Goal: Task Accomplishment & Management: Manage account settings

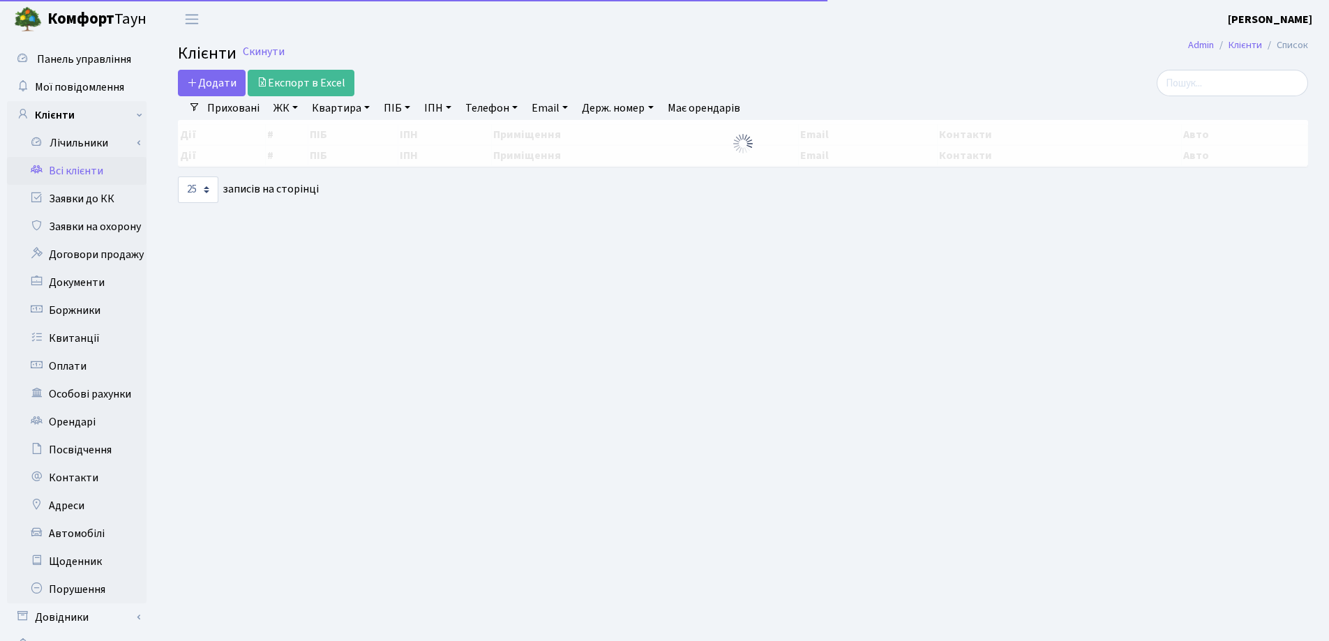
select select "25"
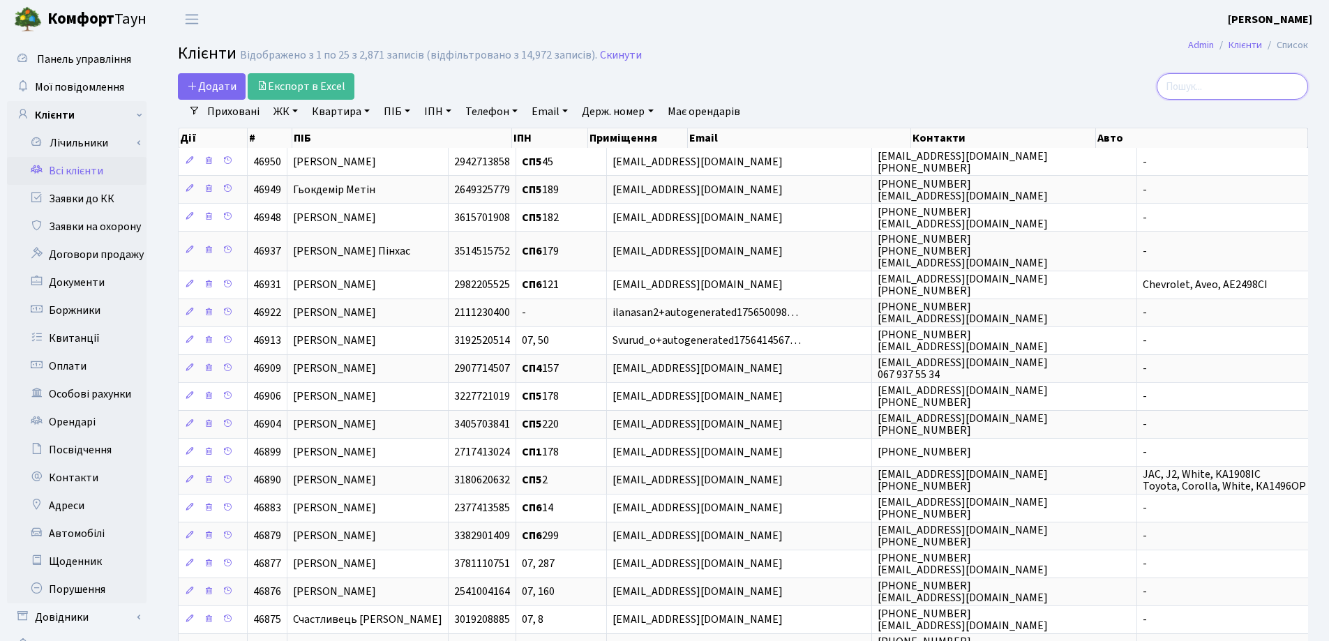
click at [1200, 84] on input "search" at bounding box center [1231, 86] width 151 height 27
click at [1259, 87] on input "search" at bounding box center [1231, 86] width 151 height 27
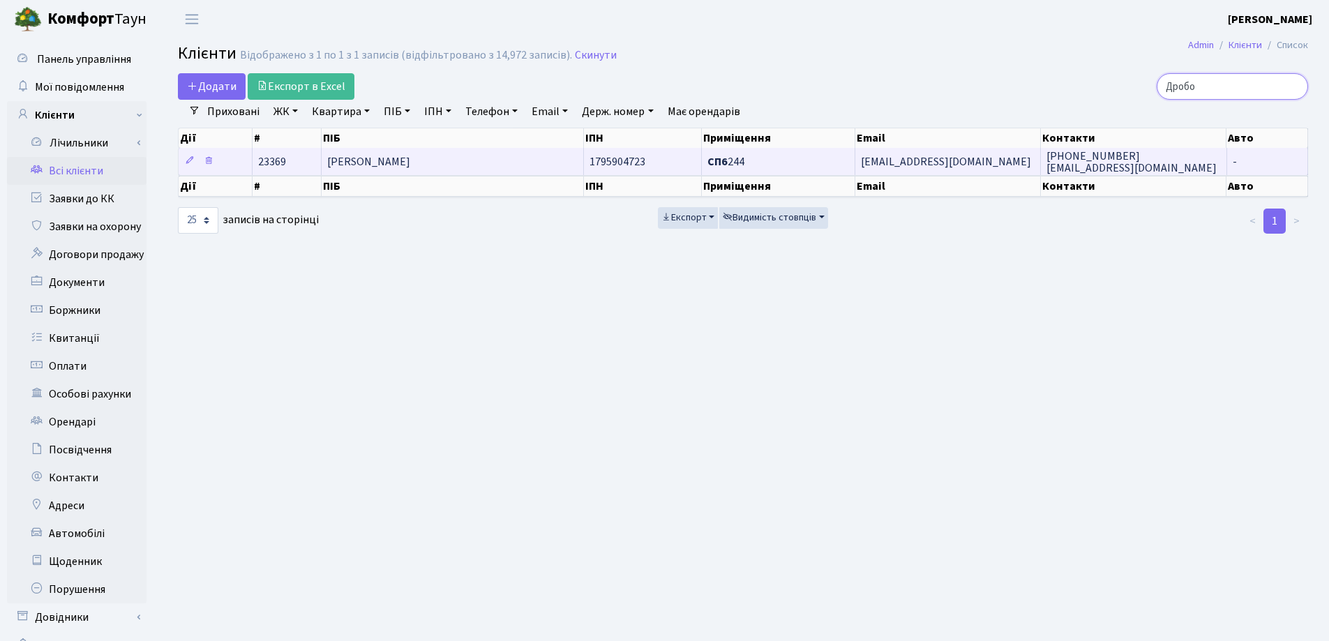
type input "Дробо"
click at [535, 160] on td "Дробот Людмила Макарівна" at bounding box center [453, 161] width 262 height 27
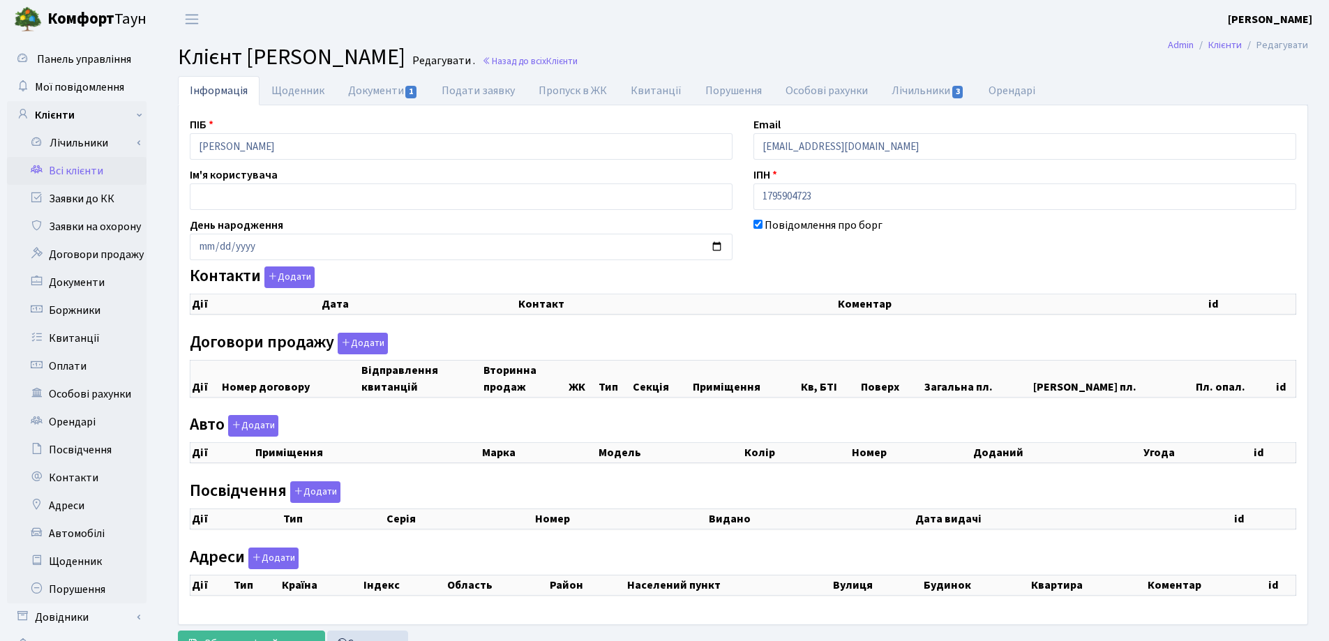
checkbox input "true"
select select "25"
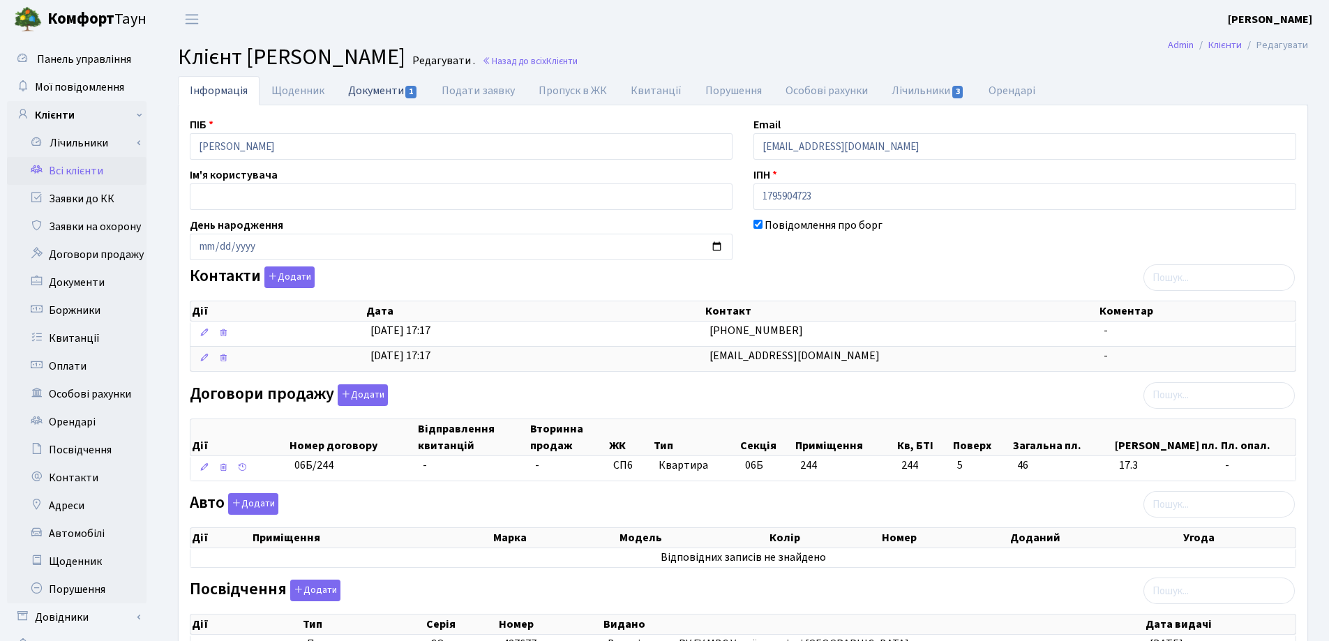
click at [391, 91] on link "Документи 1" at bounding box center [382, 90] width 93 height 29
select select "25"
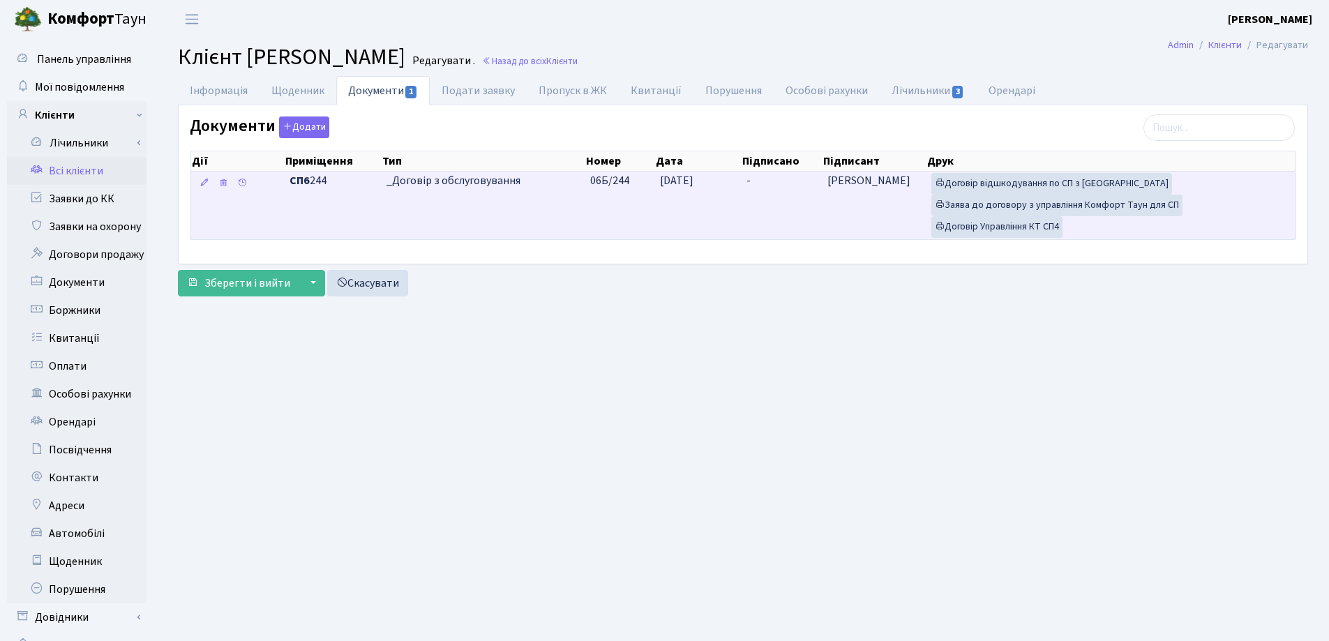
click at [776, 177] on td "-" at bounding box center [781, 206] width 80 height 68
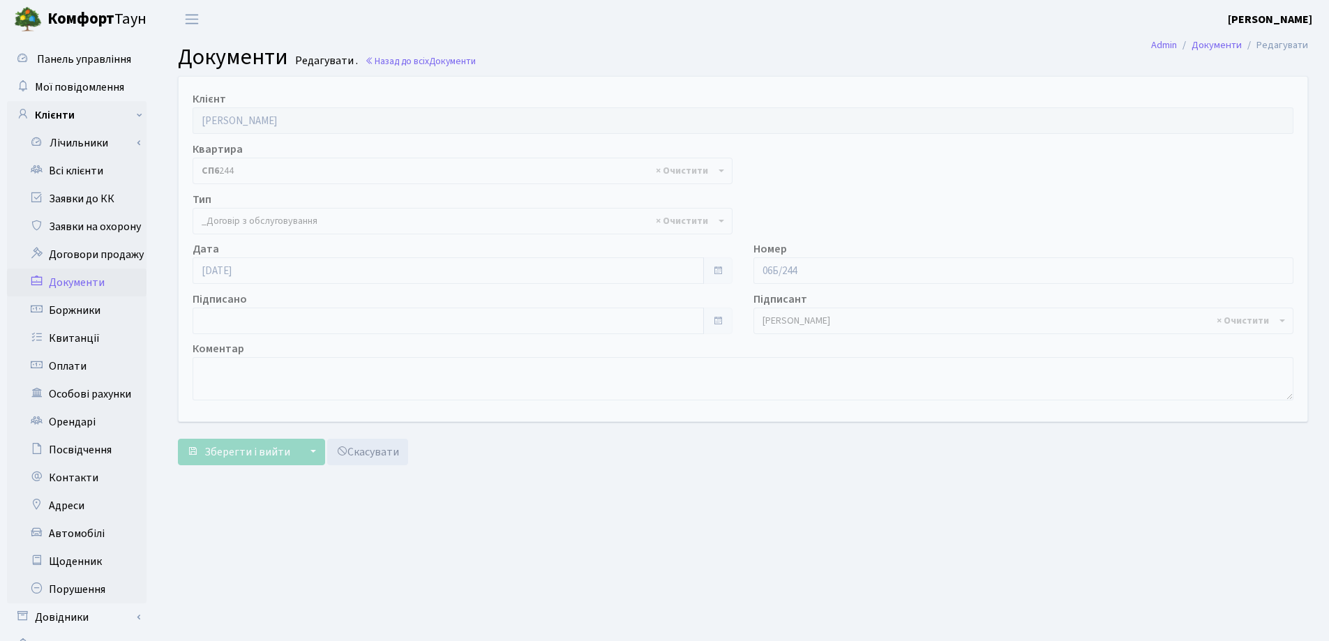
select select "289"
type input "04.09.2025"
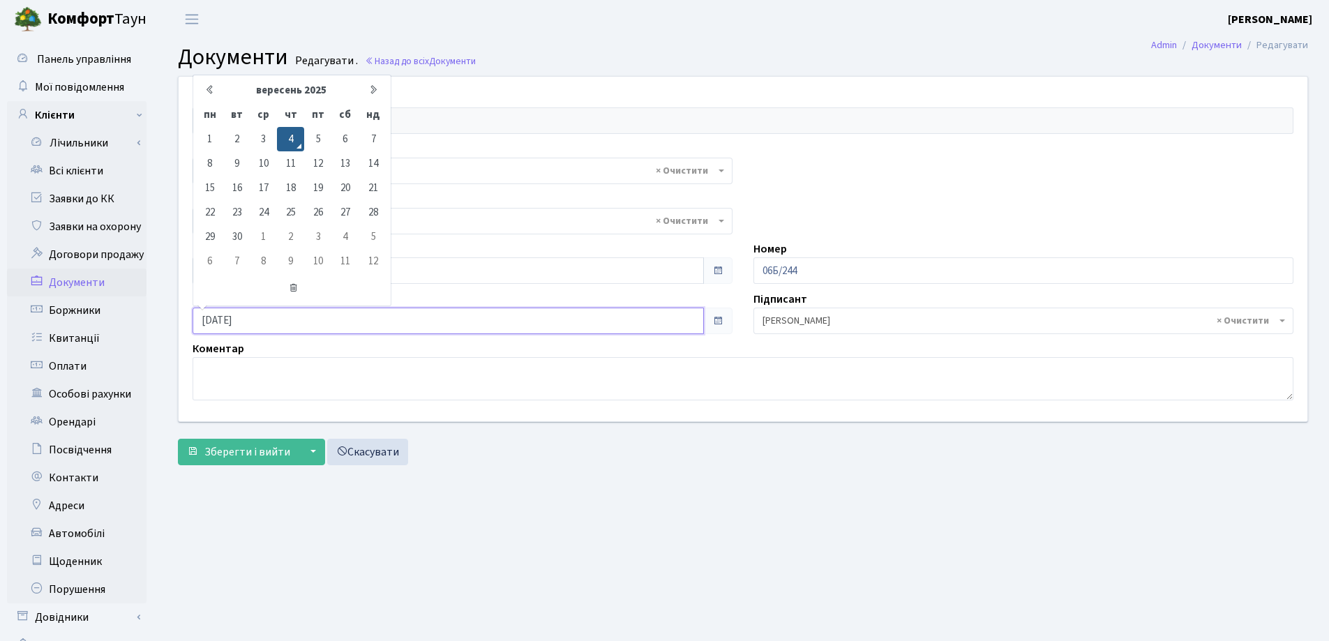
click at [382, 322] on input "04.09.2025" at bounding box center [447, 321] width 511 height 27
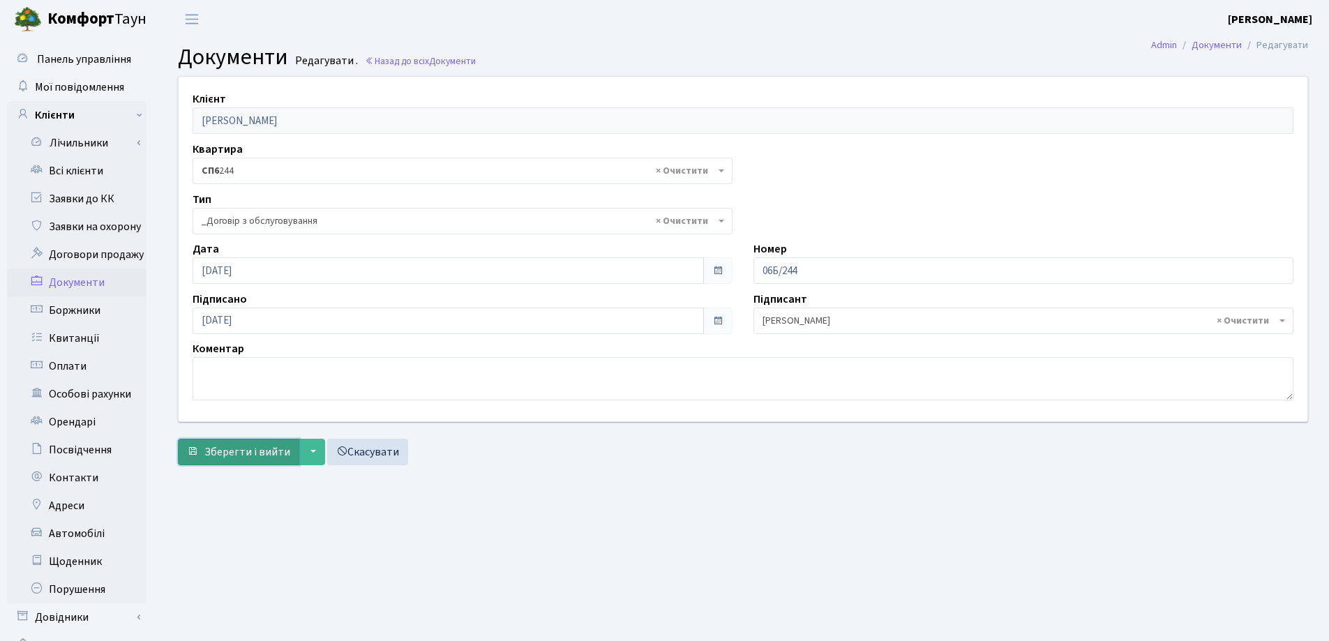
click at [222, 455] on span "Зберегти і вийти" at bounding box center [247, 451] width 86 height 15
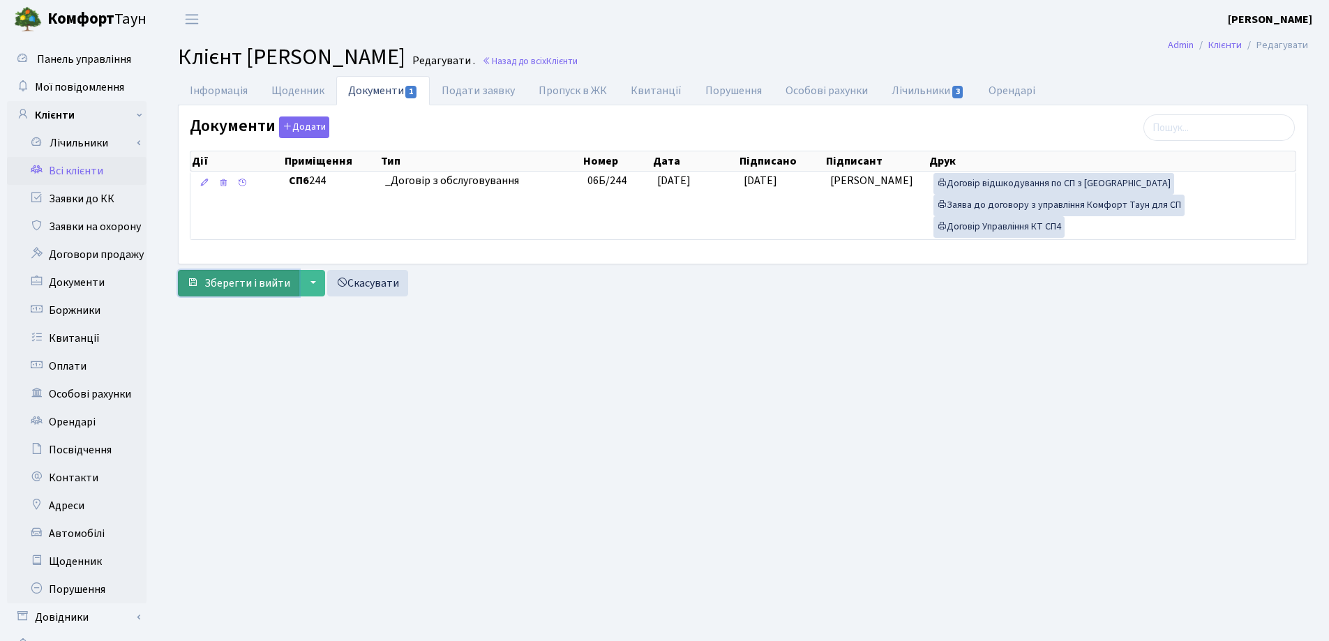
click at [245, 285] on span "Зберегти і вийти" at bounding box center [247, 282] width 86 height 15
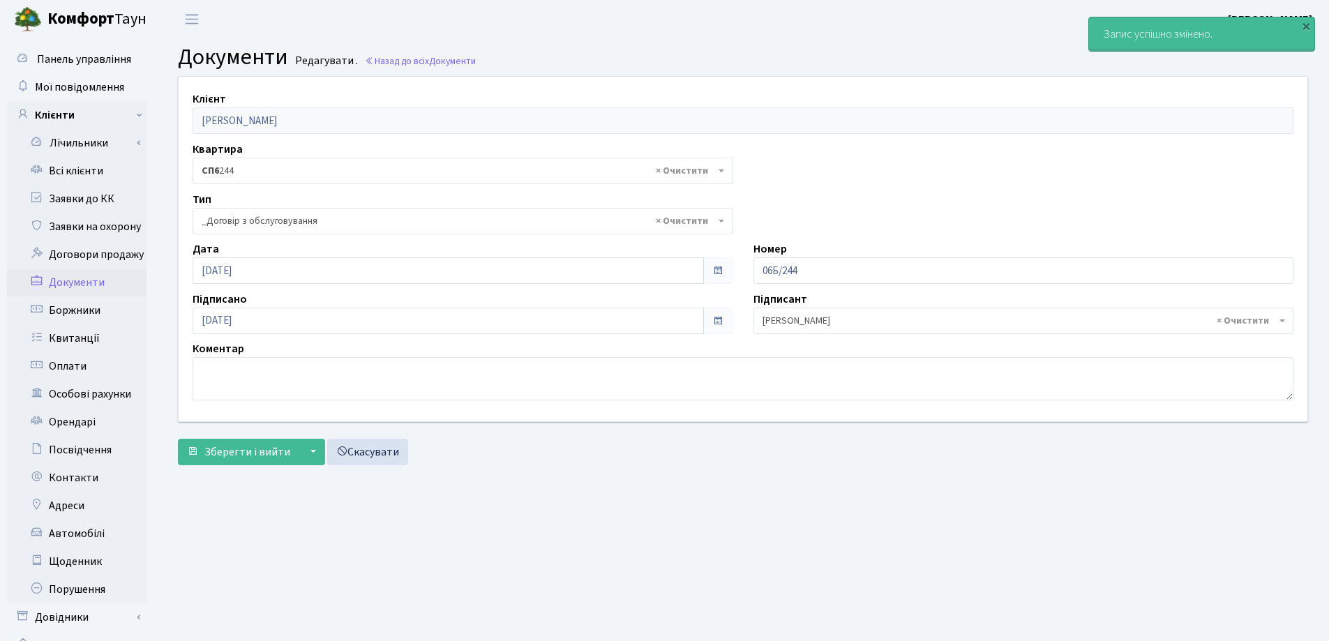
select select "289"
click at [80, 169] on link "Всі клієнти" at bounding box center [76, 171] width 139 height 28
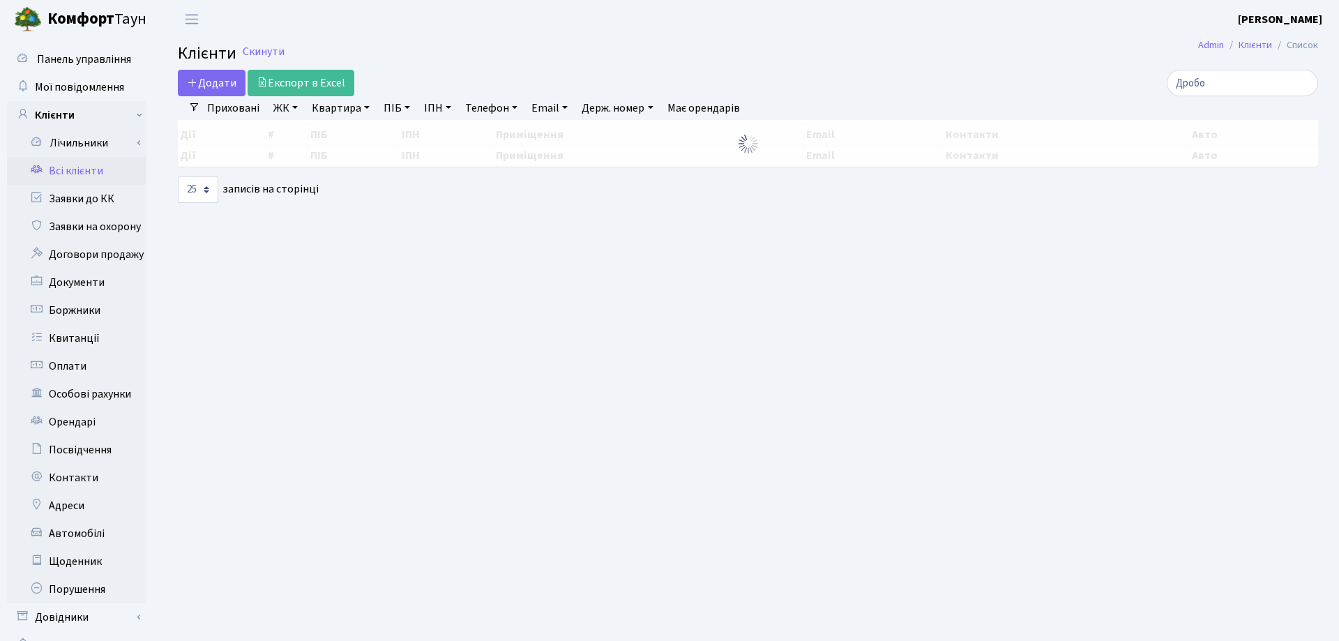
select select "25"
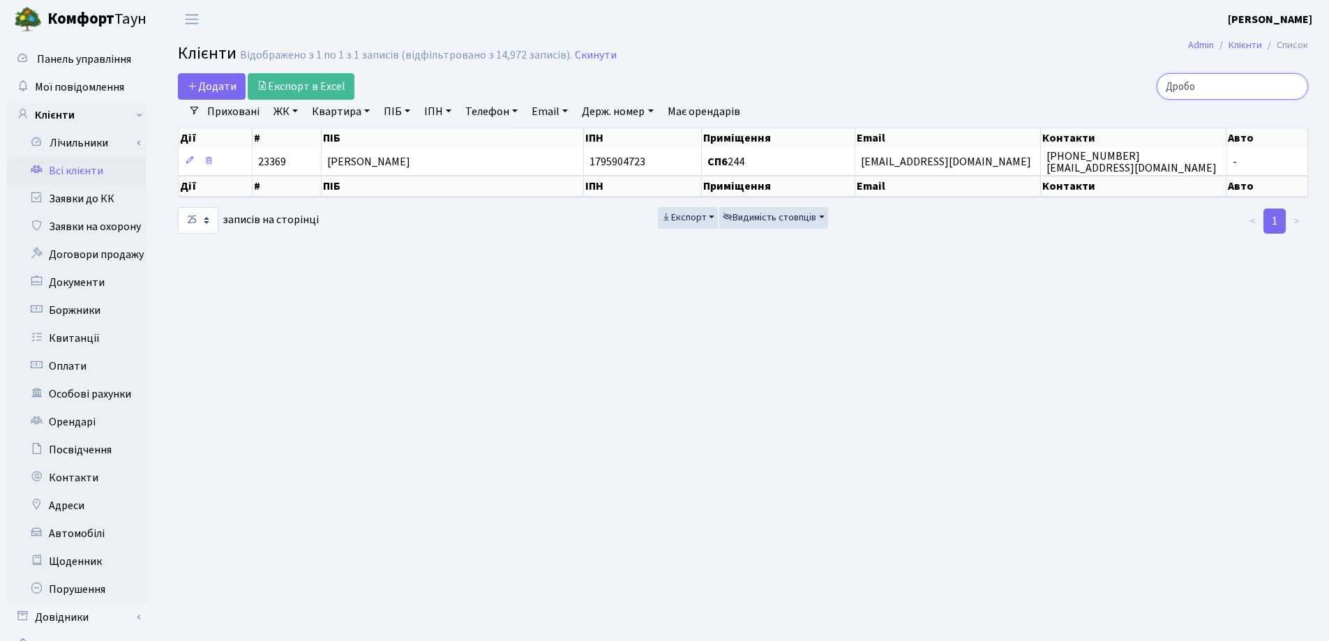
click at [1292, 87] on input "Дробо" at bounding box center [1231, 86] width 151 height 27
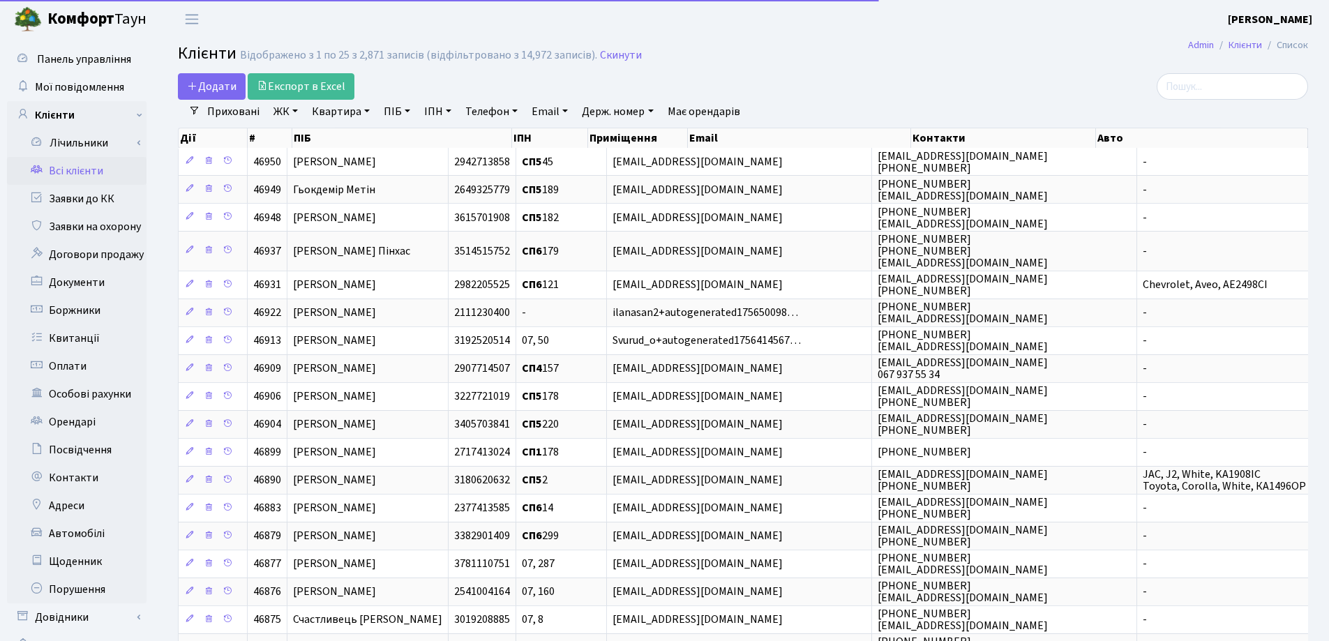
click at [365, 107] on link "Квартира" at bounding box center [340, 112] width 69 height 24
type input "144"
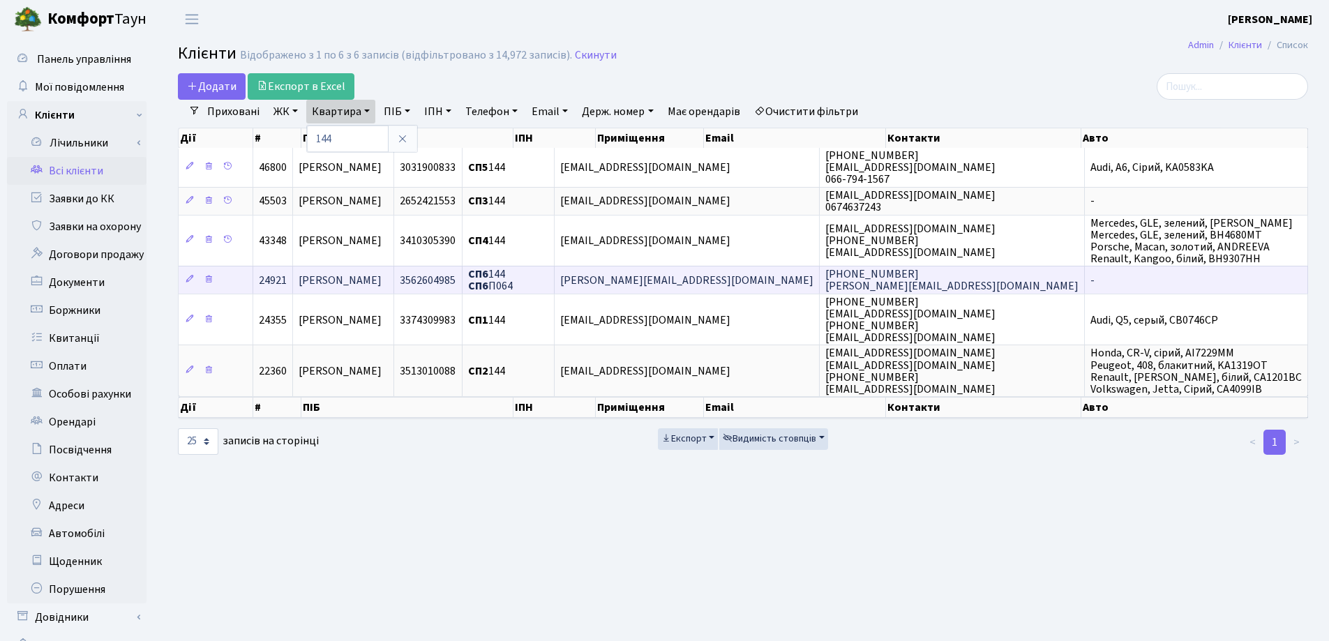
click at [394, 284] on td "[PERSON_NAME]" at bounding box center [343, 280] width 101 height 28
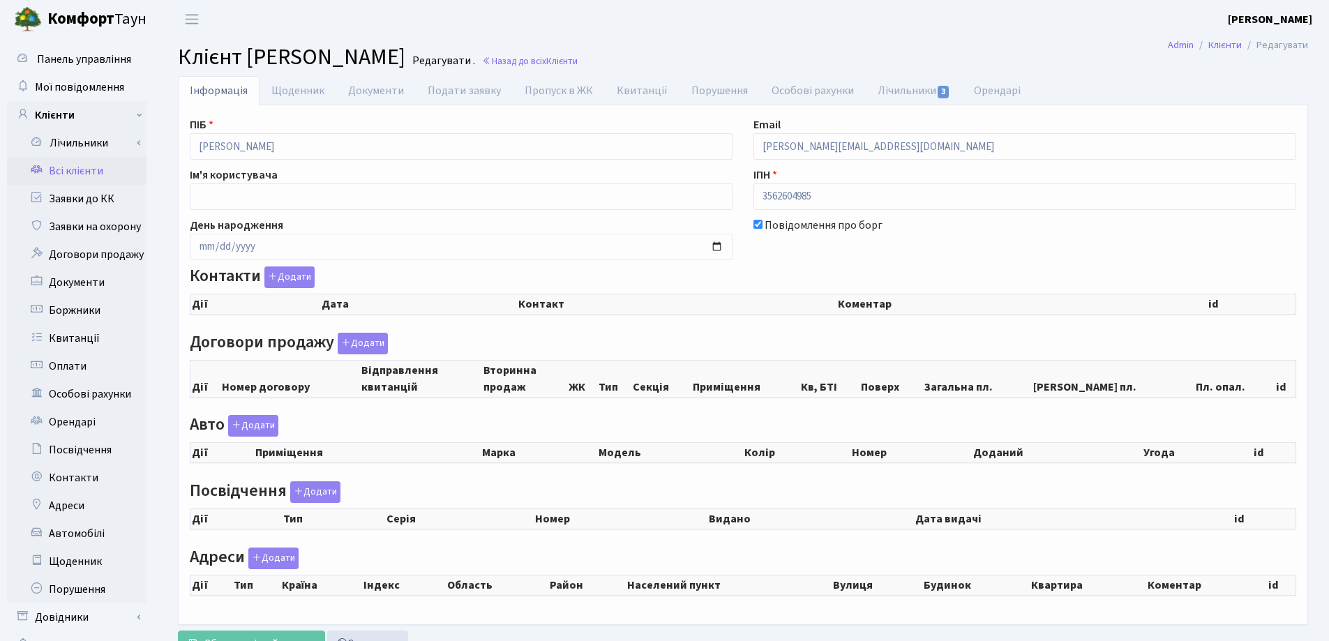
checkbox input "true"
select select "25"
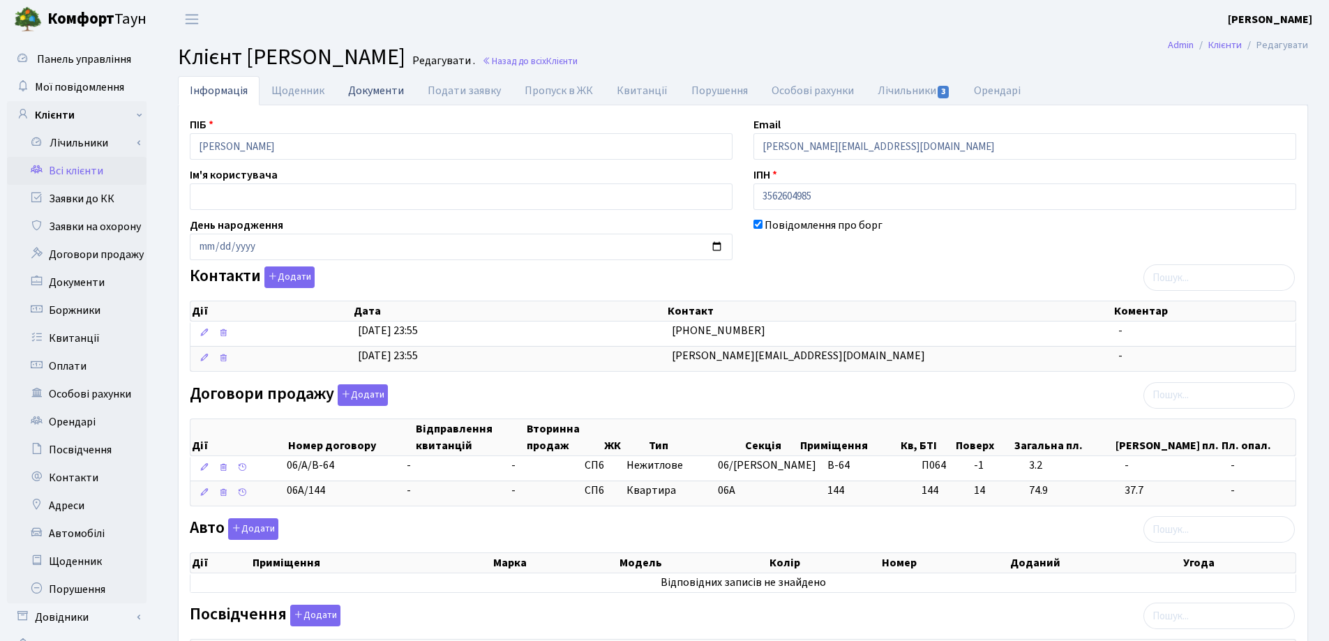
click at [358, 93] on link "Документи" at bounding box center [376, 90] width 80 height 29
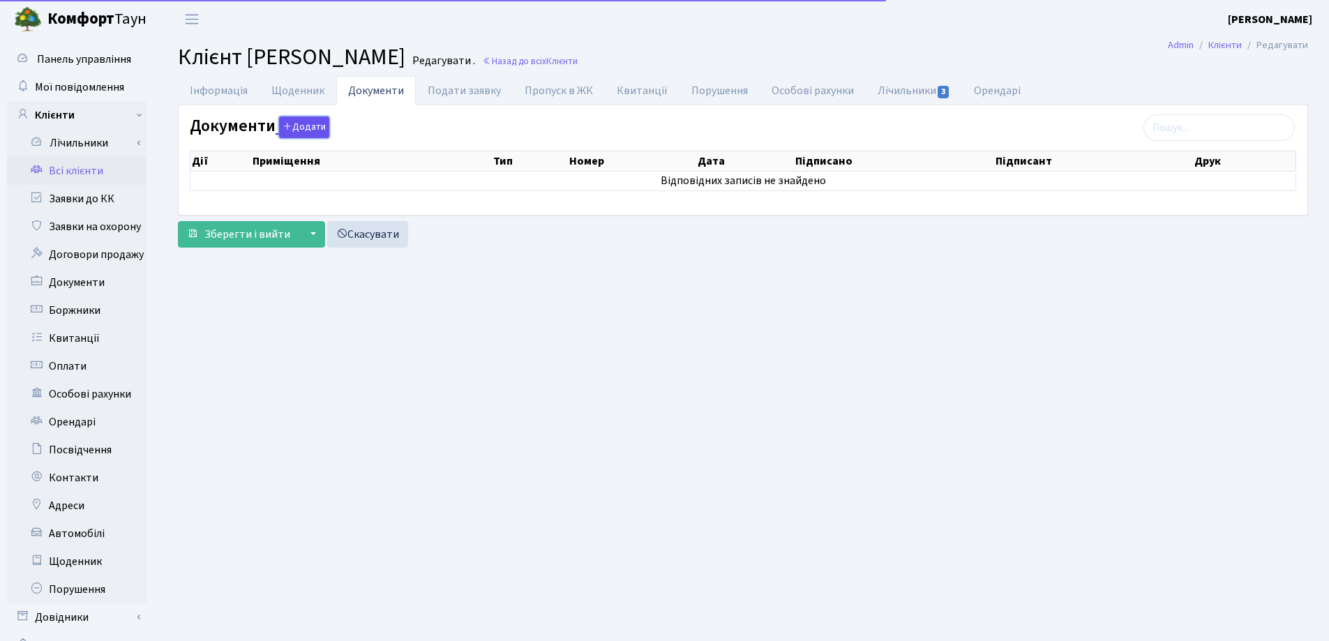
click at [293, 123] on button "Додати" at bounding box center [304, 127] width 50 height 22
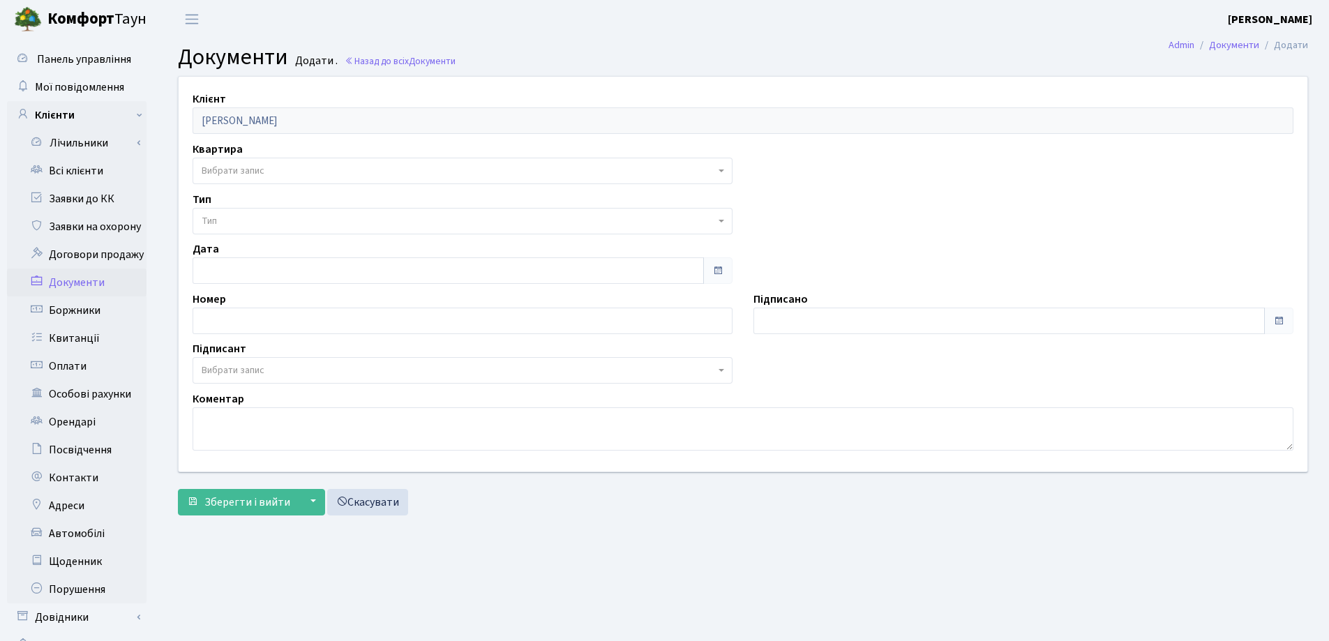
click at [273, 165] on span "Вибрати запис" at bounding box center [458, 171] width 513 height 14
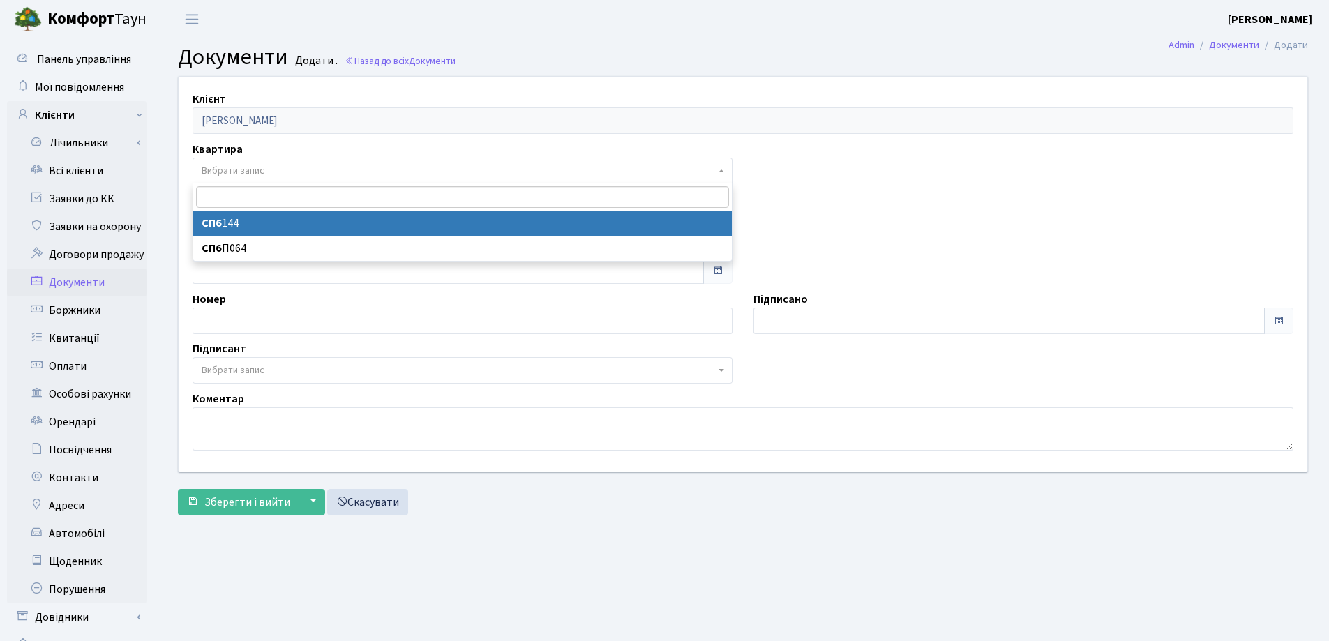
select select "43117"
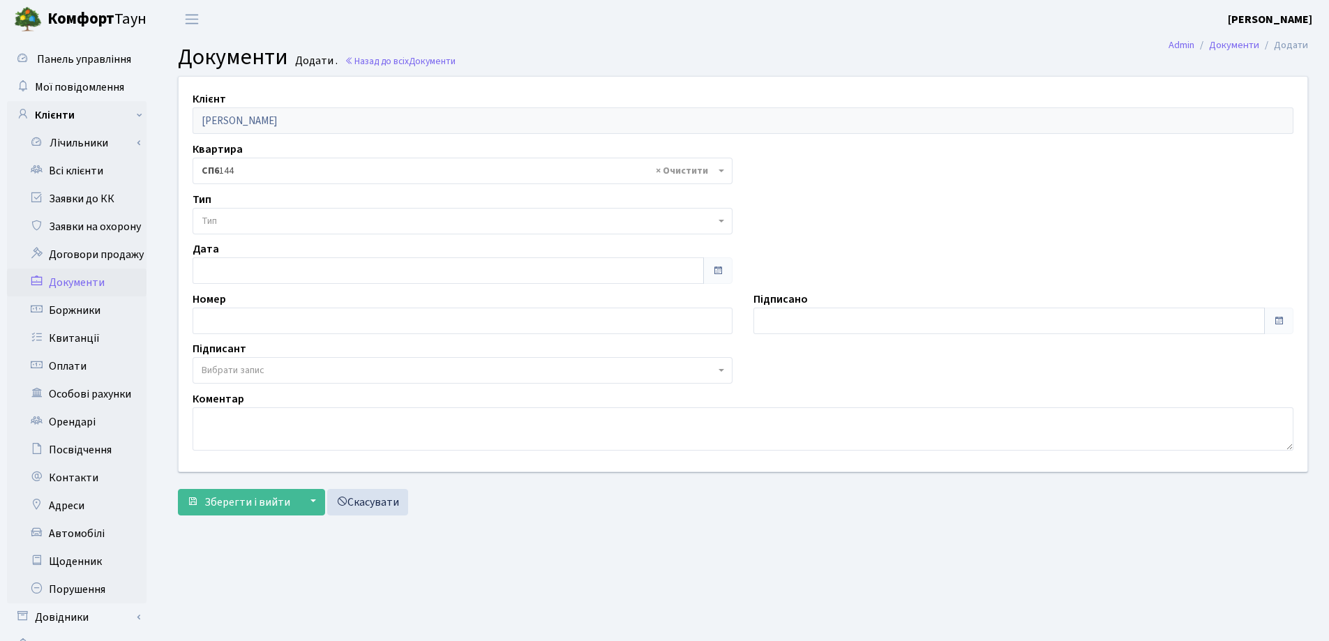
click at [278, 219] on span "Тип" at bounding box center [458, 221] width 513 height 14
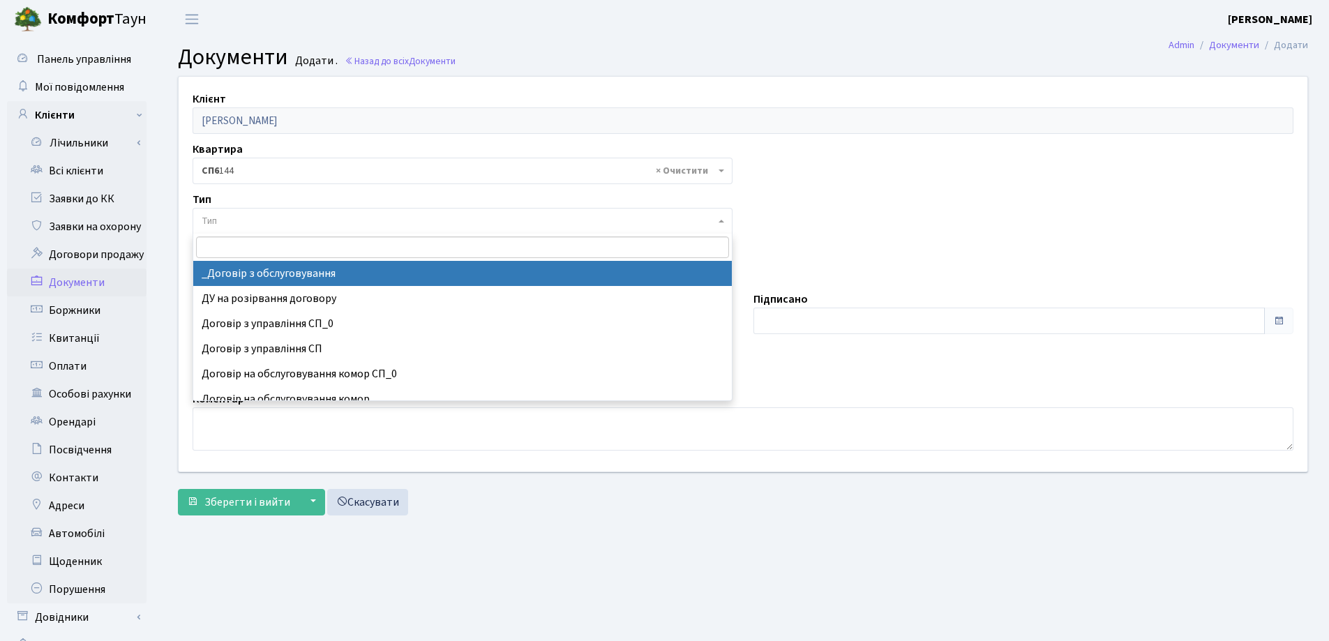
select select "289"
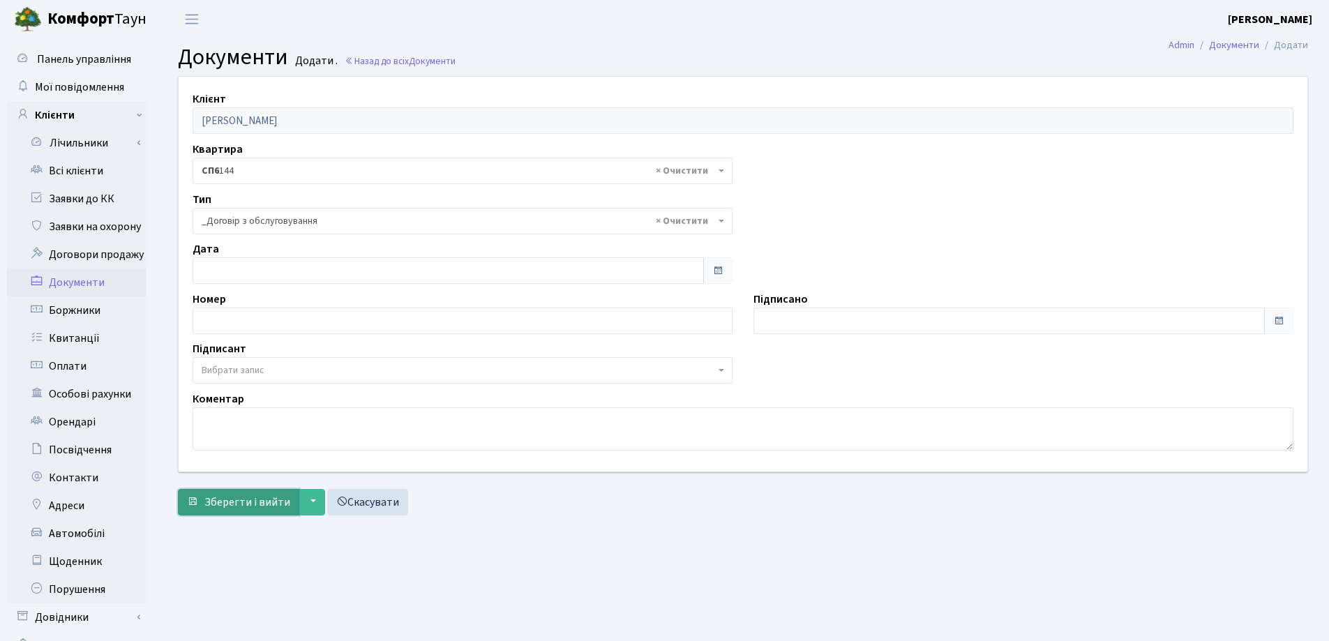
click at [251, 501] on span "Зберегти і вийти" at bounding box center [247, 501] width 86 height 15
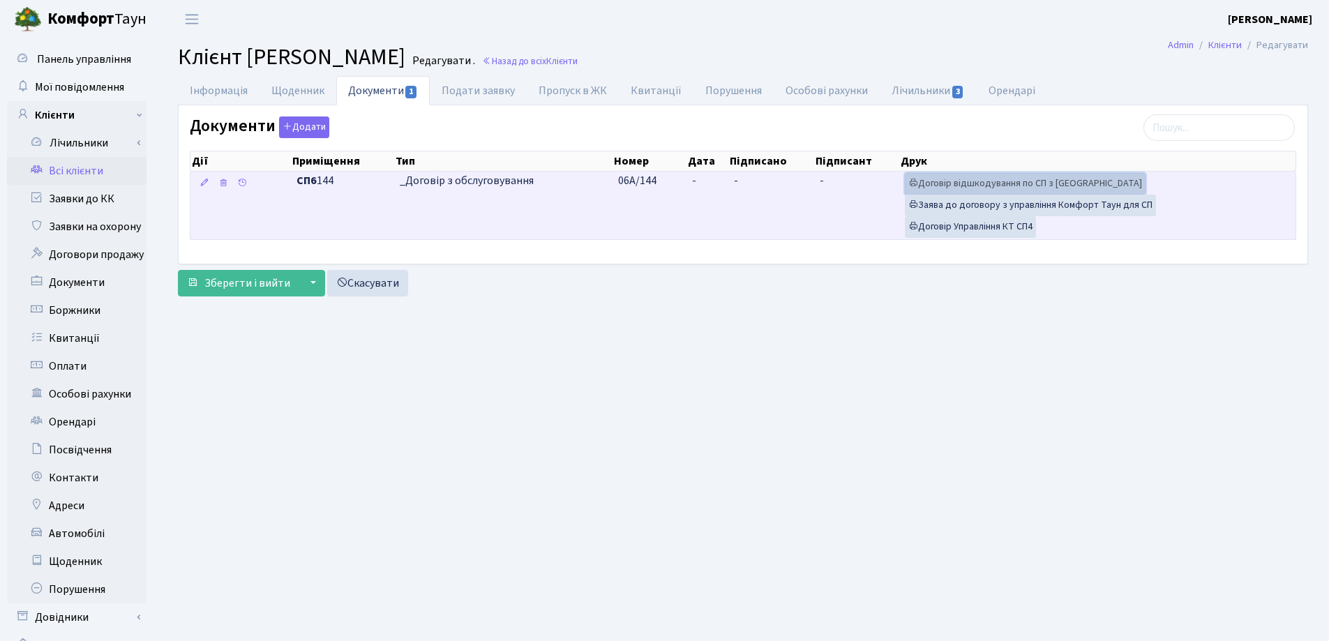
click at [971, 181] on link "Договір відшкодування по СП з Екві" at bounding box center [1025, 184] width 241 height 22
click at [966, 226] on link "Договір Управління КТ СП4" at bounding box center [970, 227] width 131 height 22
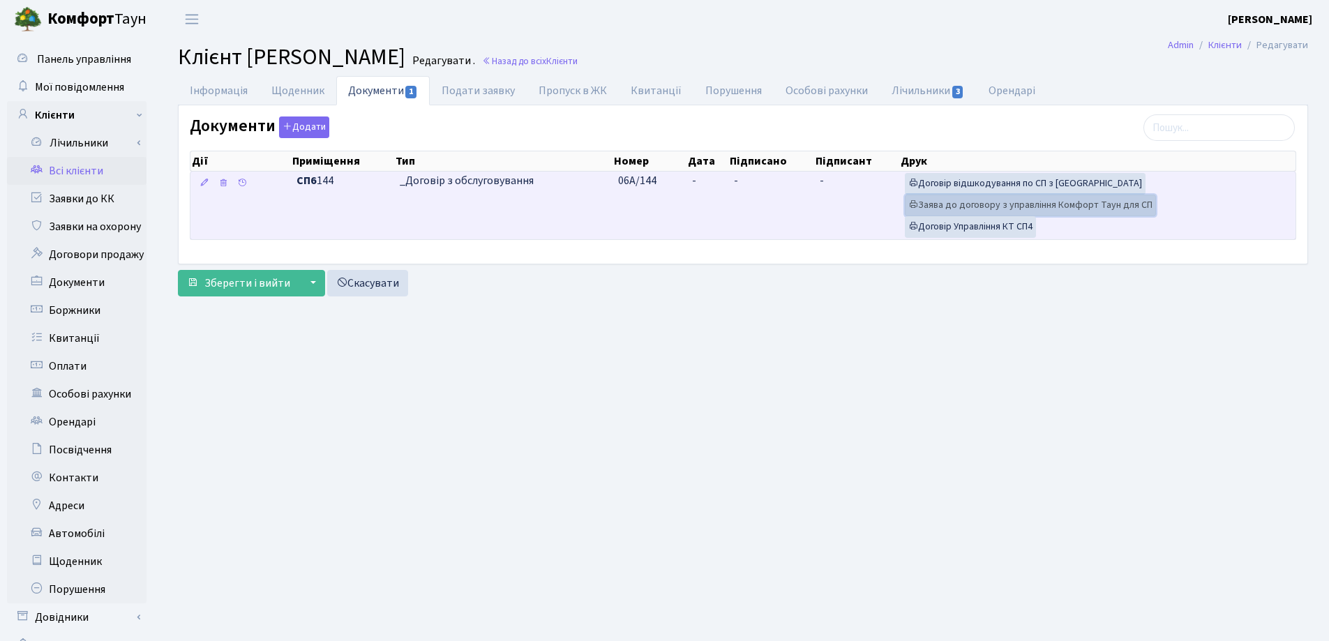
click at [969, 204] on link "Заява до договору з управління Комфорт Таун для СП" at bounding box center [1030, 206] width 251 height 22
click at [995, 207] on link "Заява до договору з управління Комфорт Таун для СП" at bounding box center [1030, 206] width 251 height 22
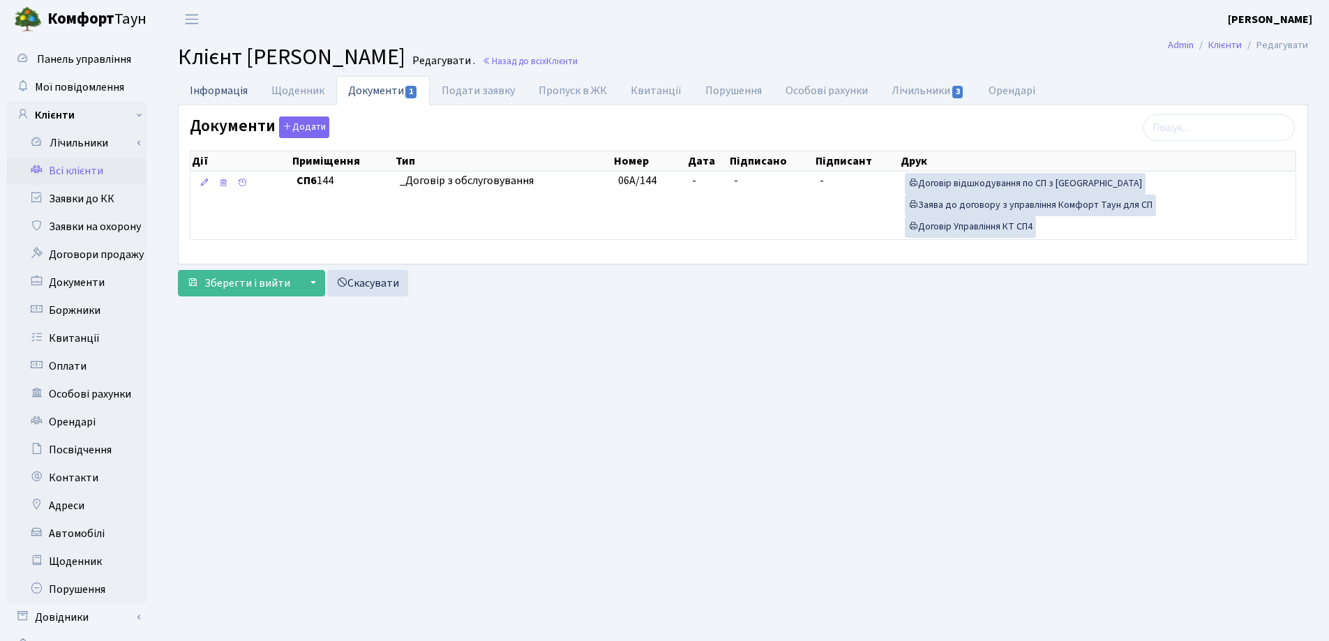
click at [194, 89] on link "Інформація" at bounding box center [219, 90] width 82 height 29
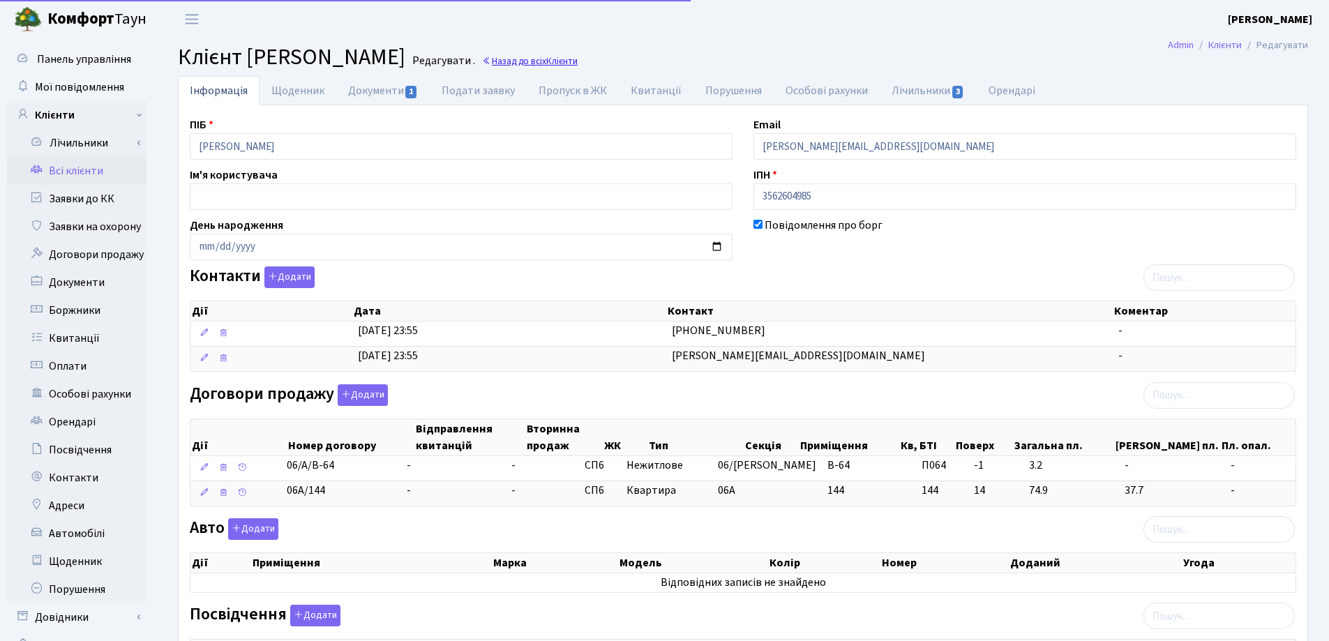
click at [577, 57] on link "Назад до всіх Клієнти" at bounding box center [530, 60] width 96 height 13
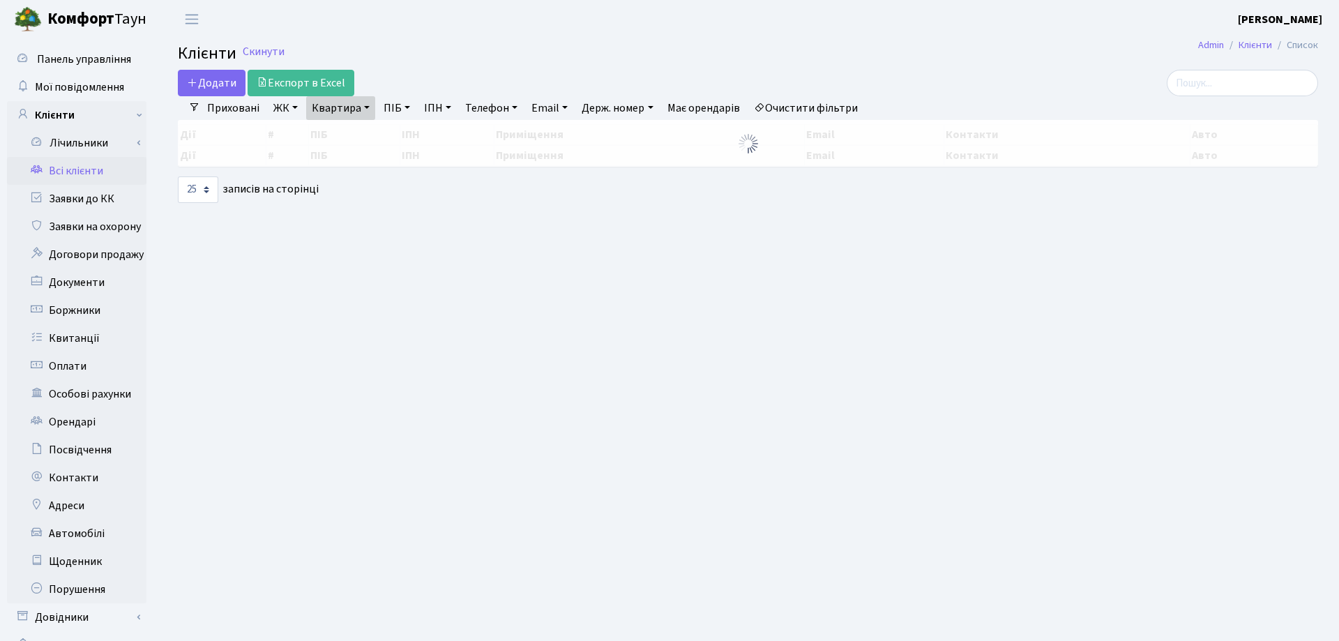
select select "25"
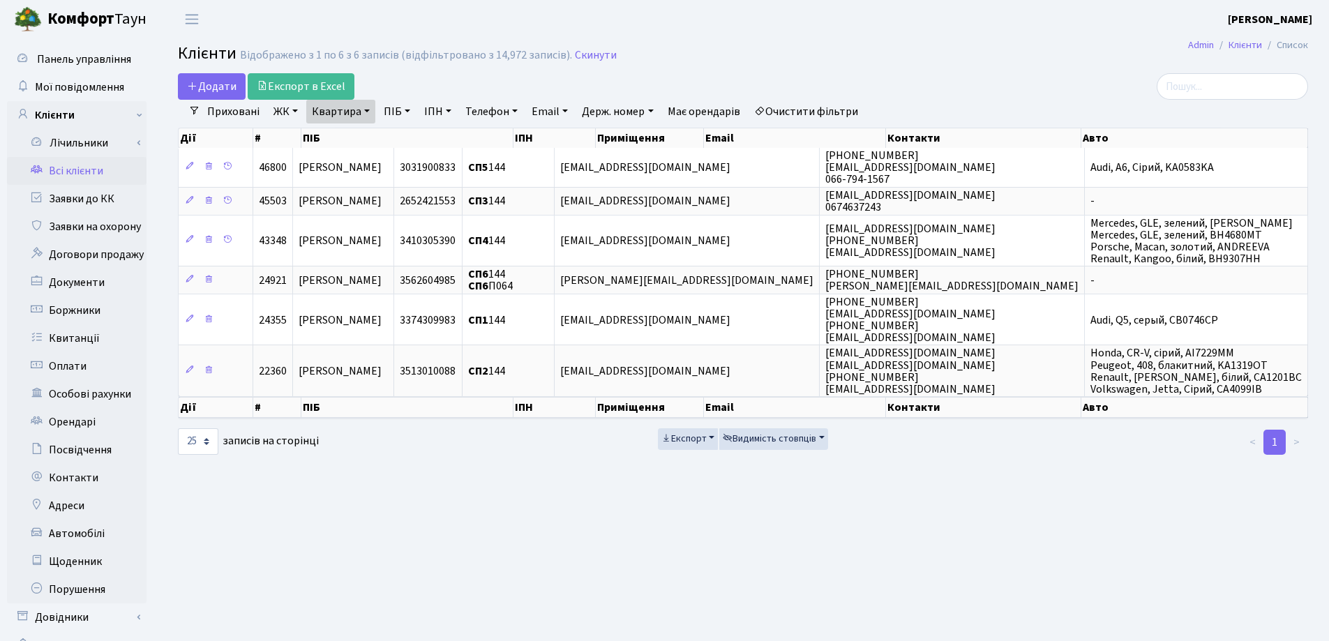
click at [368, 110] on link "Квартира" at bounding box center [340, 112] width 69 height 24
click at [372, 131] on input "144" at bounding box center [348, 139] width 82 height 27
type input "1"
type input "96"
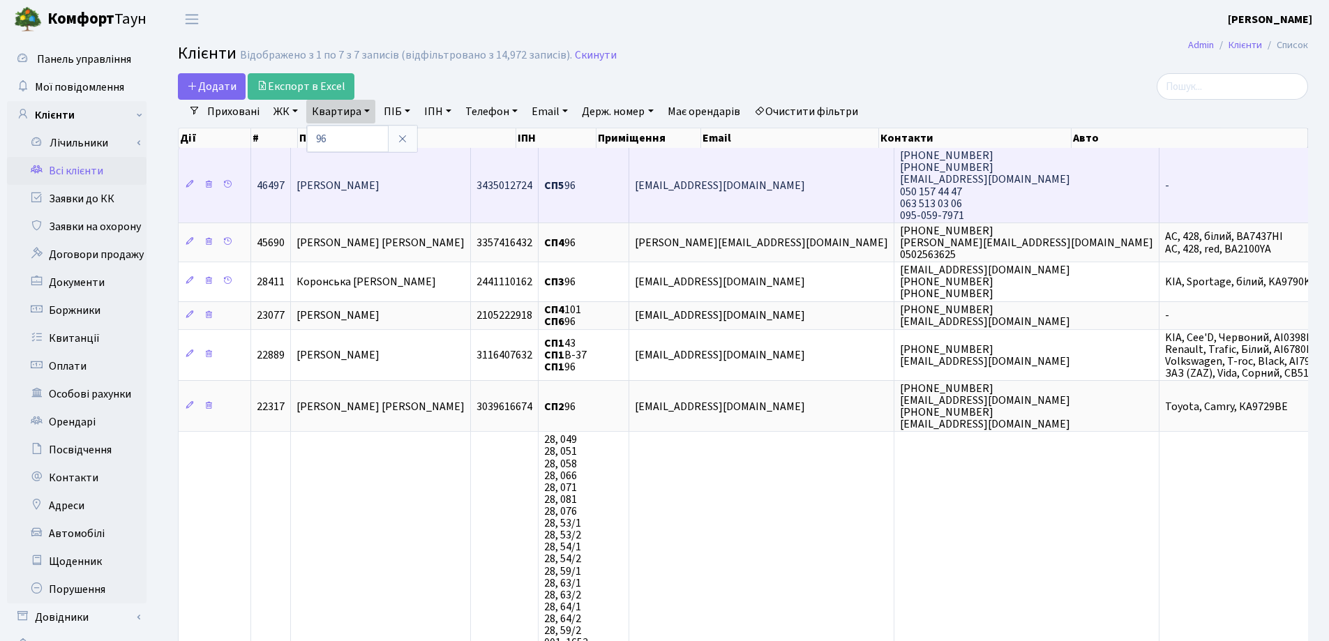
click at [471, 190] on td "[PERSON_NAME]" at bounding box center [381, 185] width 180 height 75
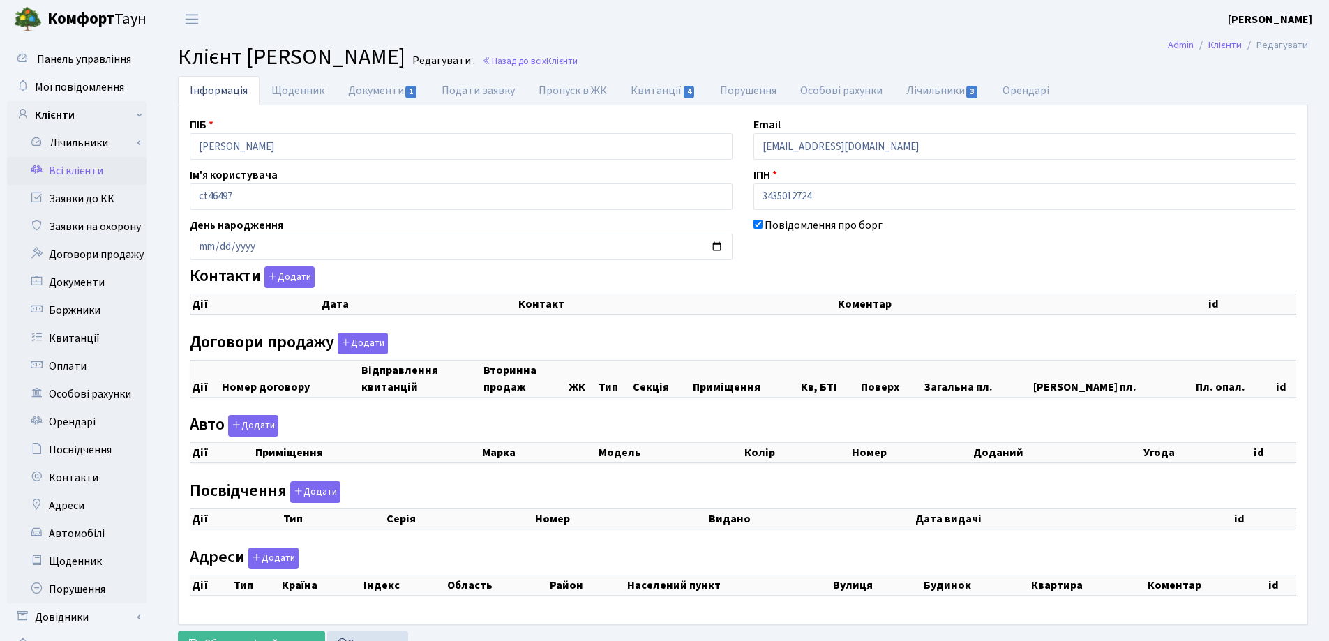
checkbox input "true"
select select "25"
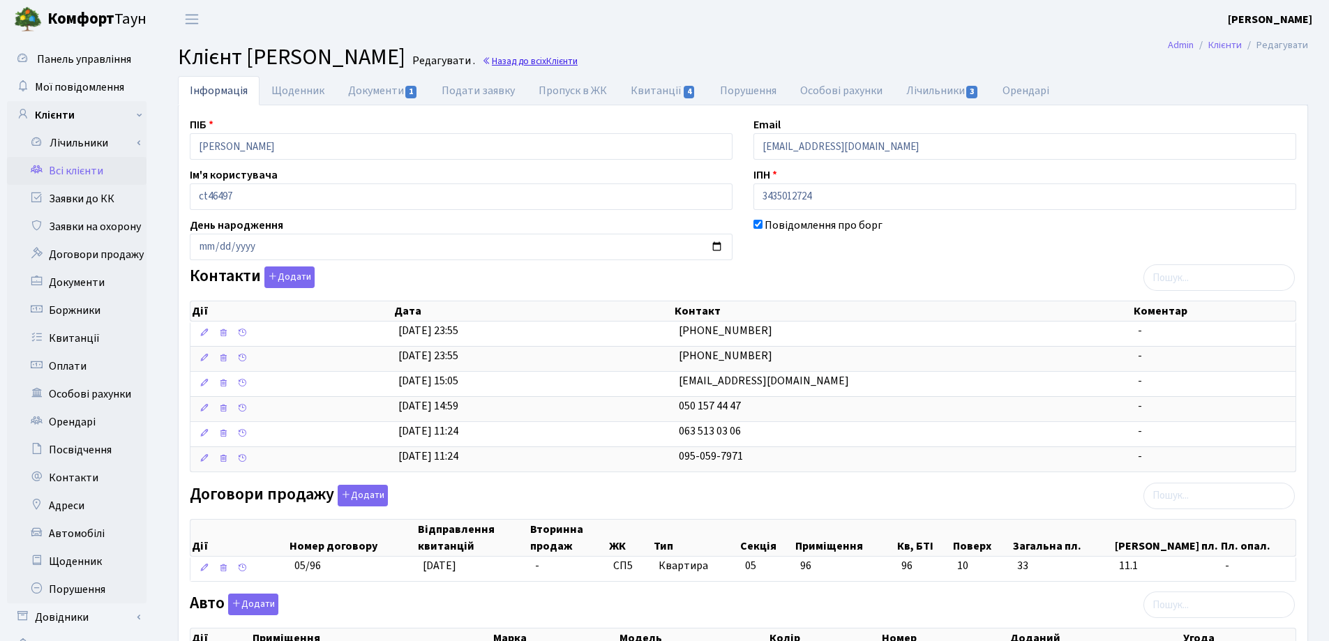
click at [577, 64] on link "Назад до всіх Клієнти" at bounding box center [530, 60] width 96 height 13
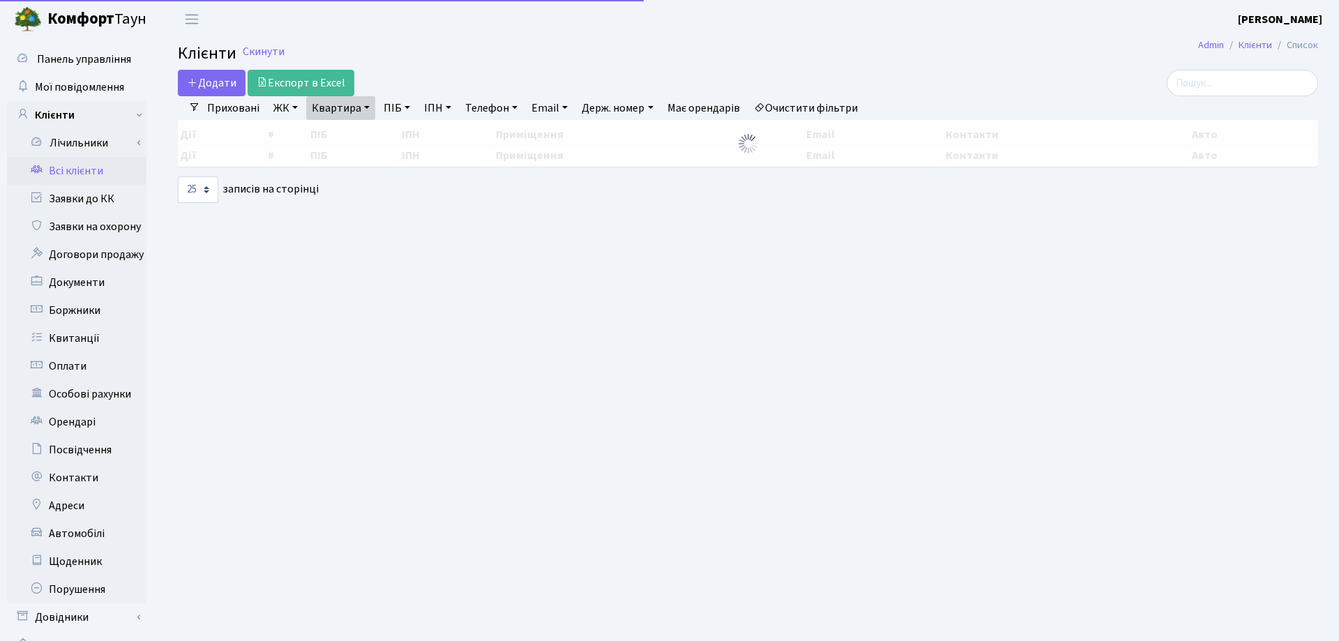
select select "25"
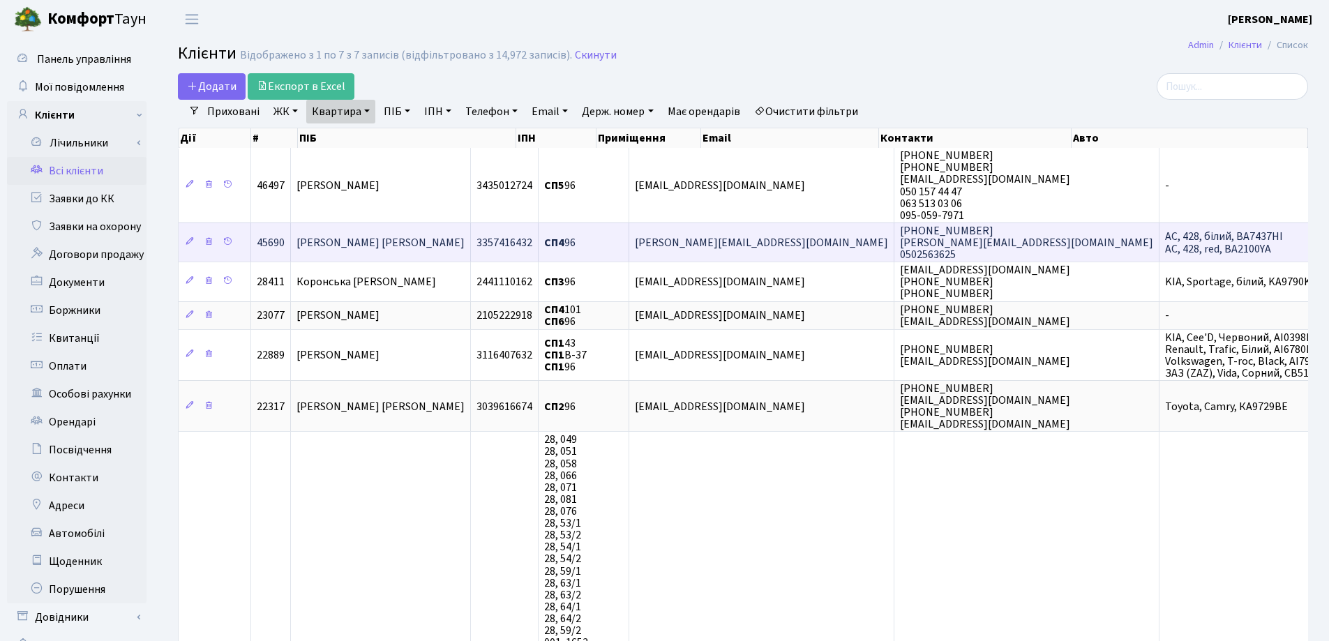
click at [471, 246] on td "[PERSON_NAME] [PERSON_NAME]" at bounding box center [381, 241] width 180 height 39
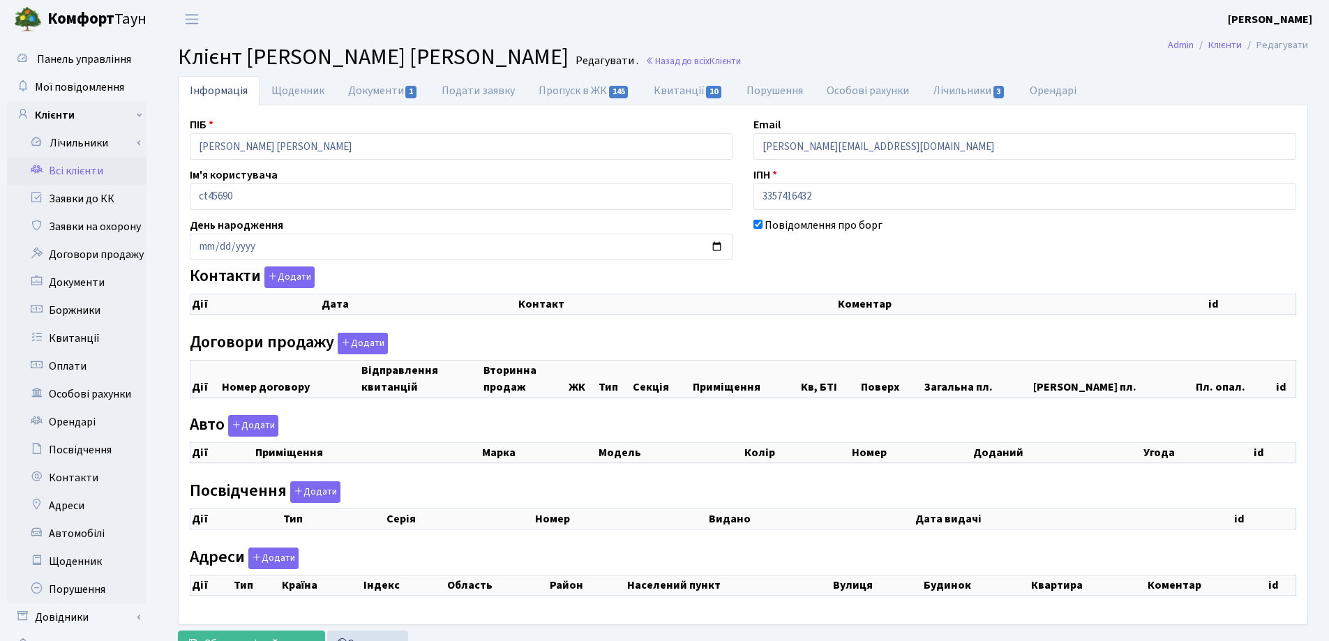
checkbox input "true"
select select "25"
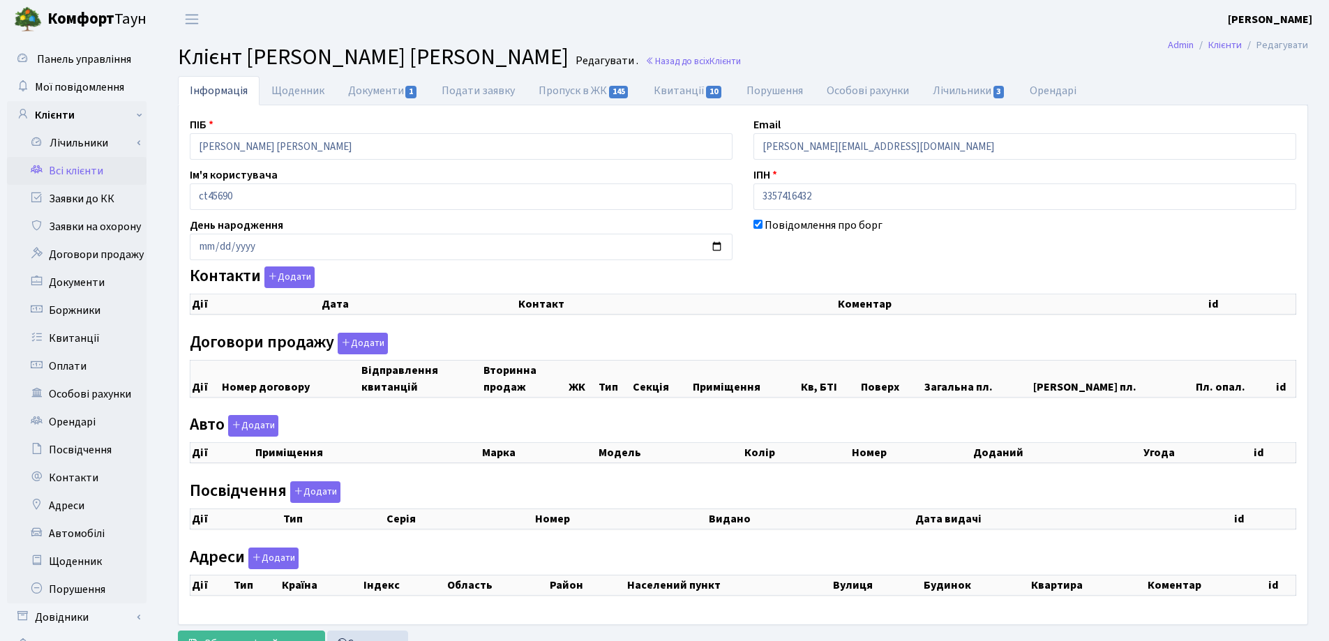
select select "25"
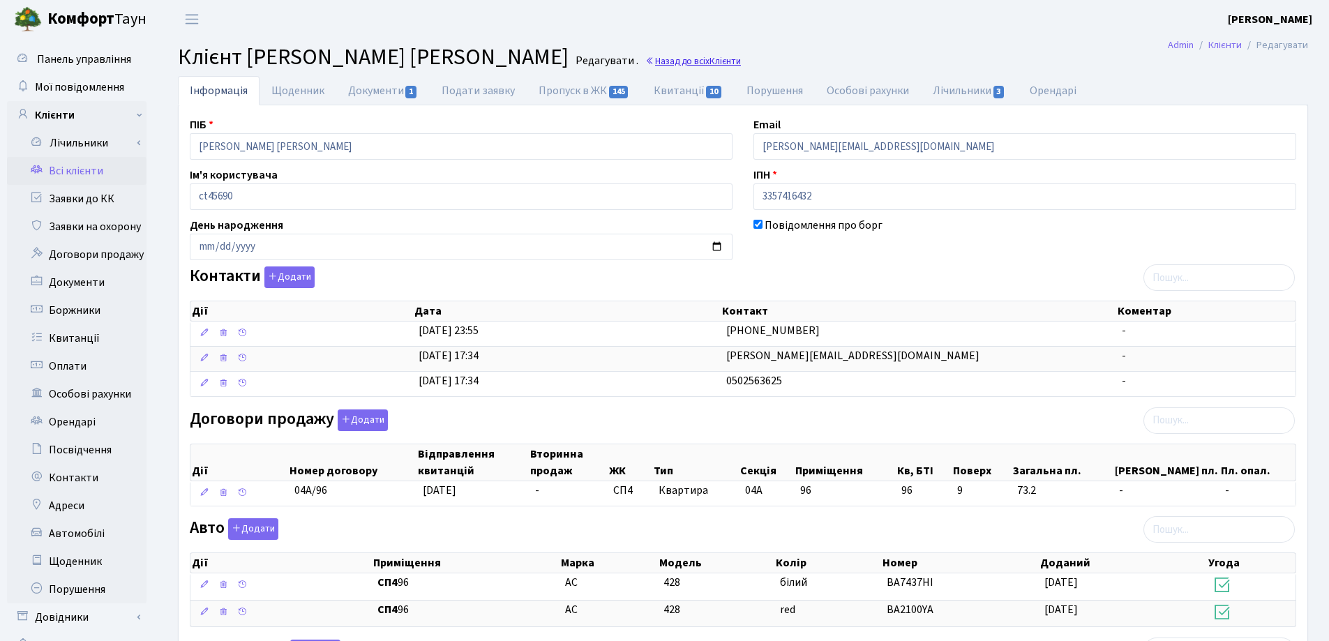
click at [645, 58] on link "Назад до всіх Клієнти" at bounding box center [693, 60] width 96 height 13
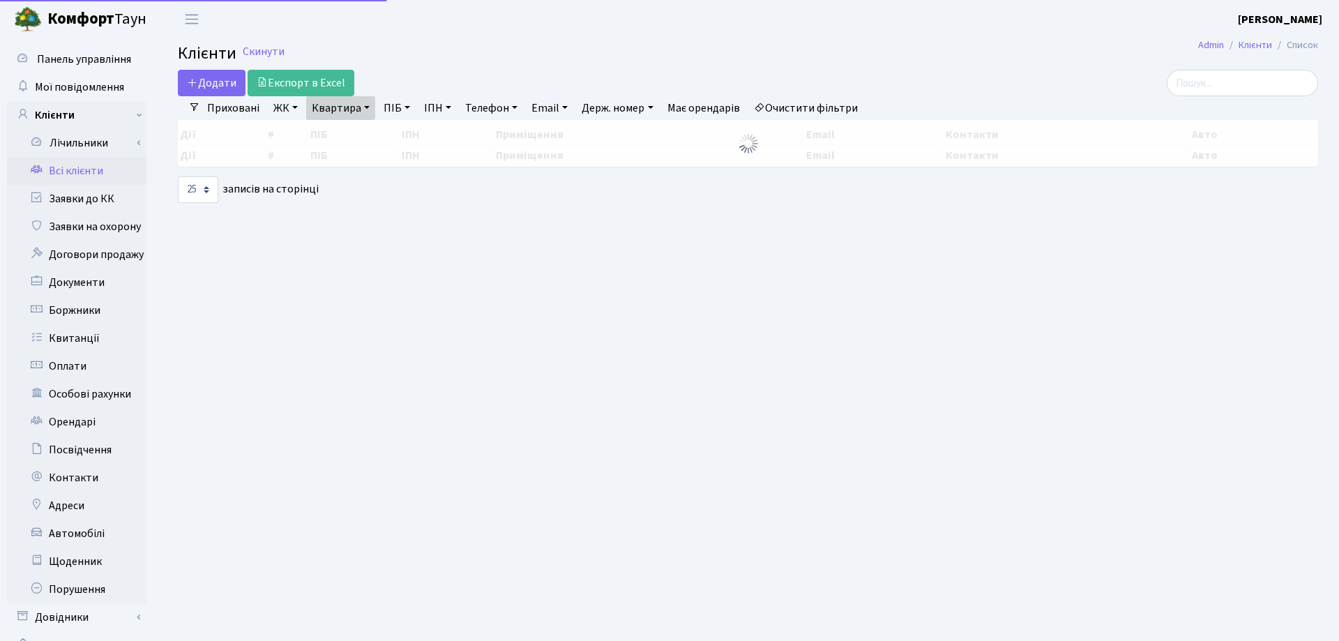
select select "25"
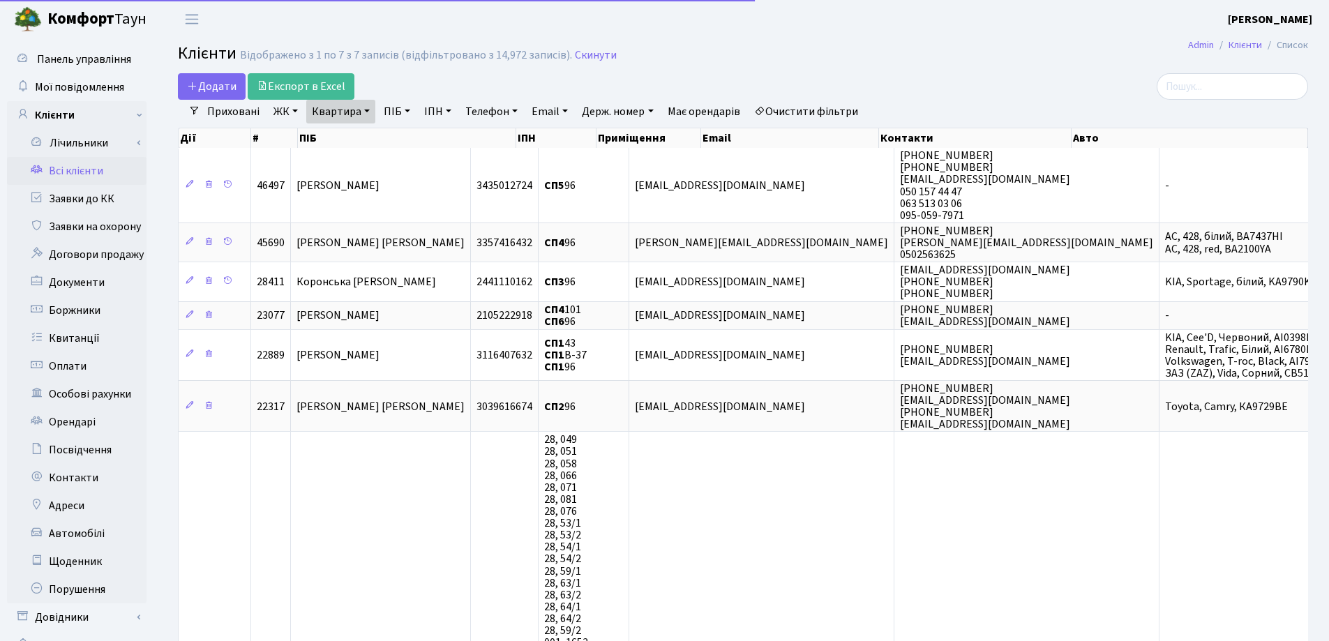
click at [367, 107] on link "Квартира" at bounding box center [340, 112] width 69 height 24
click at [365, 125] on div "96" at bounding box center [362, 139] width 112 height 28
click at [370, 109] on link "Квартира" at bounding box center [340, 112] width 69 height 24
click at [358, 134] on input "96" at bounding box center [348, 139] width 82 height 27
type input "9"
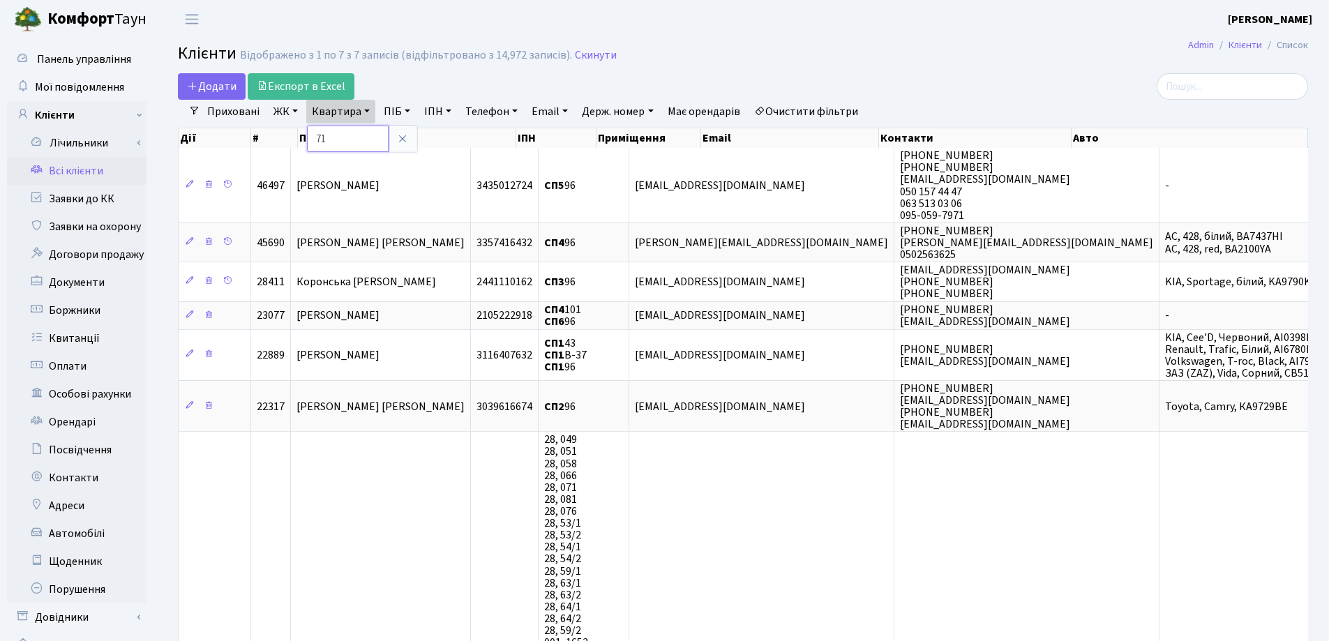
type input "71"
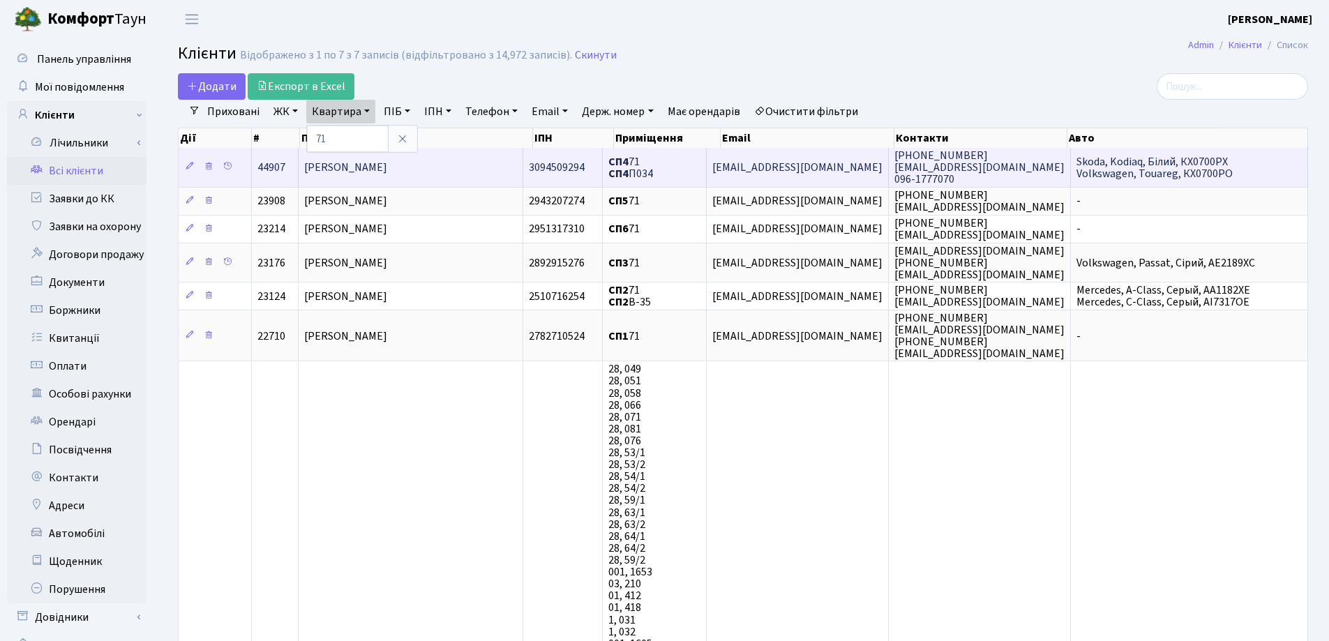
click at [370, 166] on span "Володін Олександр Олександрович" at bounding box center [345, 167] width 83 height 15
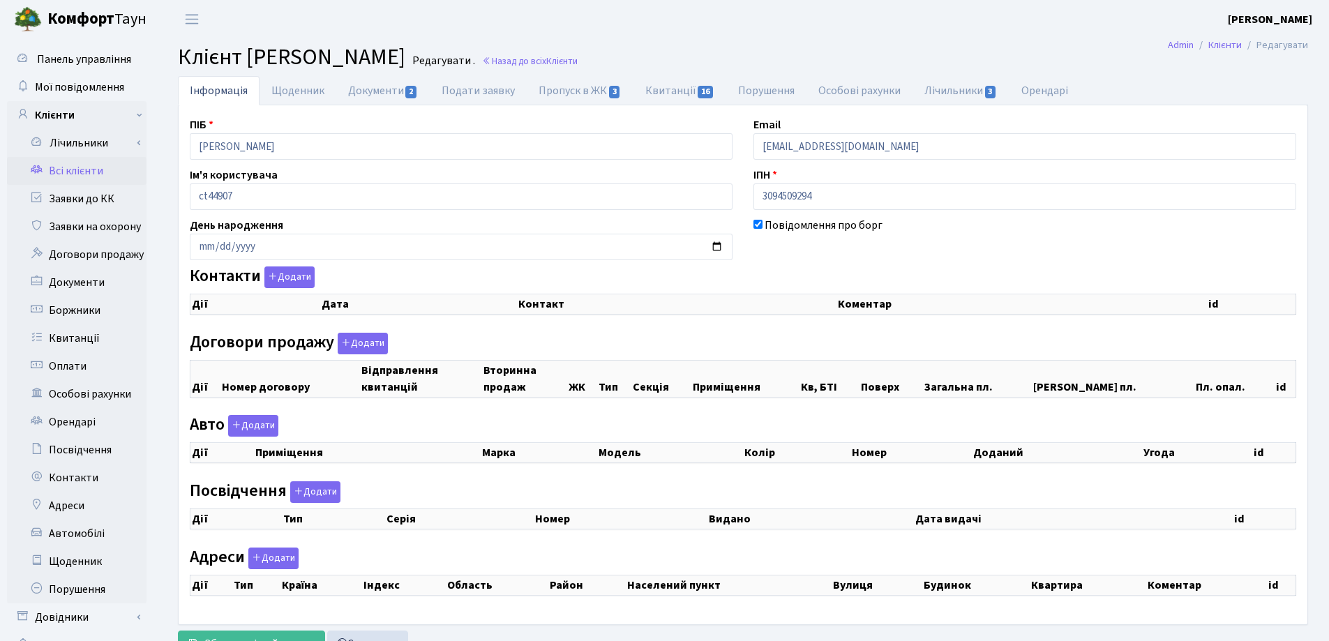
checkbox input "true"
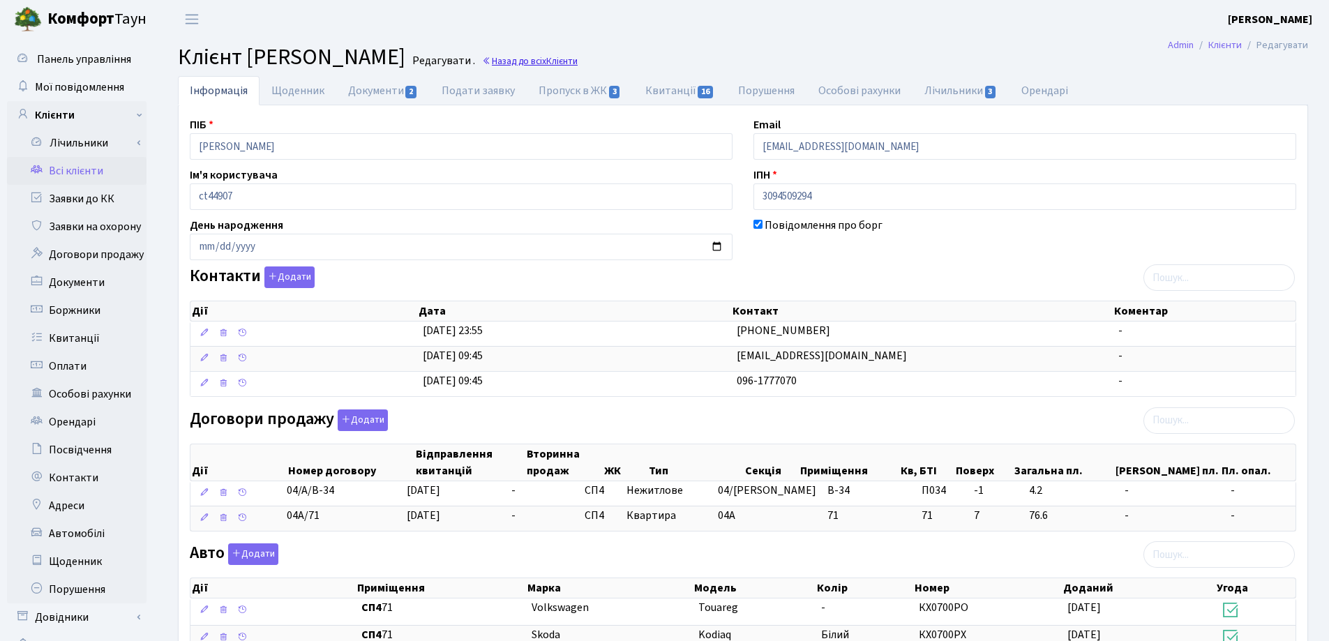
click at [577, 64] on link "Назад до всіх Клієнти" at bounding box center [530, 60] width 96 height 13
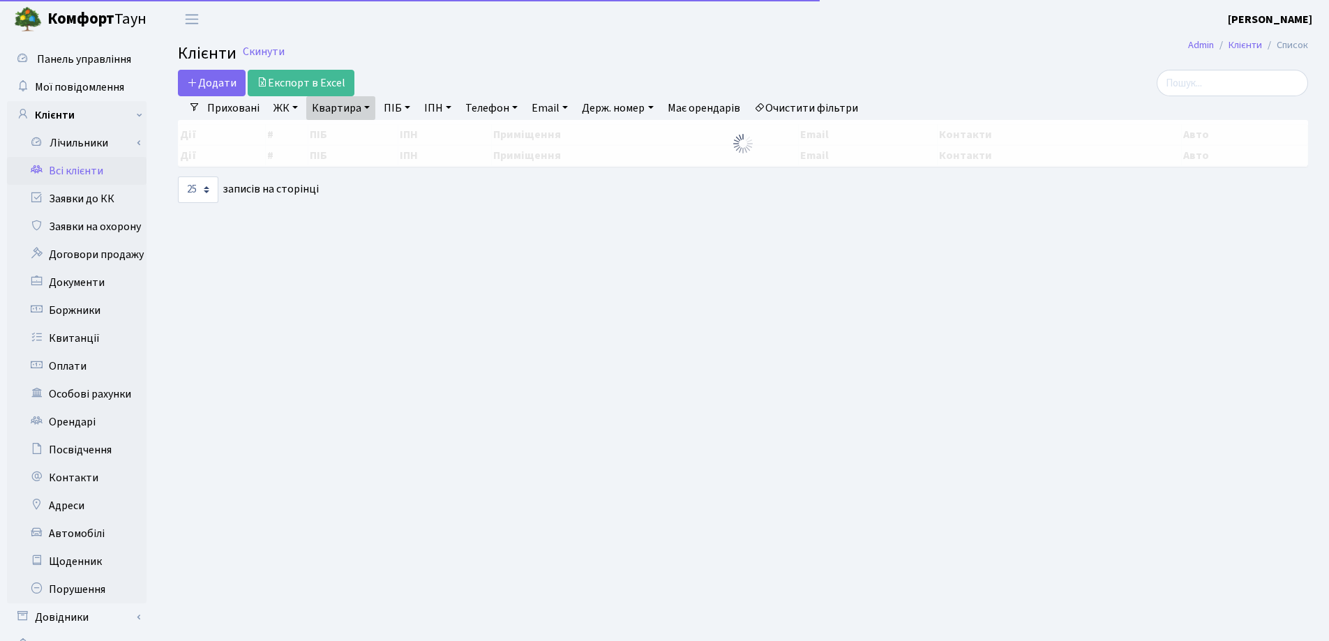
select select "25"
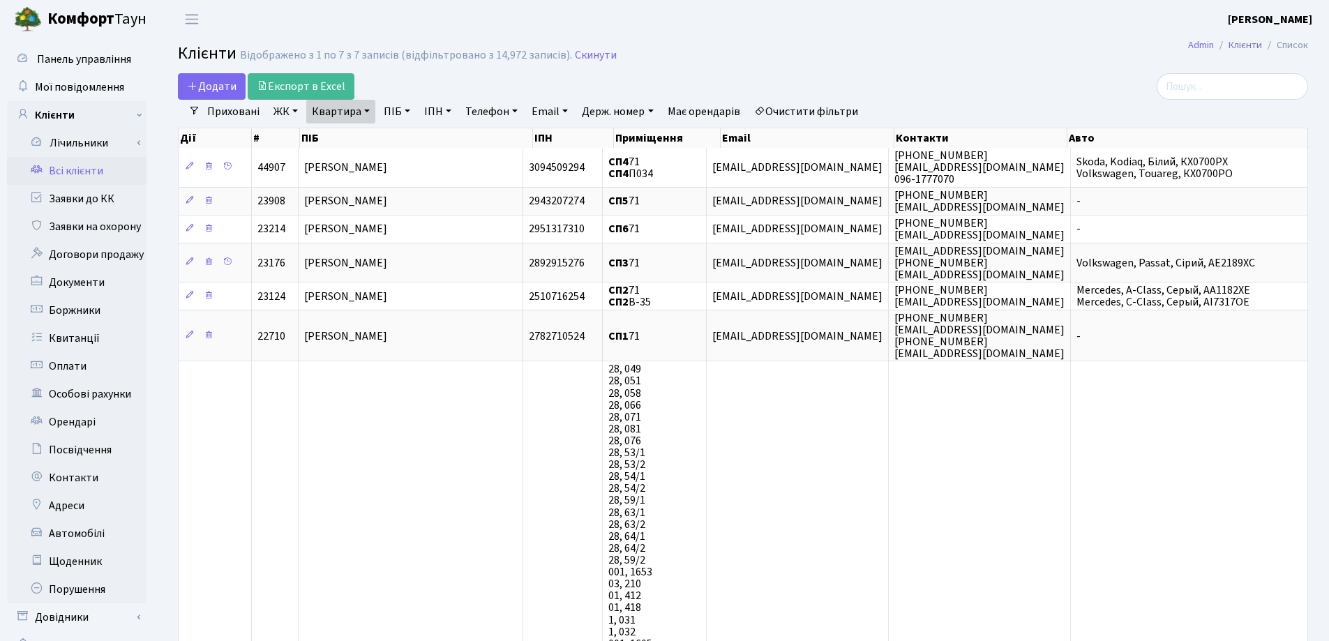
click at [369, 109] on link "Квартира" at bounding box center [340, 112] width 69 height 24
click at [405, 137] on icon at bounding box center [402, 138] width 11 height 11
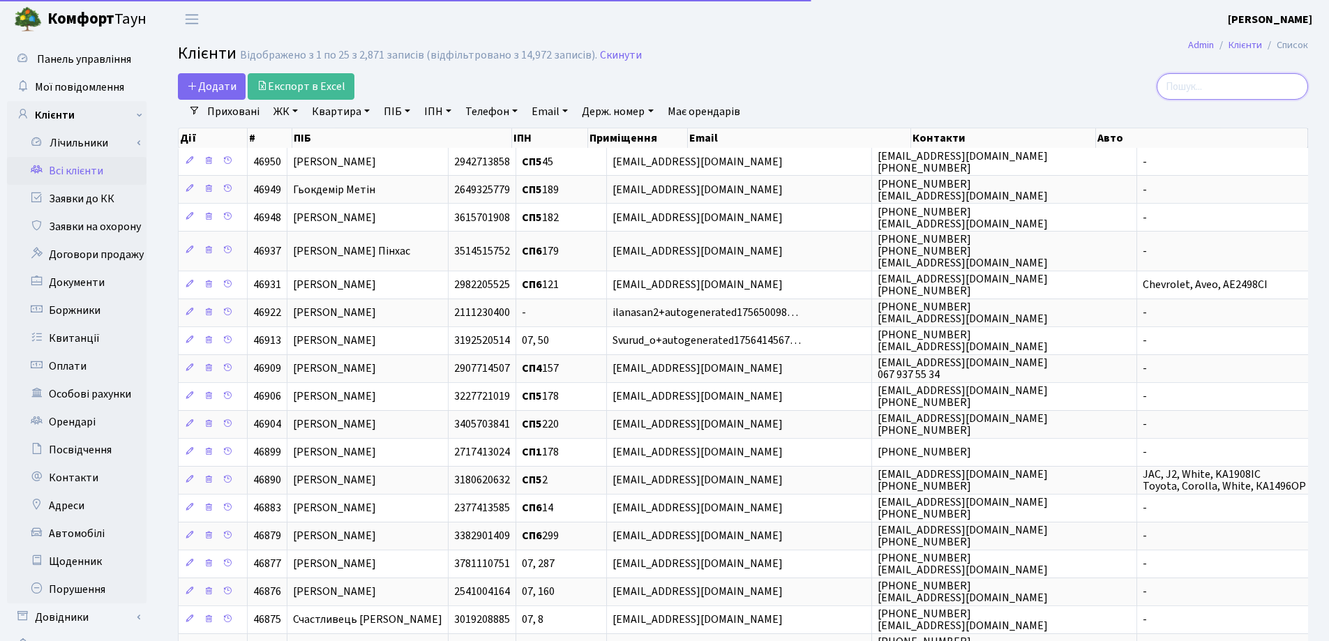
click at [1252, 82] on input "search" at bounding box center [1231, 86] width 151 height 27
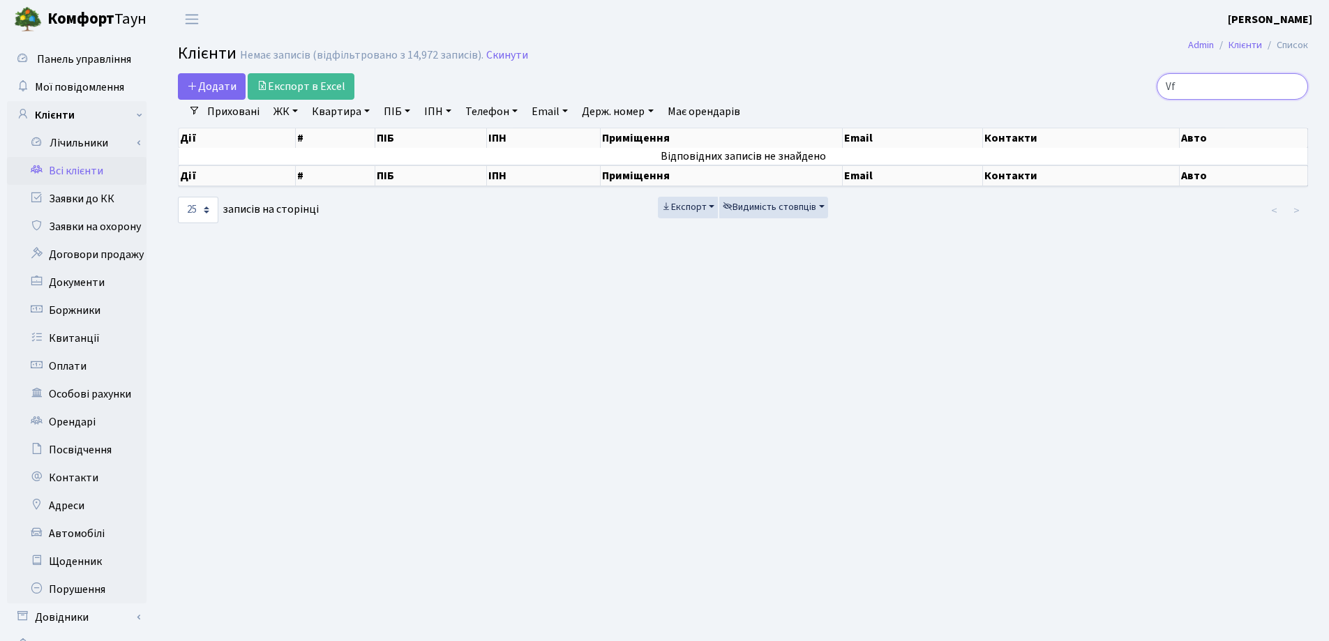
type input "V"
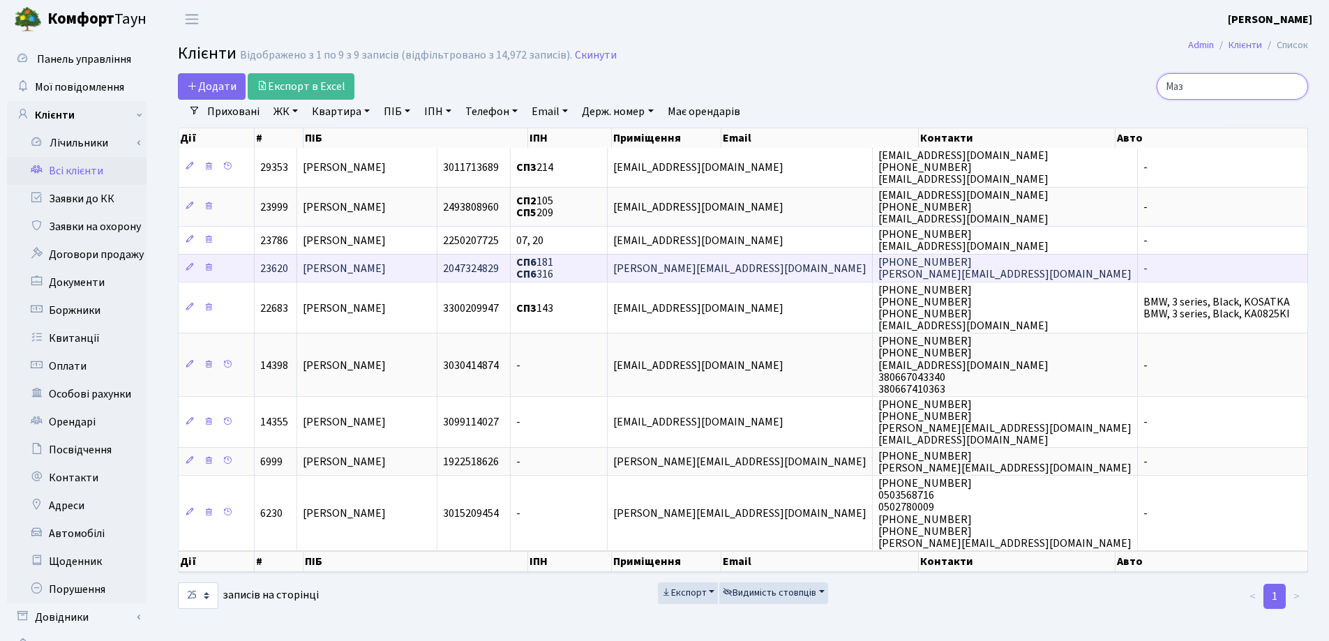
type input "Маз"
click at [349, 264] on span "Мазур Тетяна Кіндратівна" at bounding box center [344, 268] width 83 height 15
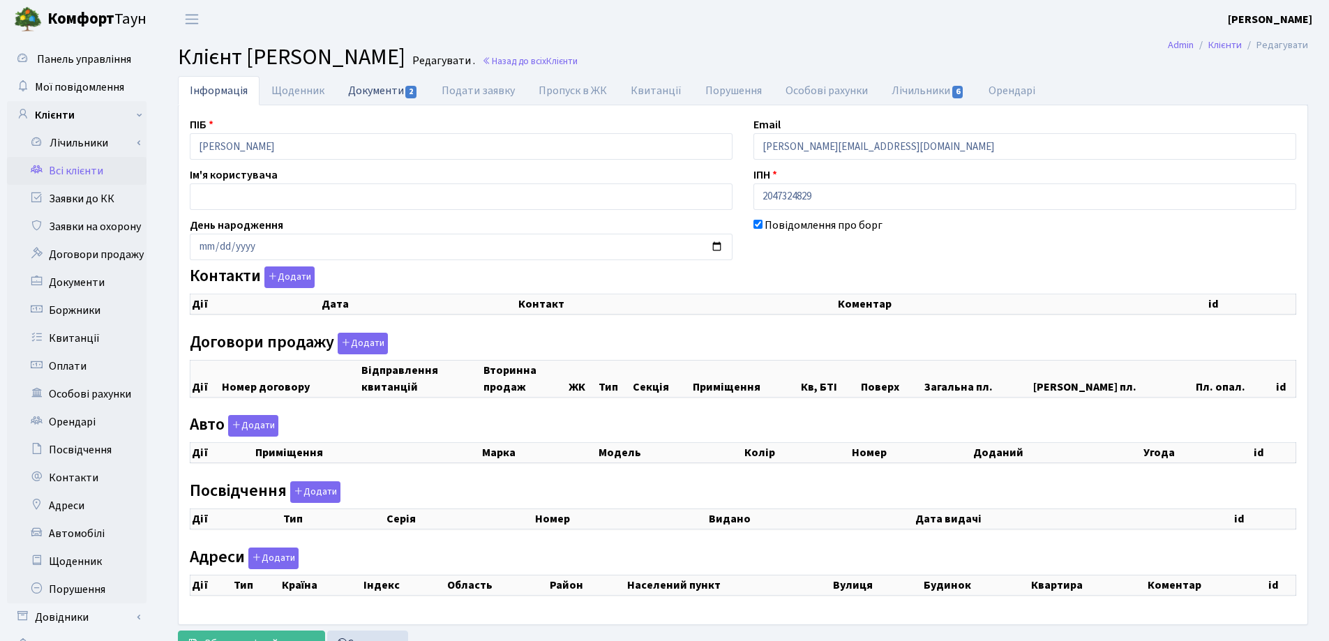
checkbox input "true"
select select "25"
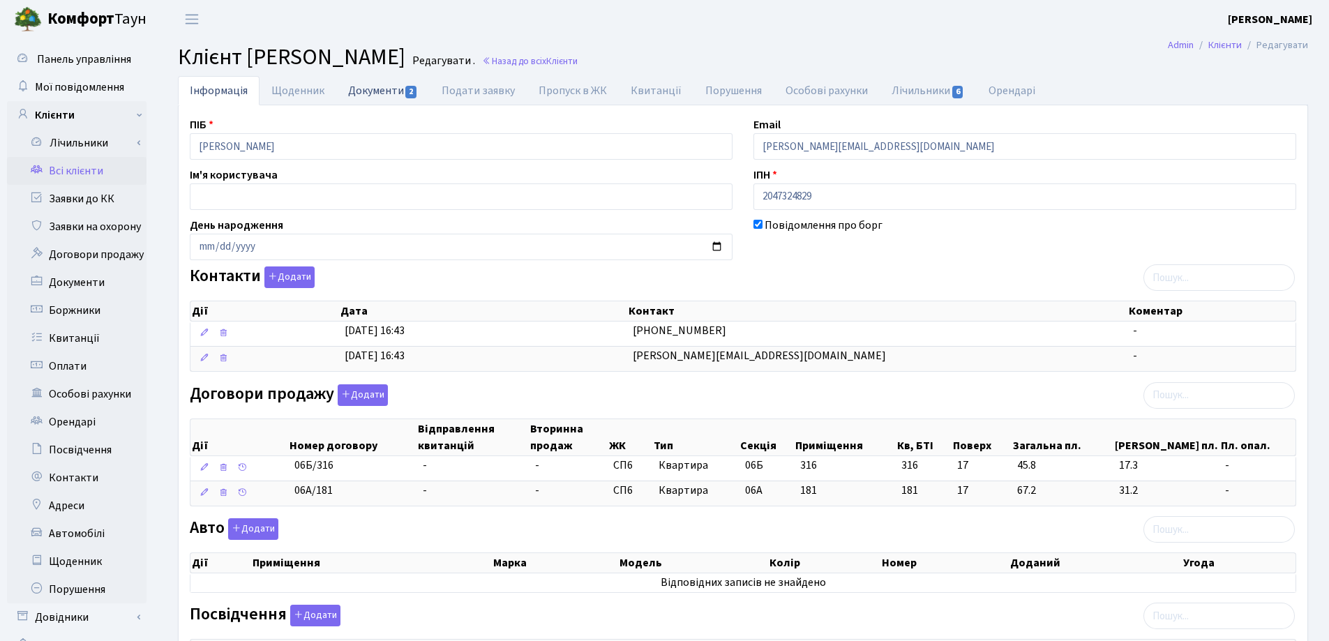
click at [372, 94] on link "Документи 2" at bounding box center [382, 90] width 93 height 29
select select "25"
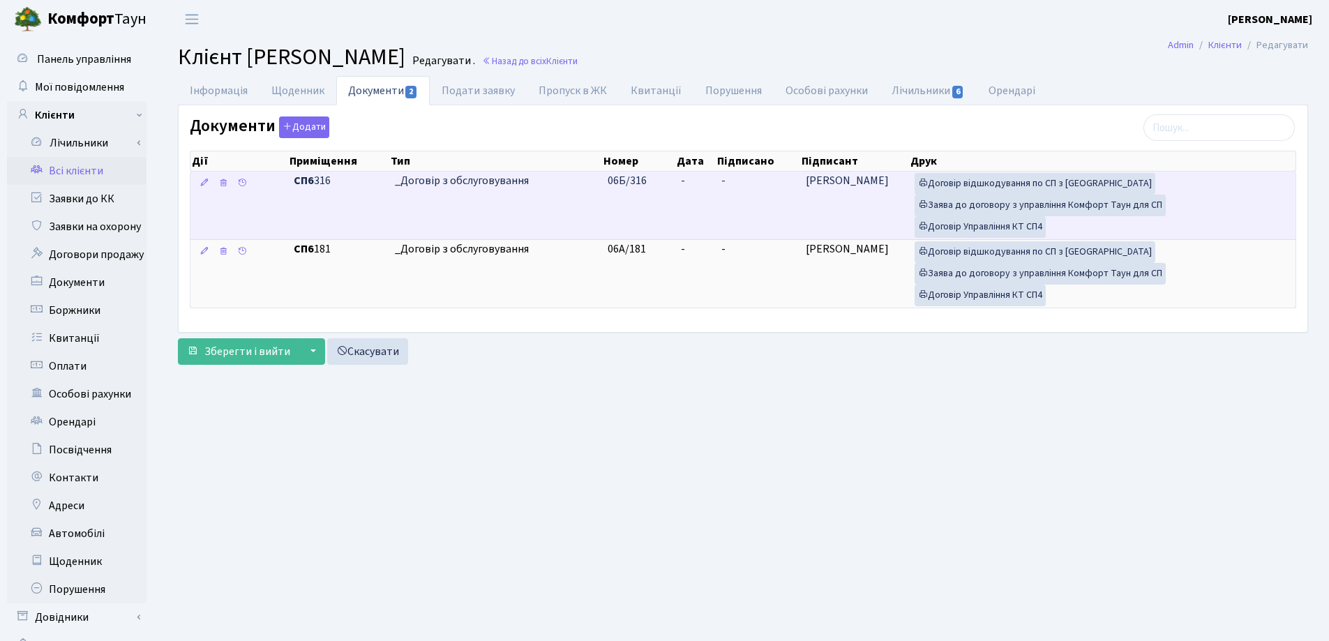
click at [708, 179] on td "-" at bounding box center [695, 206] width 40 height 68
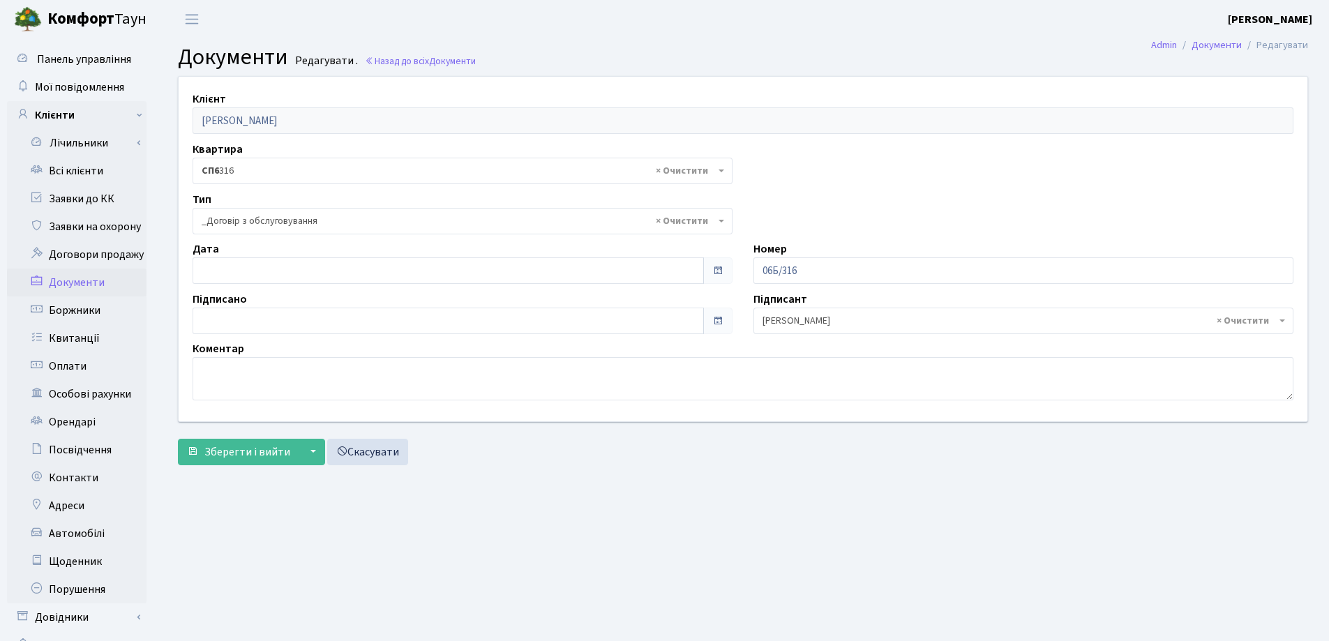
select select "289"
type input "[DATE]"
click at [316, 266] on input "[DATE]" at bounding box center [447, 270] width 511 height 27
click at [253, 453] on span "Зберегти і вийти" at bounding box center [247, 451] width 86 height 15
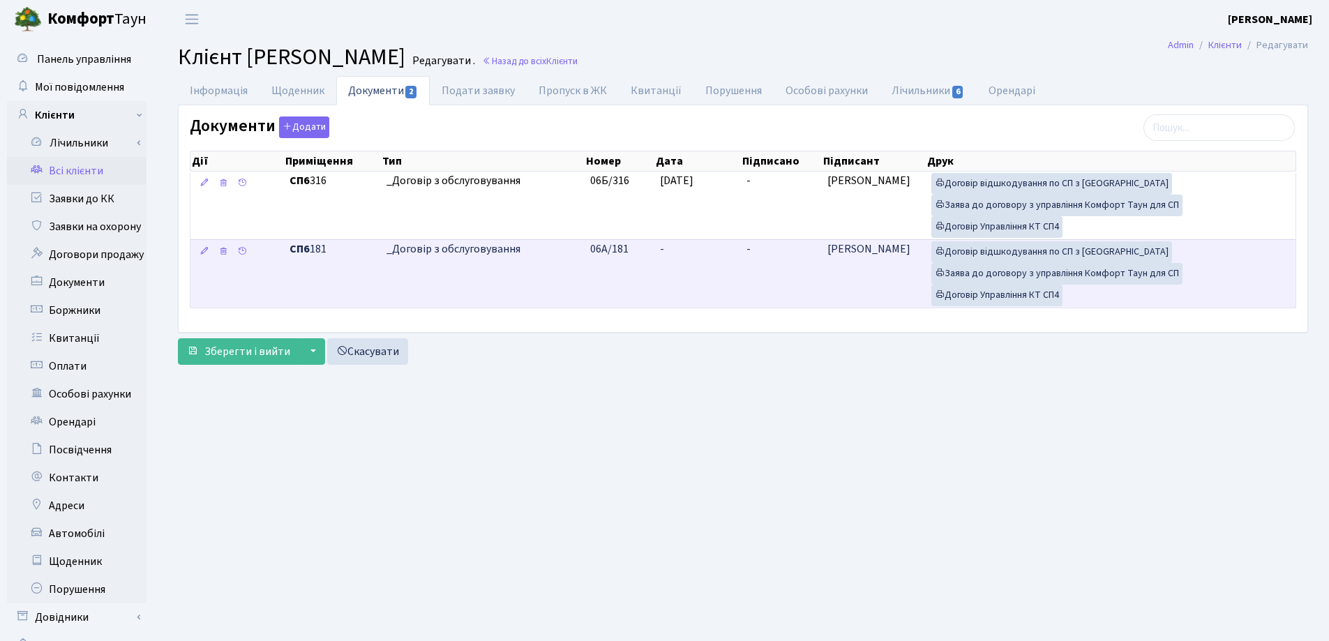
click at [685, 252] on td "-" at bounding box center [697, 273] width 86 height 68
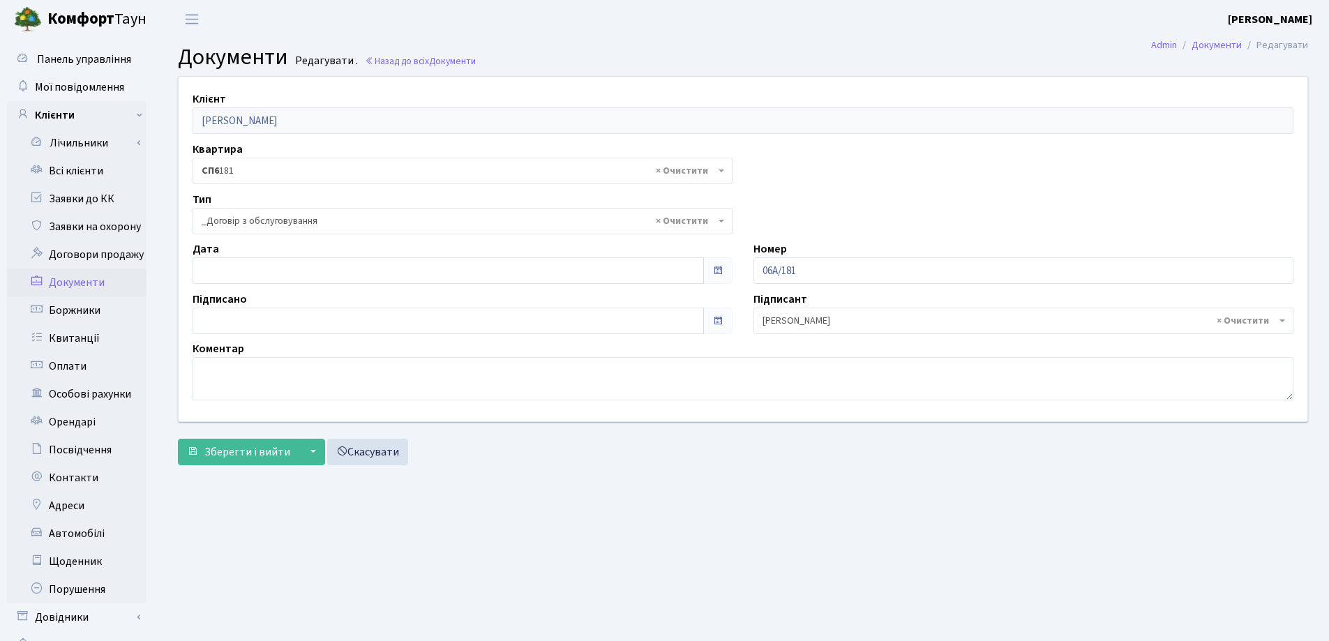
select select "289"
type input "[DATE]"
click at [245, 268] on input "[DATE]" at bounding box center [447, 270] width 511 height 27
click at [237, 444] on span "Зберегти і вийти" at bounding box center [247, 451] width 86 height 15
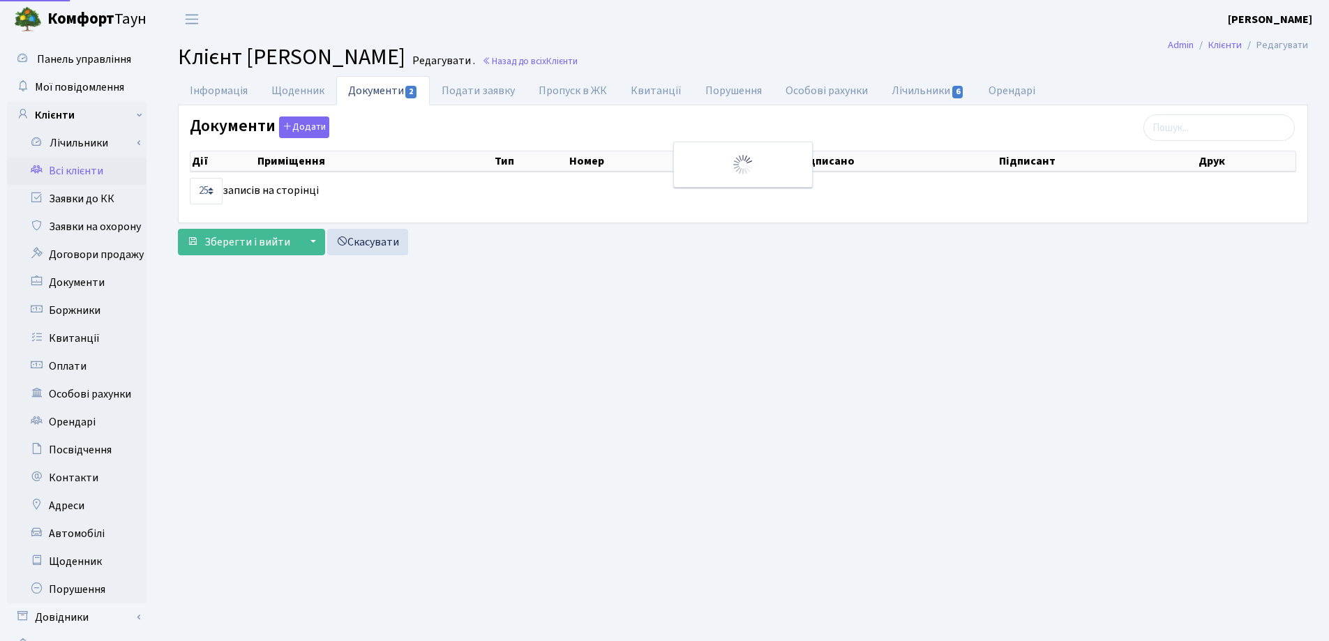
select select "25"
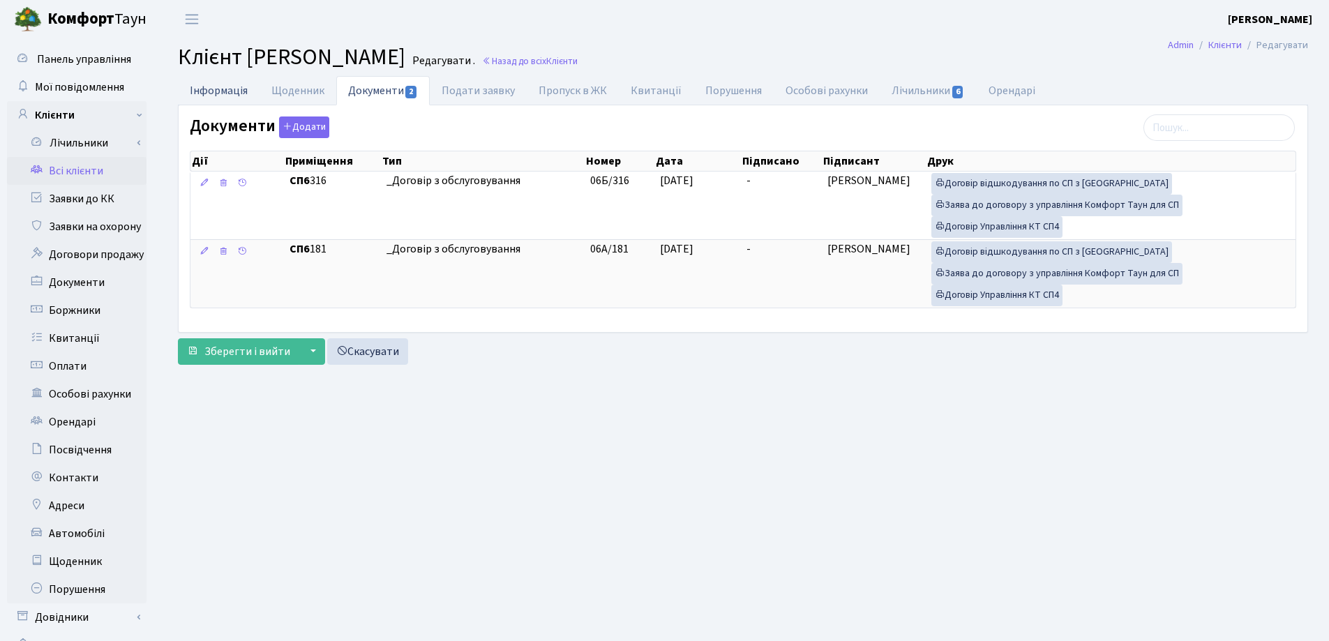
click at [205, 89] on link "Інформація" at bounding box center [219, 90] width 82 height 29
select select "25"
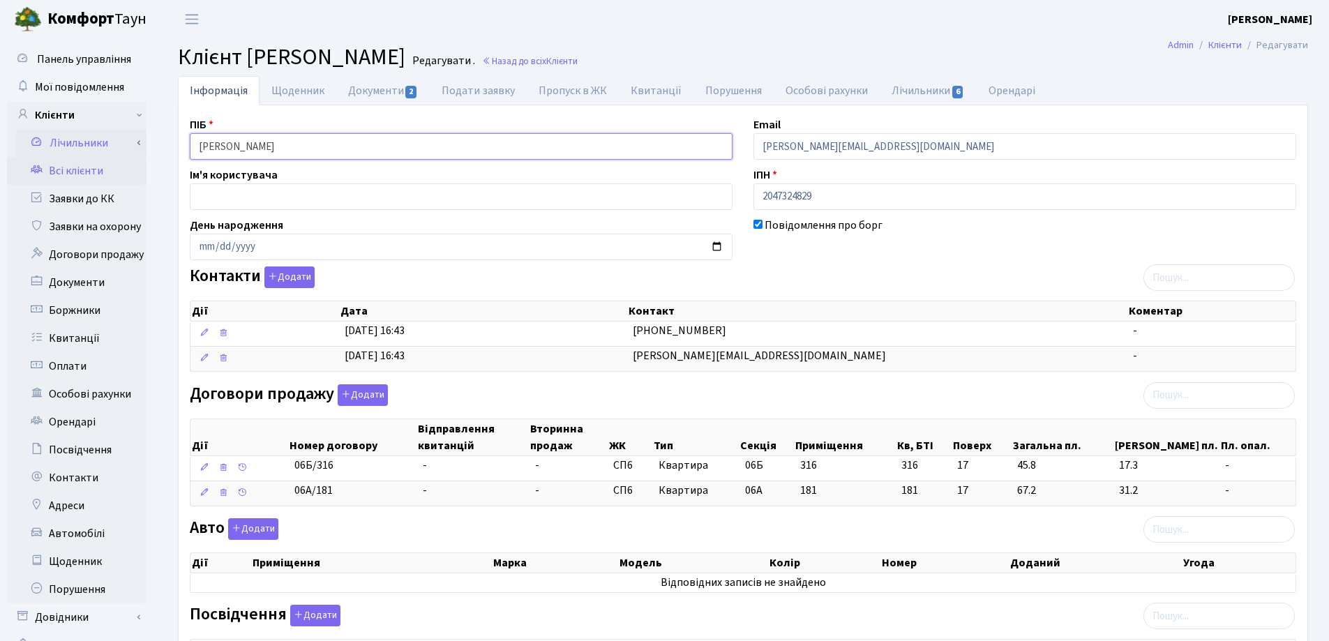
drag, startPoint x: 386, startPoint y: 152, endPoint x: 57, endPoint y: 146, distance: 328.5
click at [57, 145] on div "Панель управління Мої повідомлення Клієнти Лічильники Показання" at bounding box center [664, 514] width 1329 height 953
click at [776, 43] on main "Admin Клієнти Редагувати Клієнт [PERSON_NAME] Редагувати . Назад до всіх Клієнт…" at bounding box center [743, 514] width 1172 height 953
click at [577, 59] on link "Назад до всіх Клієнти" at bounding box center [530, 60] width 96 height 13
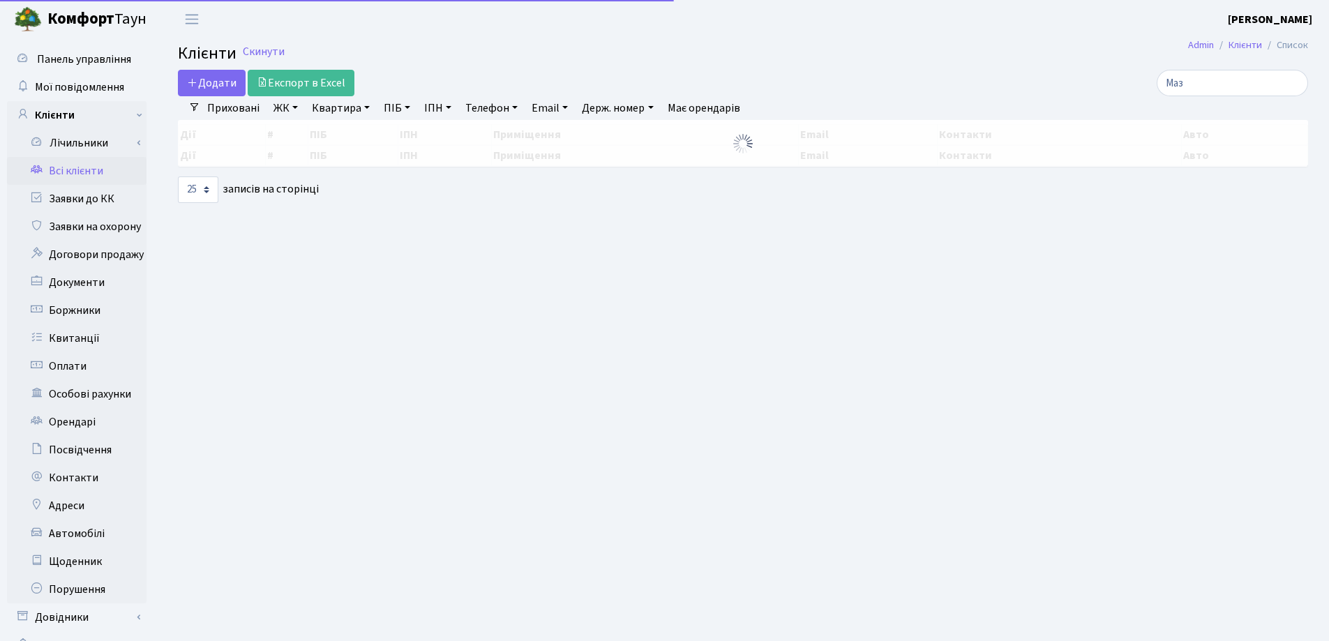
select select "25"
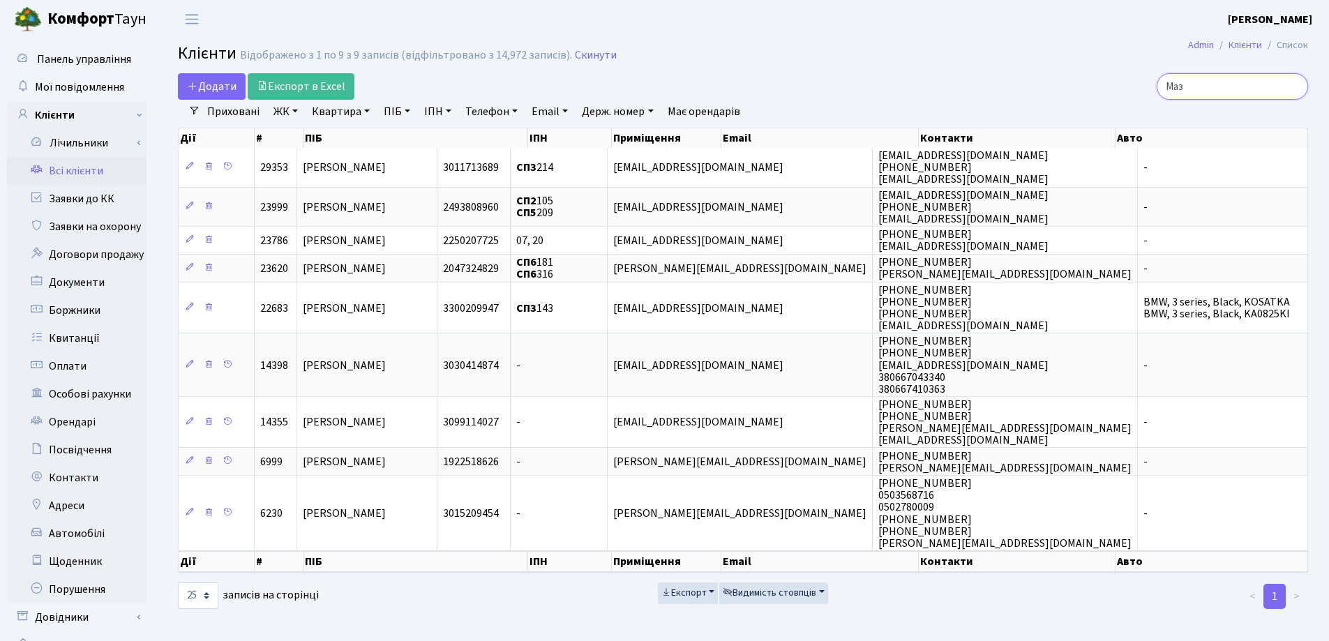
click at [1294, 89] on input "Маз" at bounding box center [1231, 86] width 151 height 27
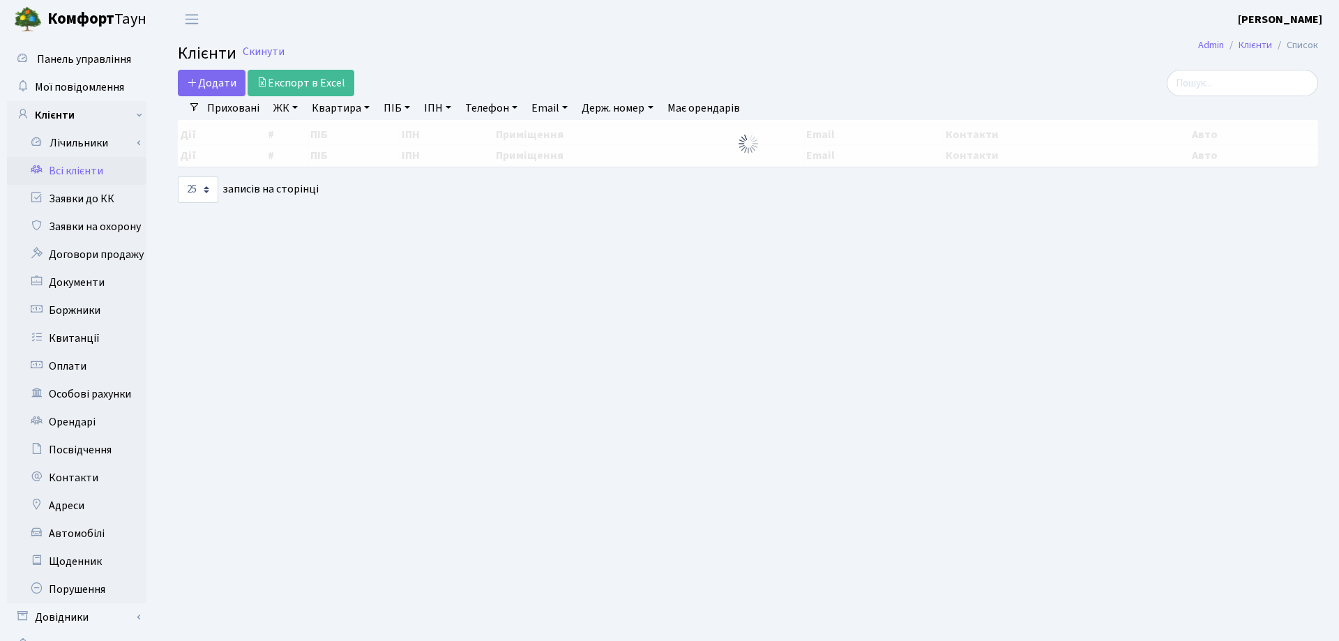
select select "25"
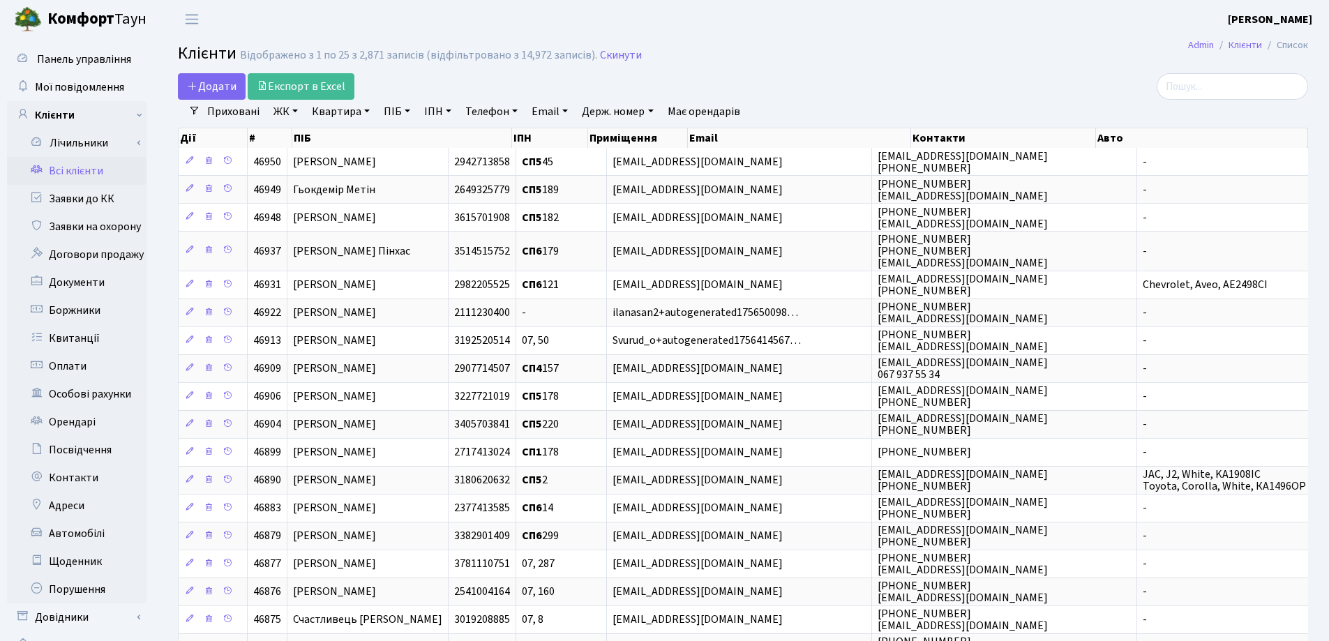
click at [365, 112] on link "Квартира" at bounding box center [340, 112] width 69 height 24
type input "311"
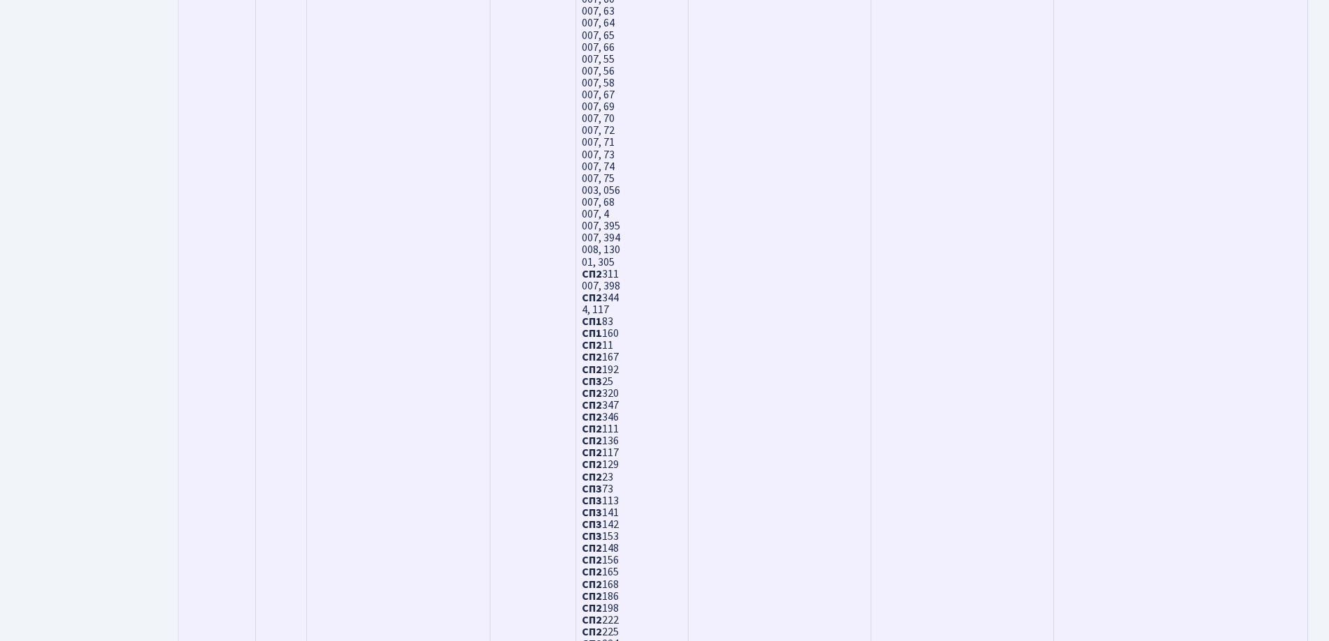
scroll to position [3487, 0]
click at [587, 131] on b "СП2" at bounding box center [592, 133] width 20 height 15
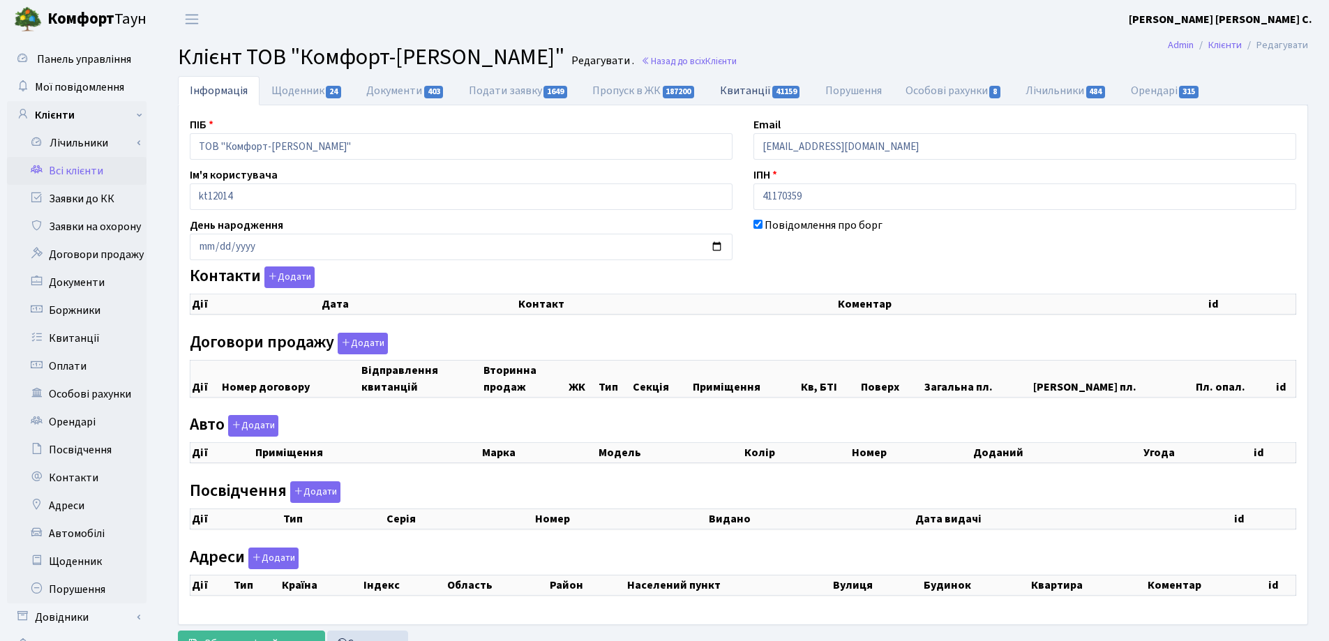
checkbox input "true"
select select "25"
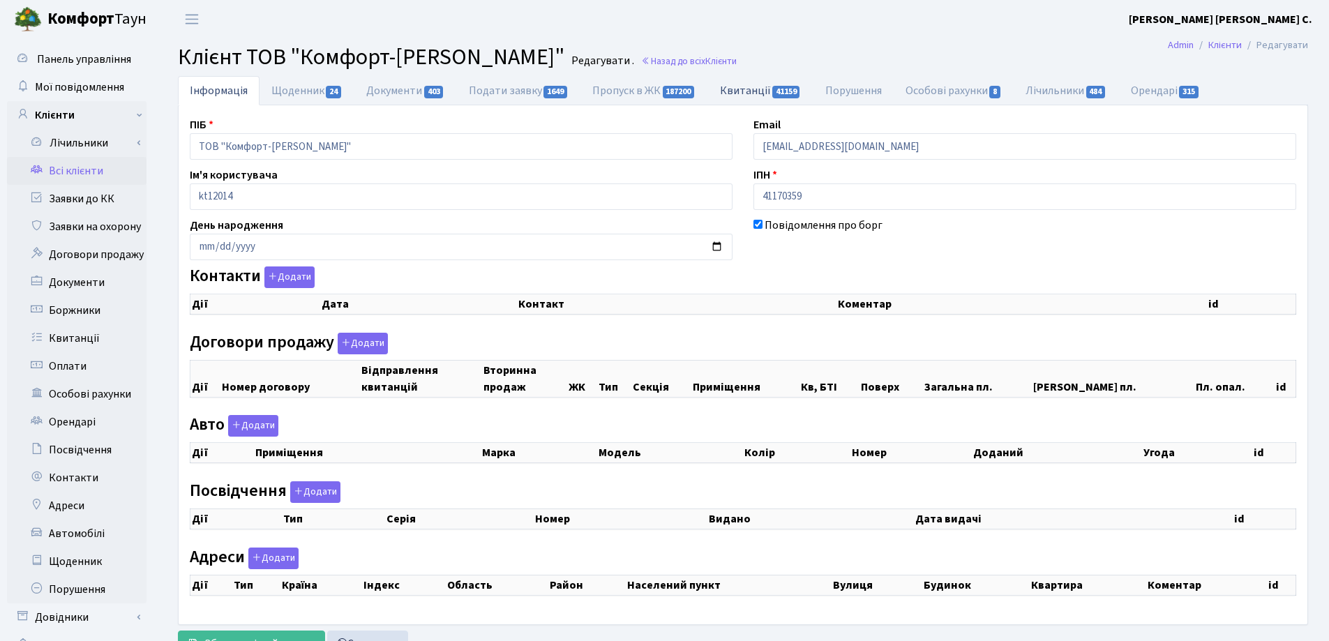
select select "25"
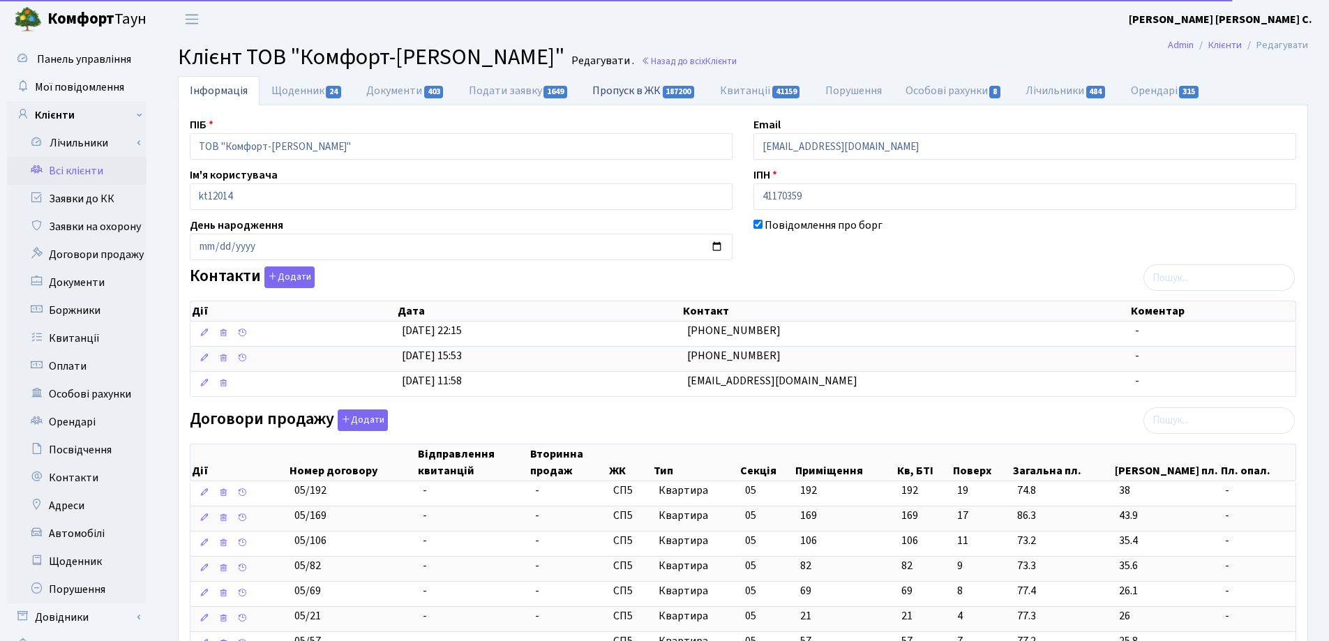
click at [638, 87] on link "Пропуск в ЖК 187200" at bounding box center [643, 90] width 127 height 29
select select "25"
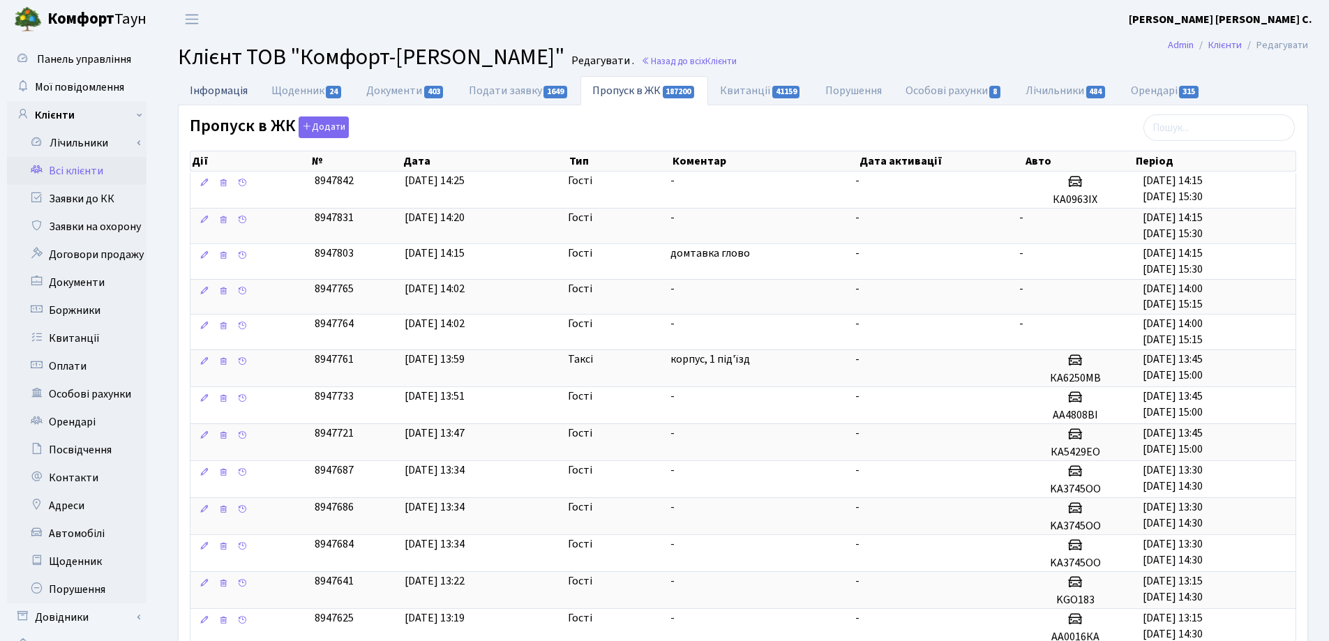
click at [216, 93] on link "Інформація" at bounding box center [219, 90] width 82 height 29
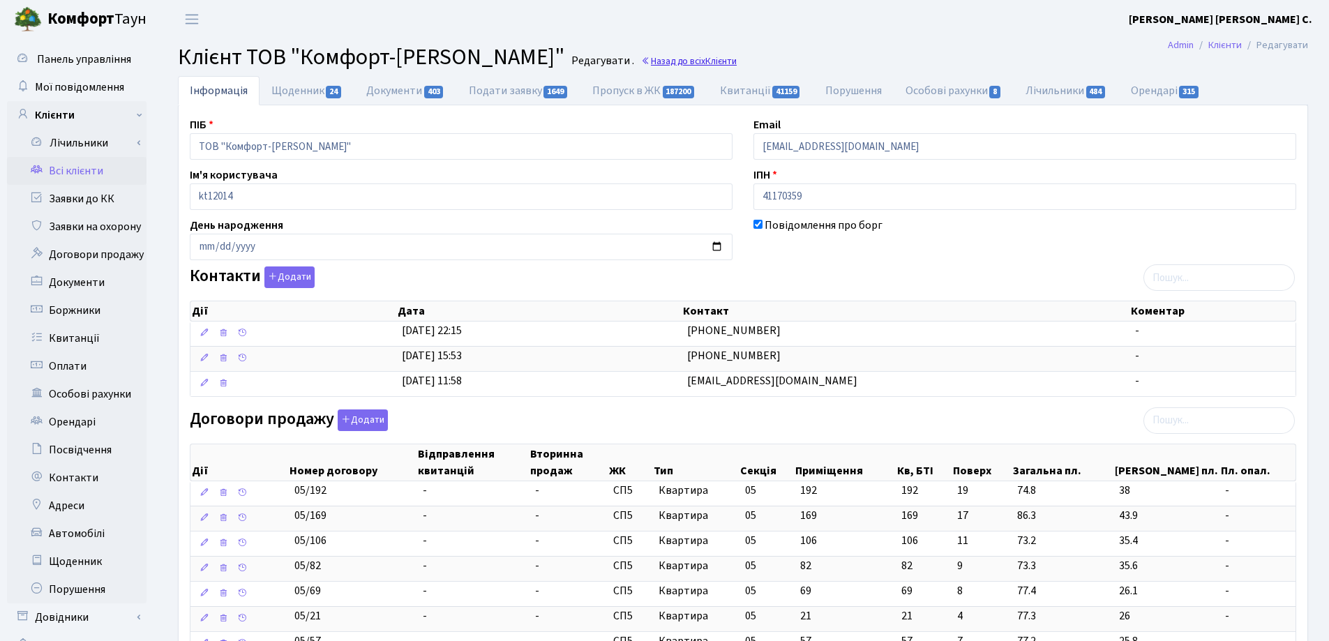
click at [641, 64] on link "Назад до всіх Клієнти" at bounding box center [689, 60] width 96 height 13
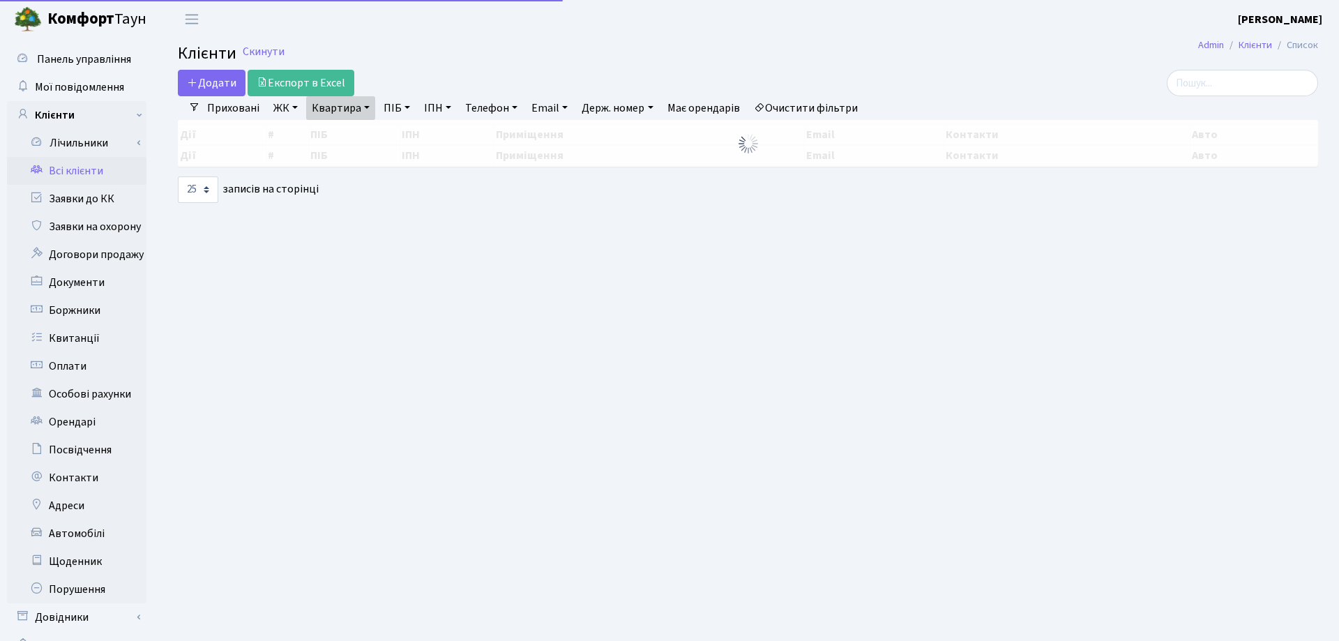
select select "25"
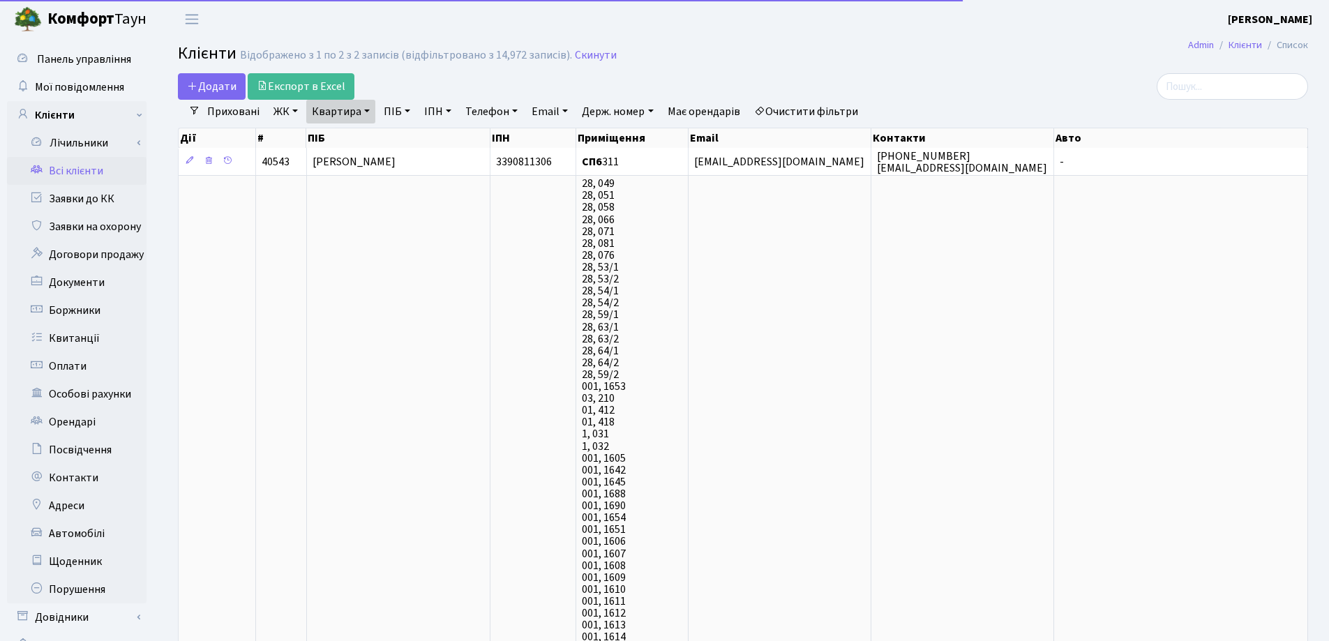
click at [363, 107] on link "Квартира" at bounding box center [340, 112] width 69 height 24
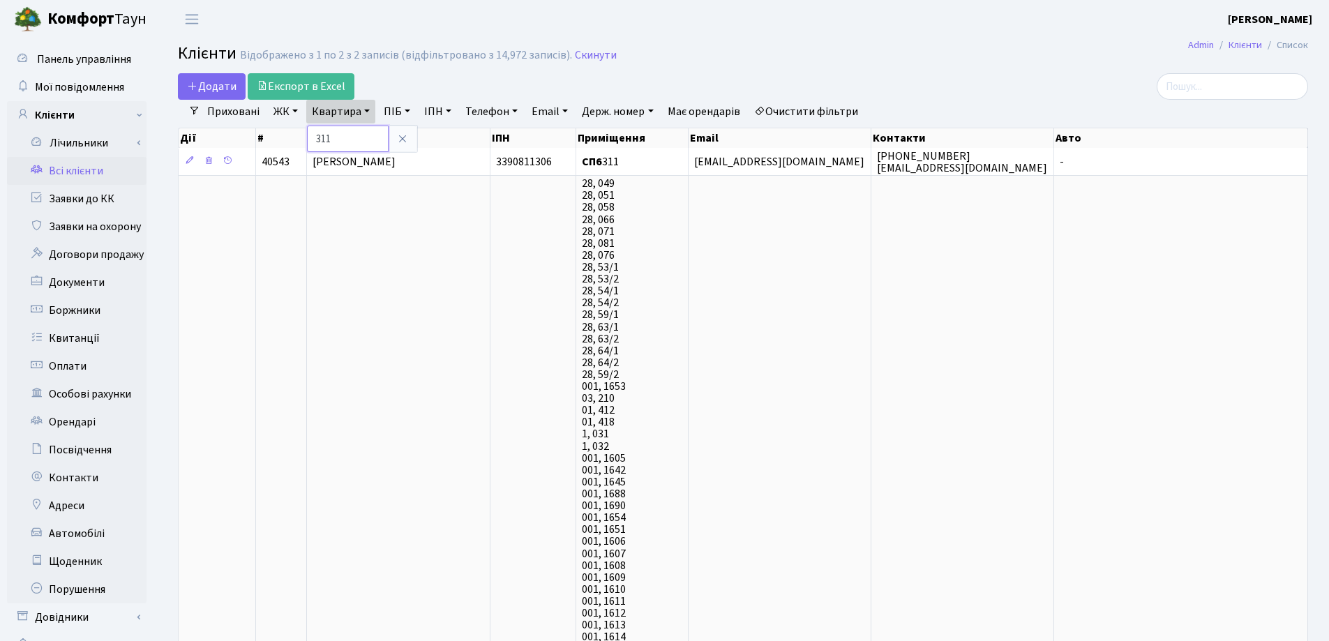
click at [375, 142] on input "311" at bounding box center [348, 139] width 82 height 27
type input "3"
click at [1238, 79] on input "search" at bounding box center [1231, 86] width 151 height 27
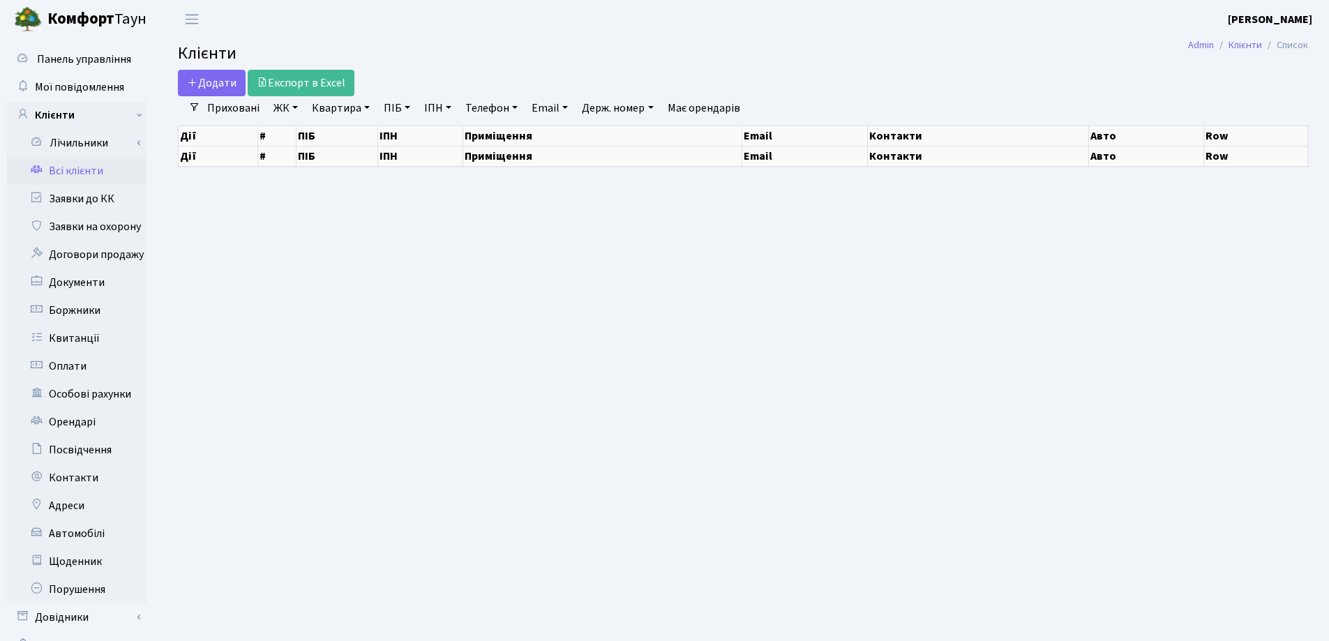
select select "25"
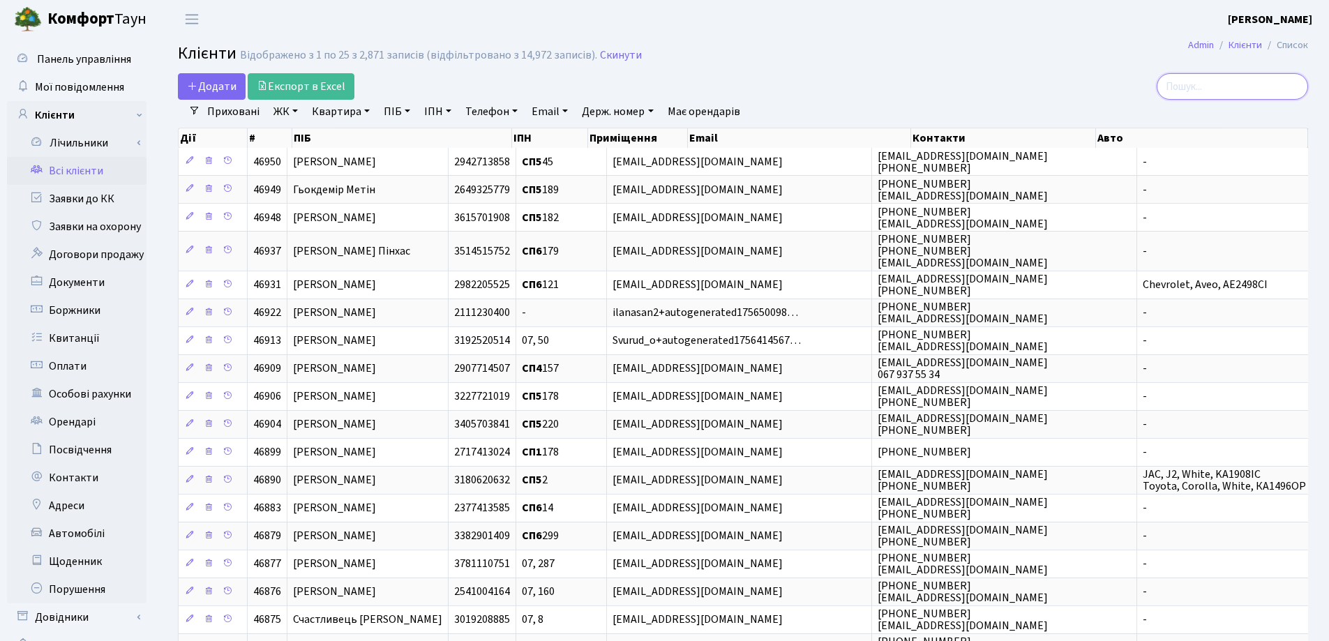
click at [1211, 86] on input "search" at bounding box center [1231, 86] width 151 height 27
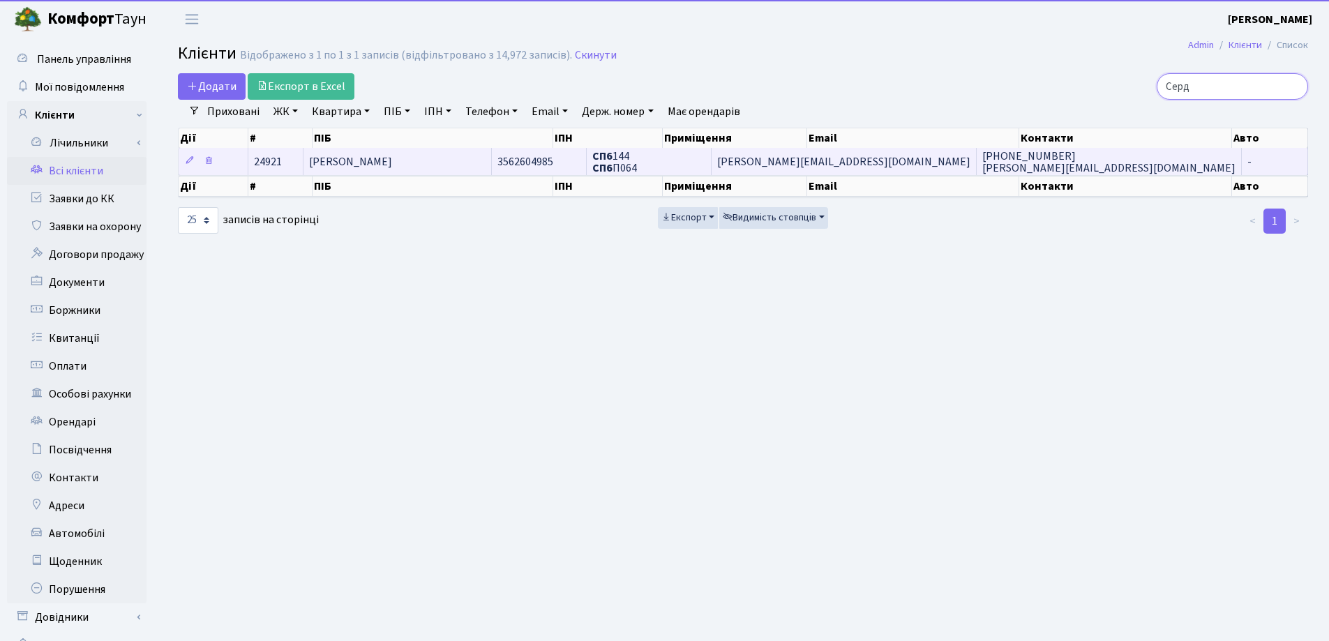
type input "Серд"
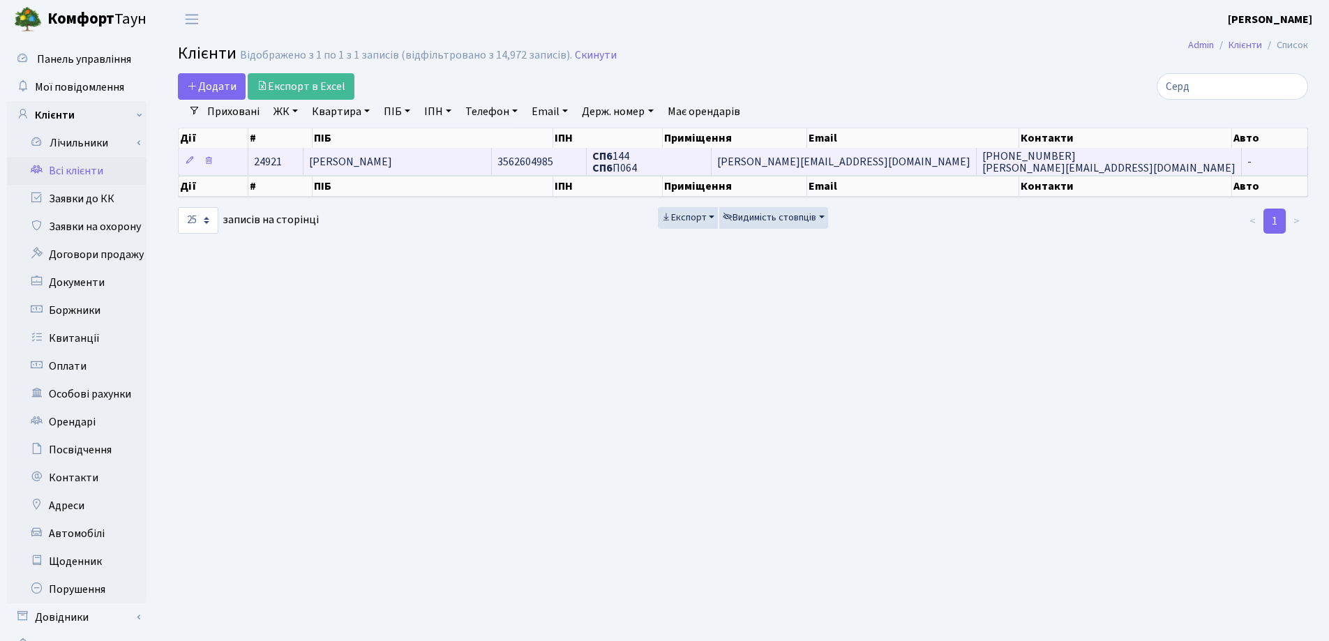
click at [489, 165] on td "[PERSON_NAME]" at bounding box center [397, 161] width 188 height 27
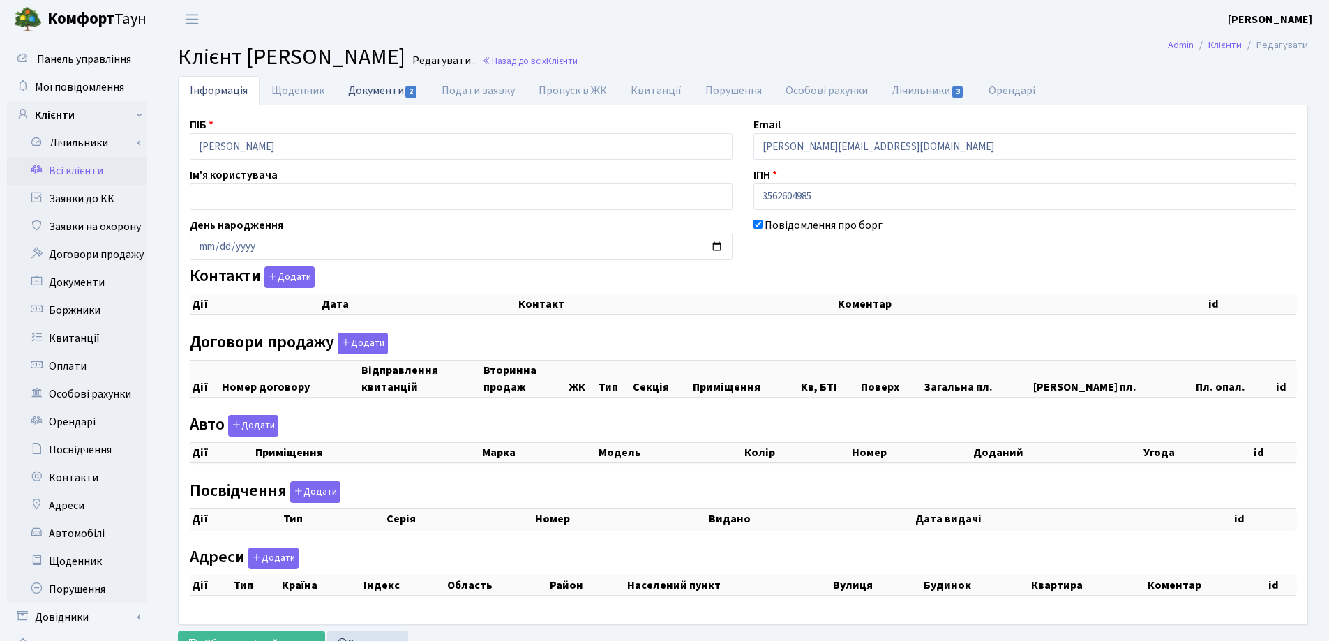
click at [368, 89] on link "Документи 2" at bounding box center [382, 90] width 93 height 29
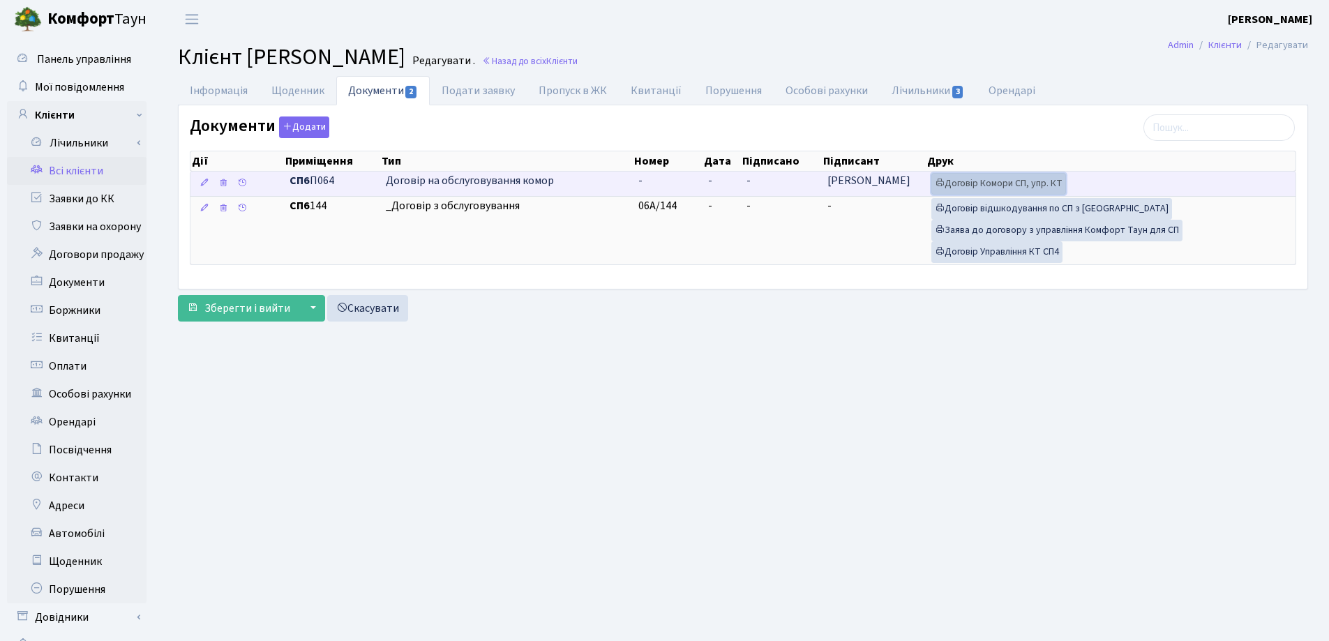
click at [1004, 180] on link "Договір Комори СП, упр. КТ" at bounding box center [998, 184] width 135 height 22
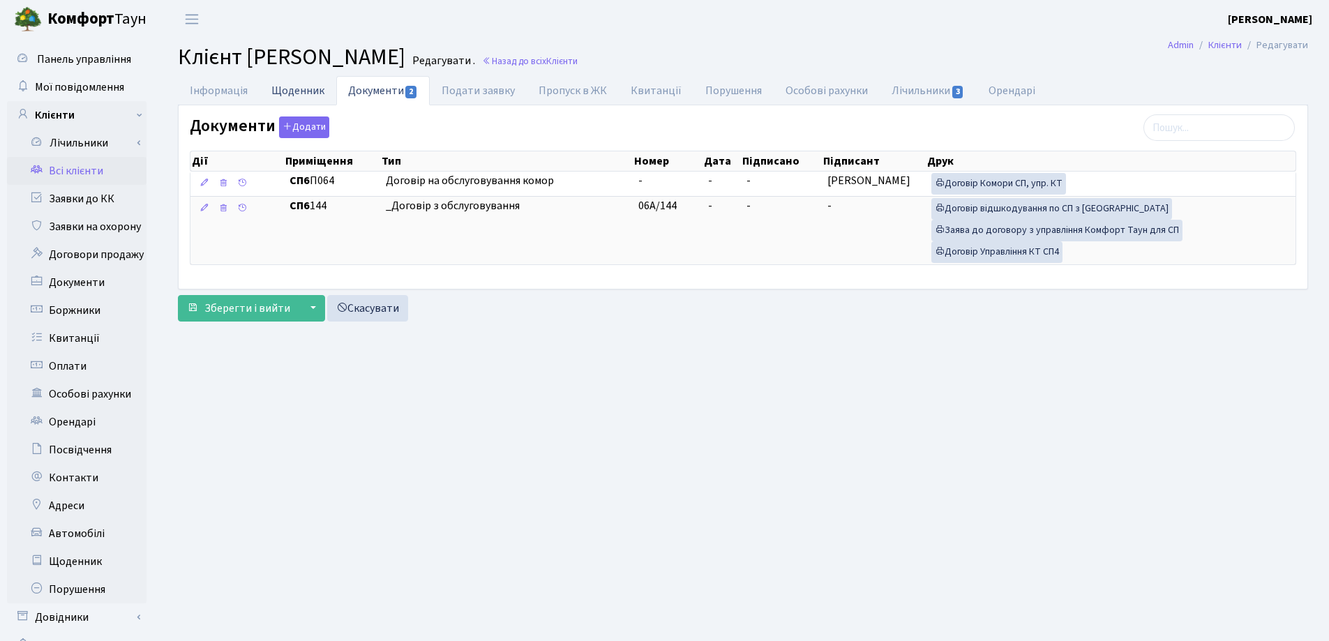
click at [259, 91] on link "Щоденник" at bounding box center [297, 90] width 77 height 29
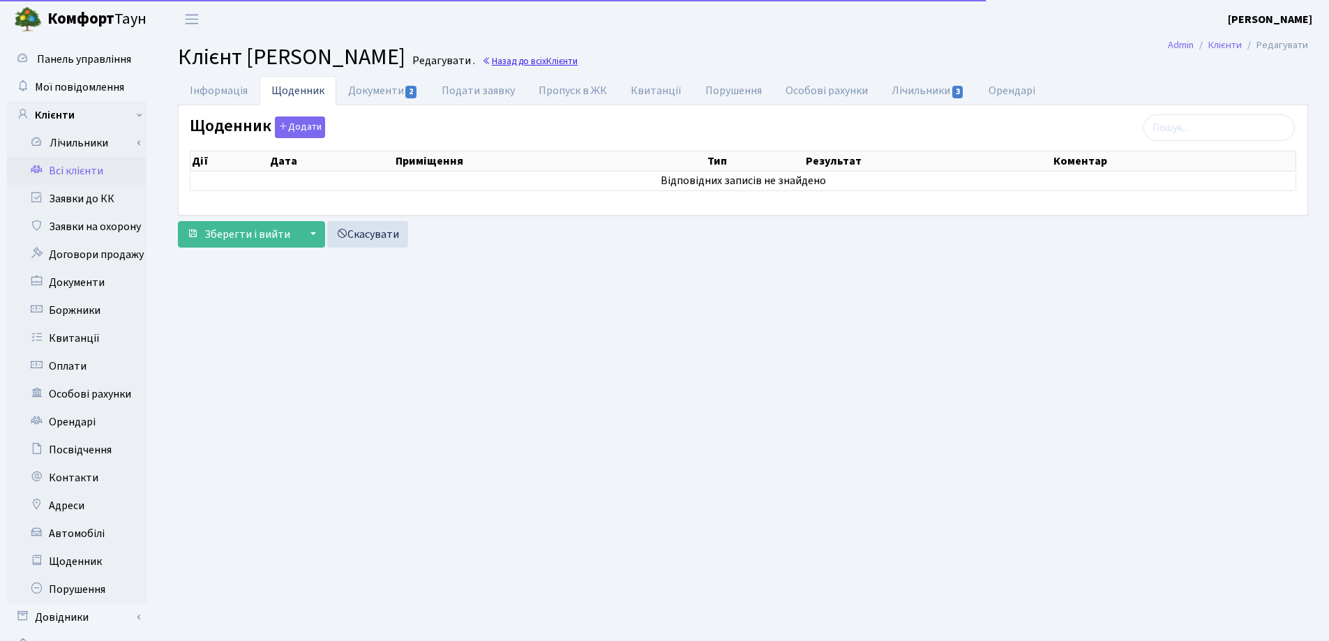
click at [577, 61] on link "Назад до всіх Клієнти" at bounding box center [530, 60] width 96 height 13
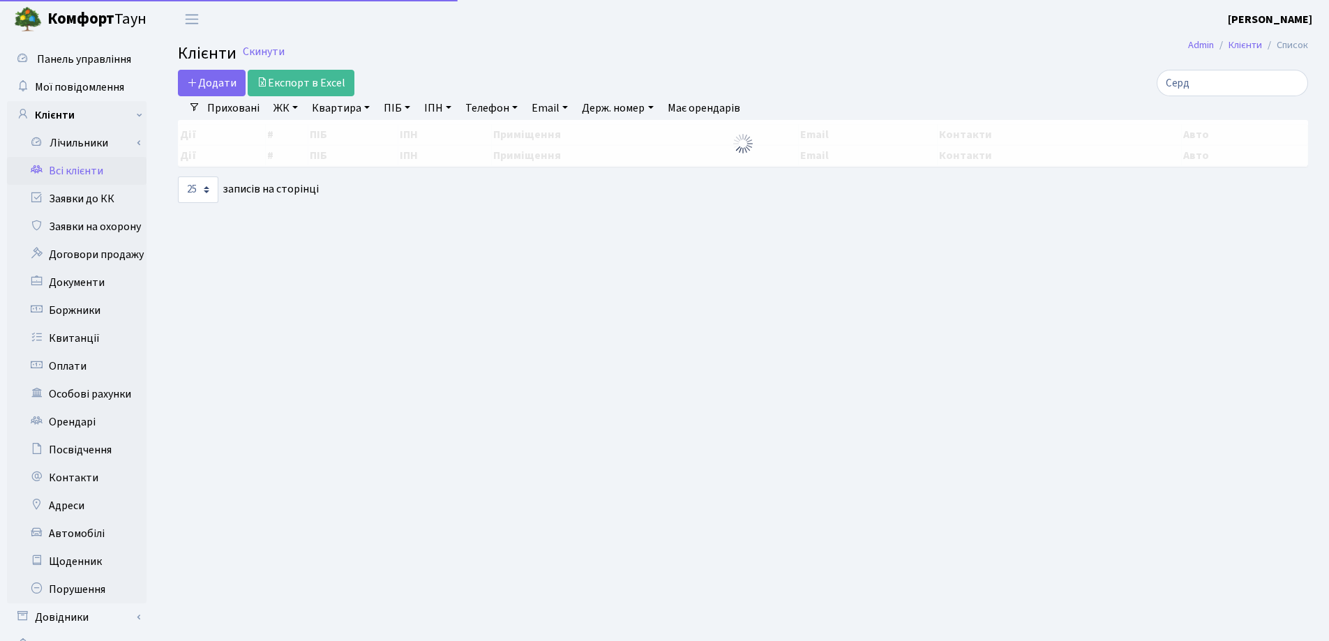
select select "25"
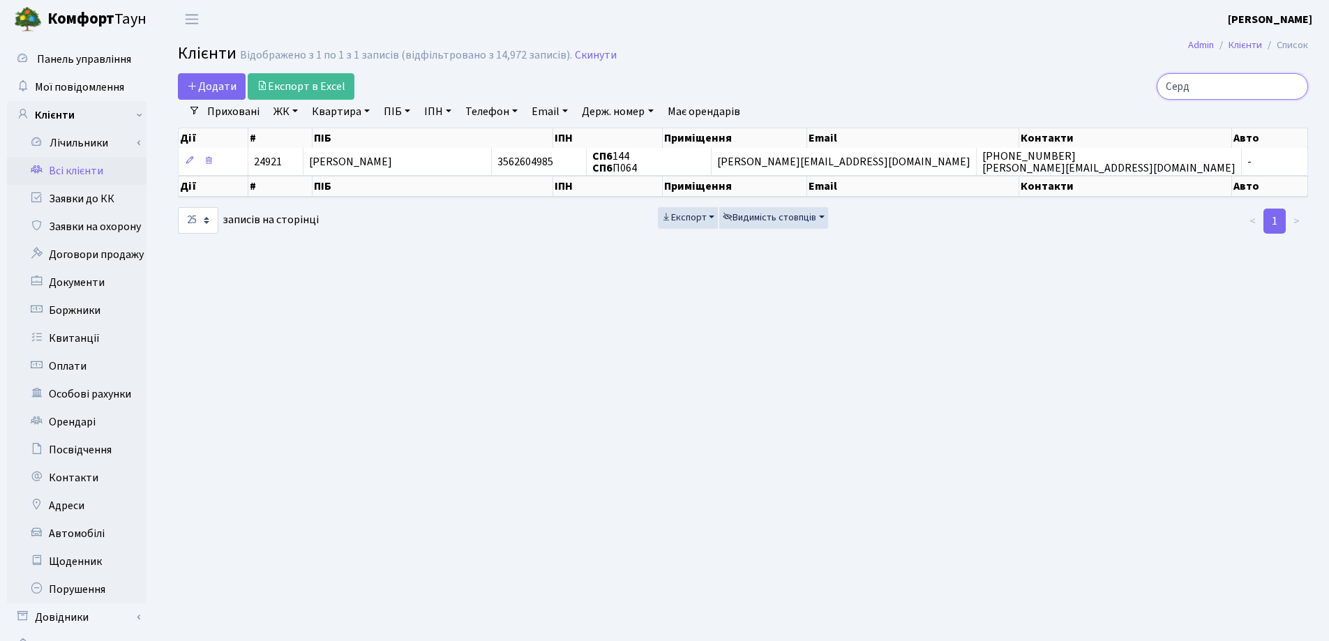
click at [1294, 83] on input "Серд" at bounding box center [1231, 86] width 151 height 27
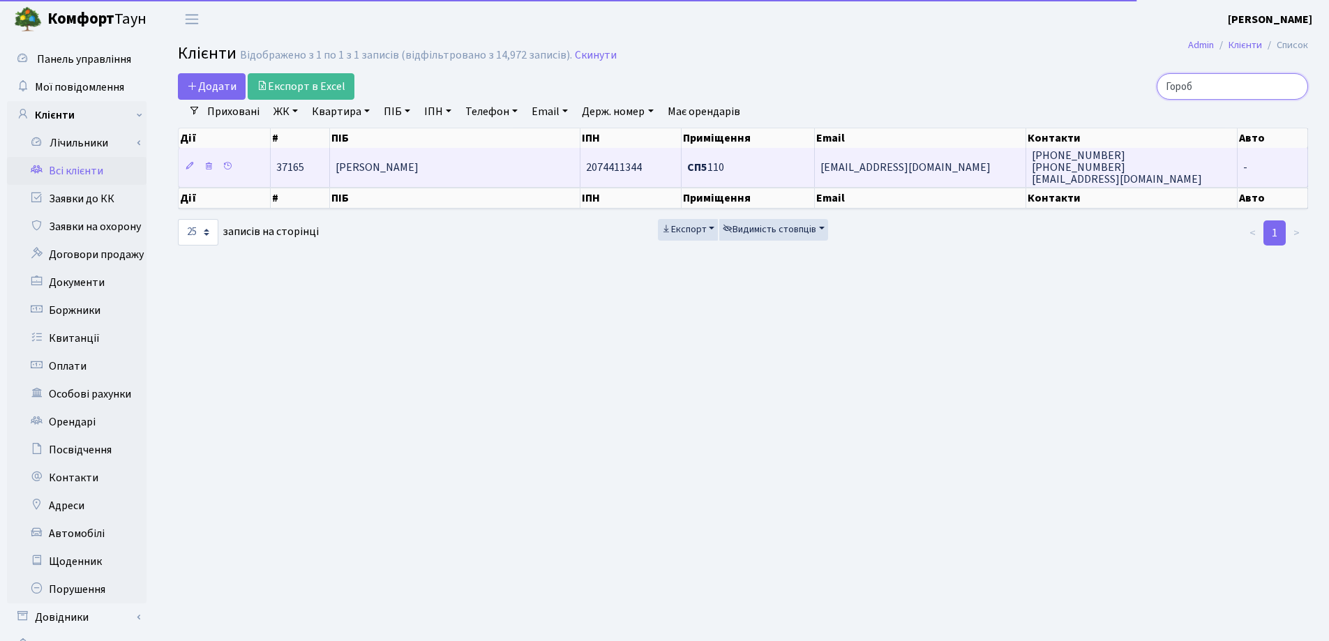
type input "Гороб"
click at [550, 160] on td "[PERSON_NAME]" at bounding box center [455, 167] width 250 height 38
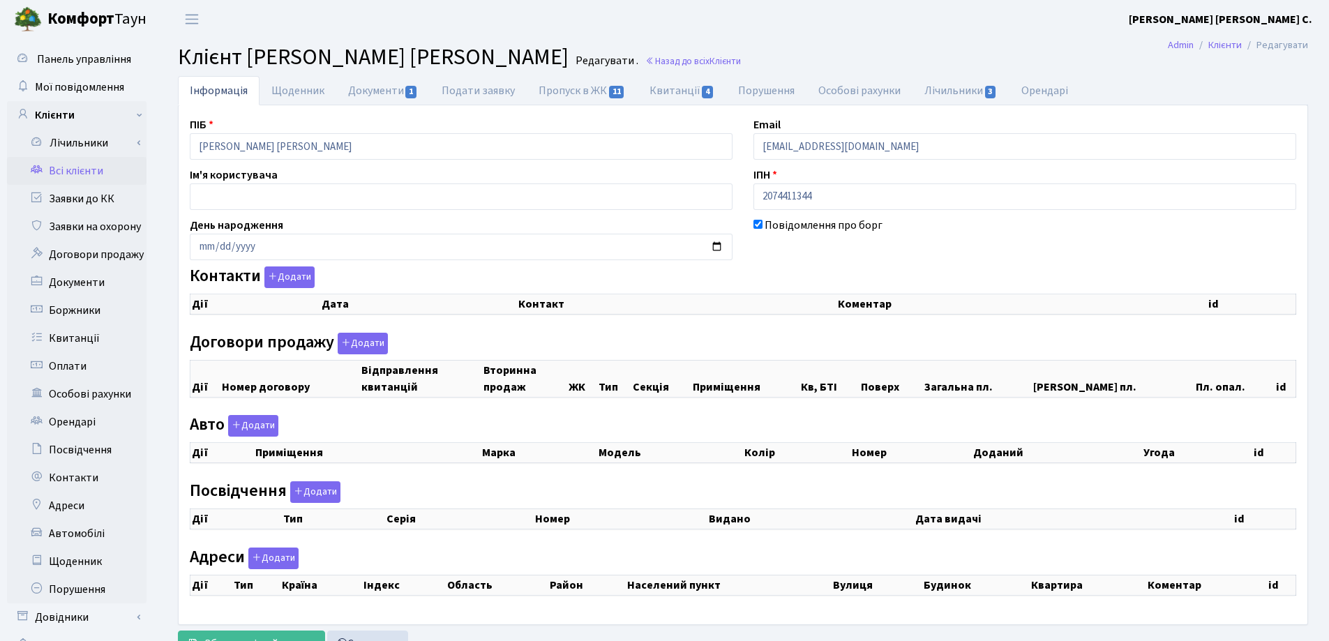
checkbox input "true"
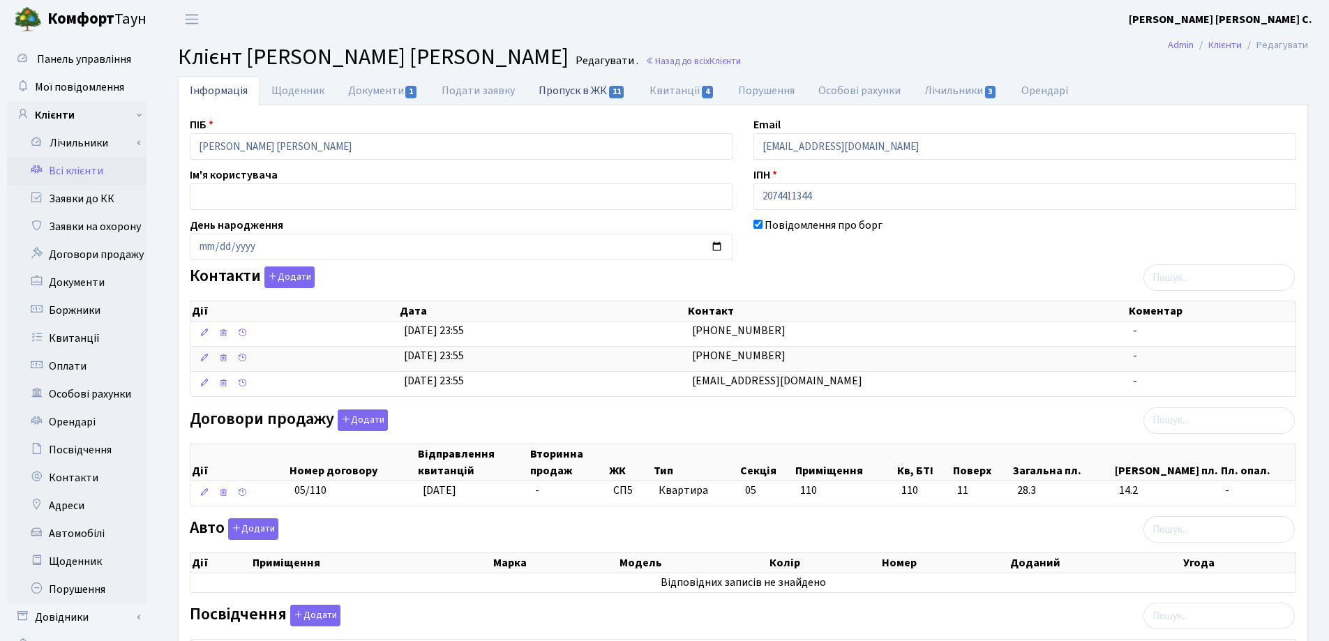
click at [557, 92] on link "Пропуск в ЖК 11" at bounding box center [582, 90] width 110 height 29
select select "25"
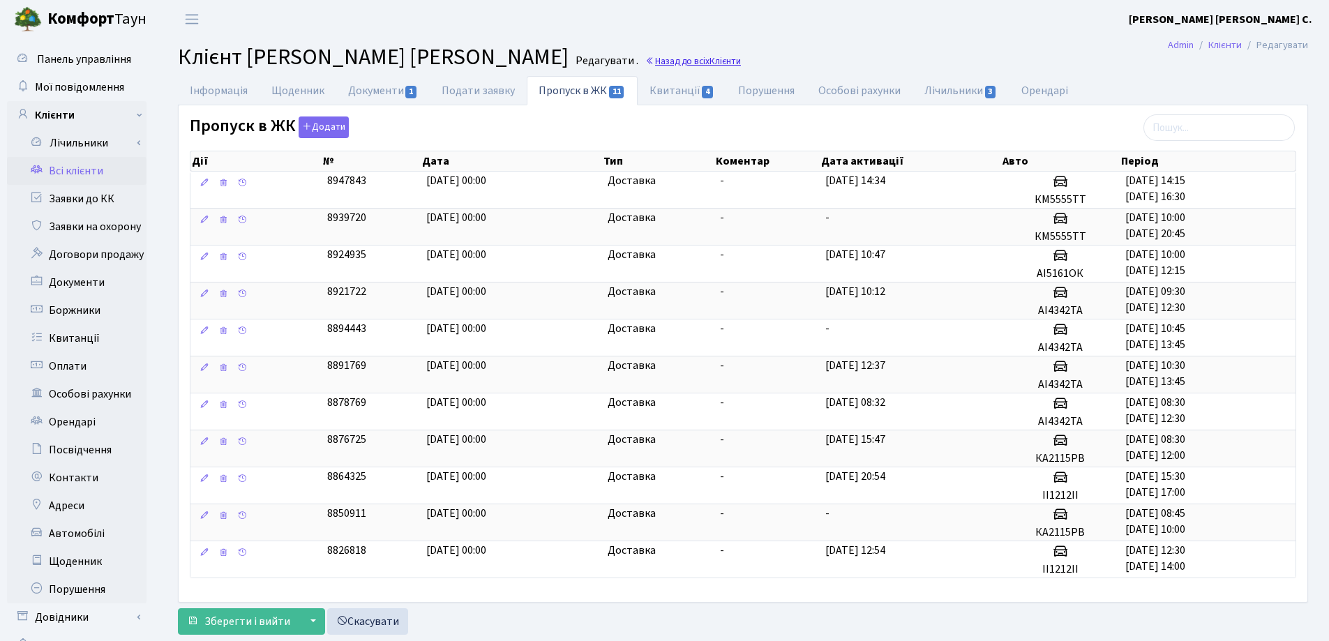
click at [656, 61] on link "Назад до всіх Клієнти" at bounding box center [693, 60] width 96 height 13
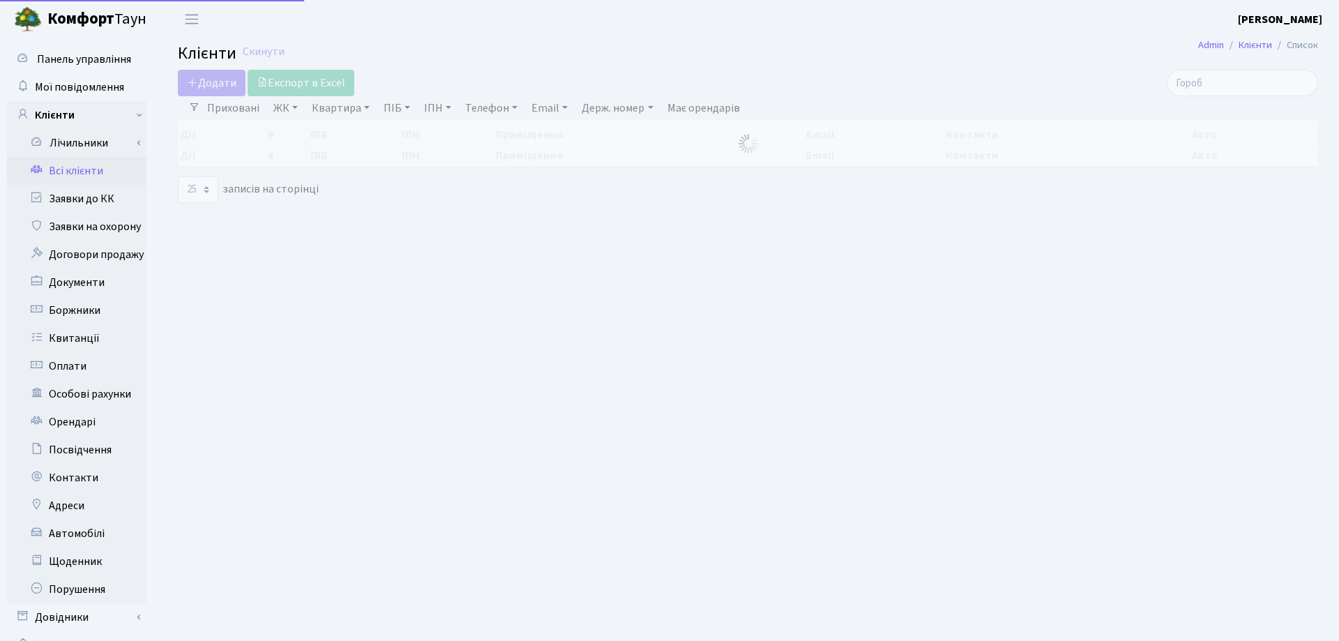
select select "25"
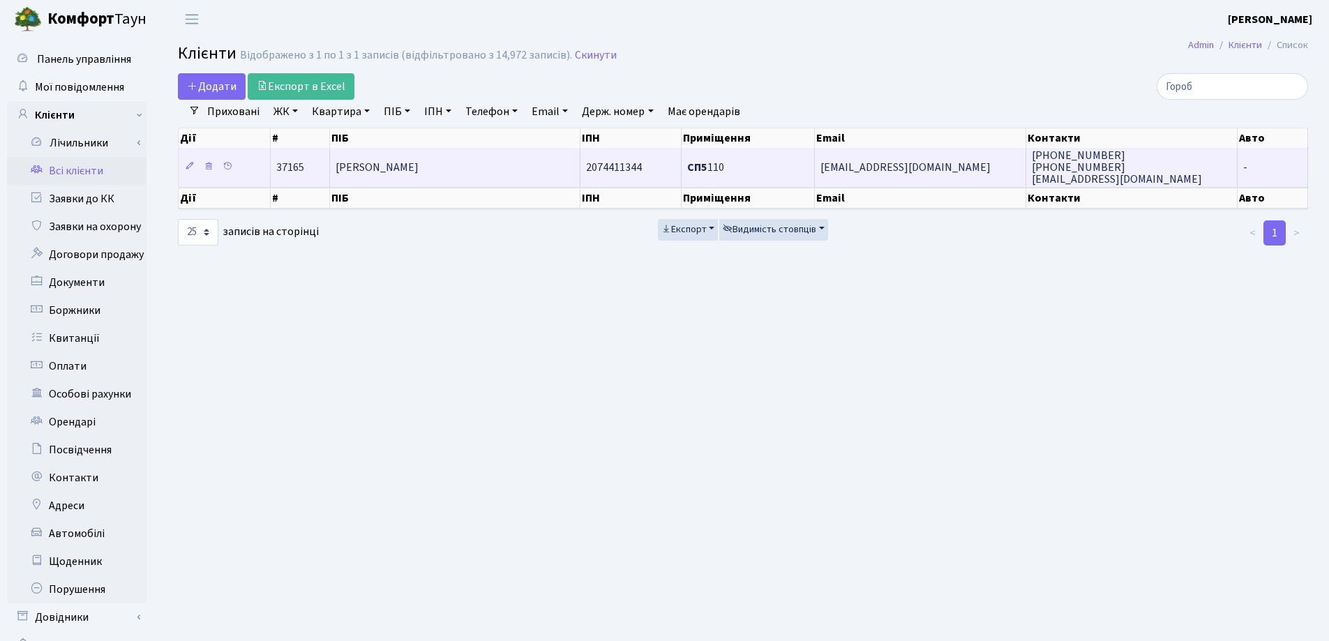
click at [520, 155] on td "[PERSON_NAME]" at bounding box center [455, 167] width 250 height 38
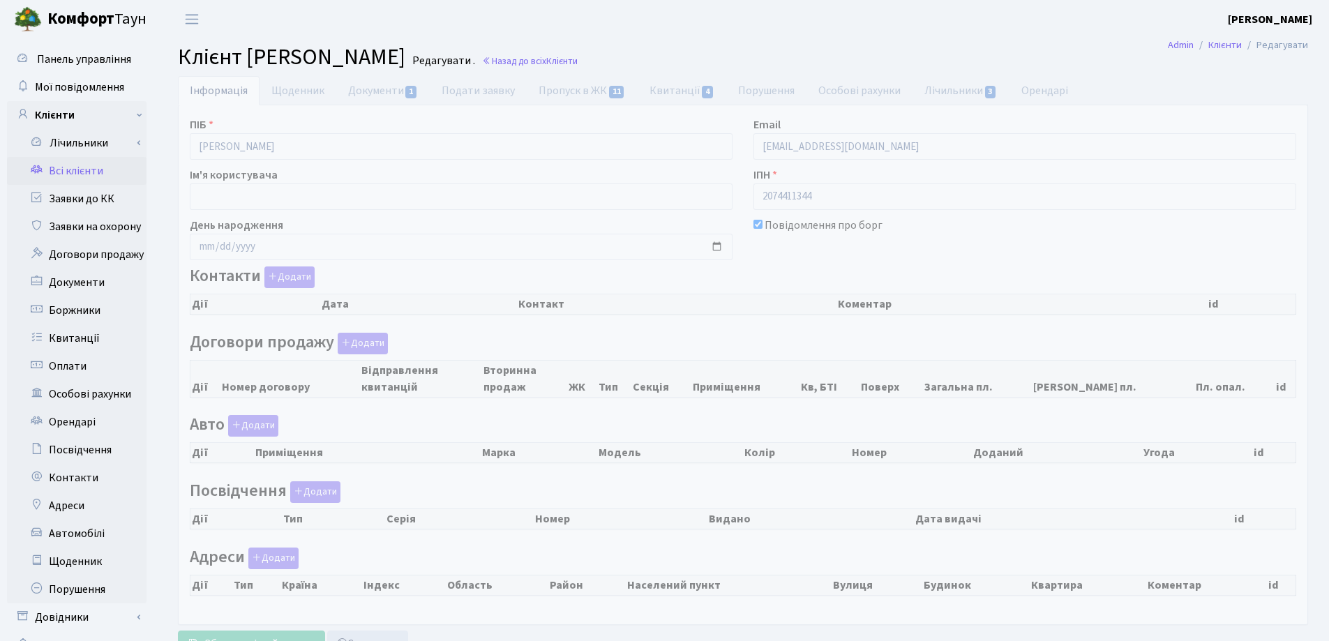
checkbox input "true"
select select "25"
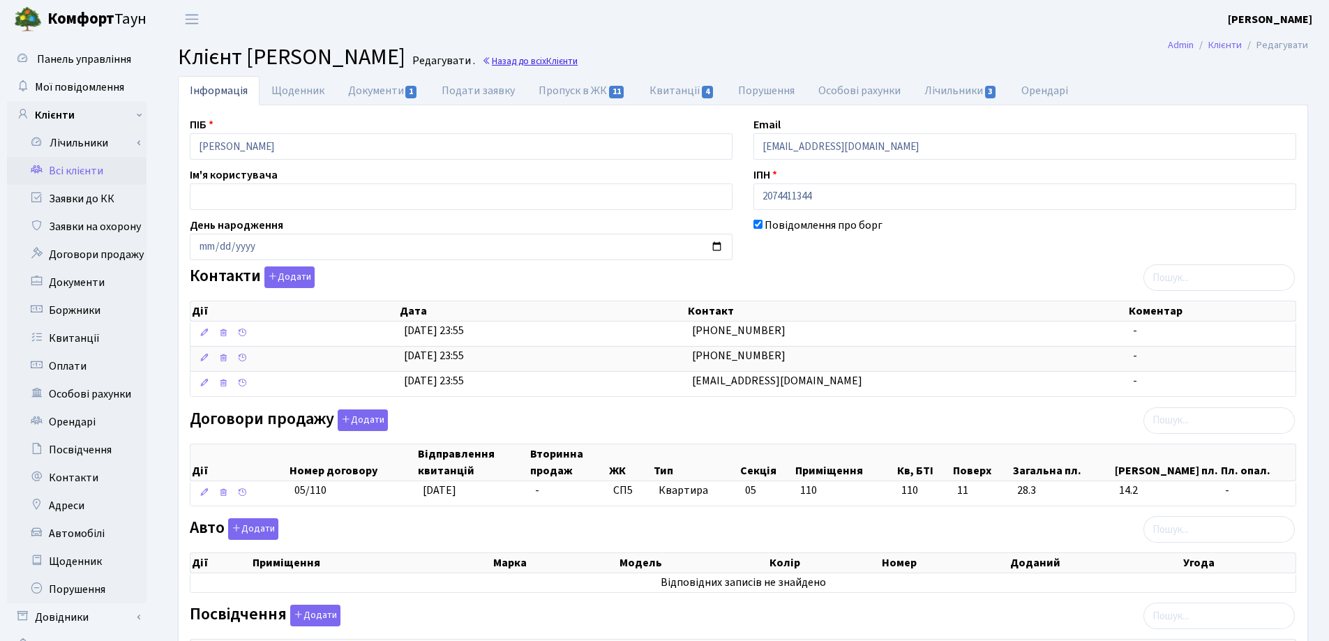
click at [577, 66] on link "Назад до всіх Клієнти" at bounding box center [530, 60] width 96 height 13
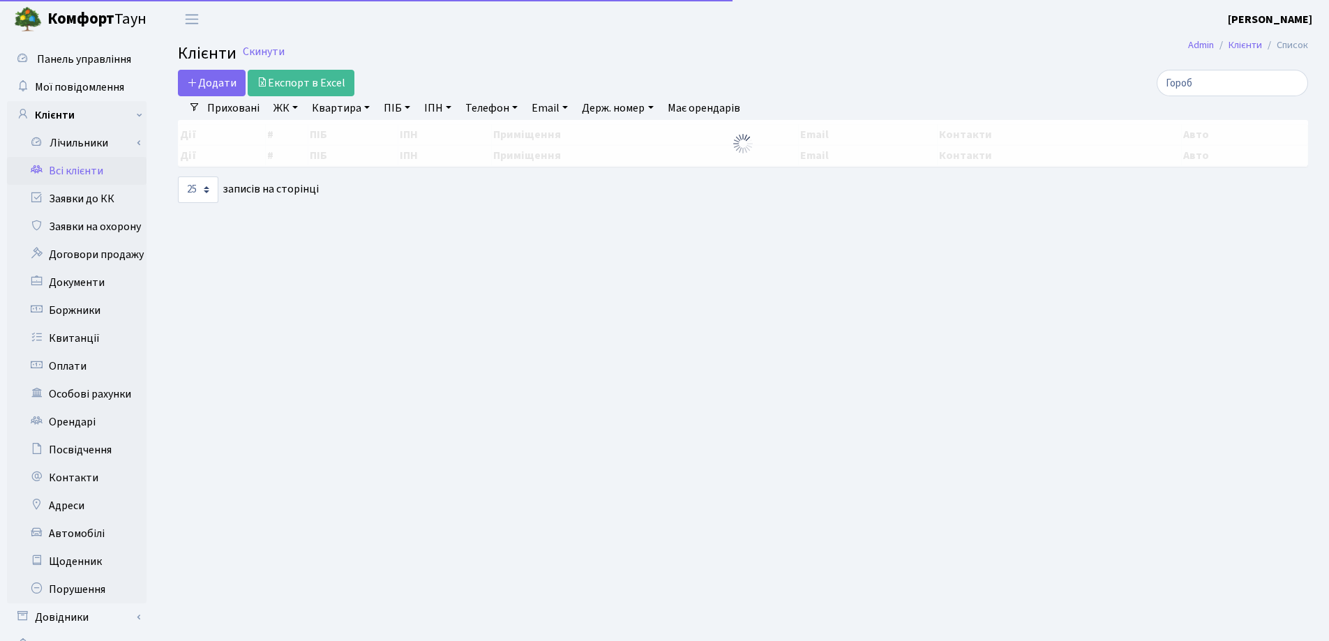
select select "25"
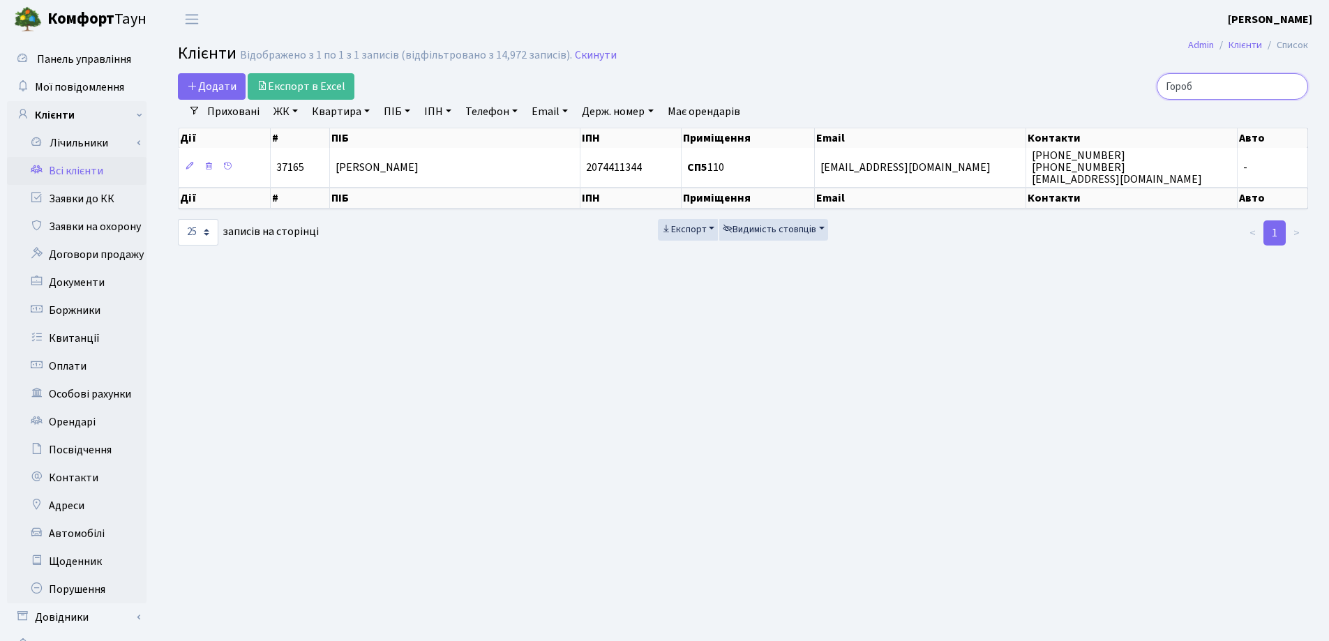
click at [1292, 86] on input "Гороб" at bounding box center [1231, 86] width 151 height 27
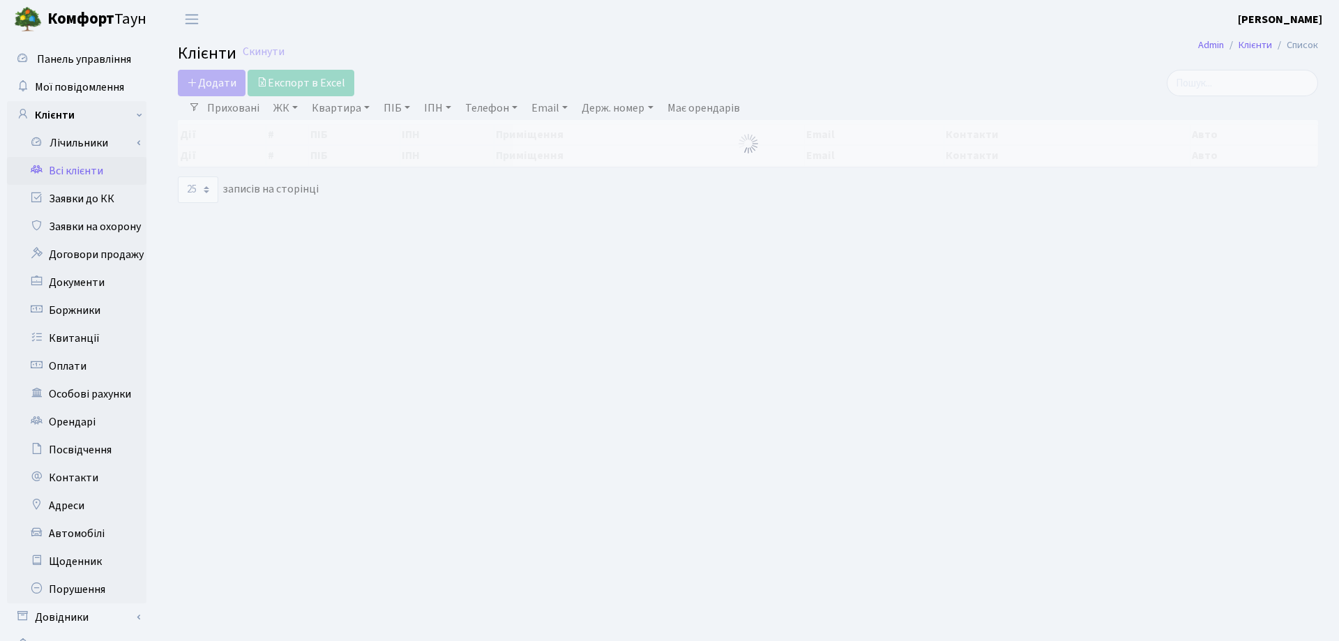
select select "25"
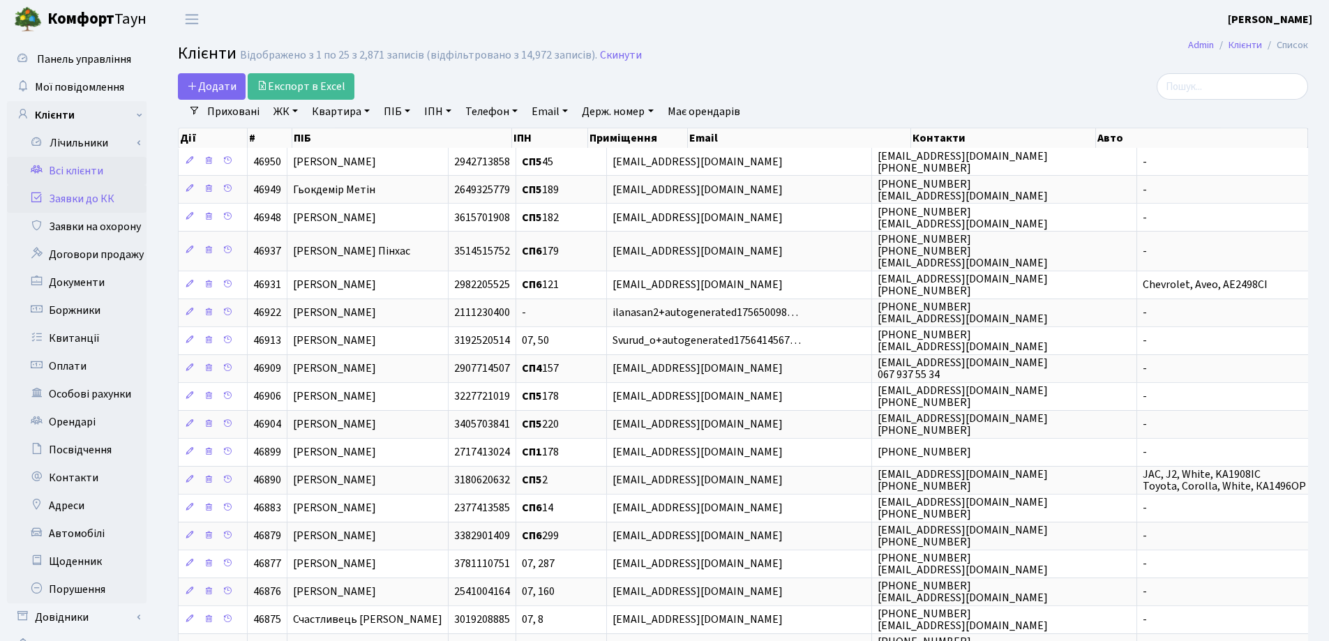
click at [105, 197] on link "Заявки до КК" at bounding box center [76, 199] width 139 height 28
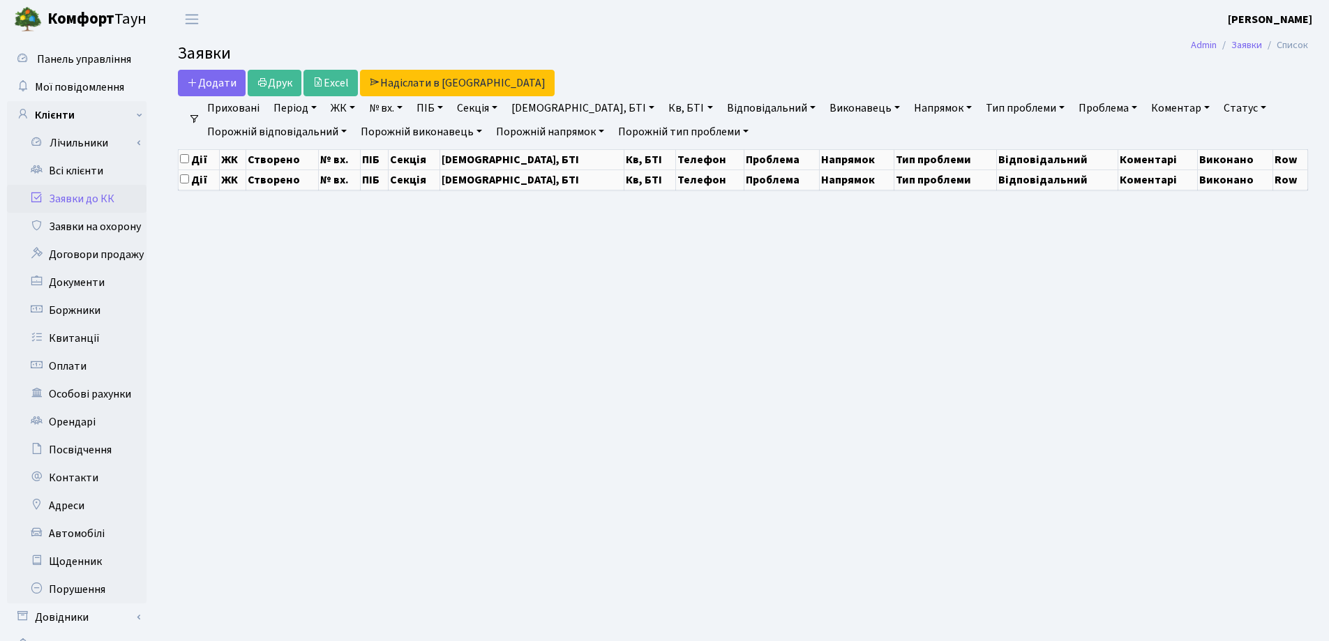
select select "25"
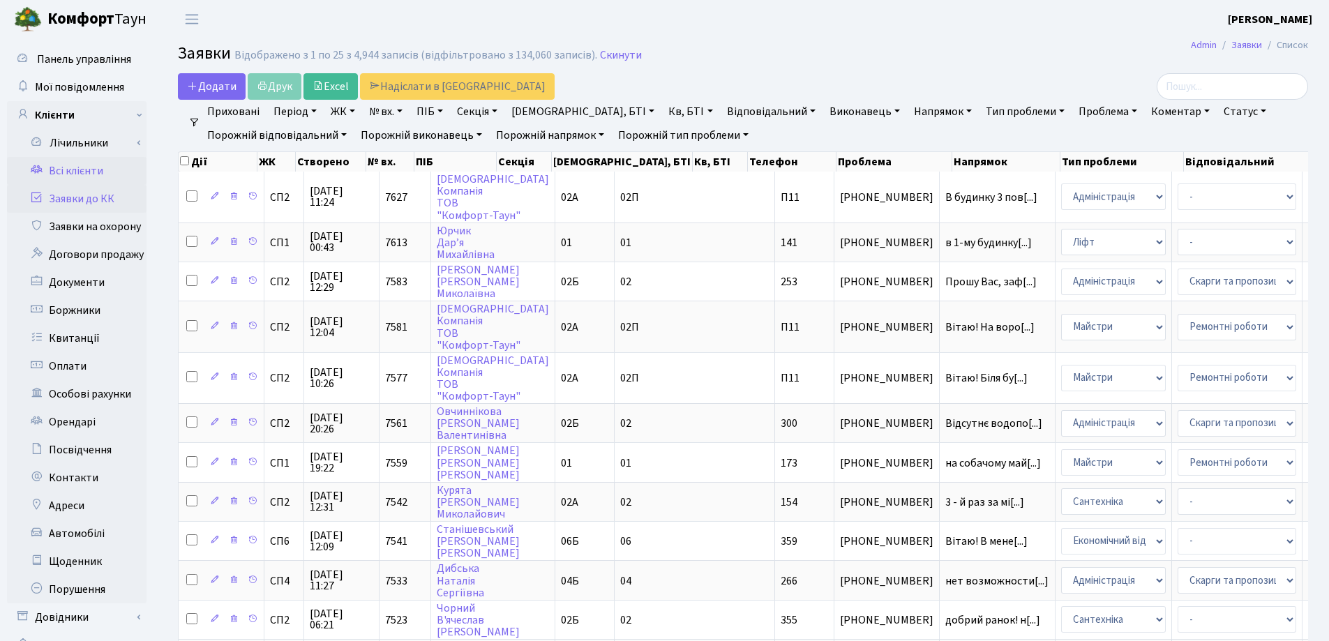
click at [67, 168] on link "Всі клієнти" at bounding box center [76, 171] width 139 height 28
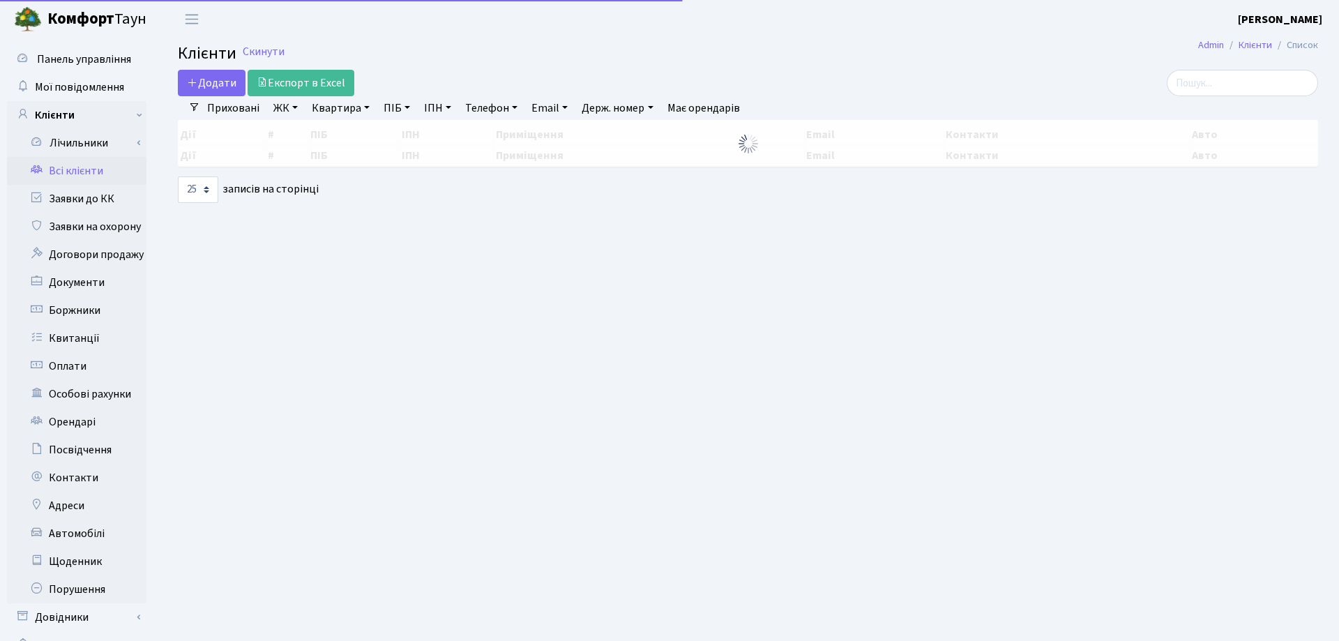
select select "25"
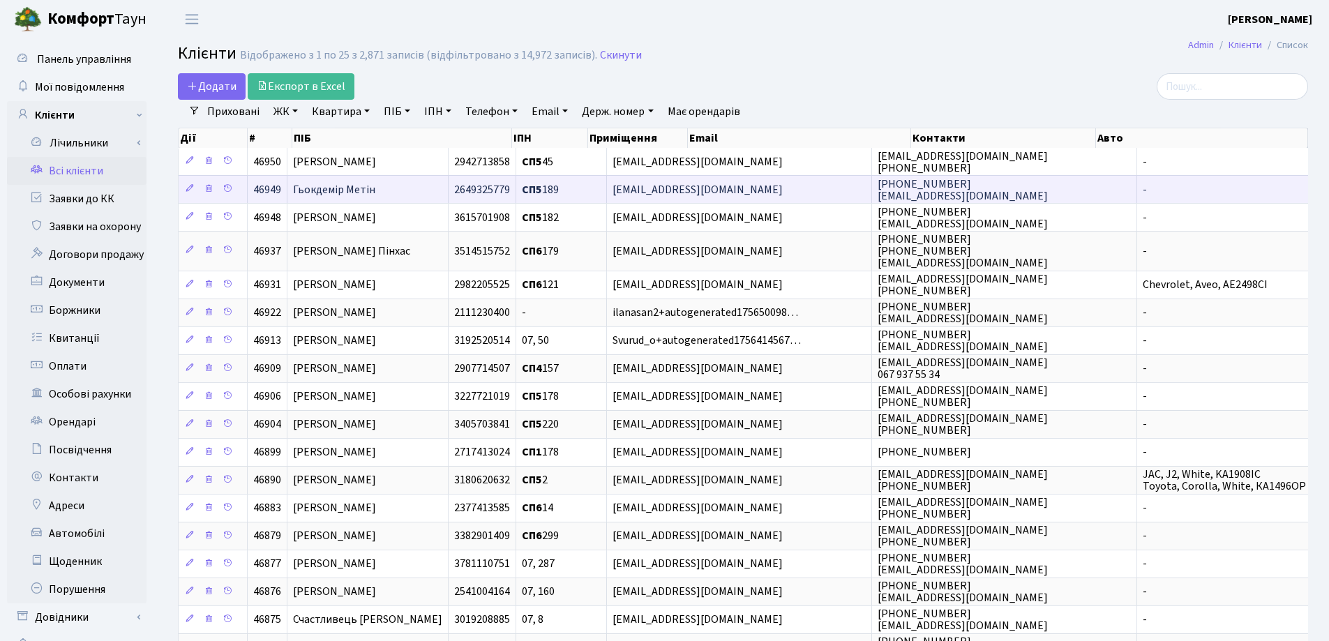
click at [448, 192] on td "Гьокдемір Метін" at bounding box center [367, 189] width 161 height 28
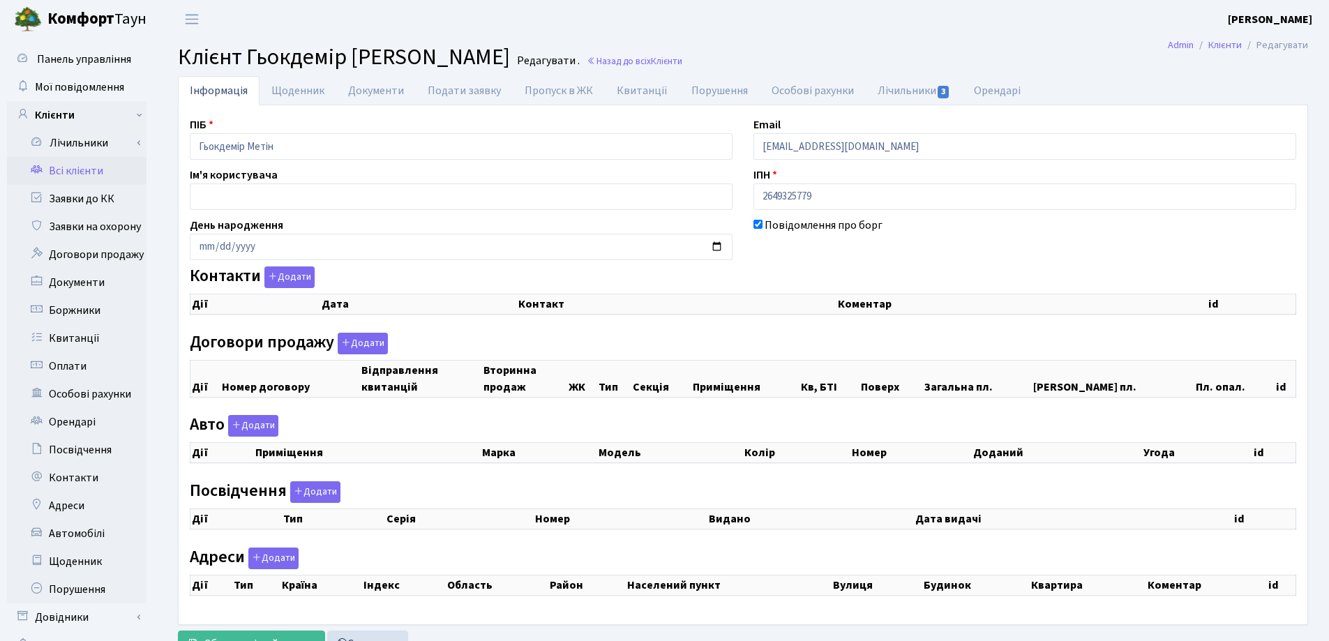
checkbox input "true"
select select "25"
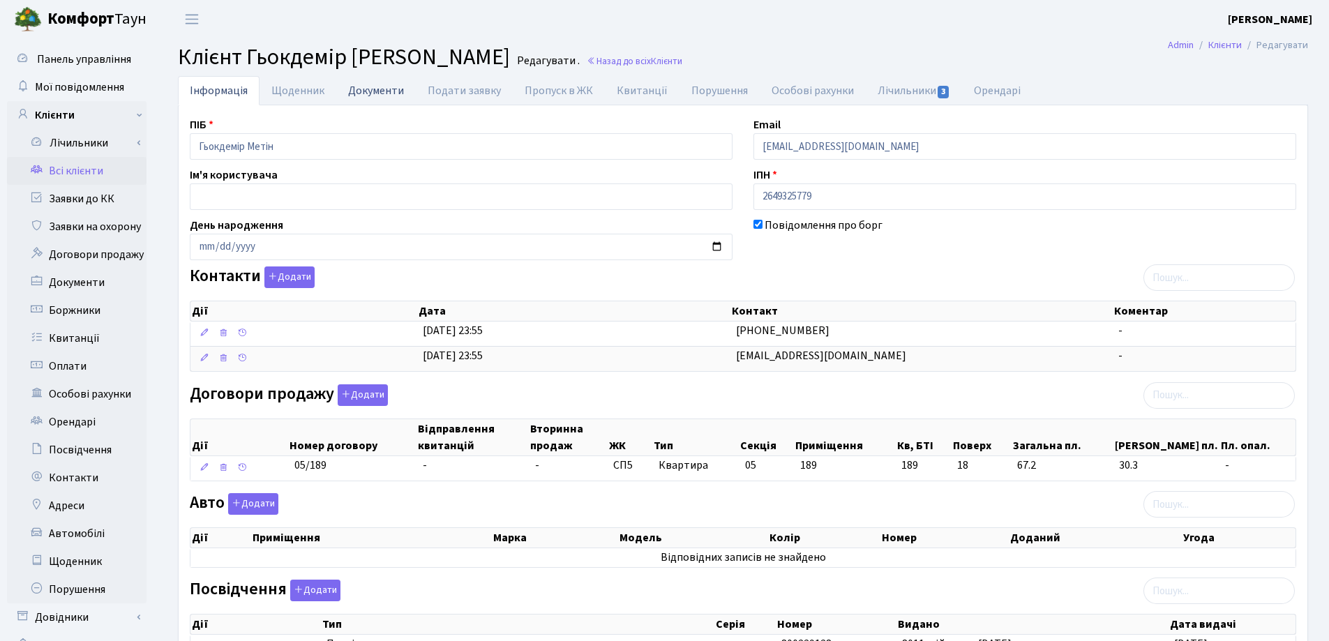
click at [367, 91] on link "Документи" at bounding box center [376, 90] width 80 height 29
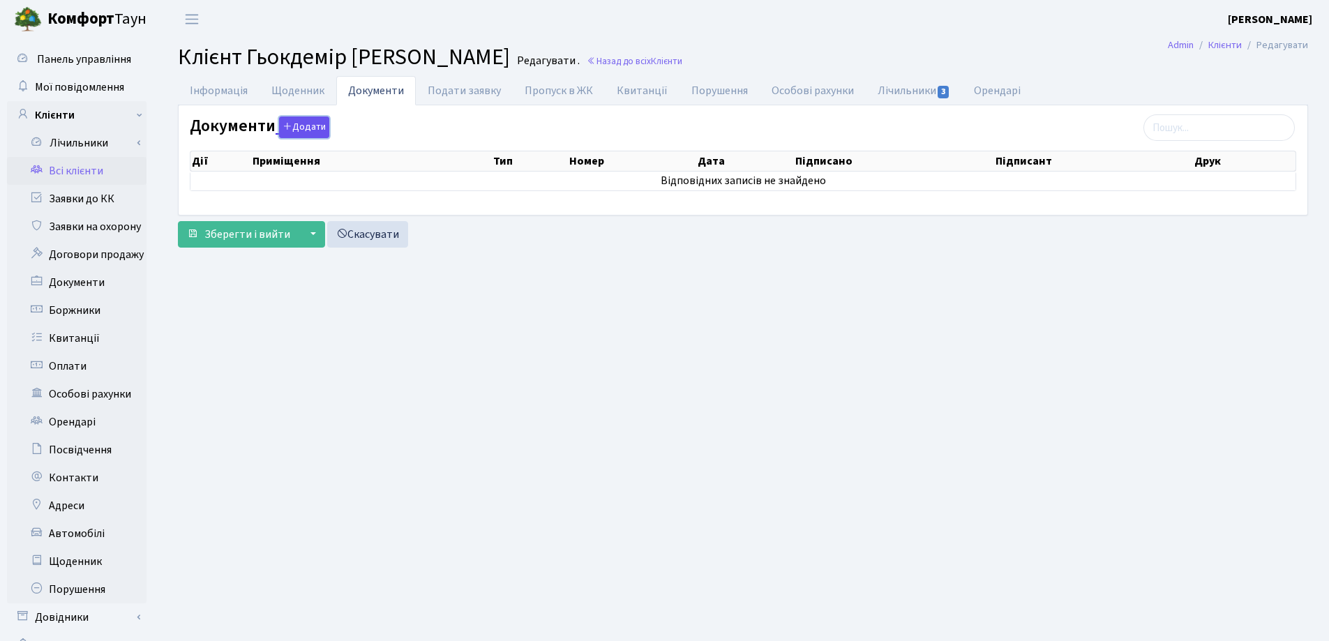
click at [310, 127] on button "Додати" at bounding box center [304, 127] width 50 height 22
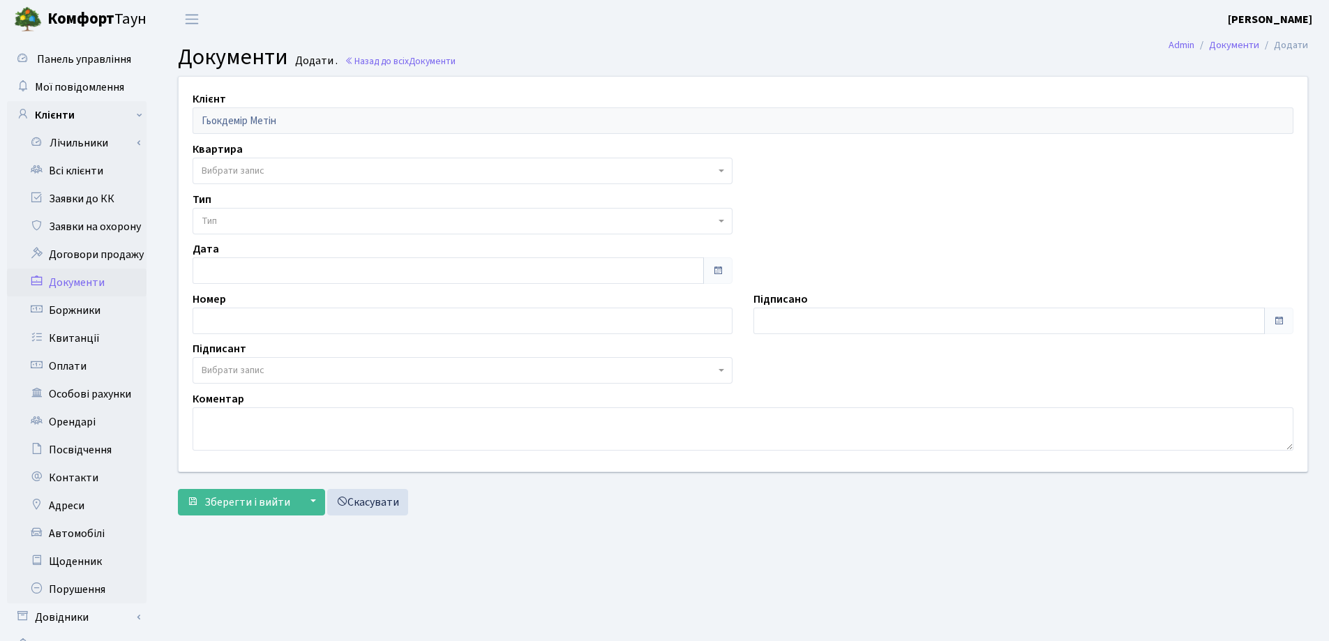
click at [278, 168] on span "Вибрати запис" at bounding box center [458, 171] width 513 height 14
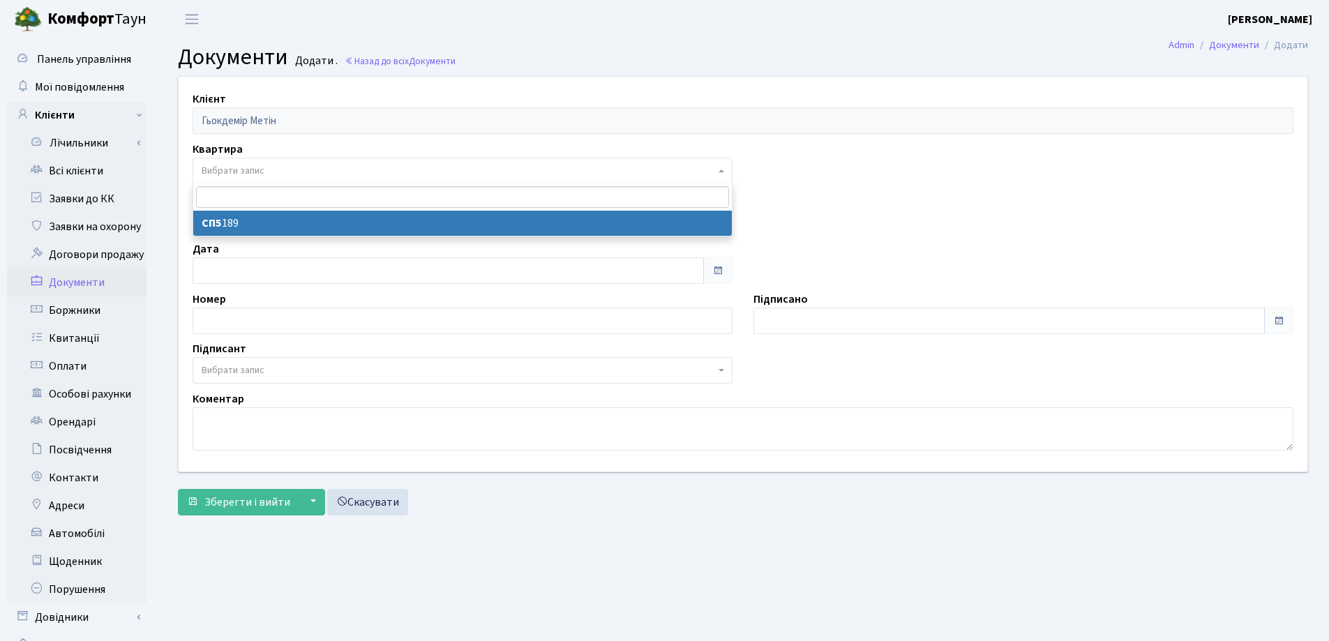
select select "178636"
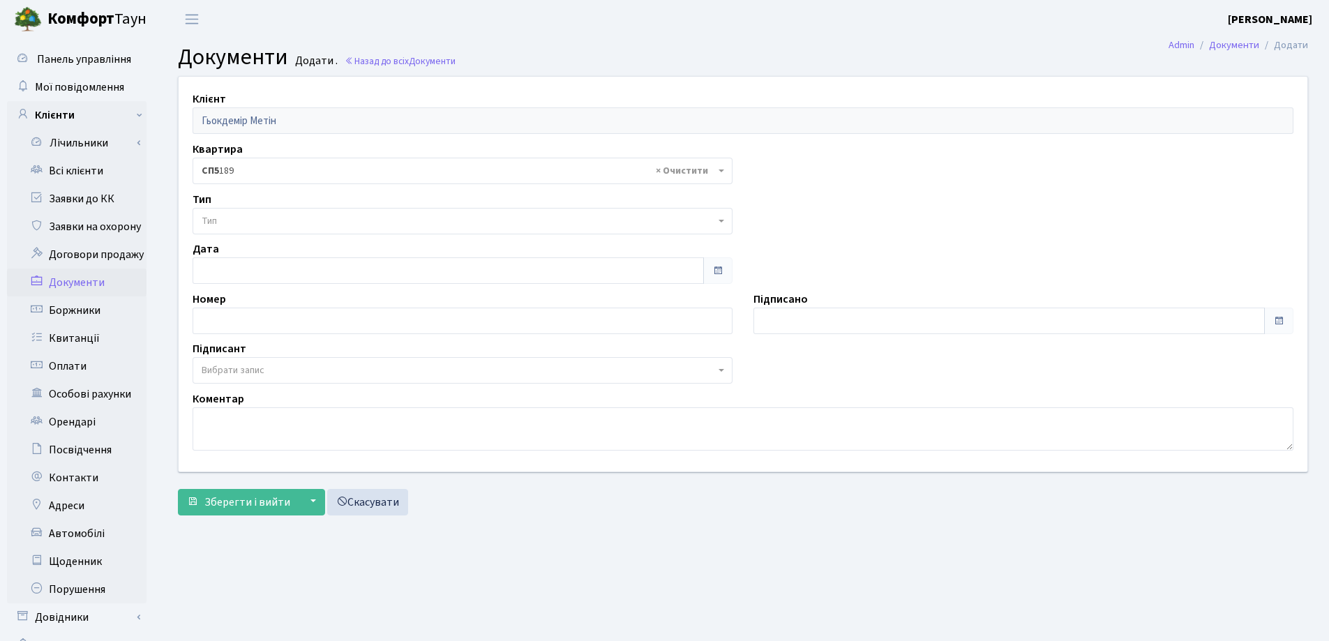
click at [284, 217] on span "Тип" at bounding box center [458, 221] width 513 height 14
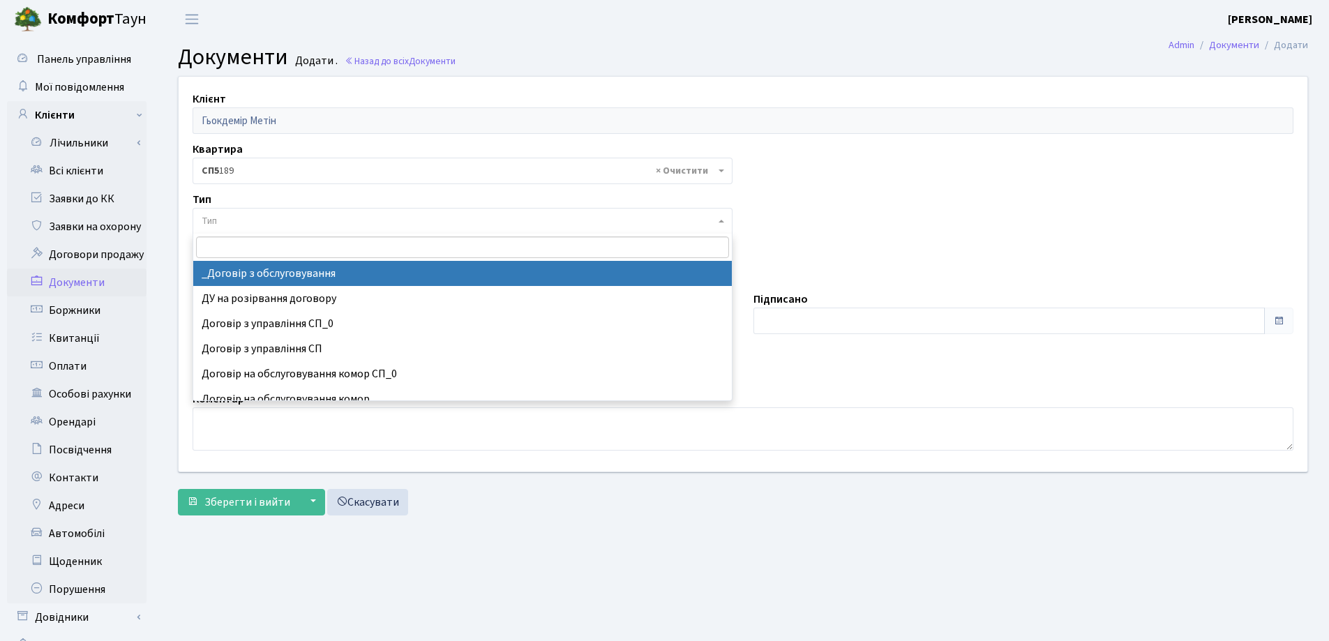
select select "289"
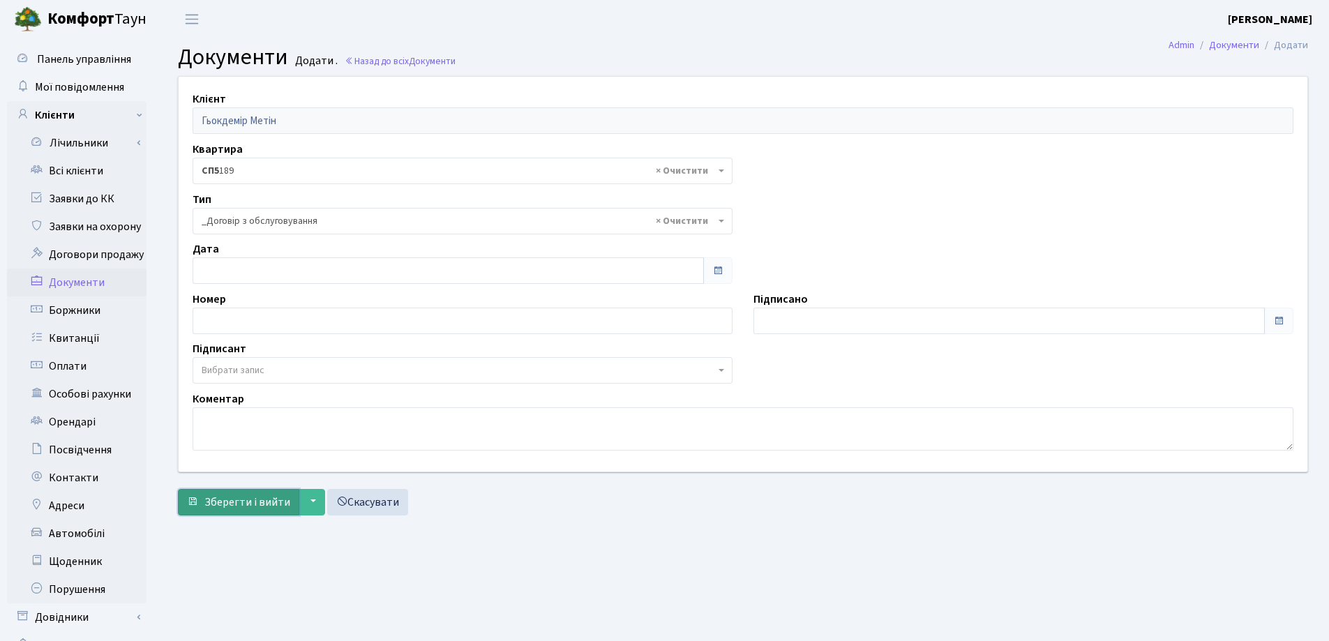
click at [261, 499] on span "Зберегти і вийти" at bounding box center [247, 501] width 86 height 15
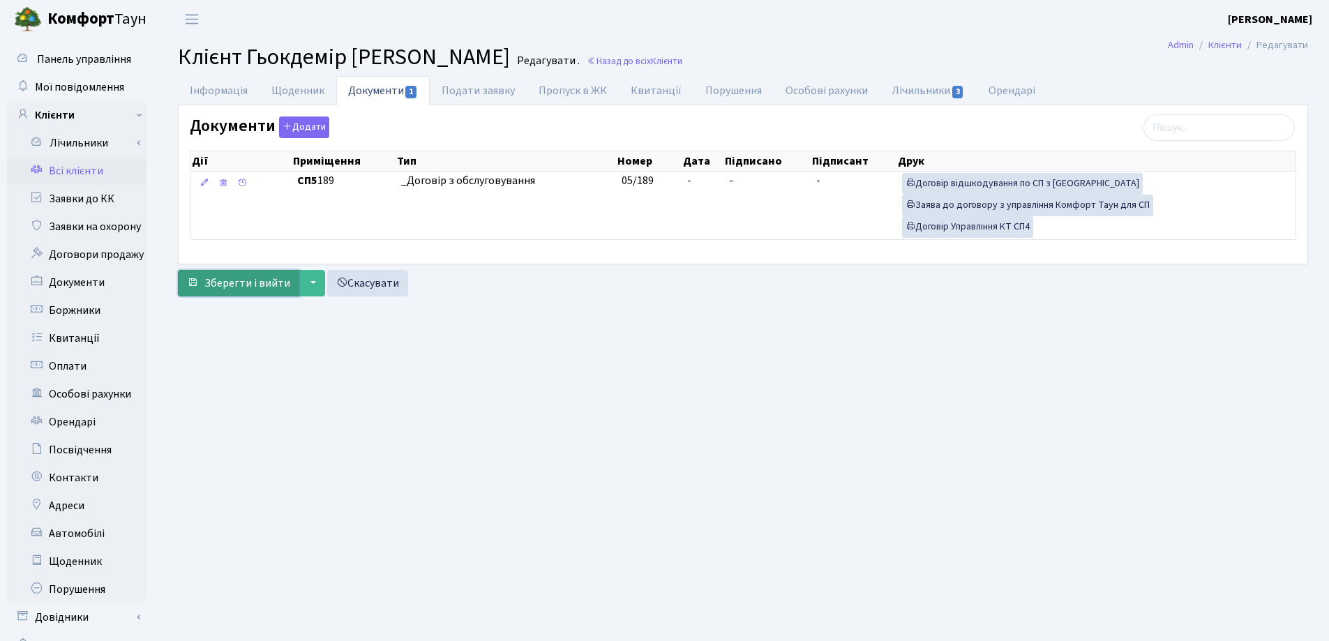
click at [236, 272] on button "Зберегти і вийти" at bounding box center [238, 283] width 121 height 27
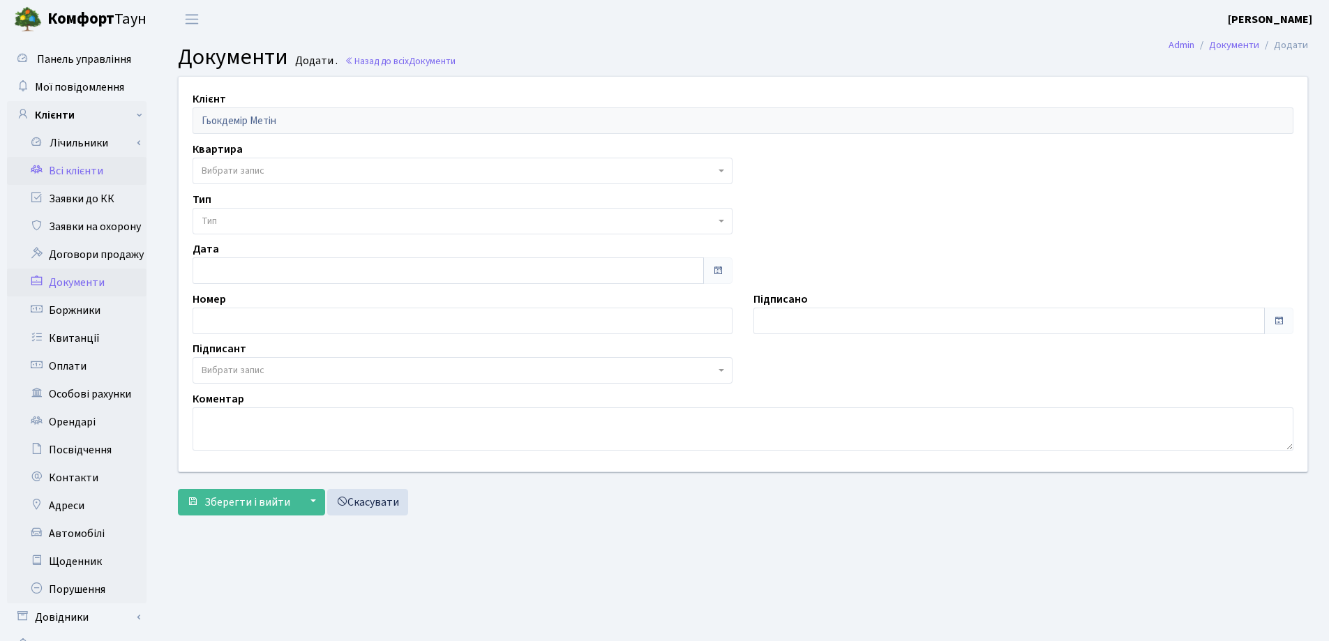
click at [67, 174] on link "Всі клієнти" at bounding box center [76, 171] width 139 height 28
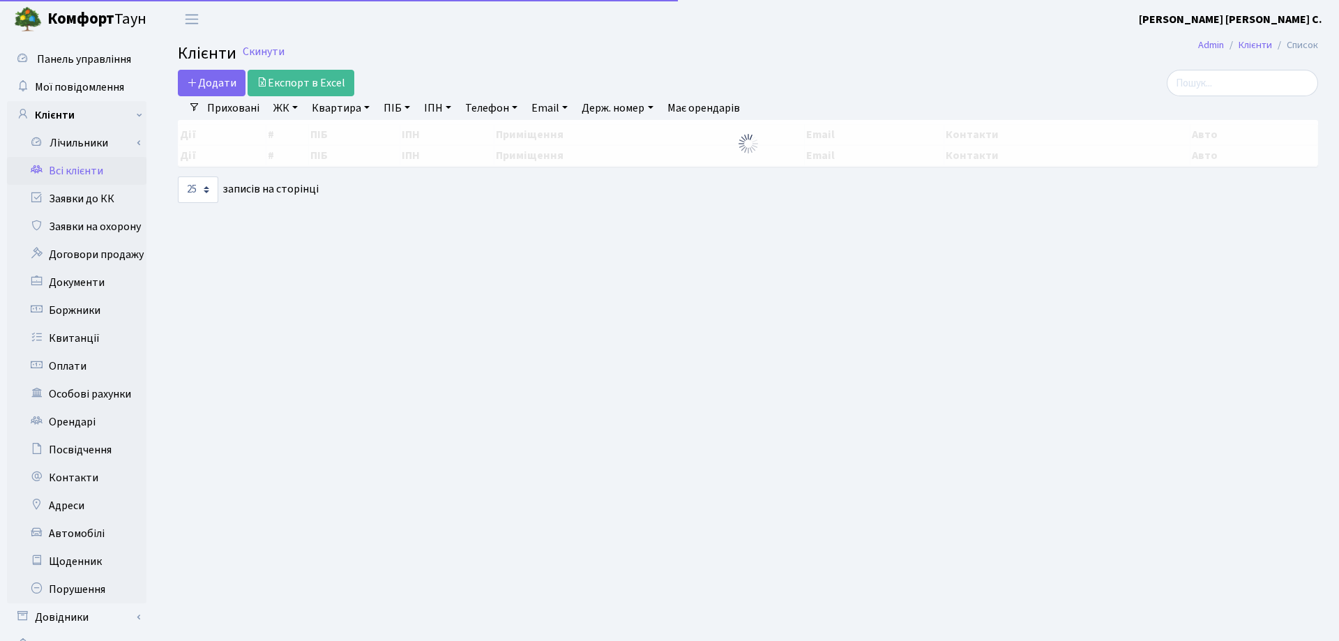
select select "25"
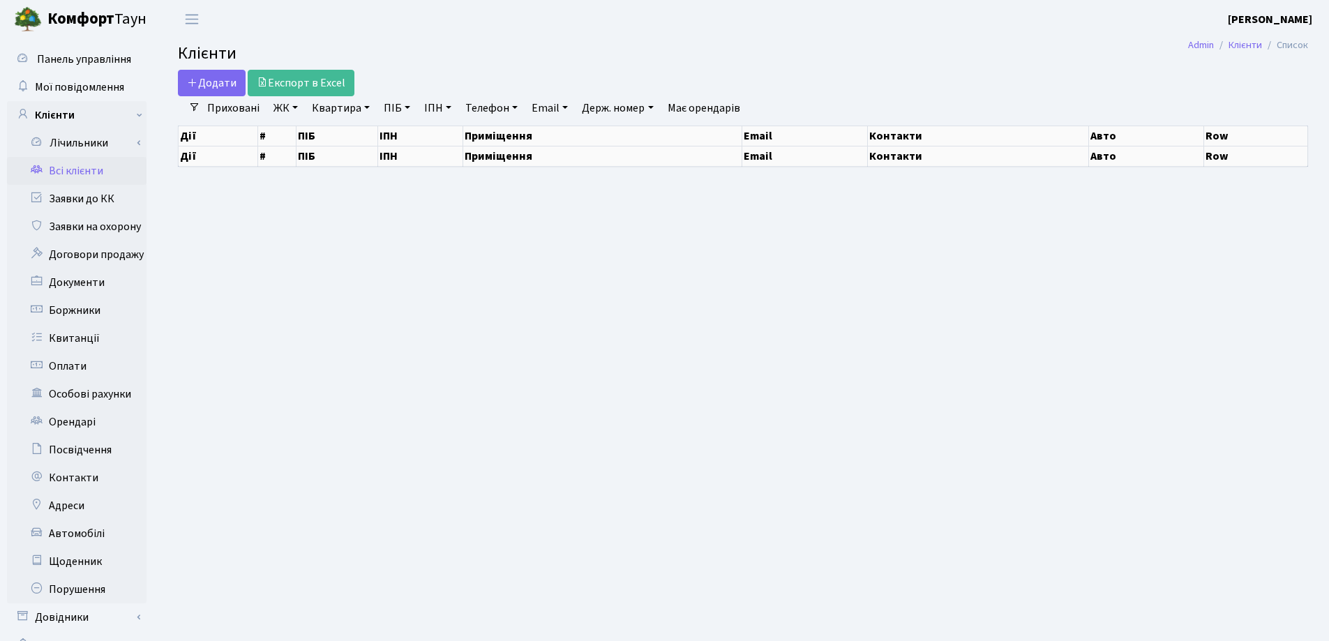
select select "25"
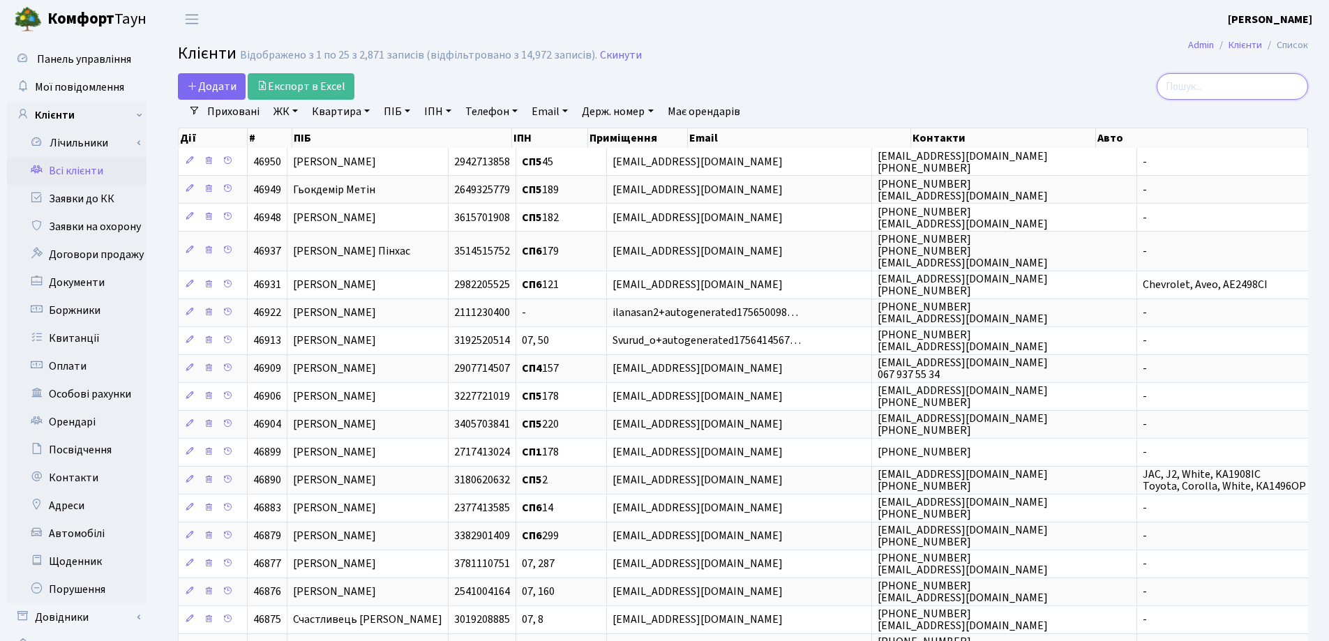
click at [1233, 90] on input "search" at bounding box center [1231, 86] width 151 height 27
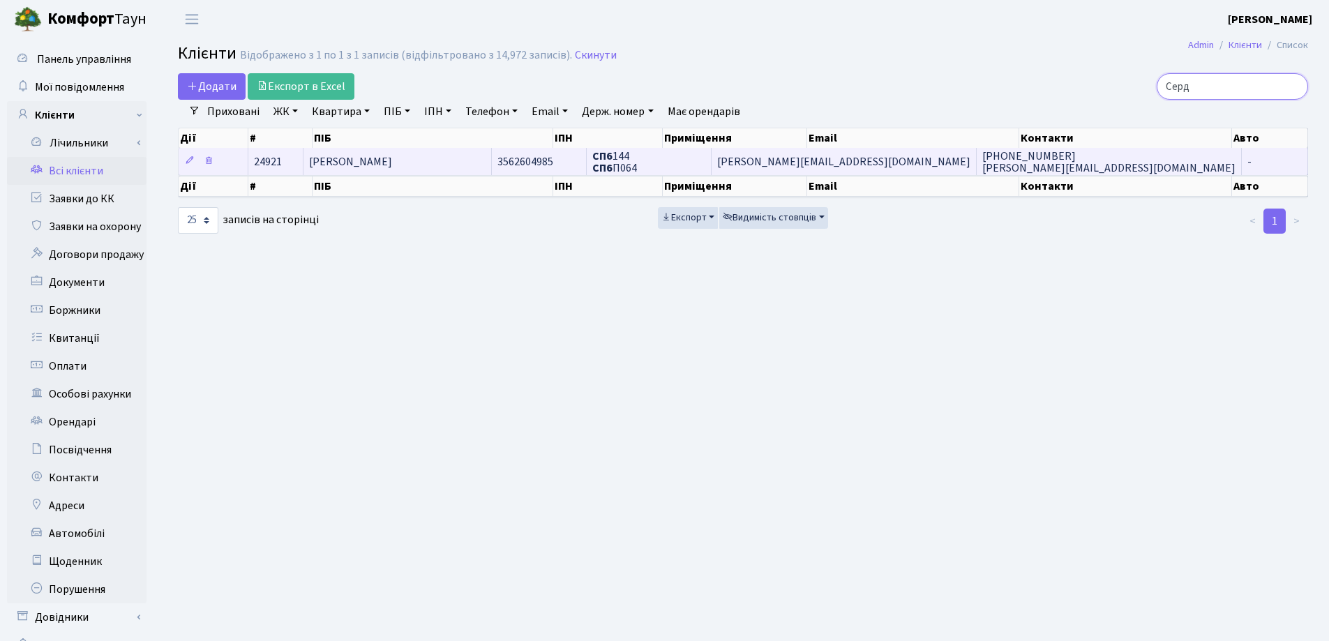
type input "Серд"
click at [380, 159] on span "Сердюк Анастасія Сергіївна" at bounding box center [350, 161] width 83 height 15
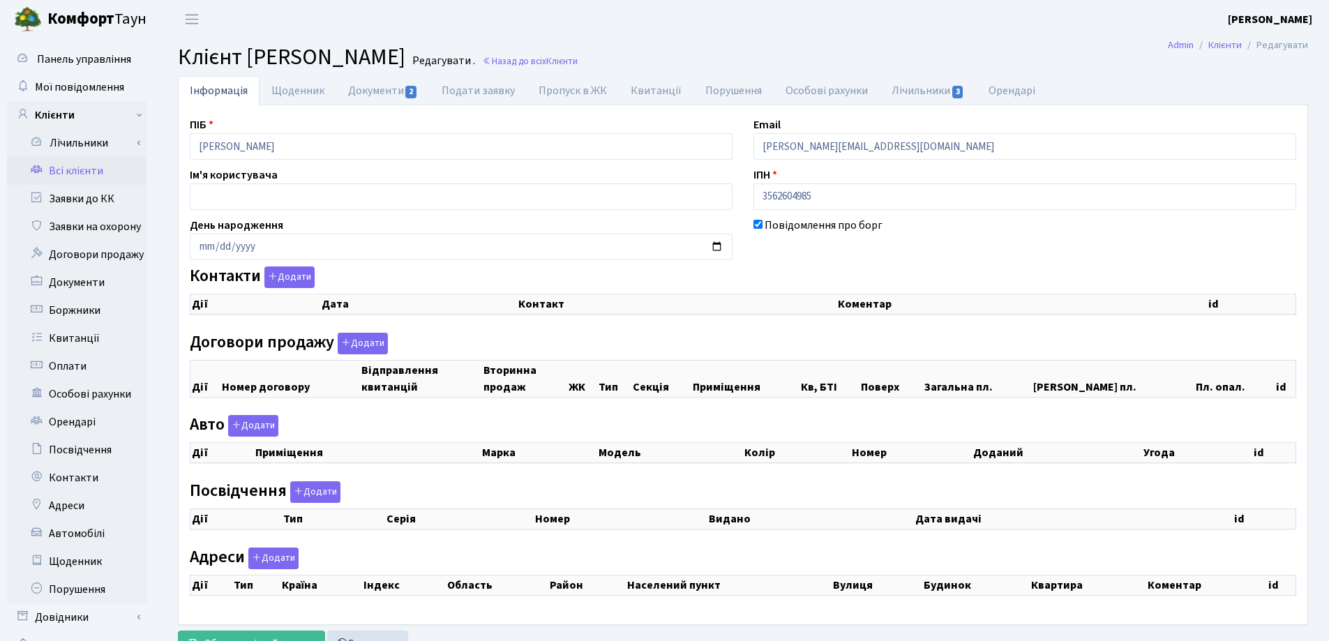
checkbox input "true"
select select "25"
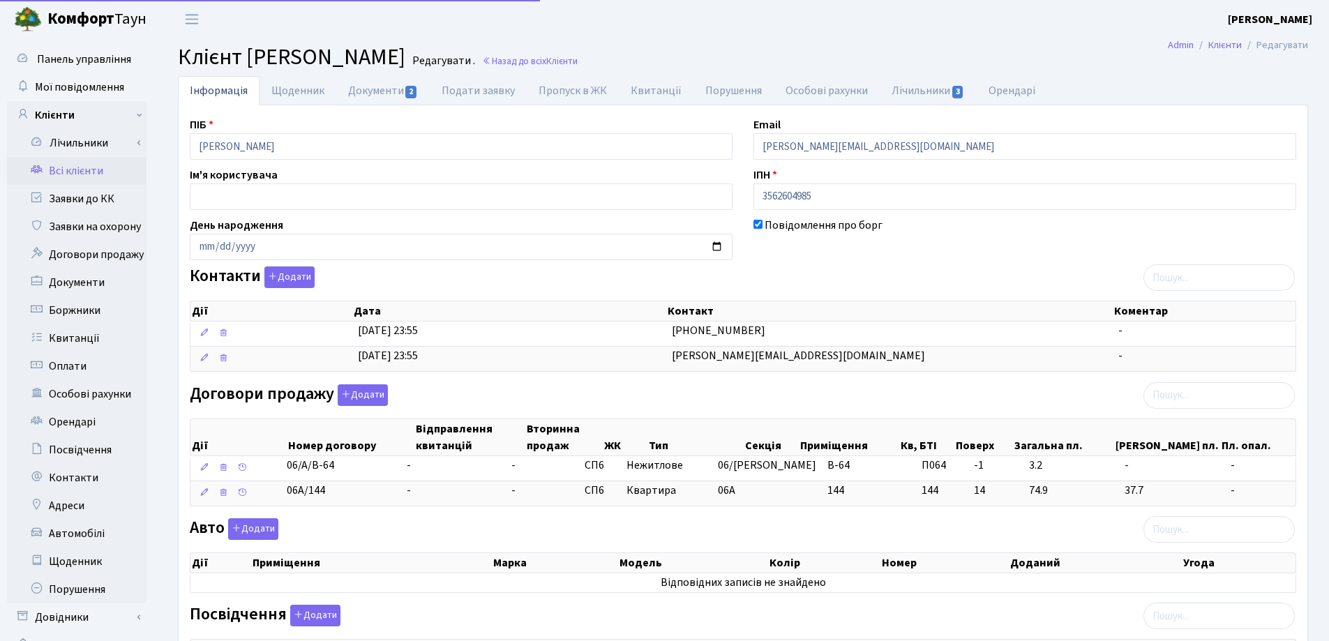
click at [370, 89] on link "Документи 2" at bounding box center [382, 90] width 93 height 29
select select "25"
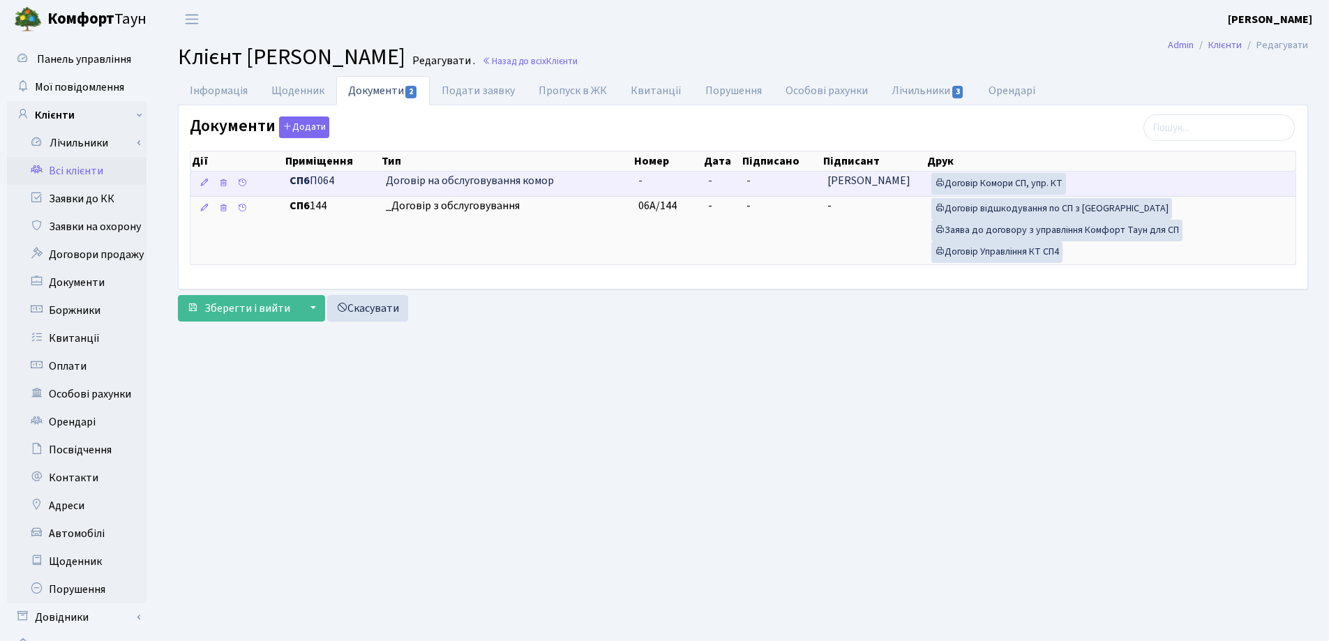
click at [710, 182] on span "-" at bounding box center [710, 180] width 4 height 15
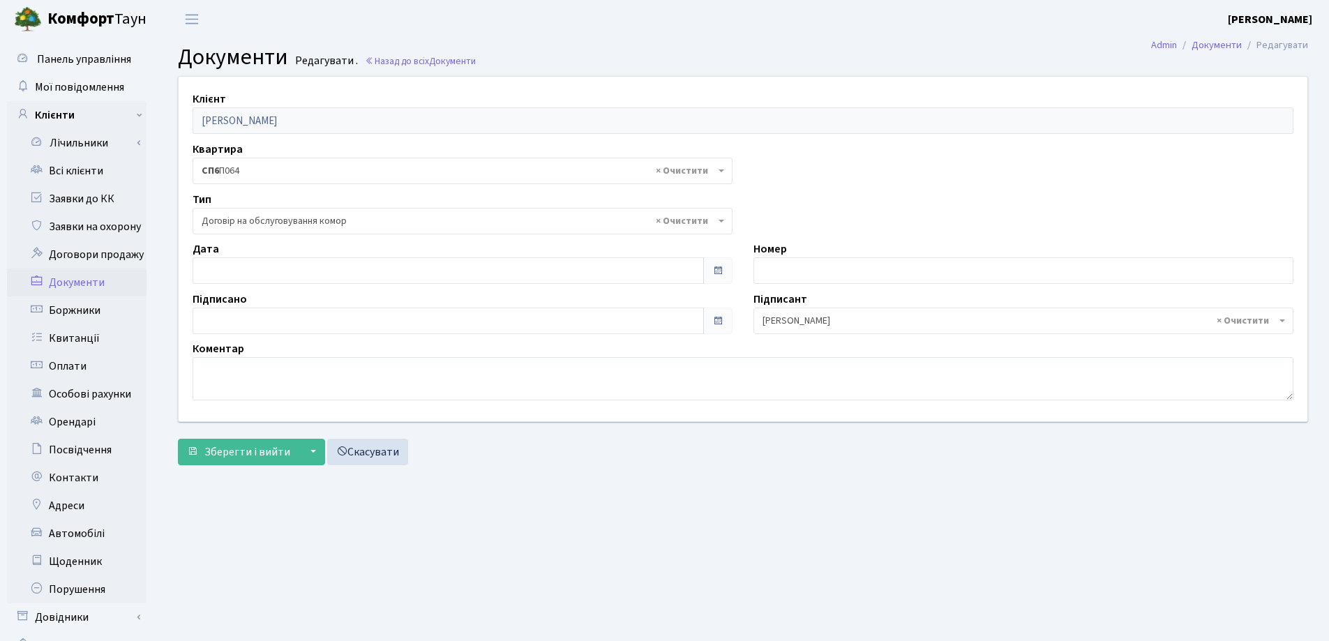
select select "309"
type input "[DATE]"
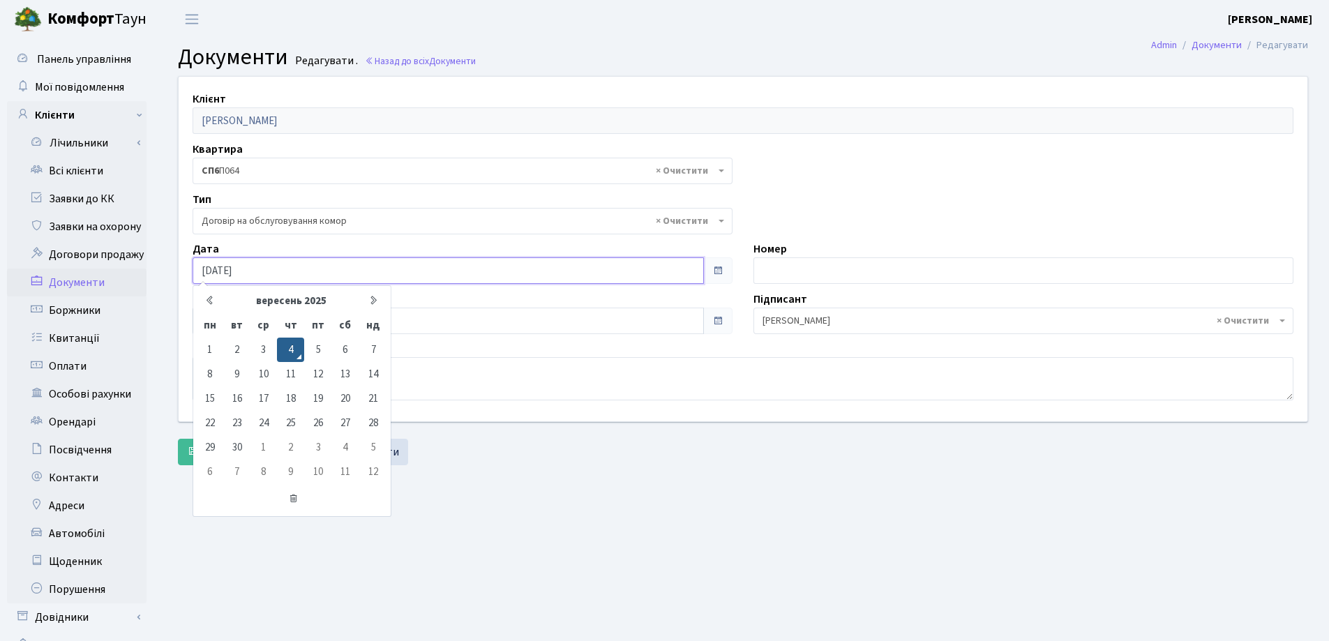
click at [431, 266] on input "[DATE]" at bounding box center [447, 270] width 511 height 27
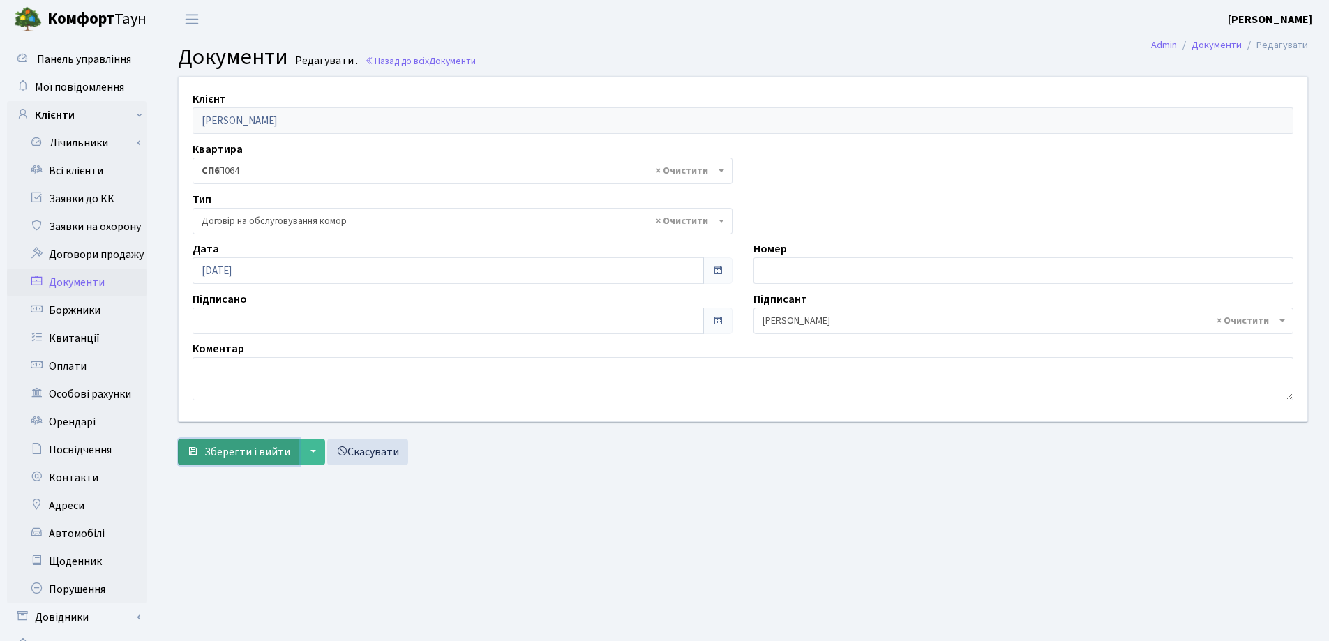
click at [273, 444] on span "Зберегти і вийти" at bounding box center [247, 451] width 86 height 15
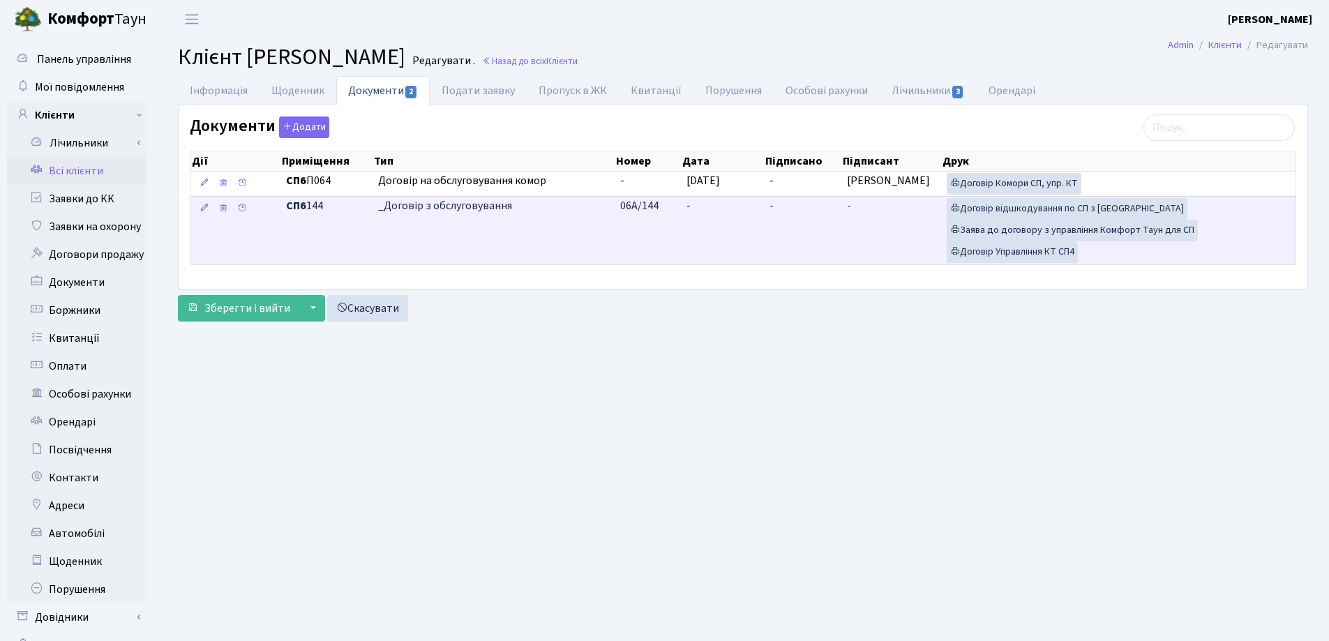
click at [708, 201] on td "-" at bounding box center [722, 230] width 83 height 68
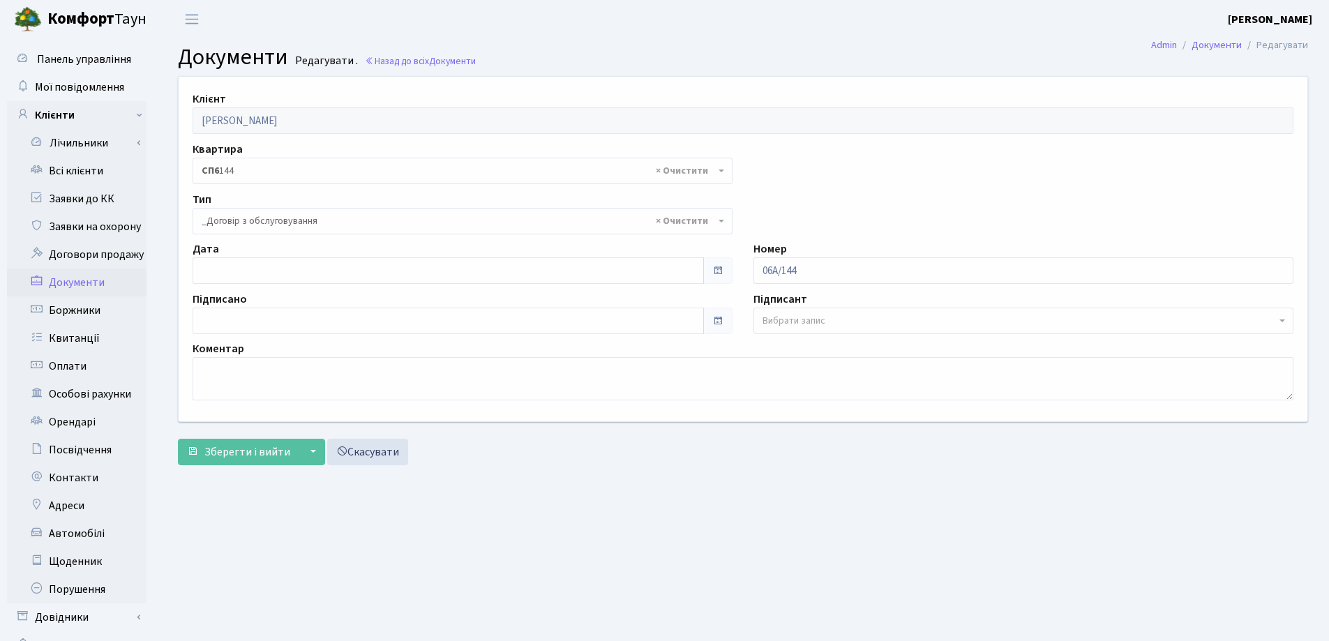
select select "289"
type input "04.09.2025"
click at [272, 275] on input "04.09.2025" at bounding box center [447, 270] width 511 height 27
click at [220, 455] on span "Зберегти і вийти" at bounding box center [247, 451] width 86 height 15
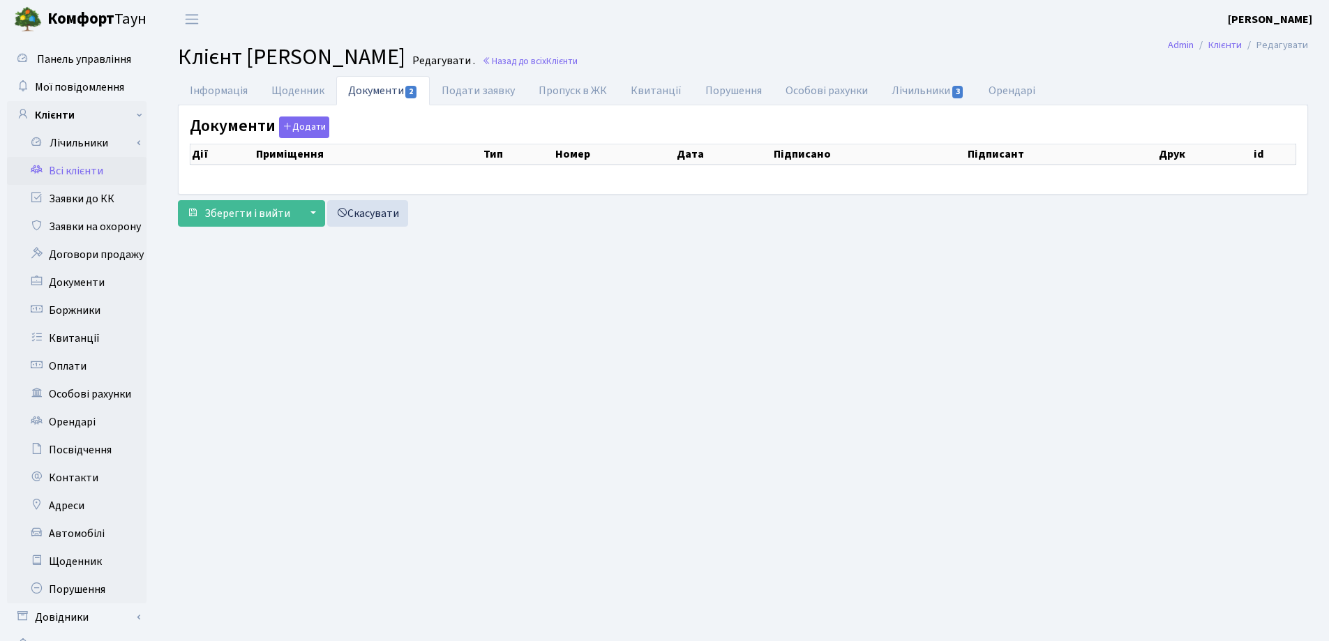
select select "25"
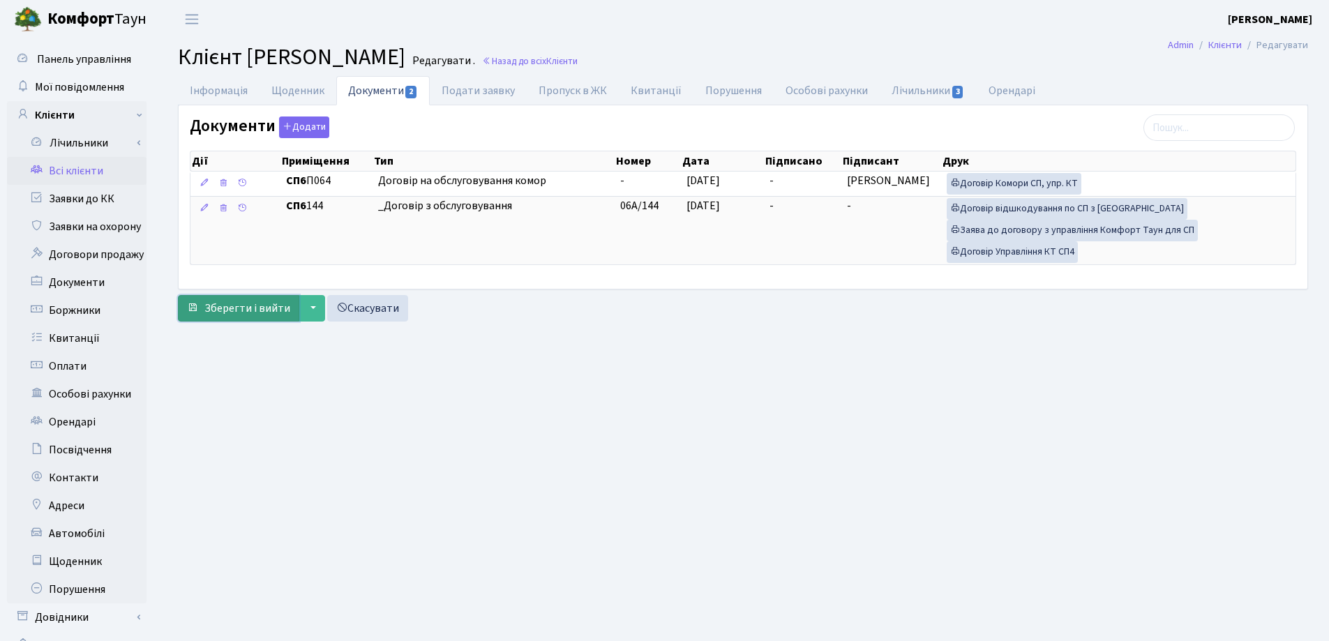
click at [211, 312] on span "Зберегти і вийти" at bounding box center [247, 308] width 86 height 15
click at [52, 170] on link "Всі клієнти" at bounding box center [76, 171] width 139 height 28
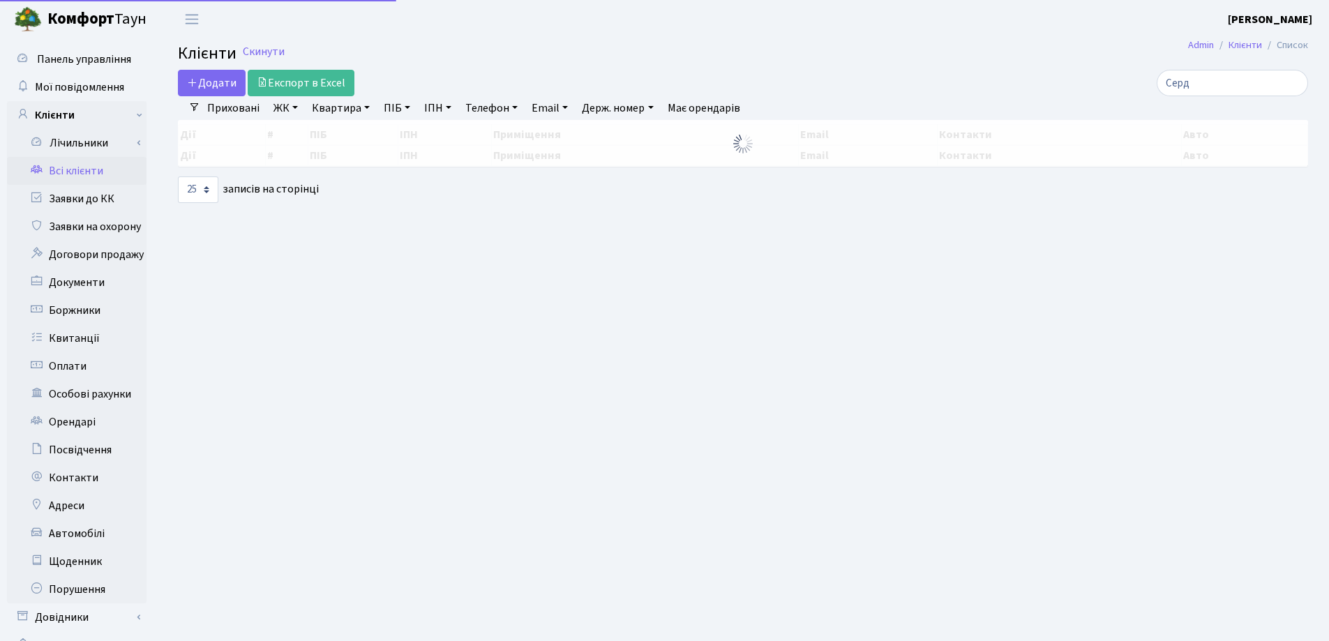
select select "25"
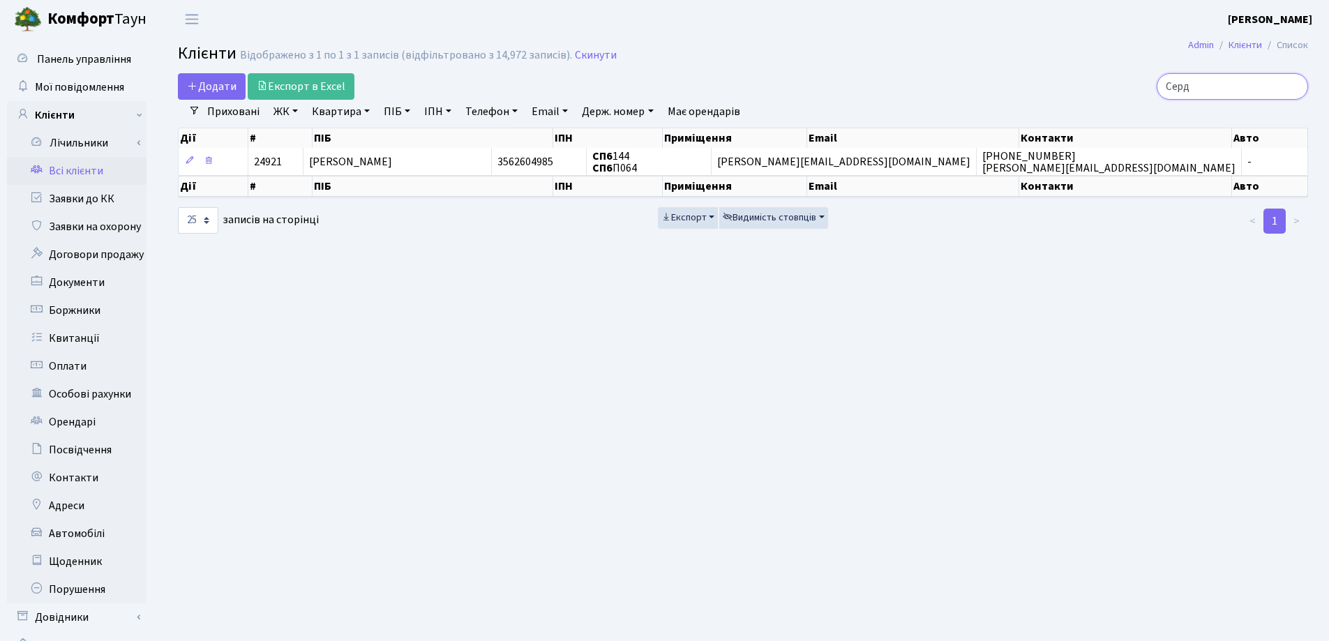
click at [1291, 85] on input "Серд" at bounding box center [1231, 86] width 151 height 27
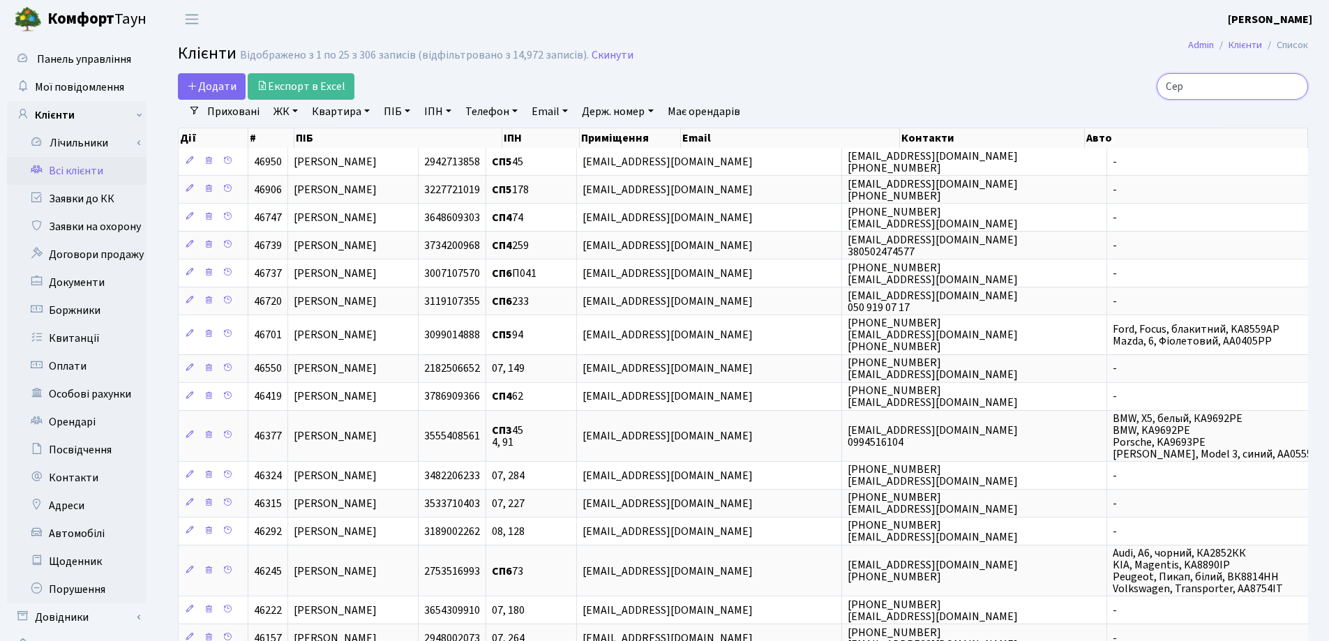
type input "Серд"
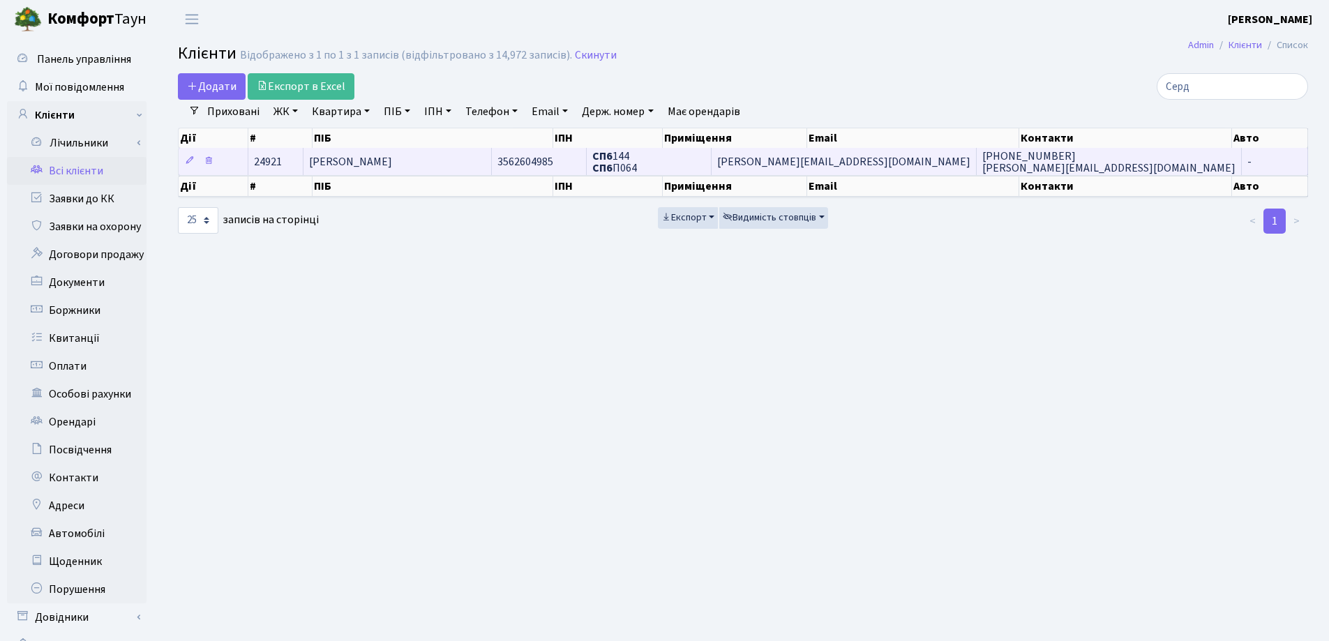
click at [460, 166] on td "[PERSON_NAME]" at bounding box center [397, 161] width 188 height 27
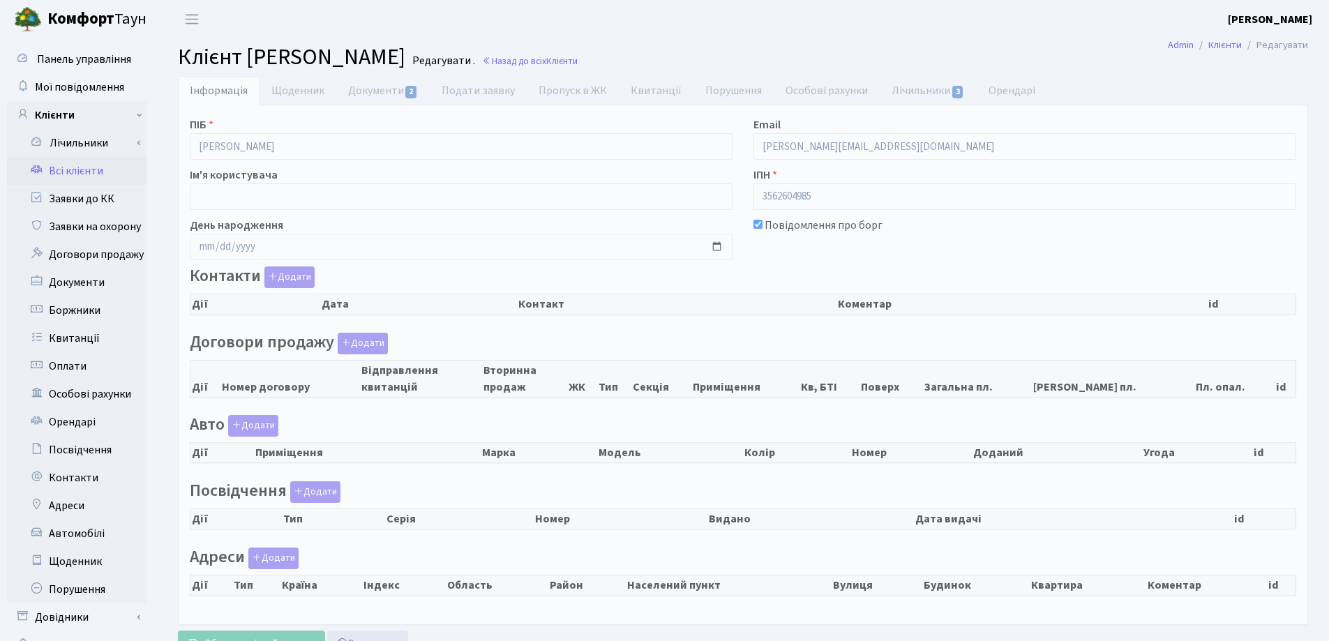
checkbox input "true"
select select "25"
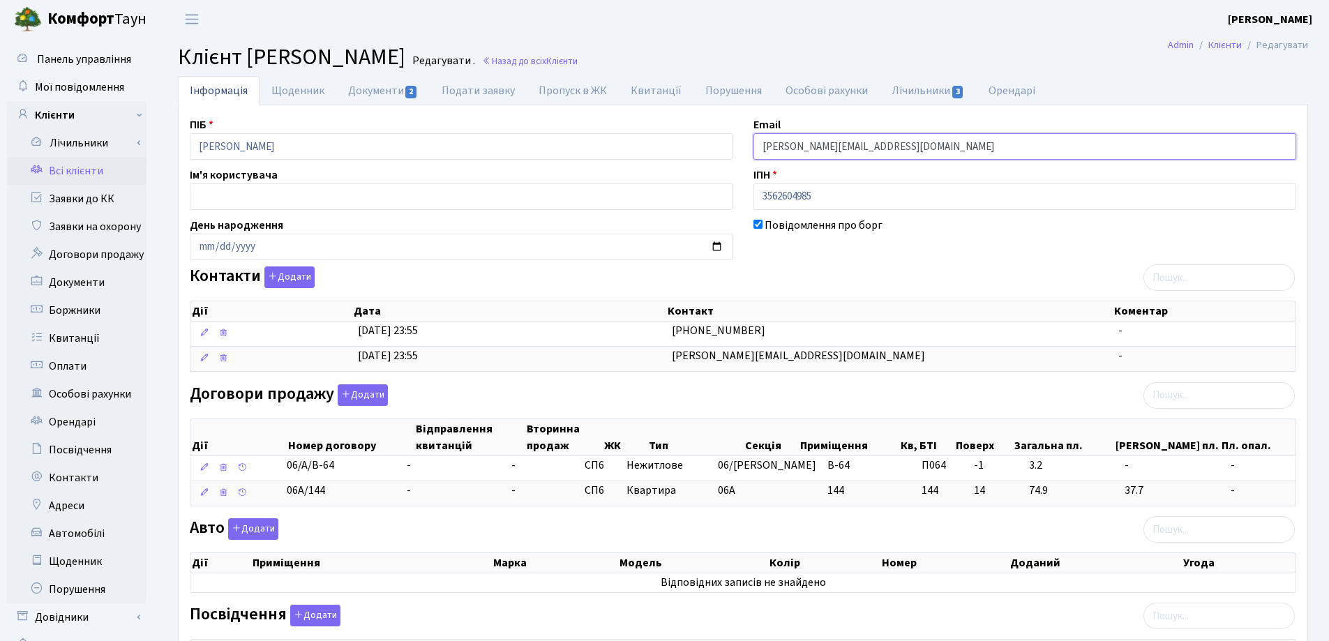
click at [770, 148] on input "[PERSON_NAME][EMAIL_ADDRESS][DOMAIN_NAME]" at bounding box center [1024, 146] width 543 height 27
click at [960, 150] on input "[EMAIL_ADDRESS][DOMAIN_NAME]" at bounding box center [1024, 146] width 543 height 27
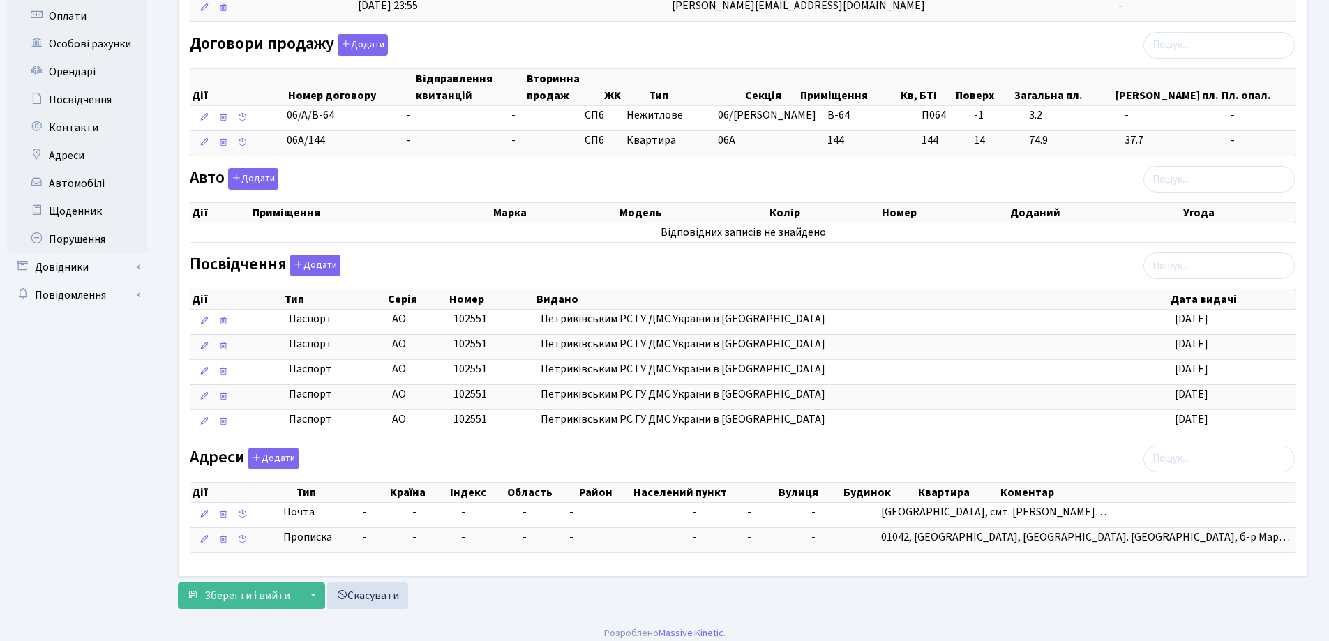
scroll to position [360, 0]
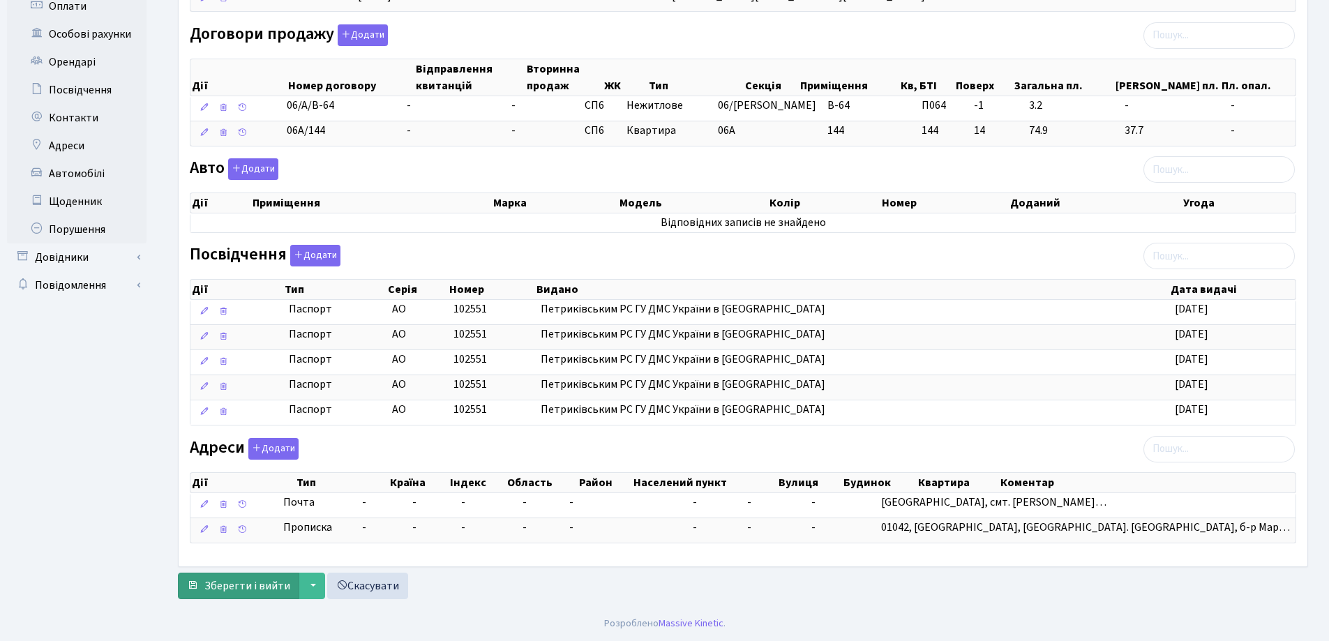
type input "[EMAIL_ADDRESS][DOMAIN_NAME]"
click at [222, 586] on span "Зберегти і вийти" at bounding box center [247, 585] width 86 height 15
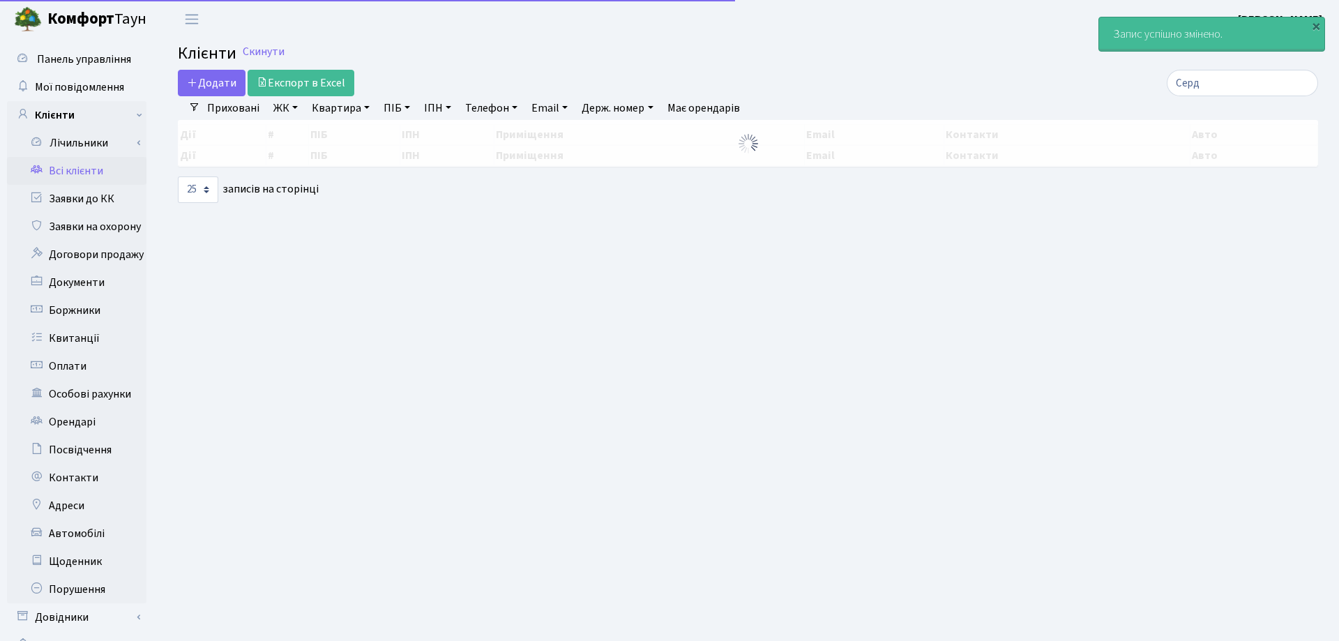
select select "25"
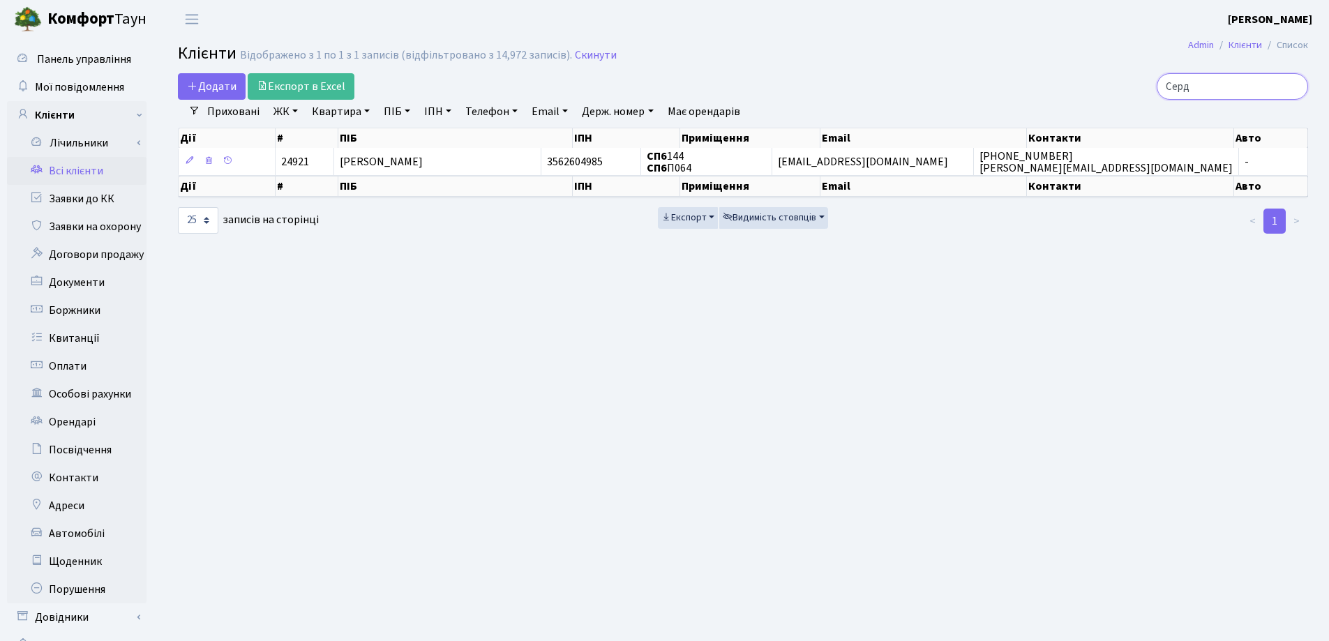
click at [1297, 85] on input "Серд" at bounding box center [1231, 86] width 151 height 27
click at [1294, 84] on input "Серд" at bounding box center [1231, 86] width 151 height 27
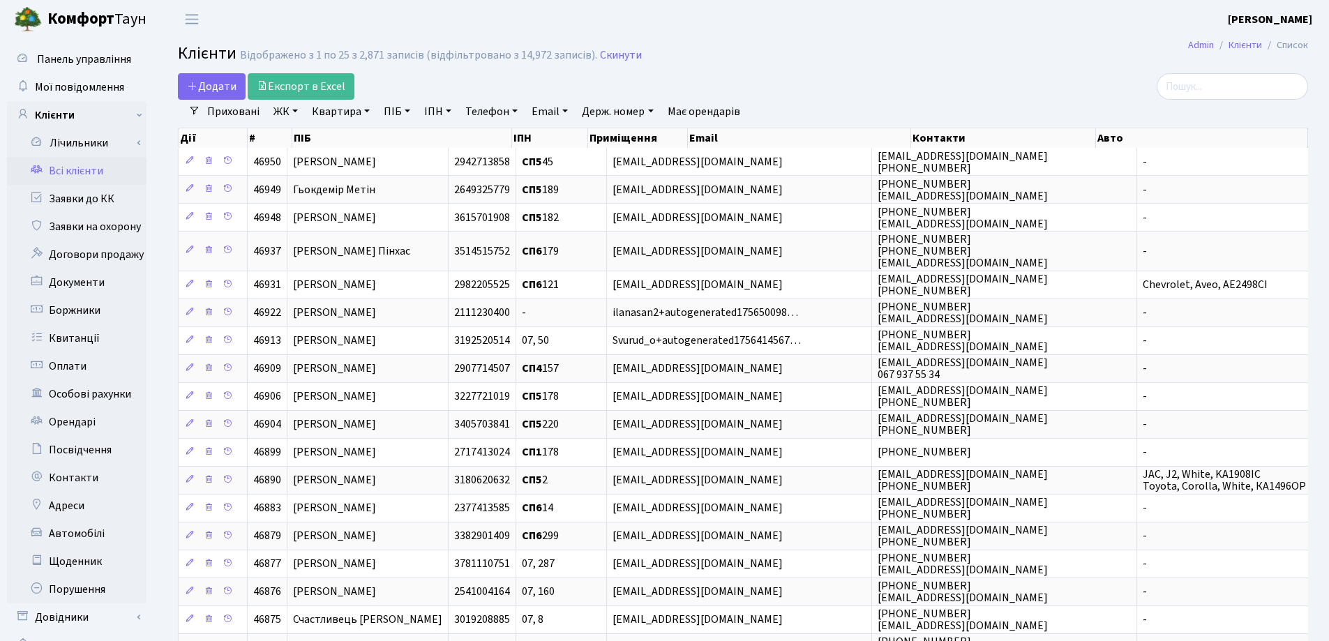
click at [367, 112] on link "Квартира" at bounding box center [340, 112] width 69 height 24
type input "D"
type input "B22"
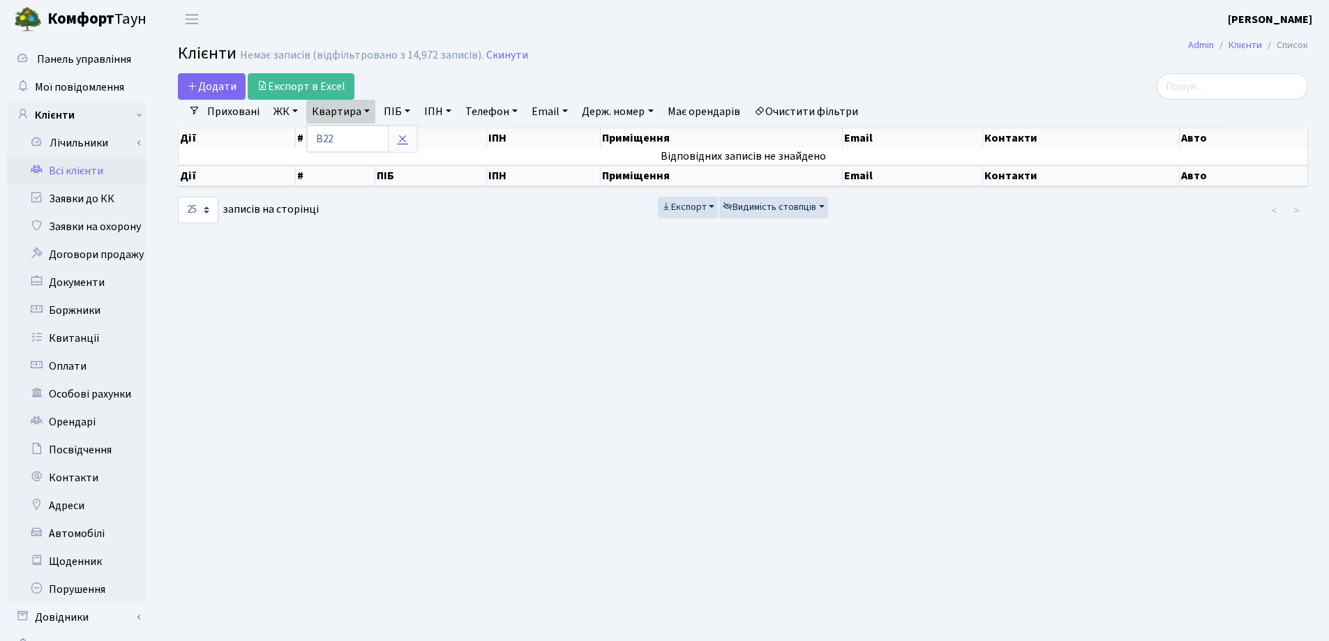
click at [401, 141] on icon at bounding box center [402, 138] width 11 height 11
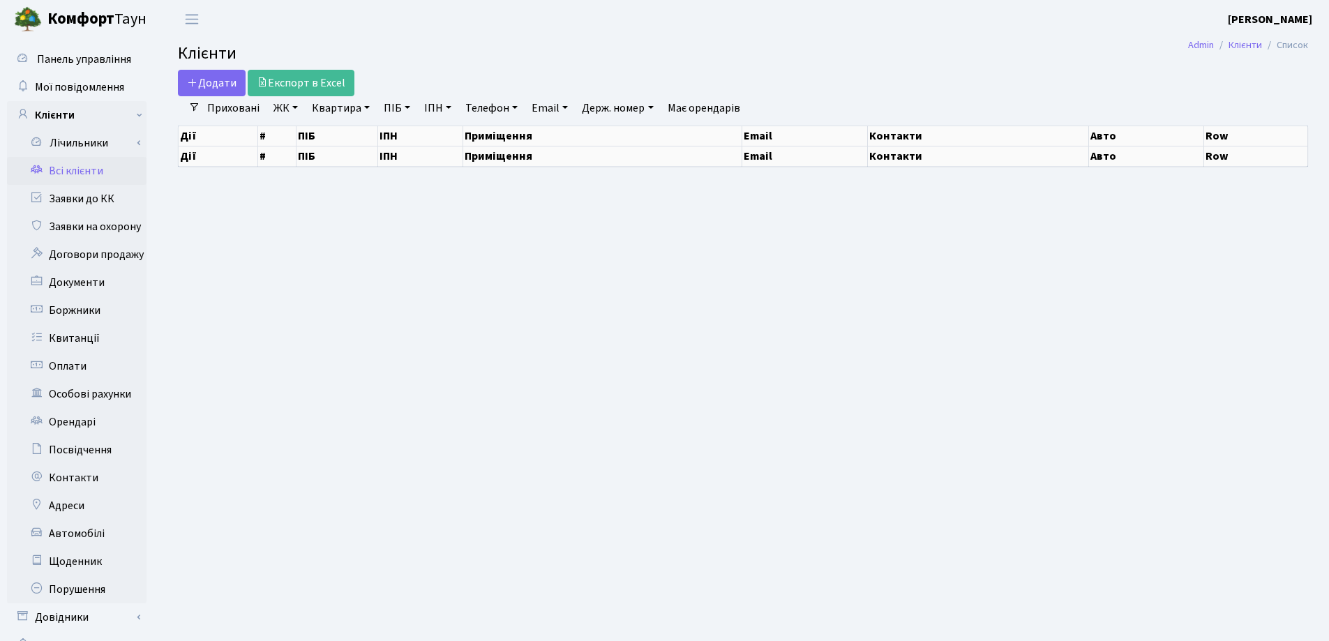
select select "25"
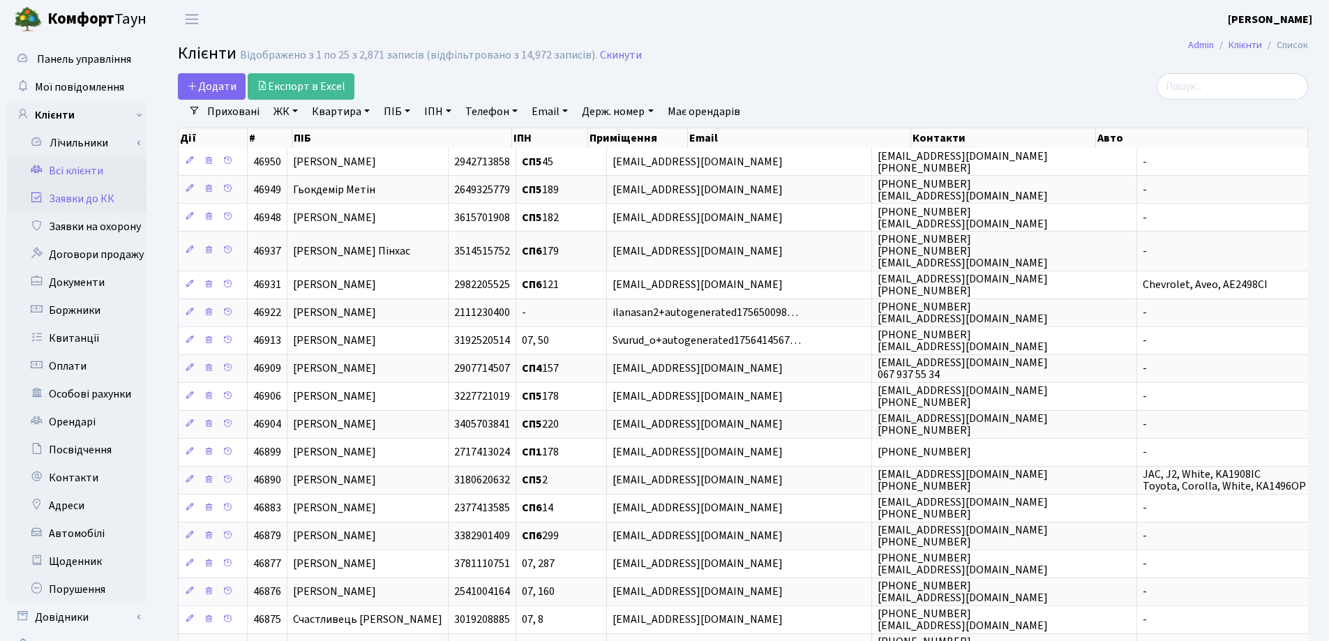
click at [80, 196] on link "Заявки до КК" at bounding box center [76, 199] width 139 height 28
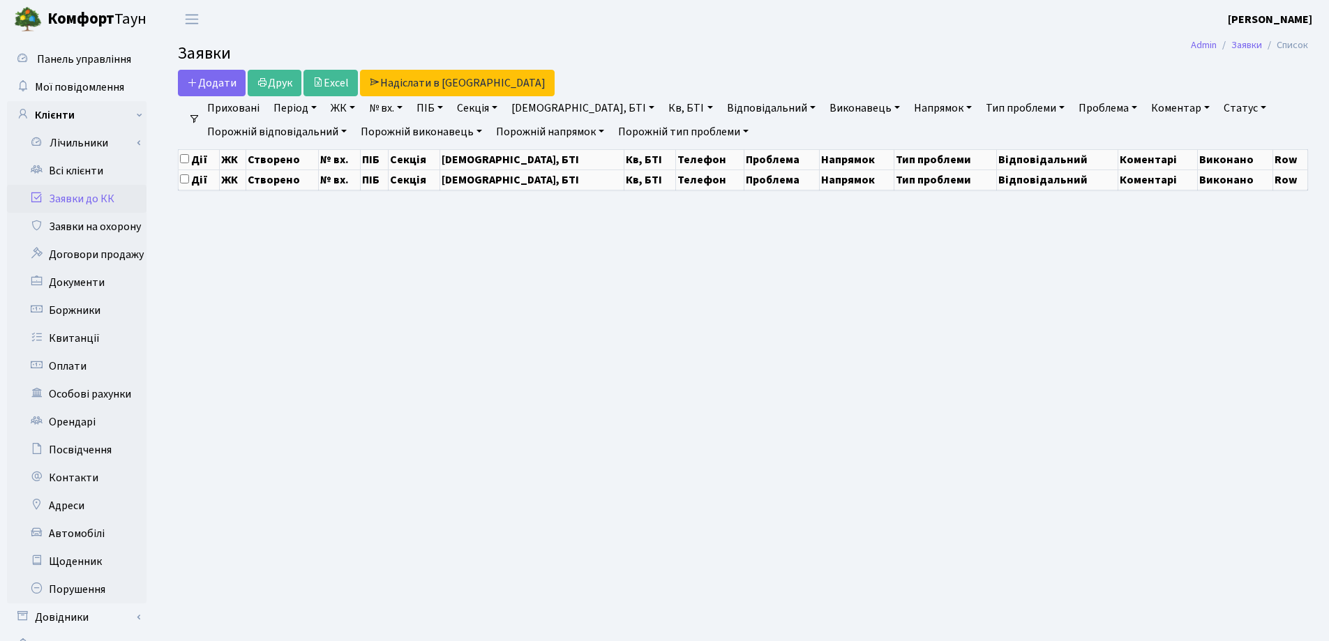
select select "25"
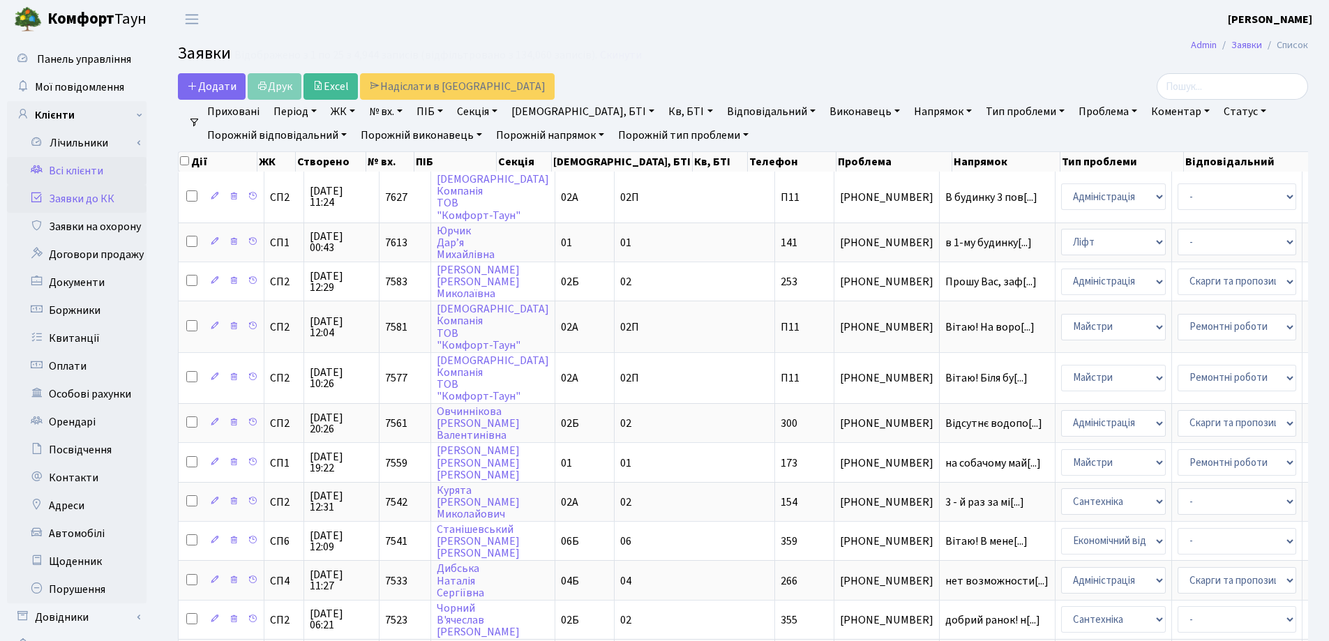
click at [76, 171] on link "Всі клієнти" at bounding box center [76, 171] width 139 height 28
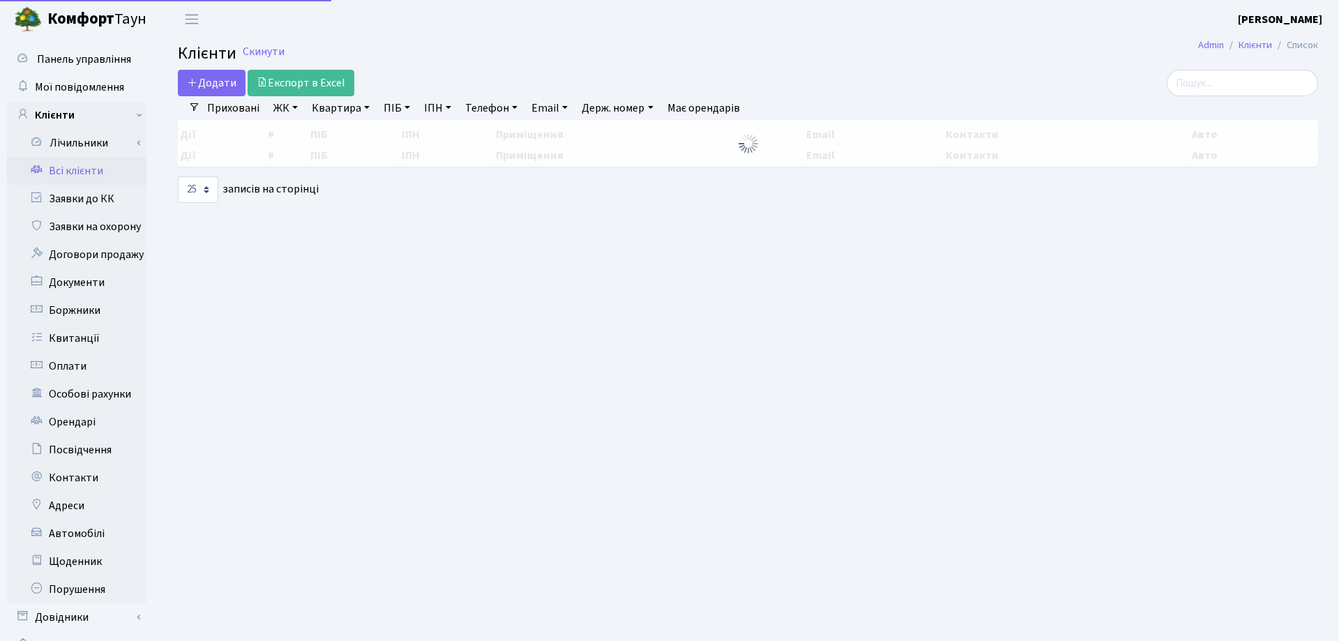
select select "25"
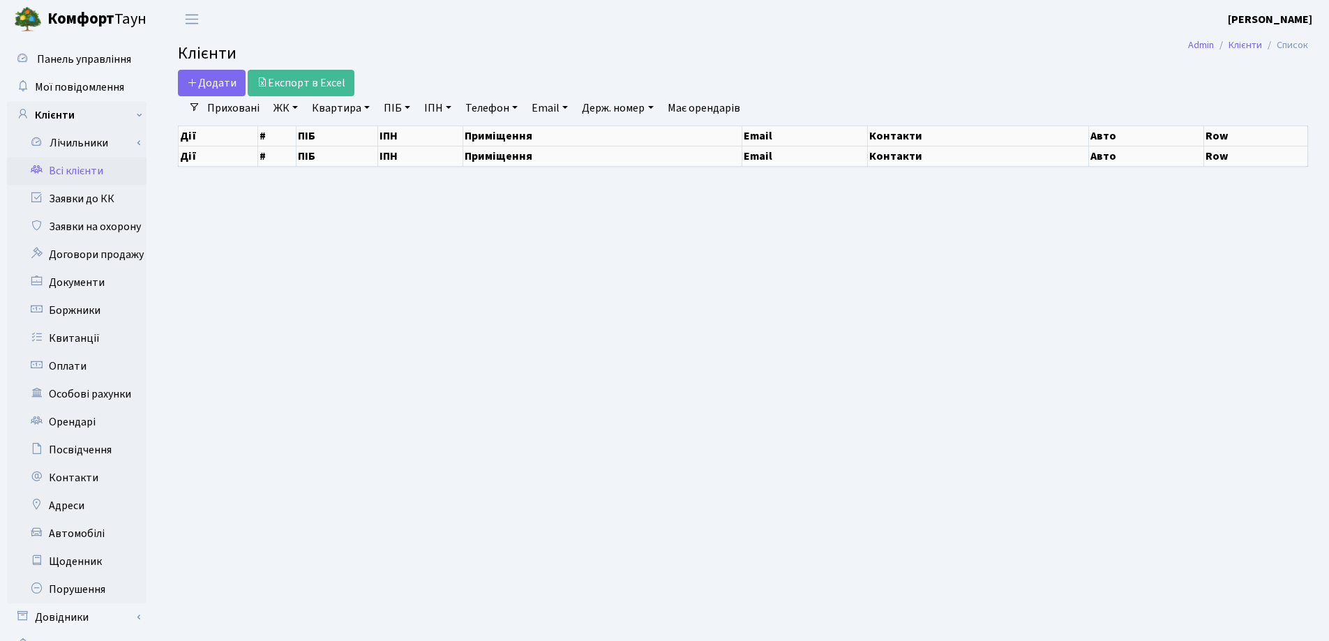
select select "25"
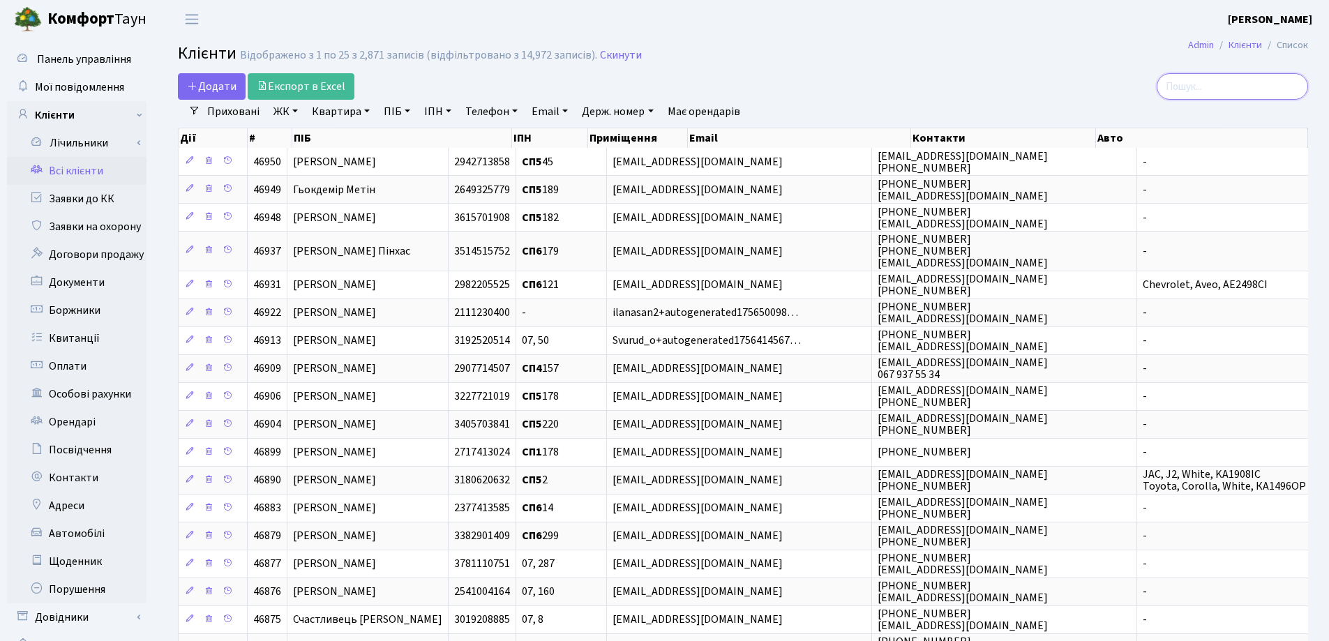
click at [1190, 80] on input "search" at bounding box center [1231, 86] width 151 height 27
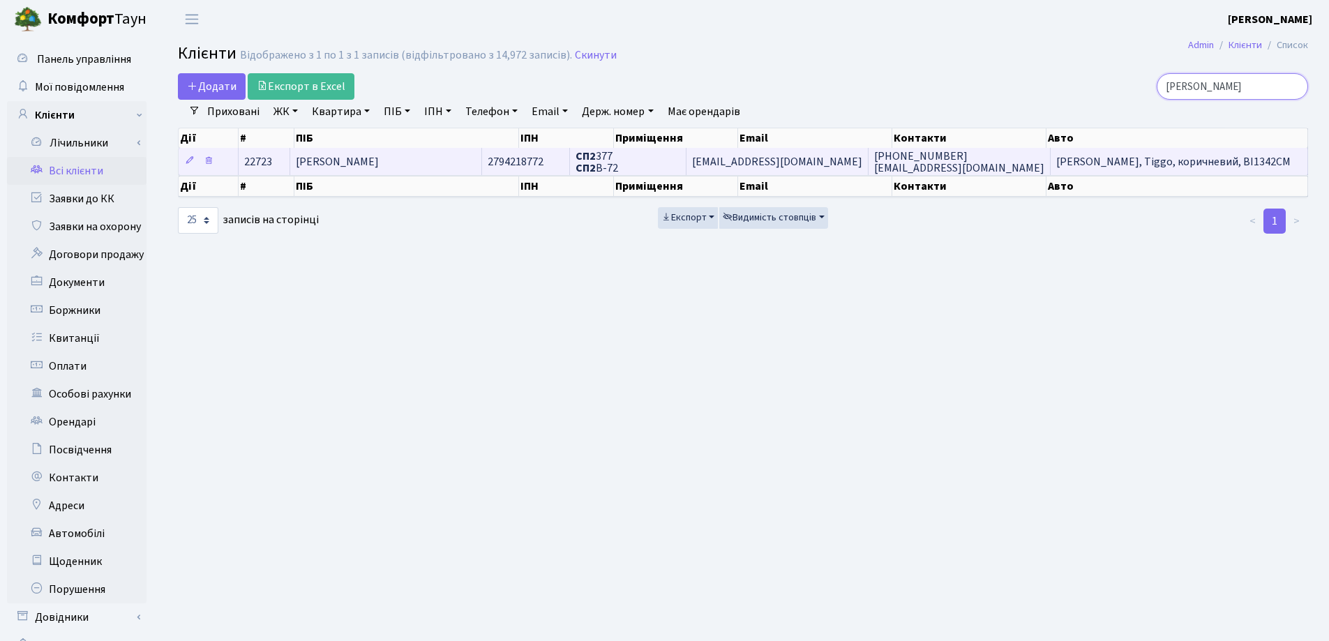
type input "[PERSON_NAME]"
click at [379, 160] on span "[PERSON_NAME]" at bounding box center [337, 161] width 83 height 15
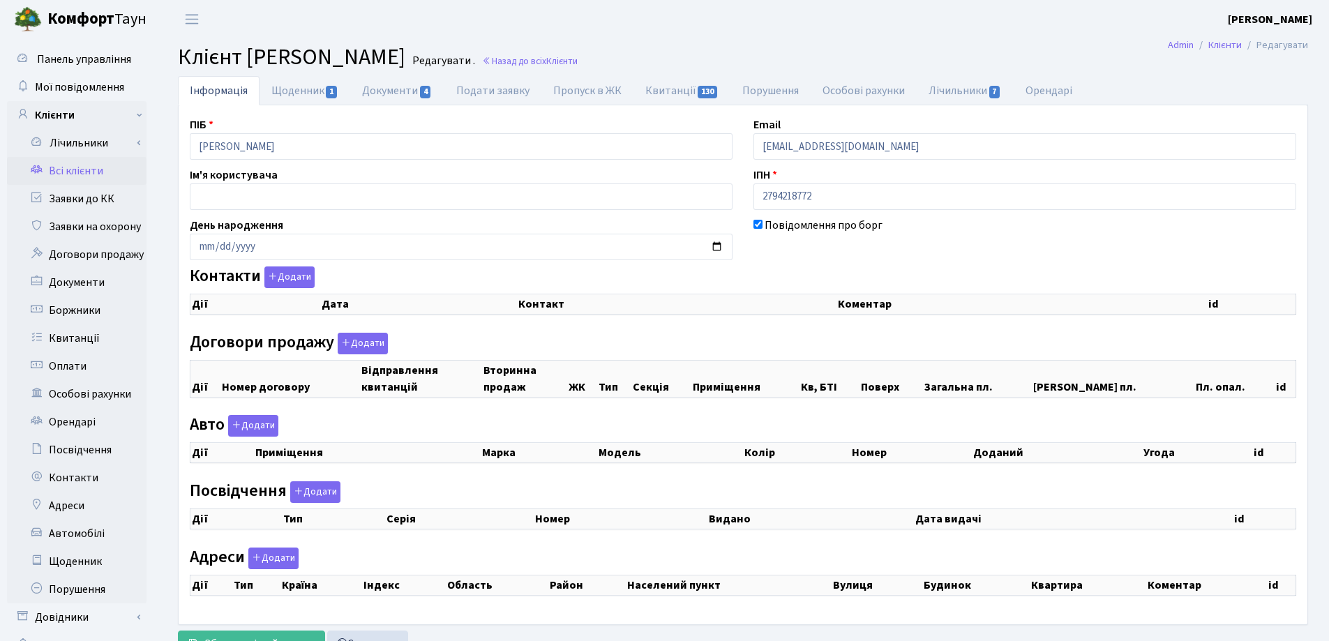
checkbox input "true"
select select "25"
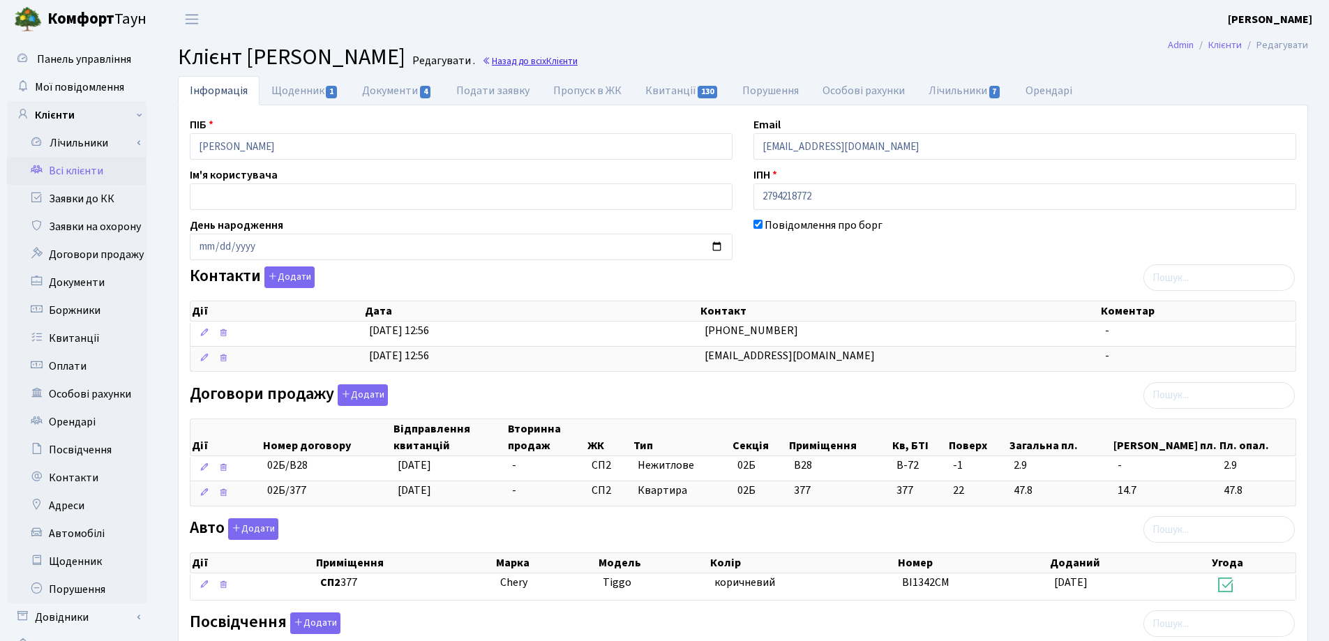
click at [577, 56] on link "Назад до всіх Клієнти" at bounding box center [530, 60] width 96 height 13
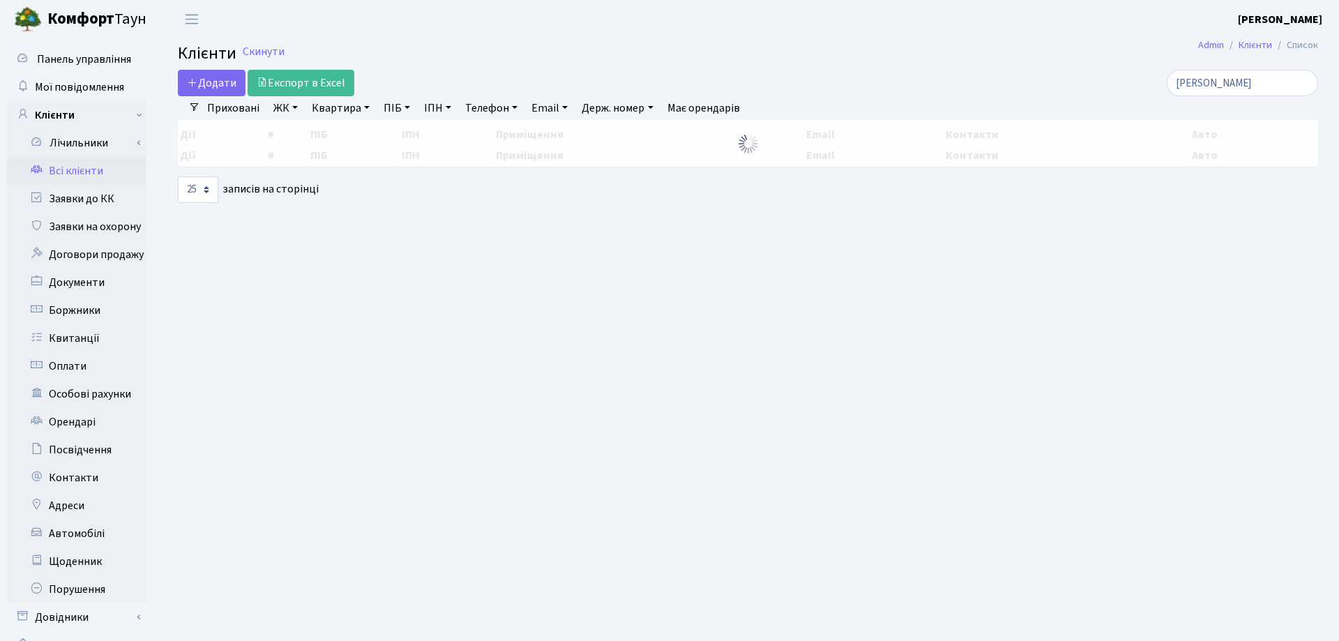
select select "25"
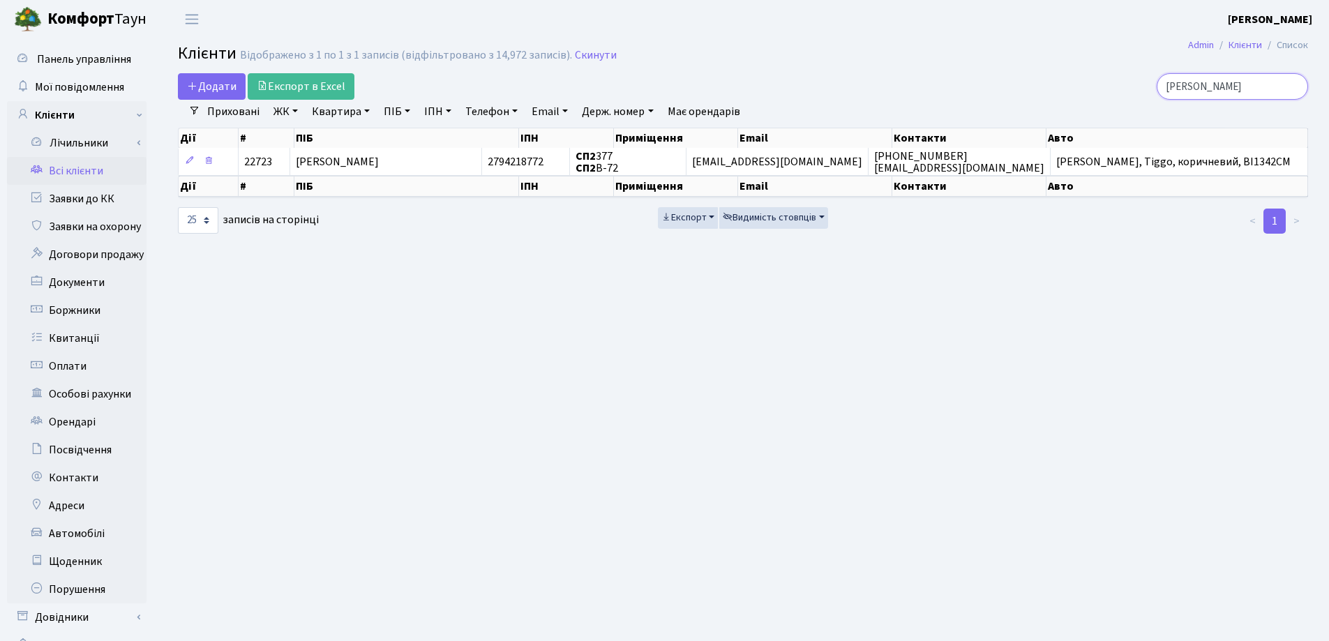
click at [1294, 88] on input "[PERSON_NAME]" at bounding box center [1231, 86] width 151 height 27
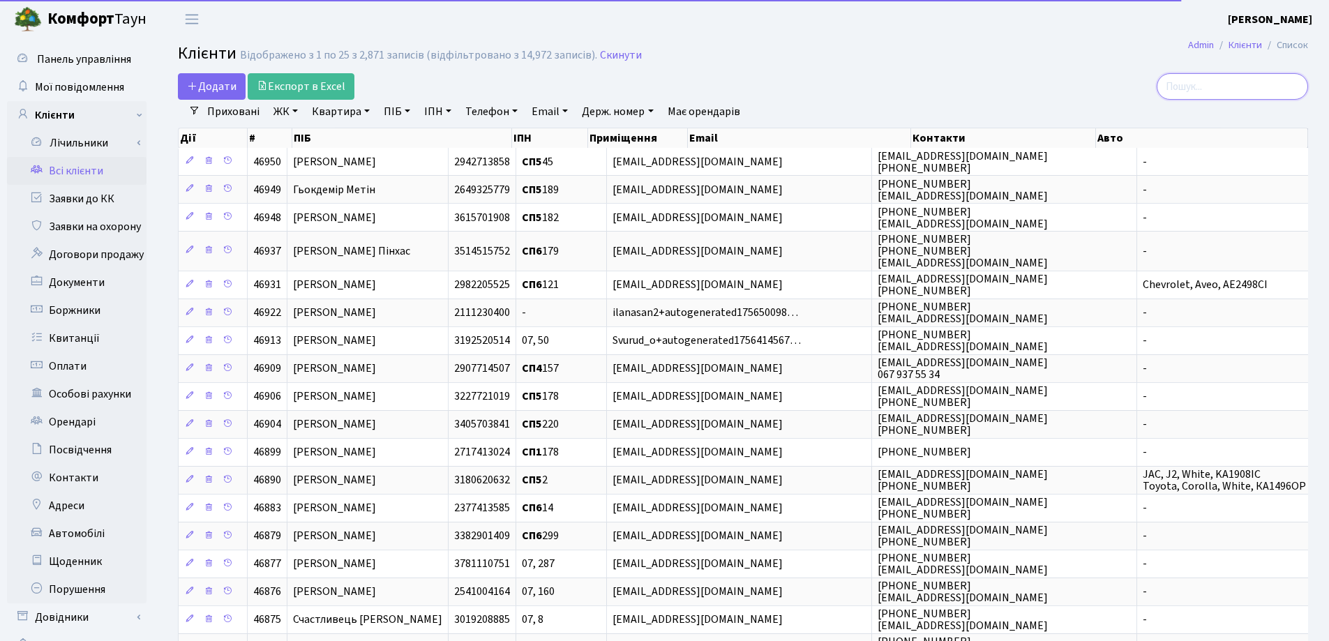
click at [1205, 88] on input "search" at bounding box center [1231, 86] width 151 height 27
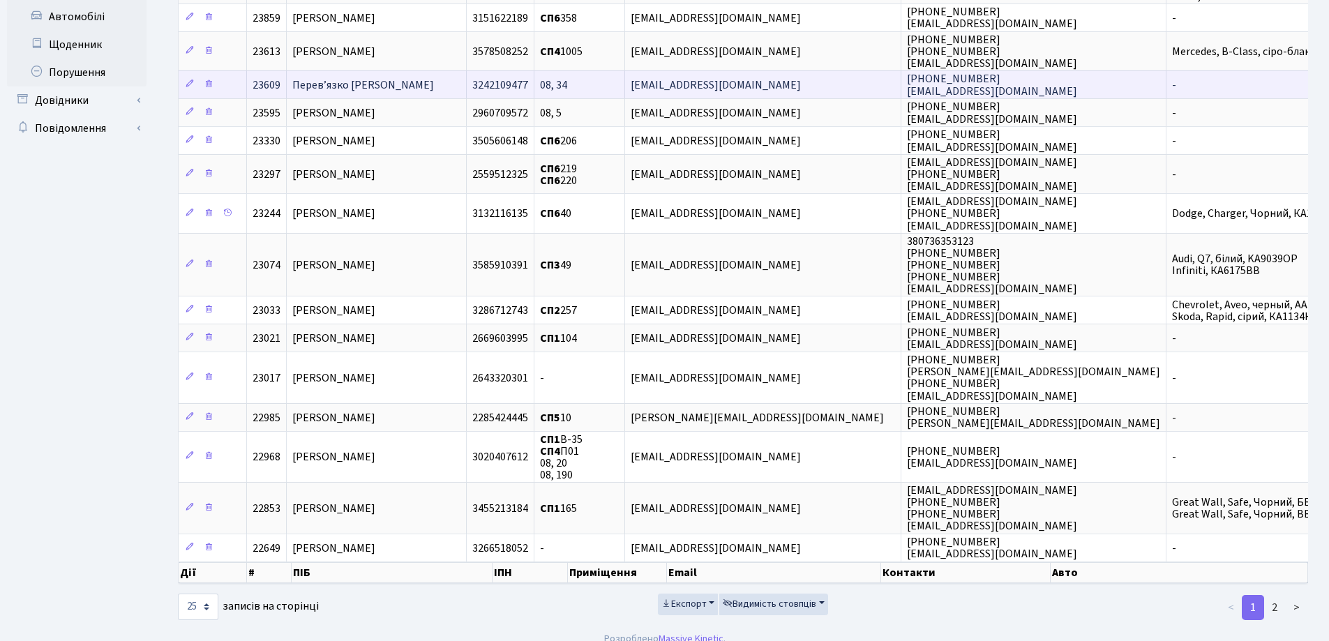
scroll to position [532, 0]
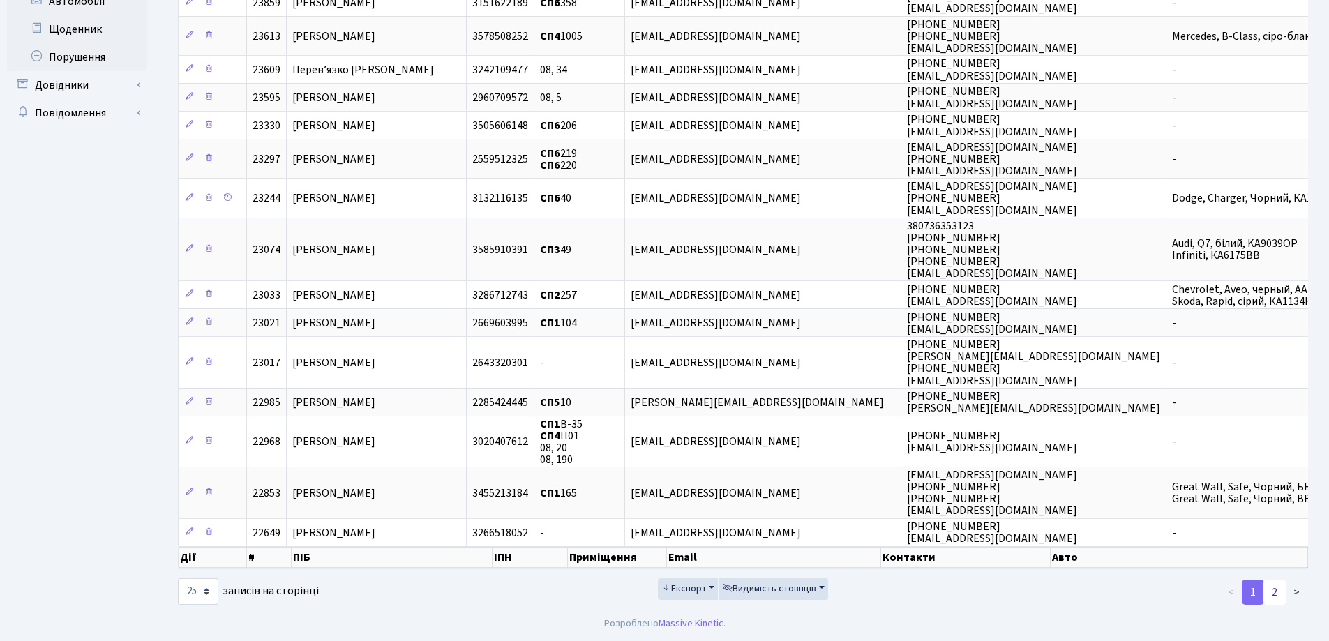
type input "[PERSON_NAME]"
click at [1276, 587] on link "2" at bounding box center [1274, 592] width 22 height 25
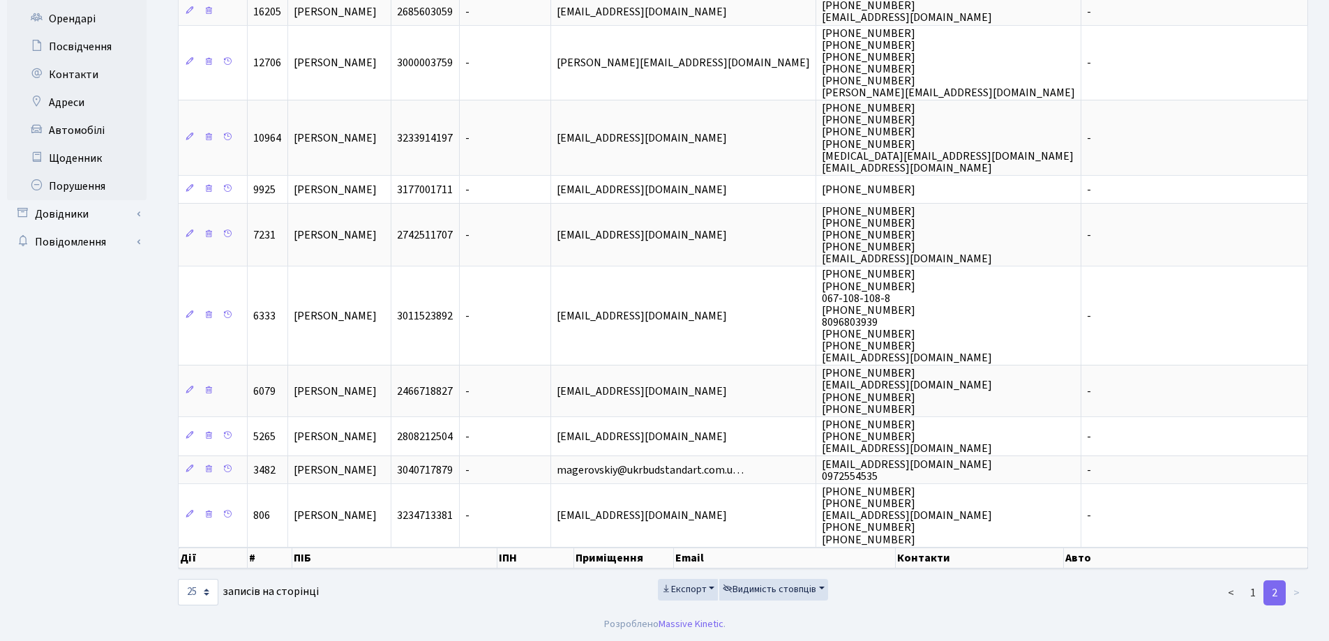
scroll to position [404, 0]
click at [1253, 590] on link "1" at bounding box center [1252, 592] width 22 height 25
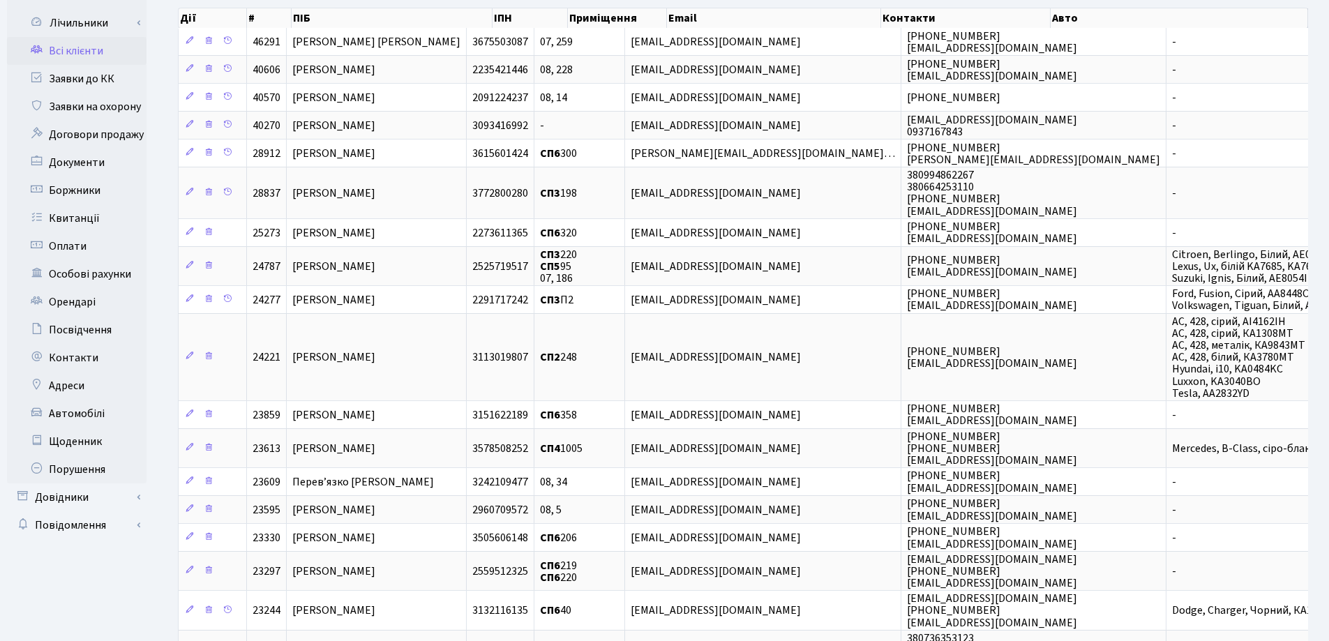
scroll to position [114, 0]
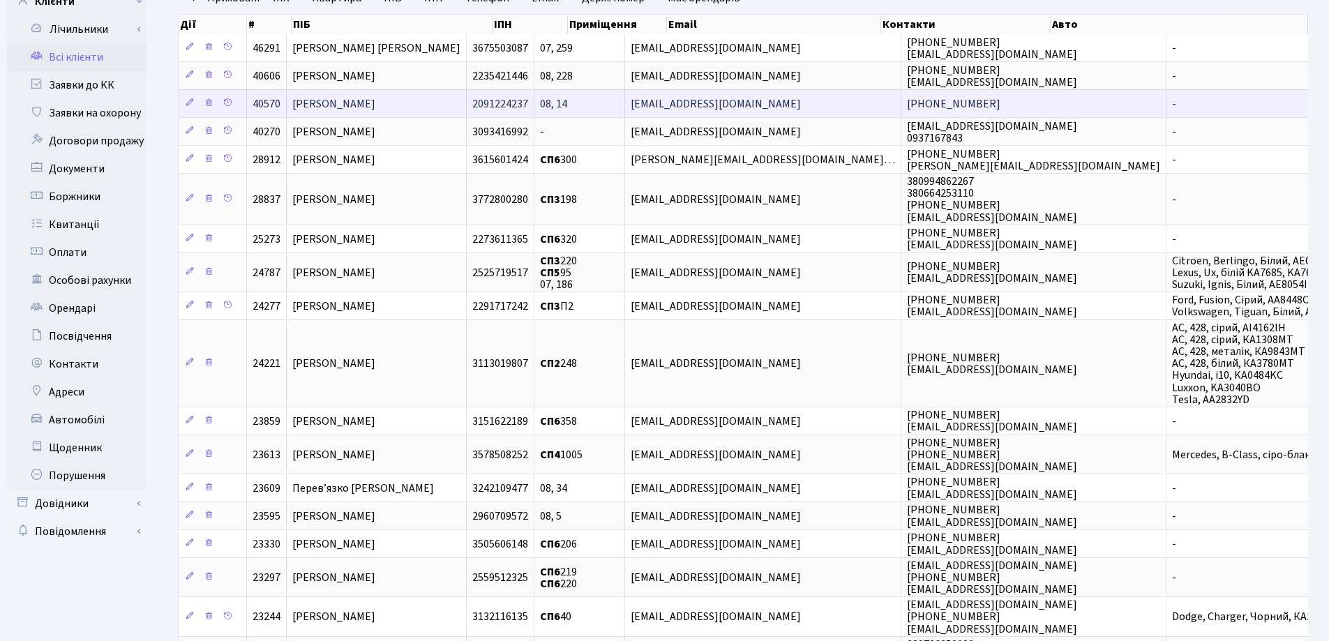
click at [349, 105] on span "[PERSON_NAME]" at bounding box center [333, 103] width 83 height 15
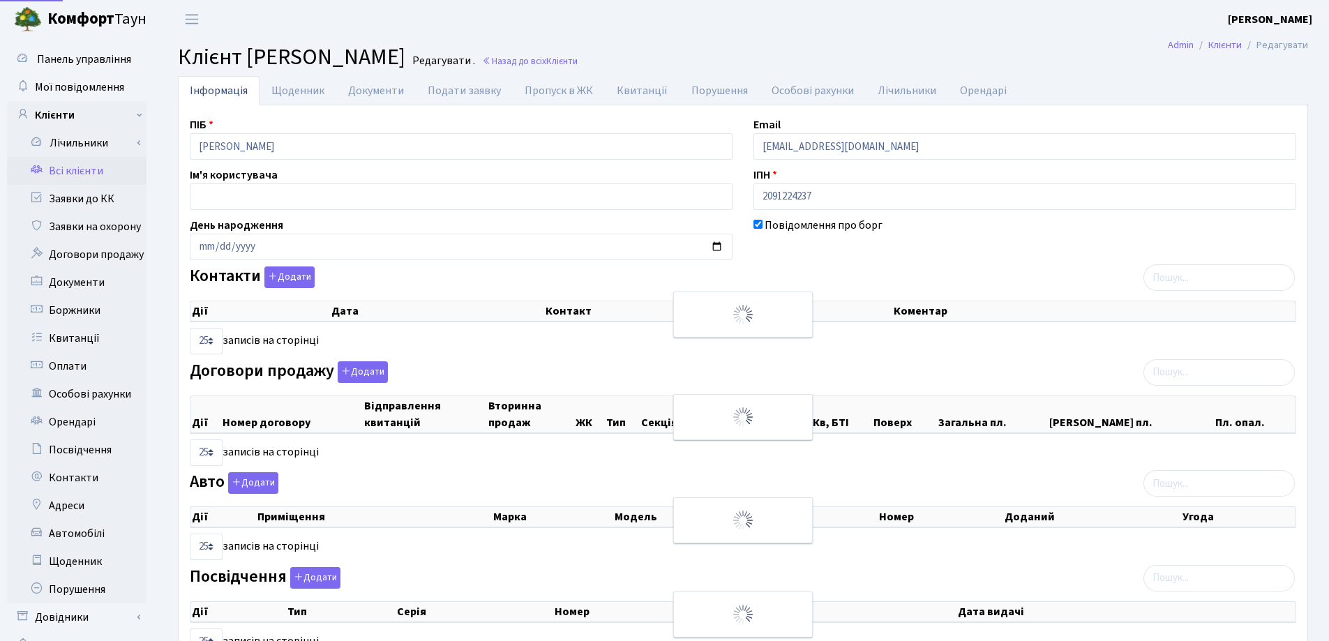
select select "25"
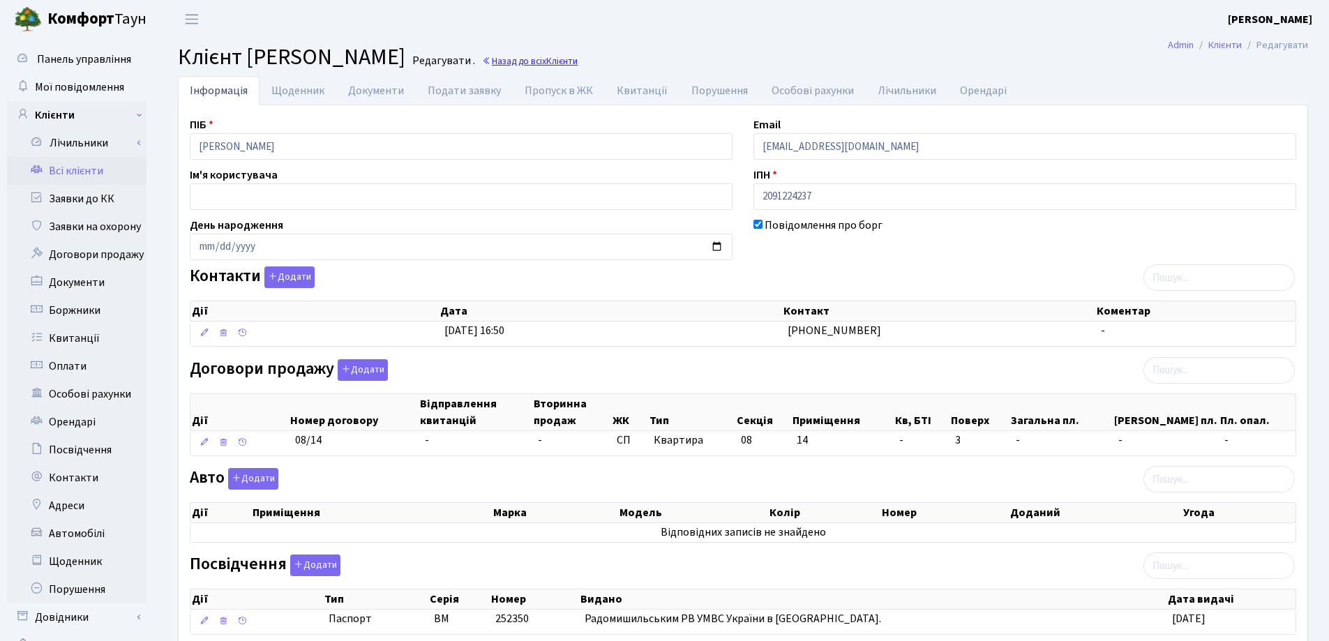
click at [577, 60] on link "Назад до всіх Клієнти" at bounding box center [530, 60] width 96 height 13
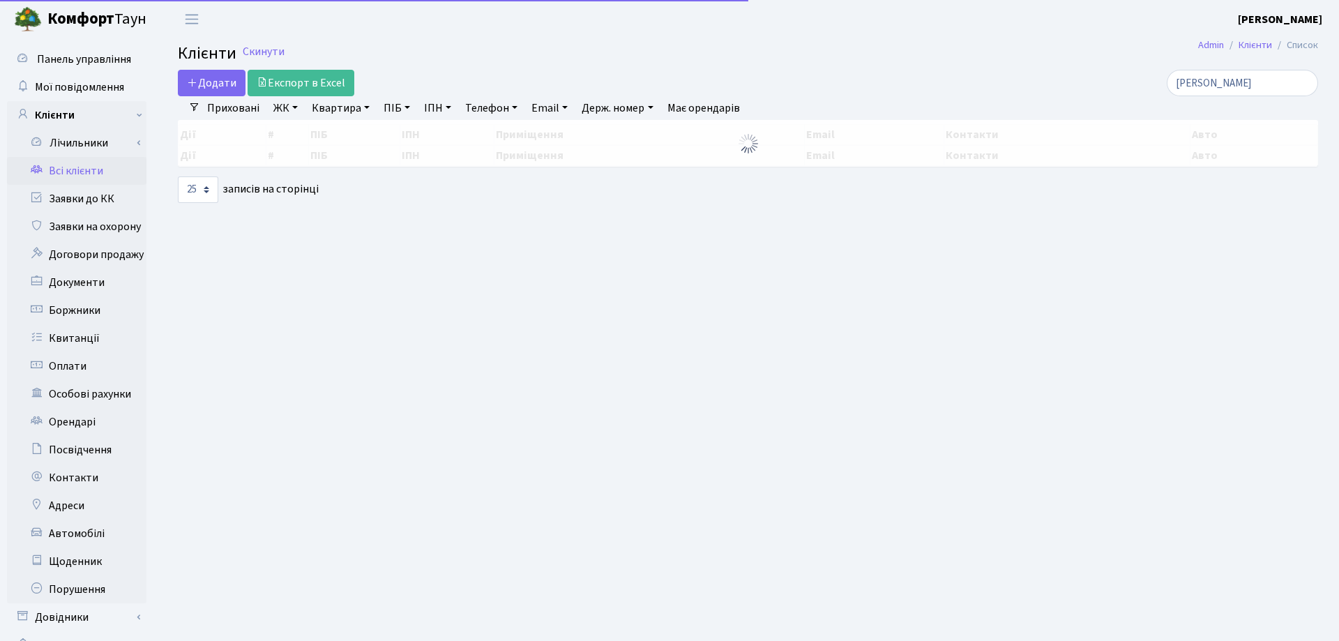
select select "25"
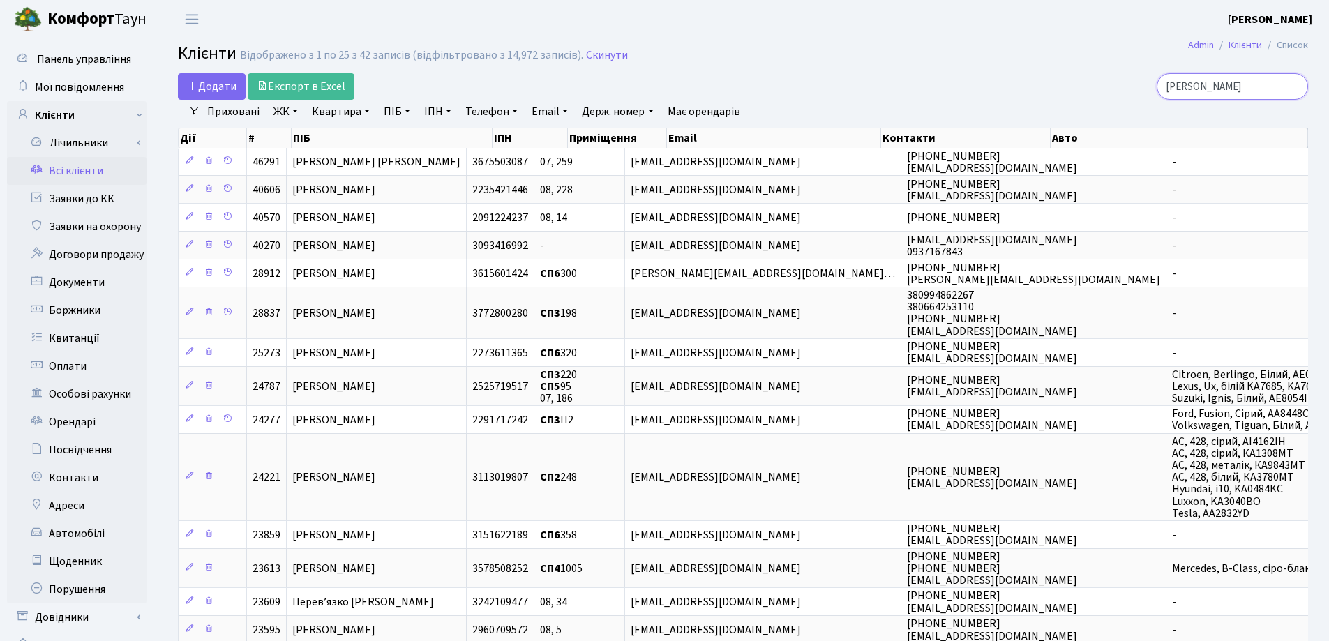
click at [1295, 87] on input "Борис" at bounding box center [1231, 86] width 151 height 27
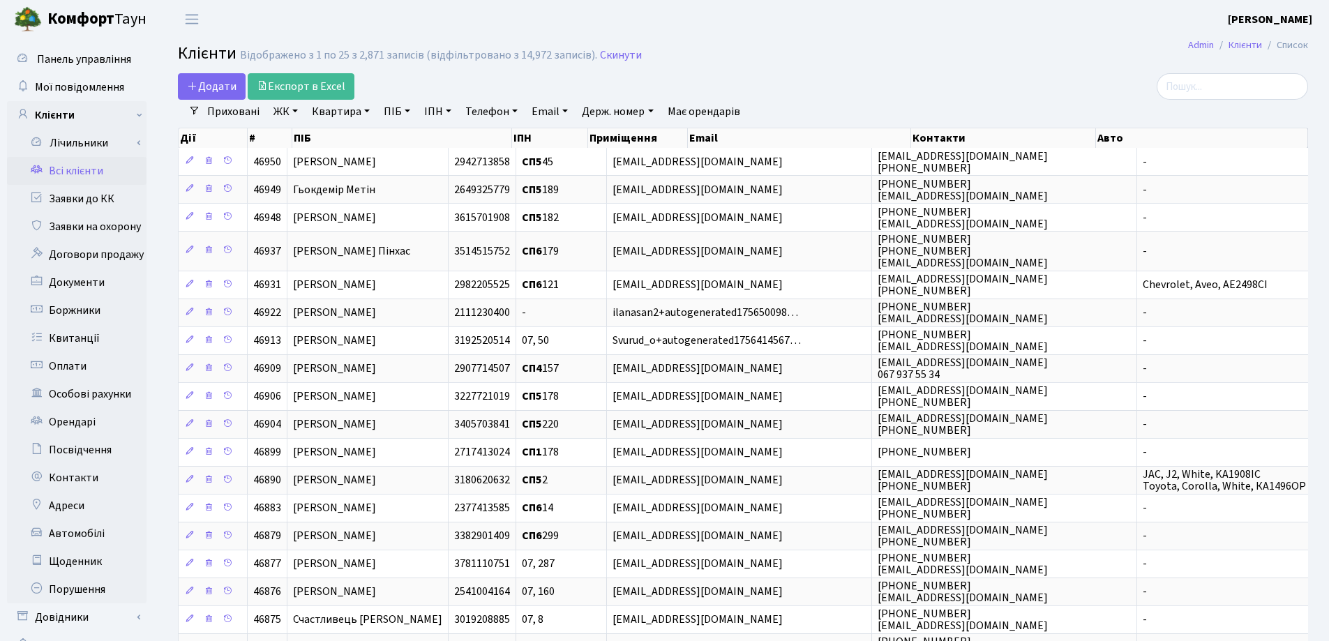
click at [369, 112] on link "Квартира" at bounding box center [340, 112] width 69 height 24
type input "300"
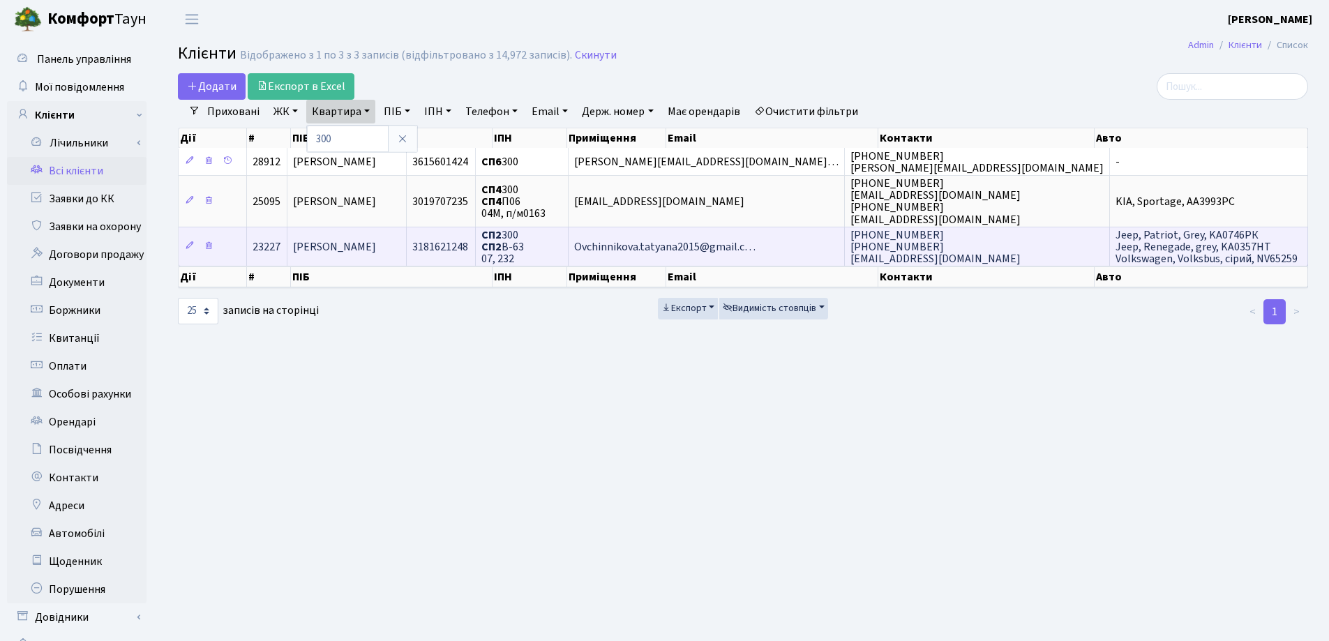
click at [376, 246] on span "[PERSON_NAME]" at bounding box center [334, 246] width 83 height 15
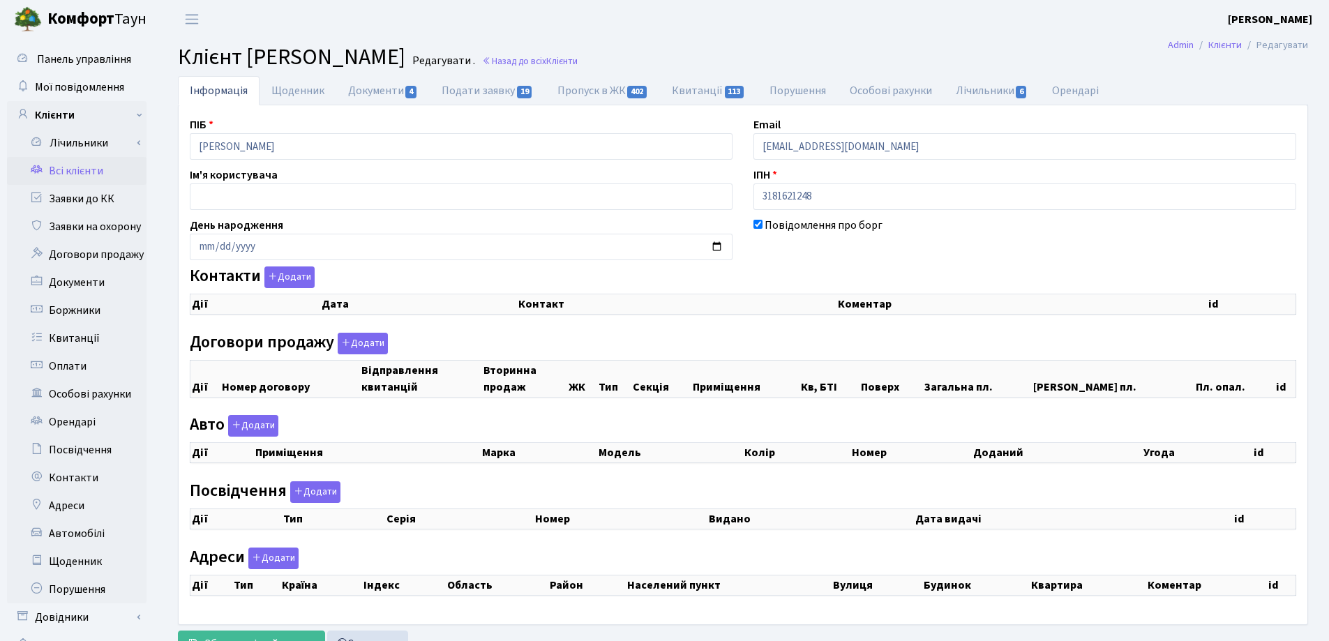
checkbox input "true"
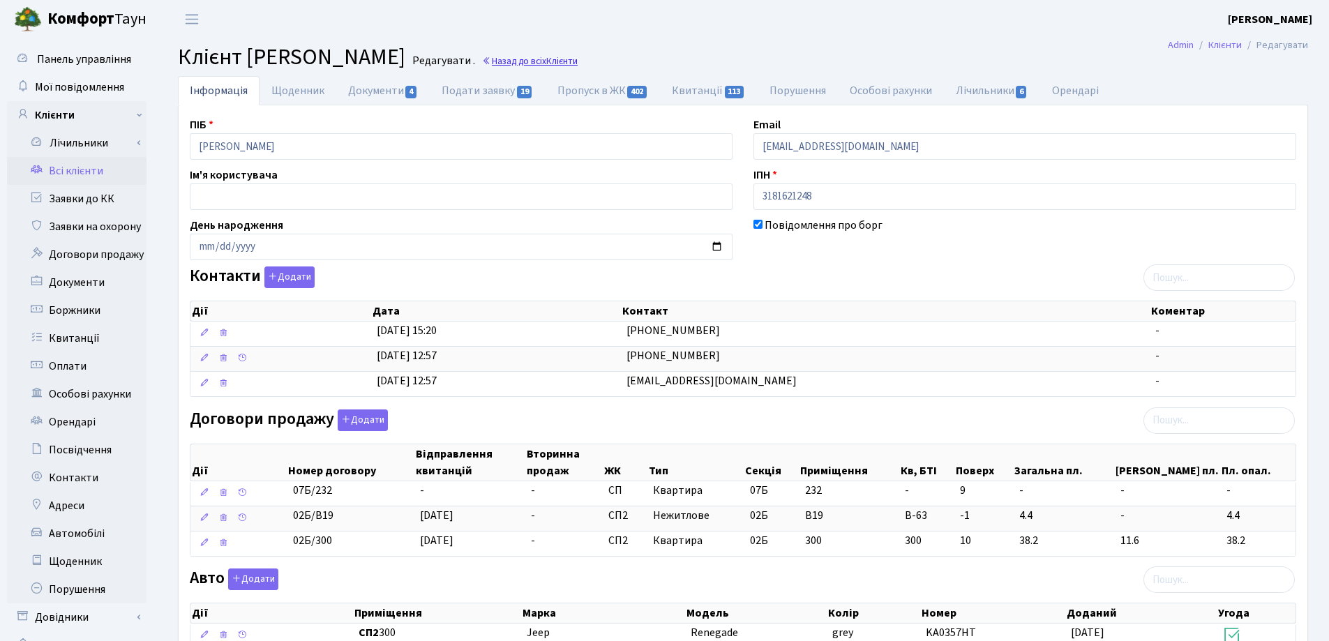
click at [577, 57] on link "Назад до всіх Клієнти" at bounding box center [530, 60] width 96 height 13
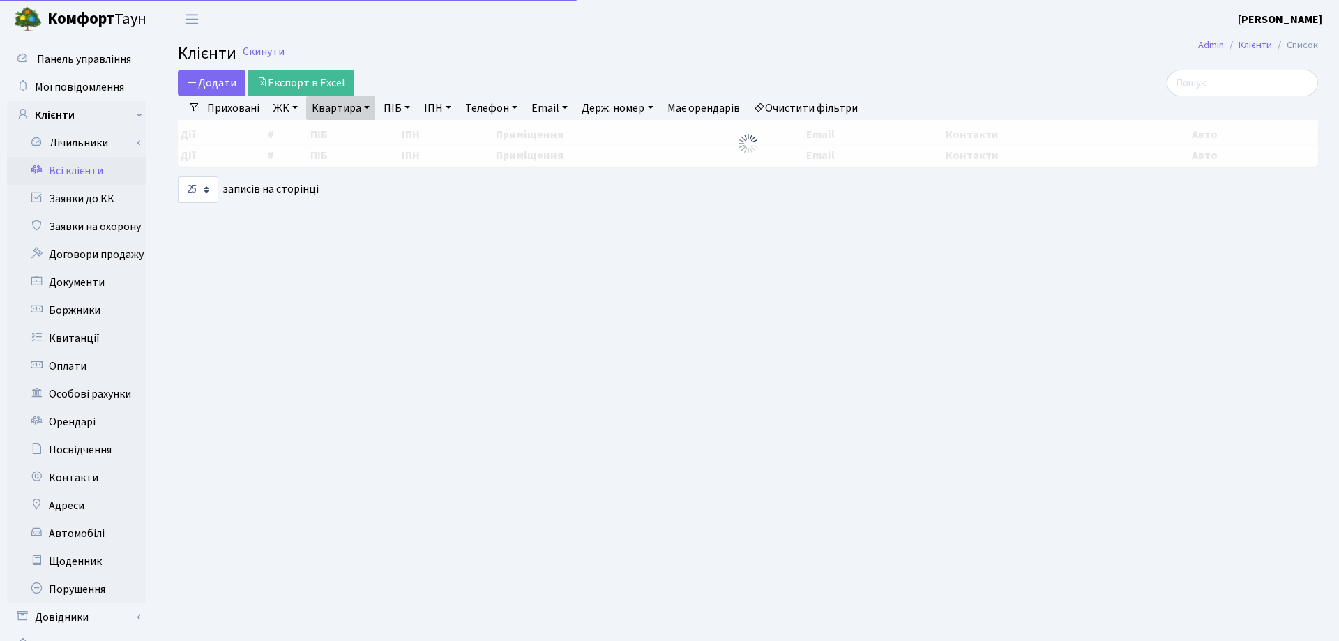
select select "25"
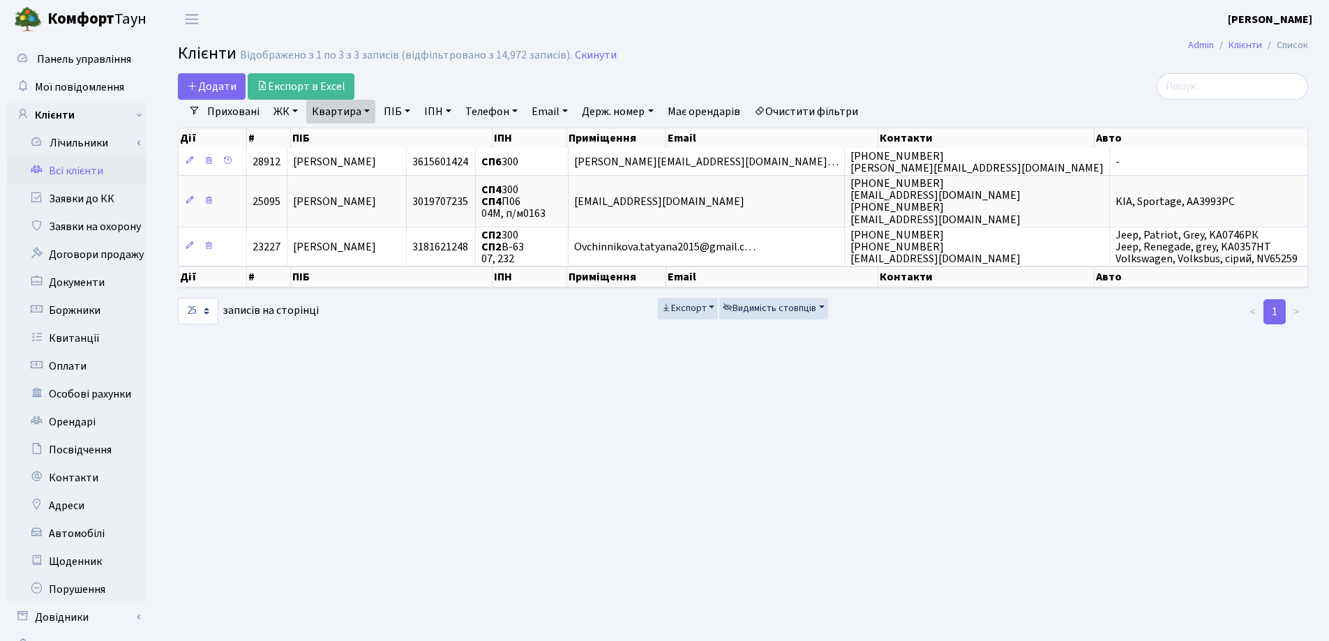
click at [364, 111] on link "Квартира" at bounding box center [340, 112] width 69 height 24
click at [372, 130] on input "300" at bounding box center [348, 139] width 82 height 27
type input "3"
type input "181"
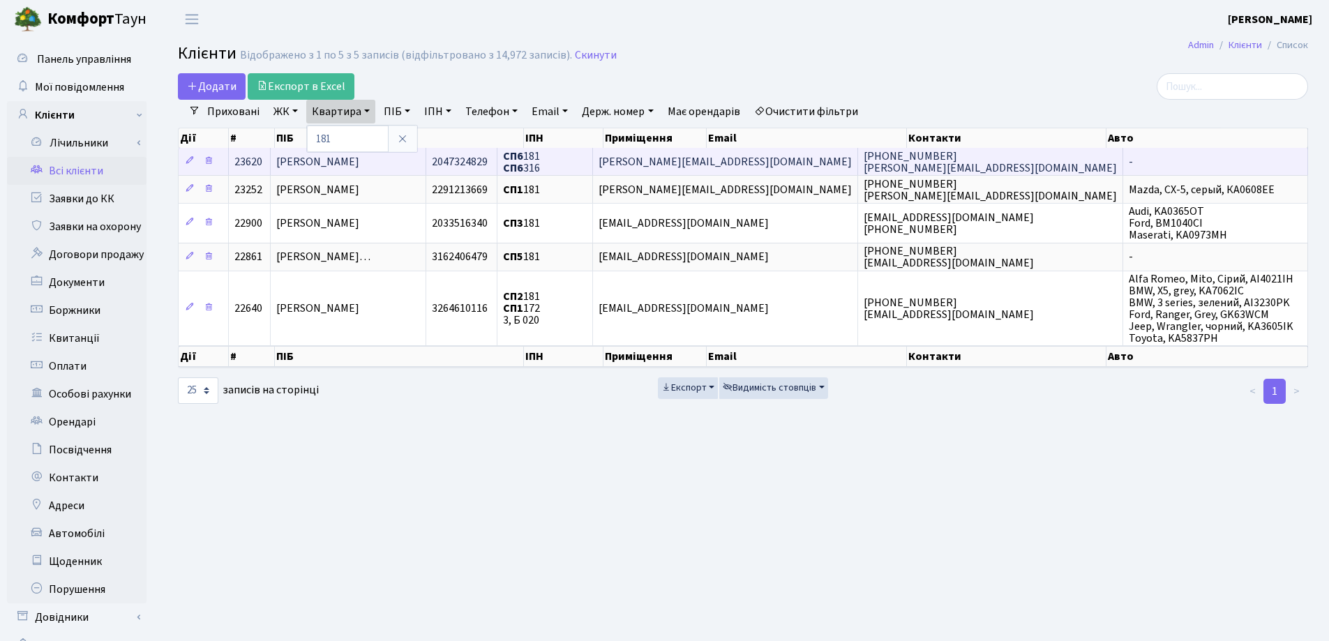
click at [426, 161] on td "[PERSON_NAME]" at bounding box center [349, 161] width 156 height 27
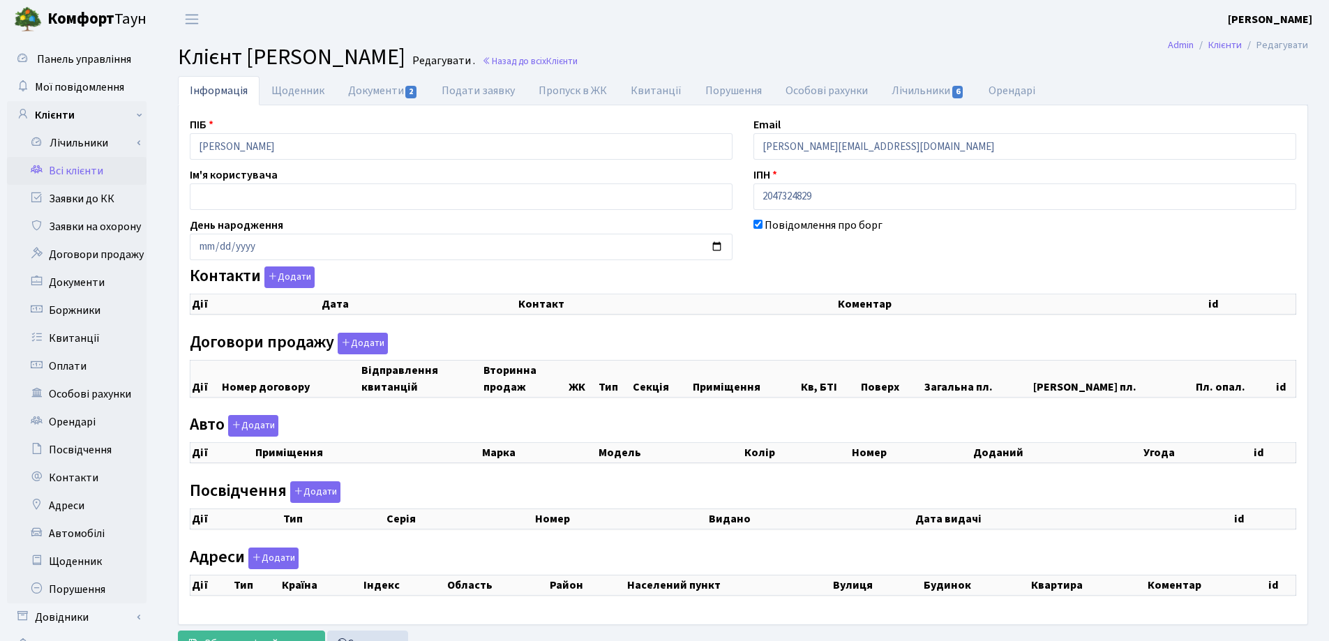
checkbox input "true"
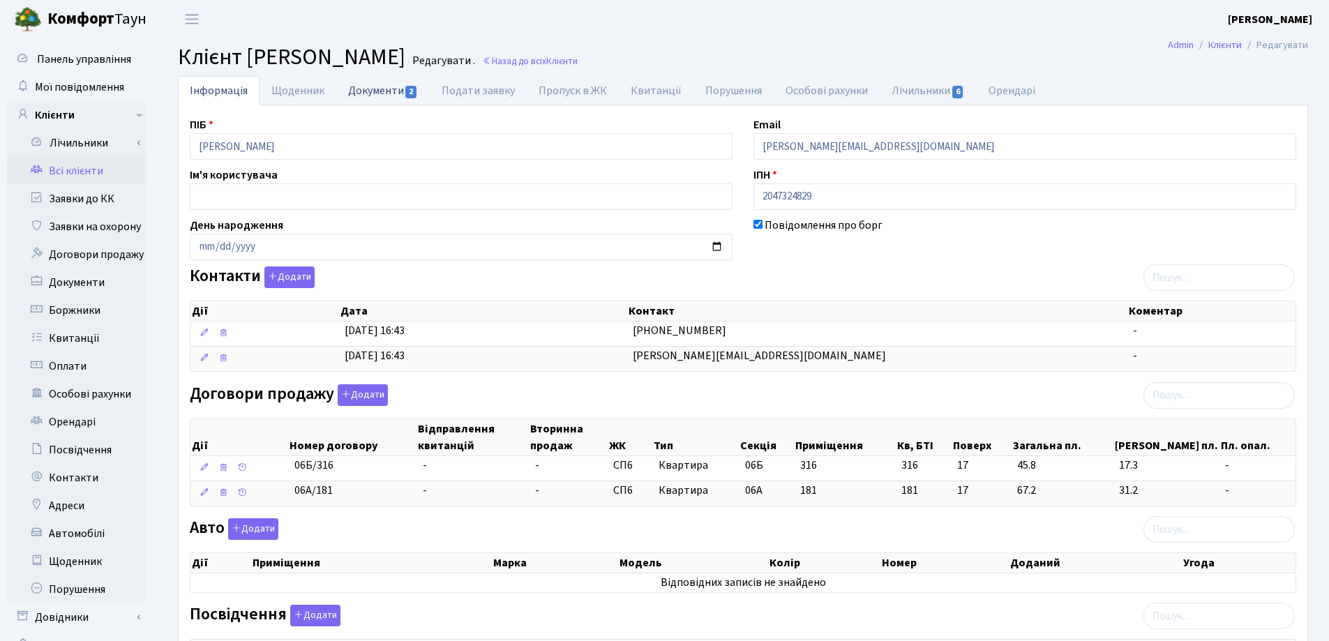
click at [359, 92] on link "Документи 2" at bounding box center [382, 90] width 93 height 29
select select "25"
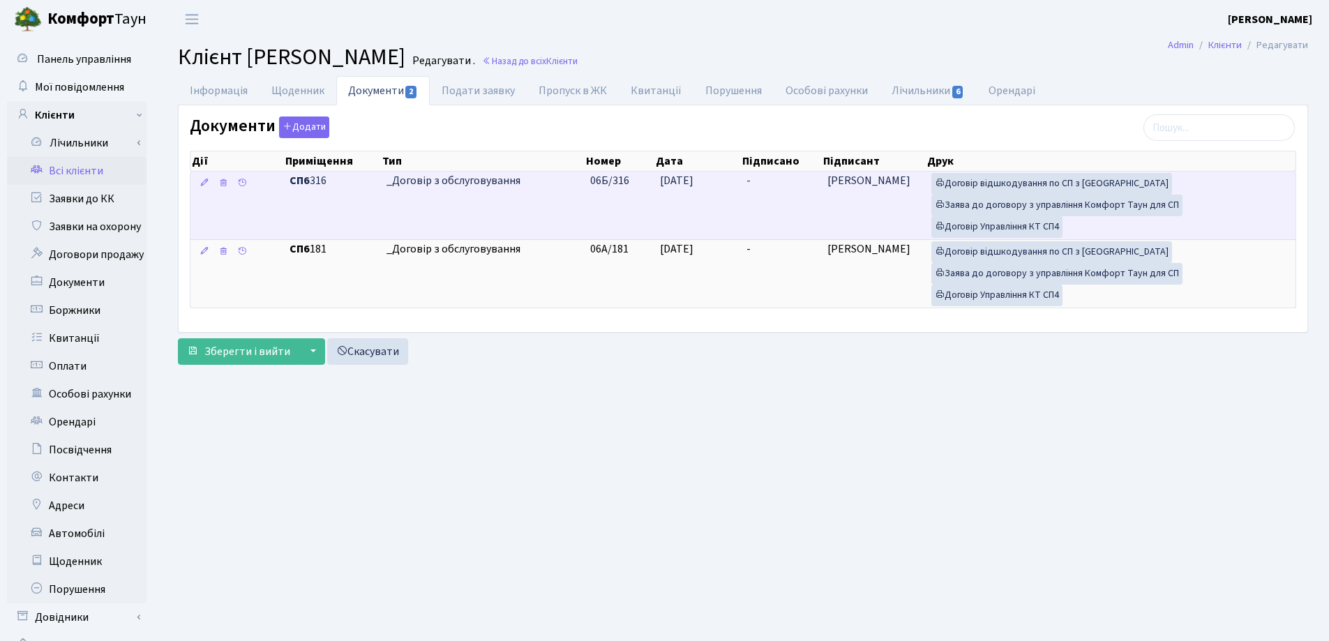
click at [762, 184] on td "-" at bounding box center [781, 206] width 80 height 68
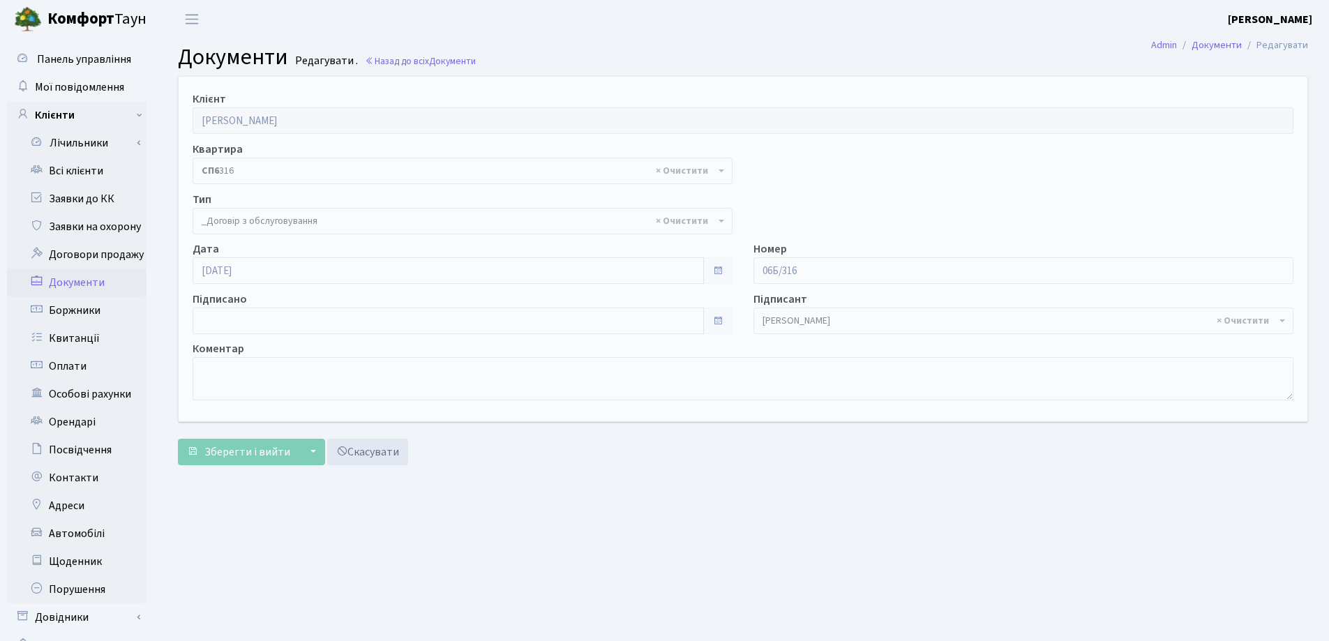
select select "289"
type input "[DATE]"
click at [281, 324] on input "[DATE]" at bounding box center [447, 321] width 511 height 27
click at [233, 456] on span "Зберегти і вийти" at bounding box center [247, 451] width 86 height 15
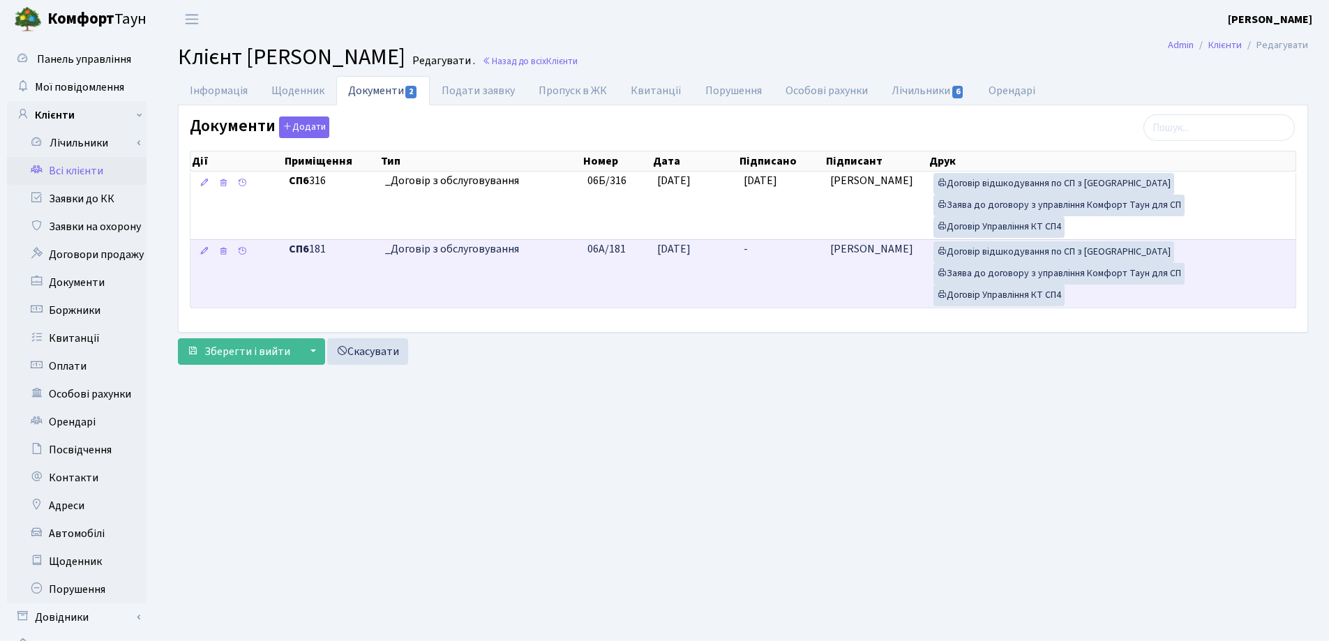
click at [778, 246] on td "-" at bounding box center [781, 273] width 86 height 68
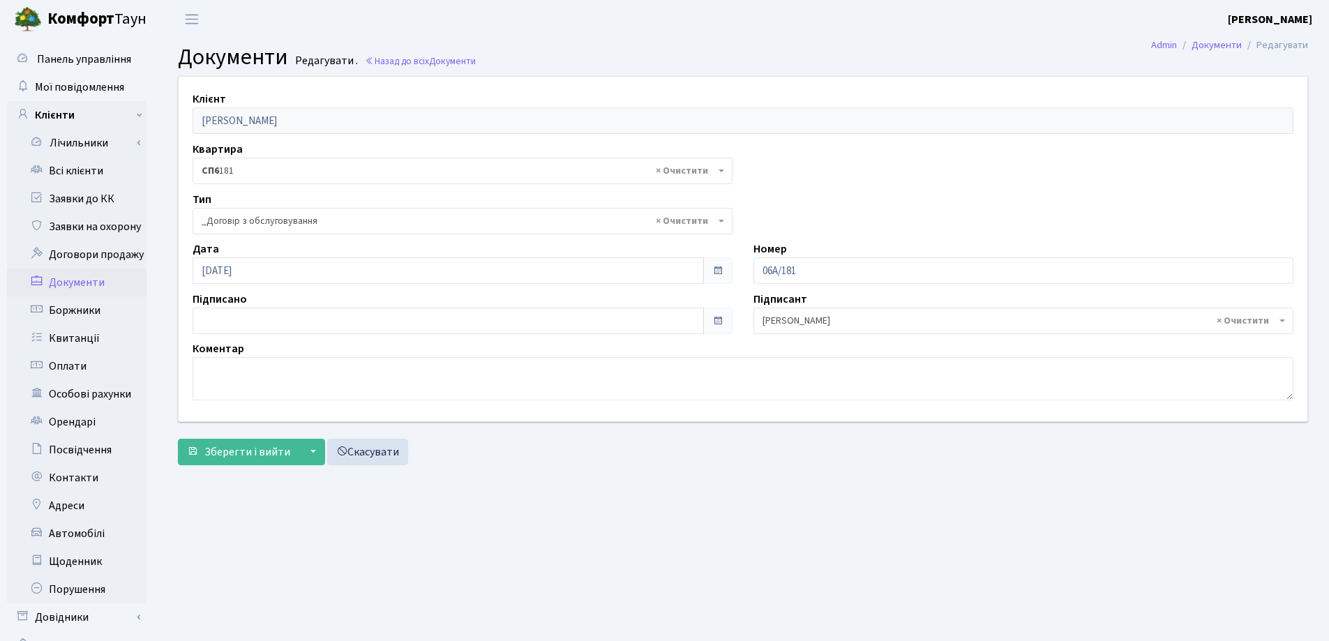
select select "289"
type input "[DATE]"
click at [259, 316] on input "[DATE]" at bounding box center [447, 321] width 511 height 27
click at [241, 452] on span "Зберегти і вийти" at bounding box center [247, 451] width 86 height 15
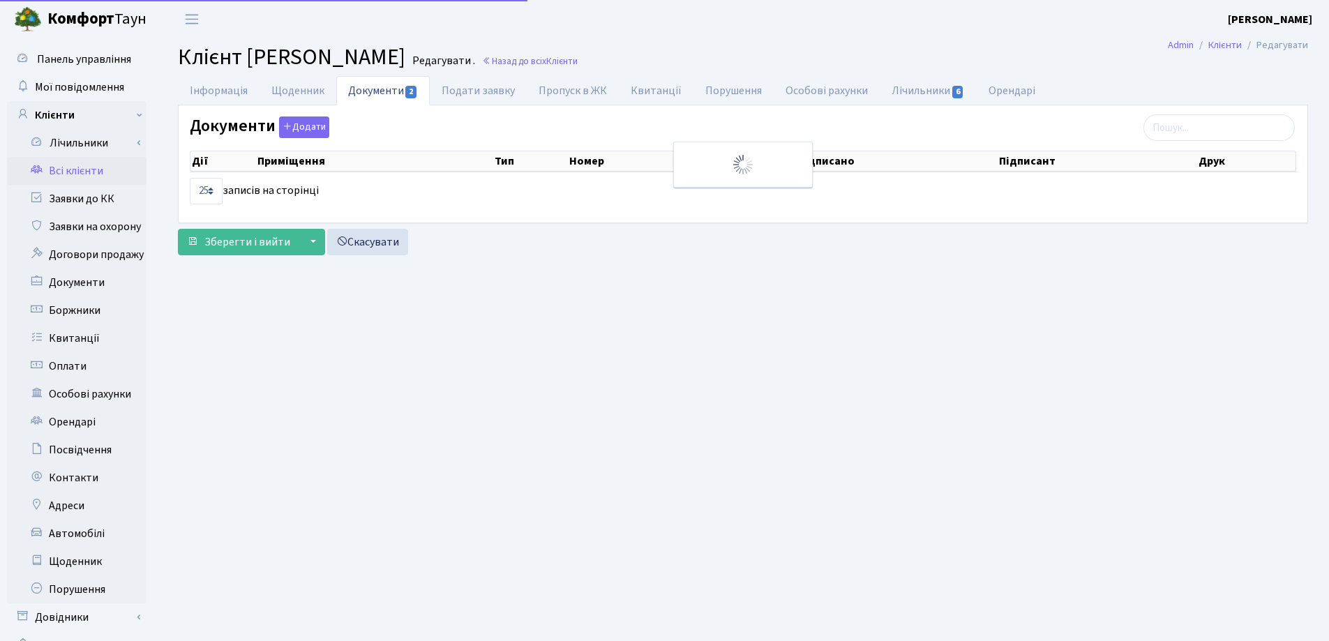
select select "25"
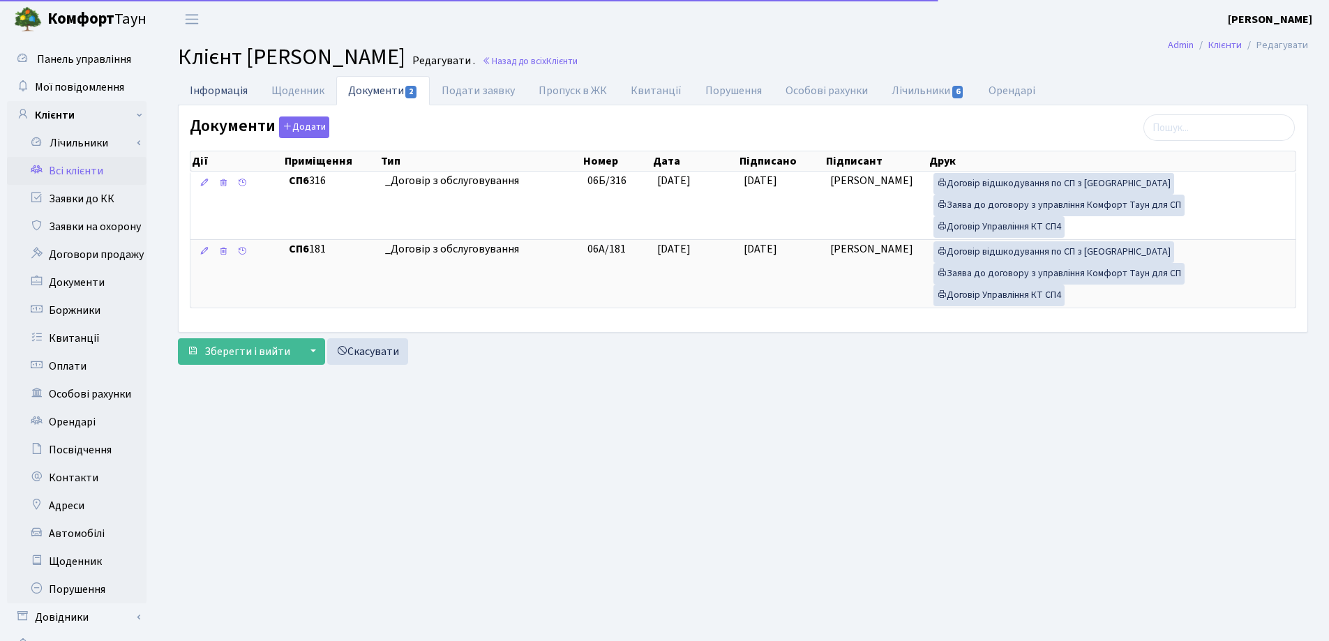
click at [194, 87] on link "Інформація" at bounding box center [219, 90] width 82 height 29
select select "25"
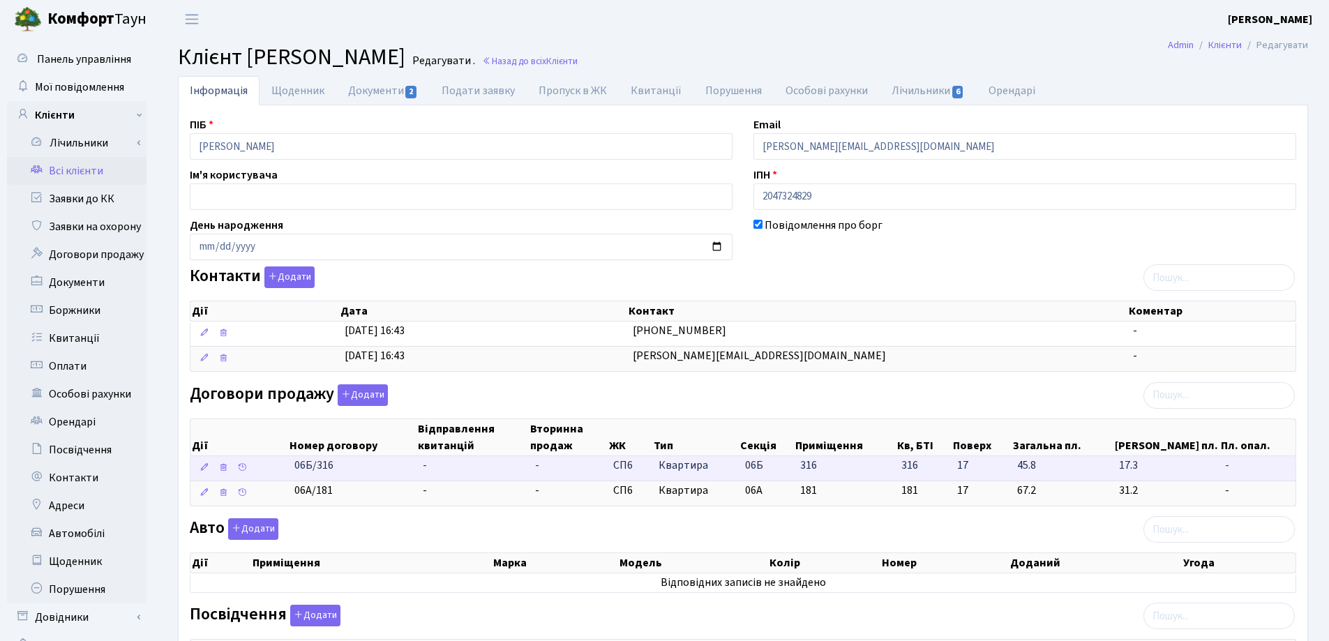
click at [431, 467] on td "-" at bounding box center [473, 468] width 112 height 24
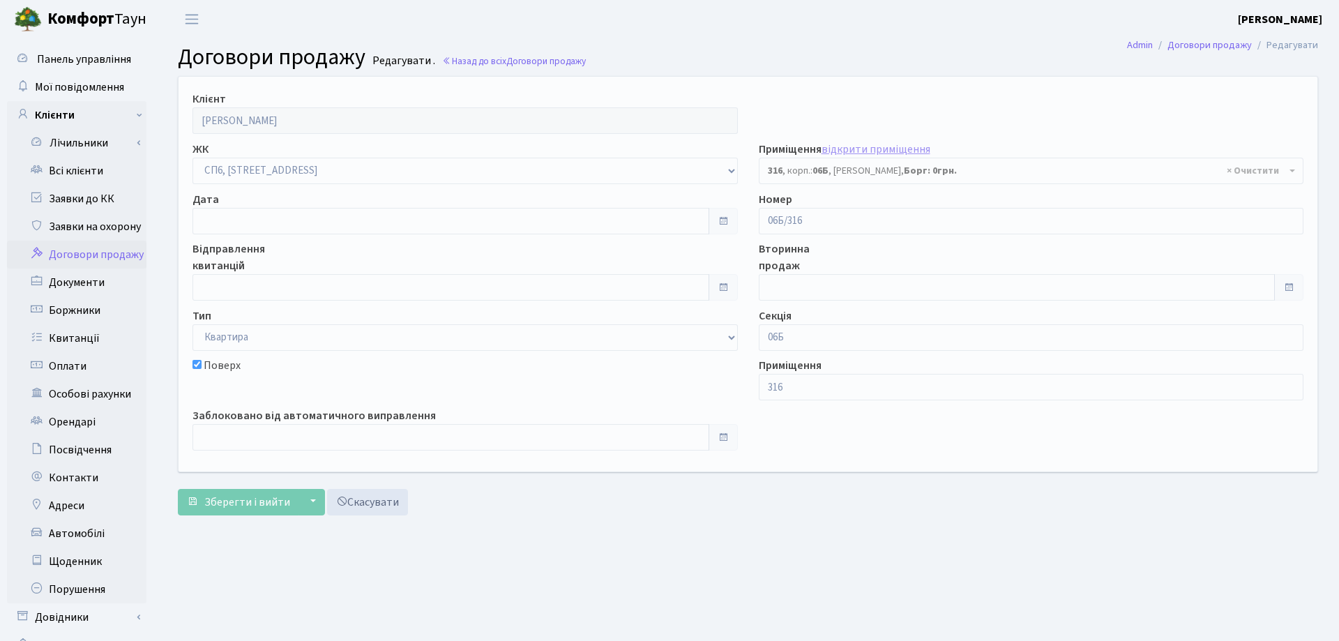
select select "21984"
click at [348, 229] on input "text" at bounding box center [447, 221] width 511 height 27
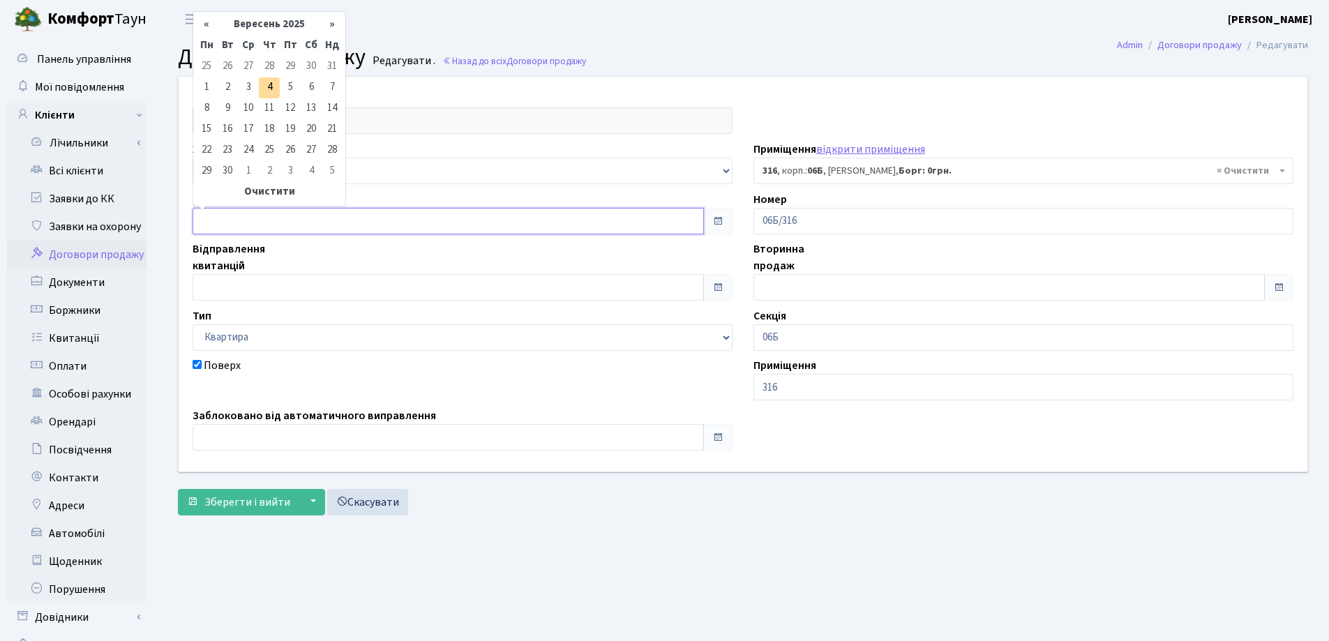
type input "[DATE]"
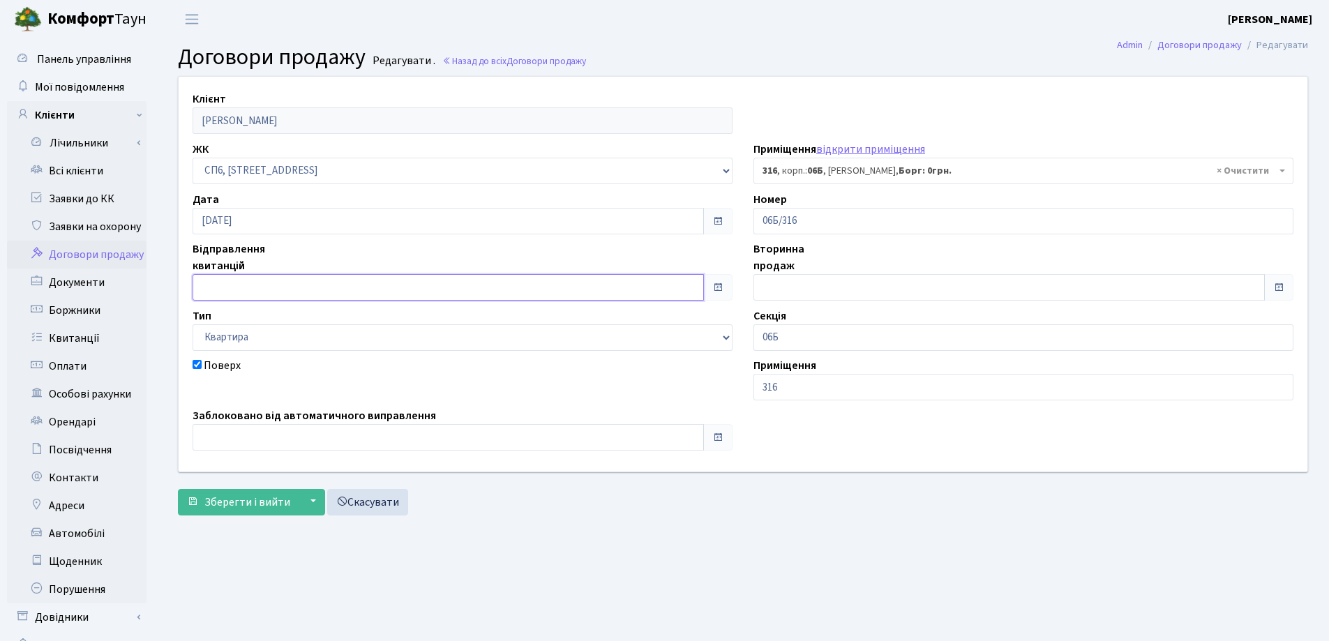
click at [349, 279] on input "text" at bounding box center [447, 287] width 511 height 27
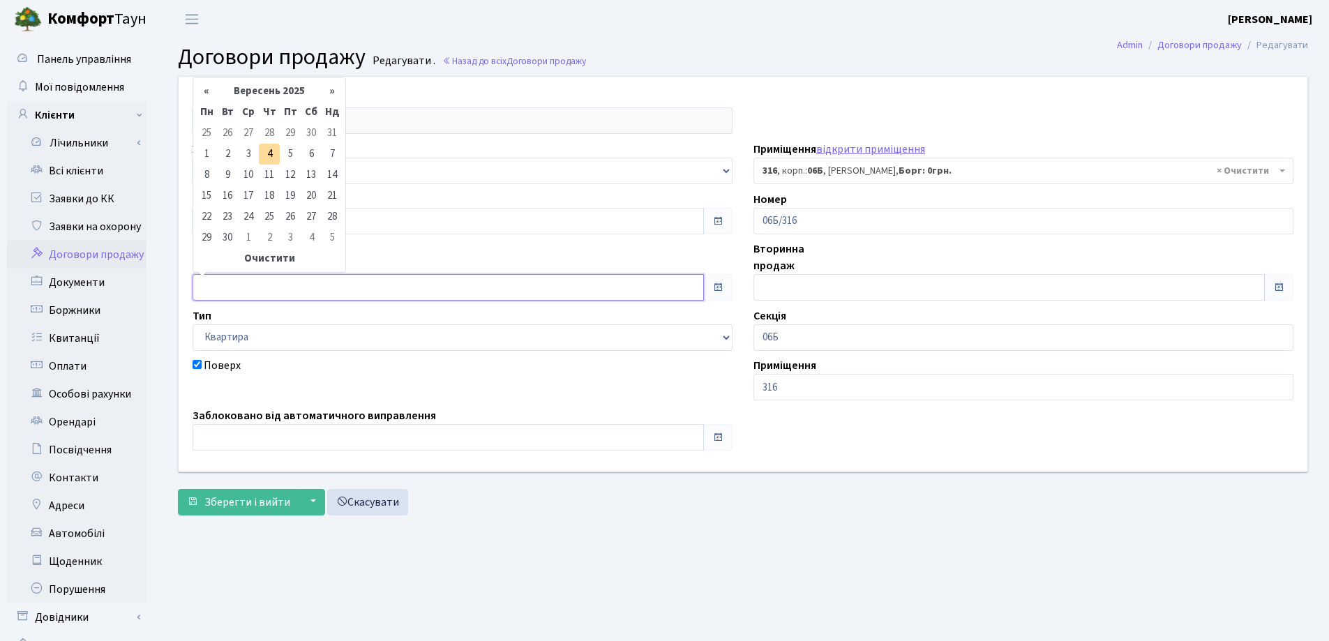
type input "[DATE]"
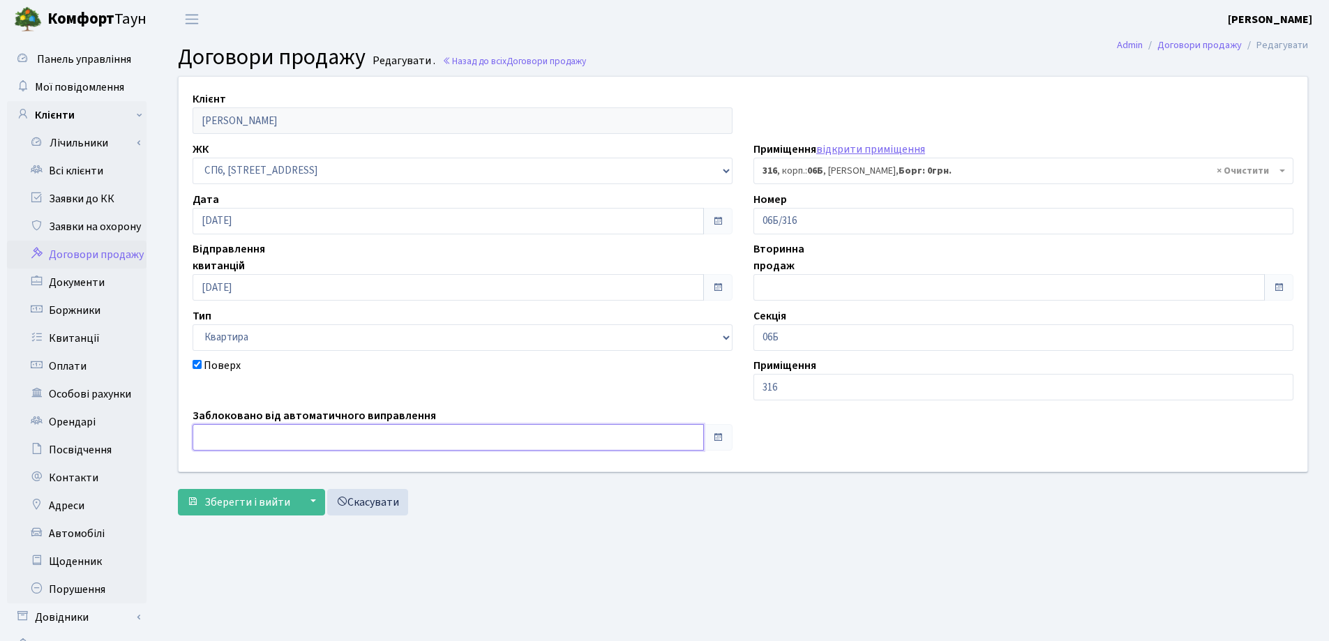
click at [331, 433] on input "text" at bounding box center [447, 437] width 511 height 27
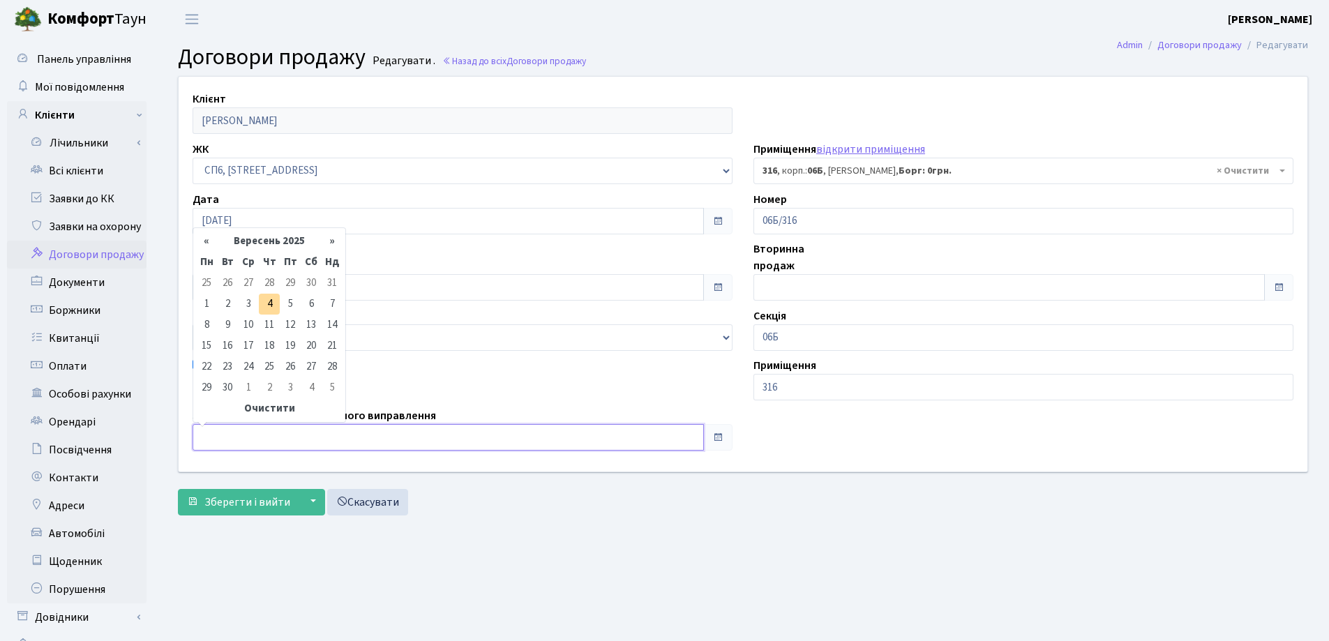
type input "[DATE]"
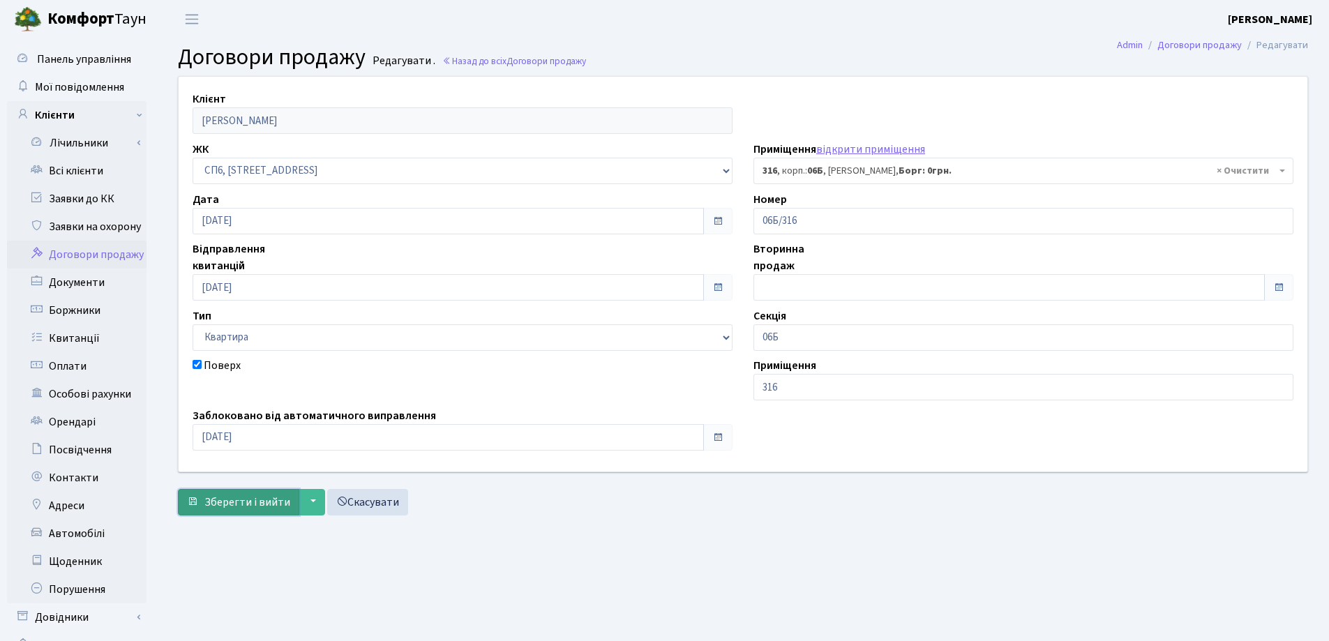
click at [271, 497] on span "Зберегти і вийти" at bounding box center [247, 501] width 86 height 15
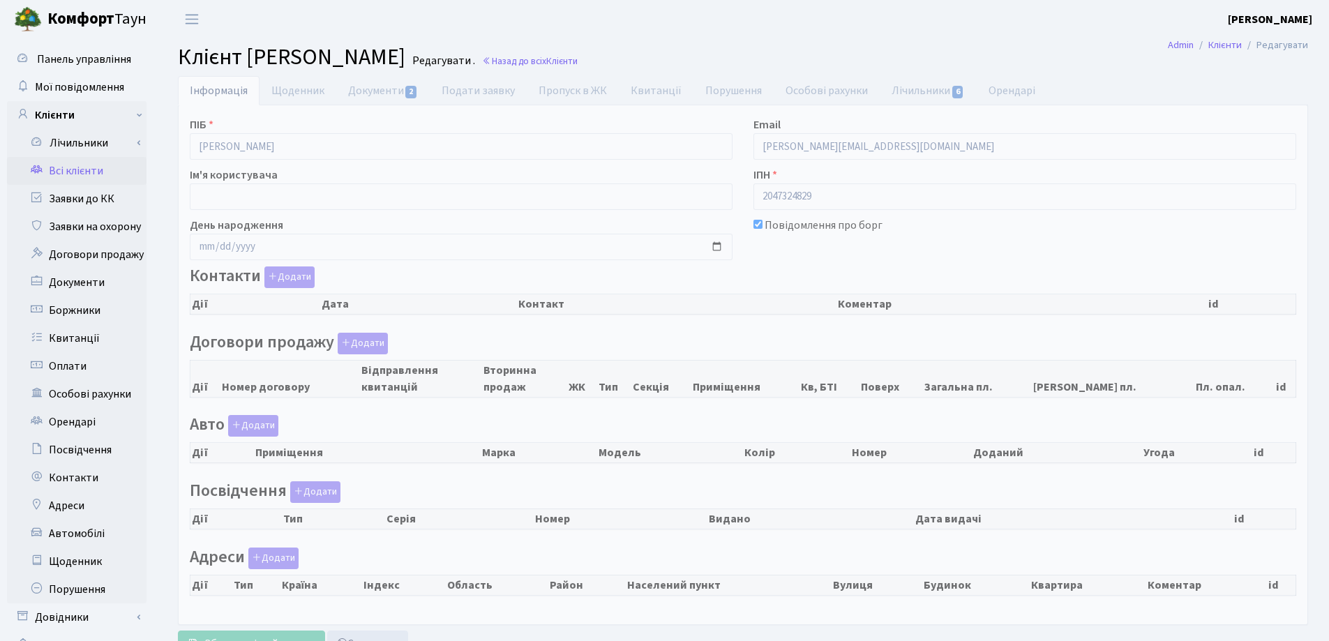
select select "25"
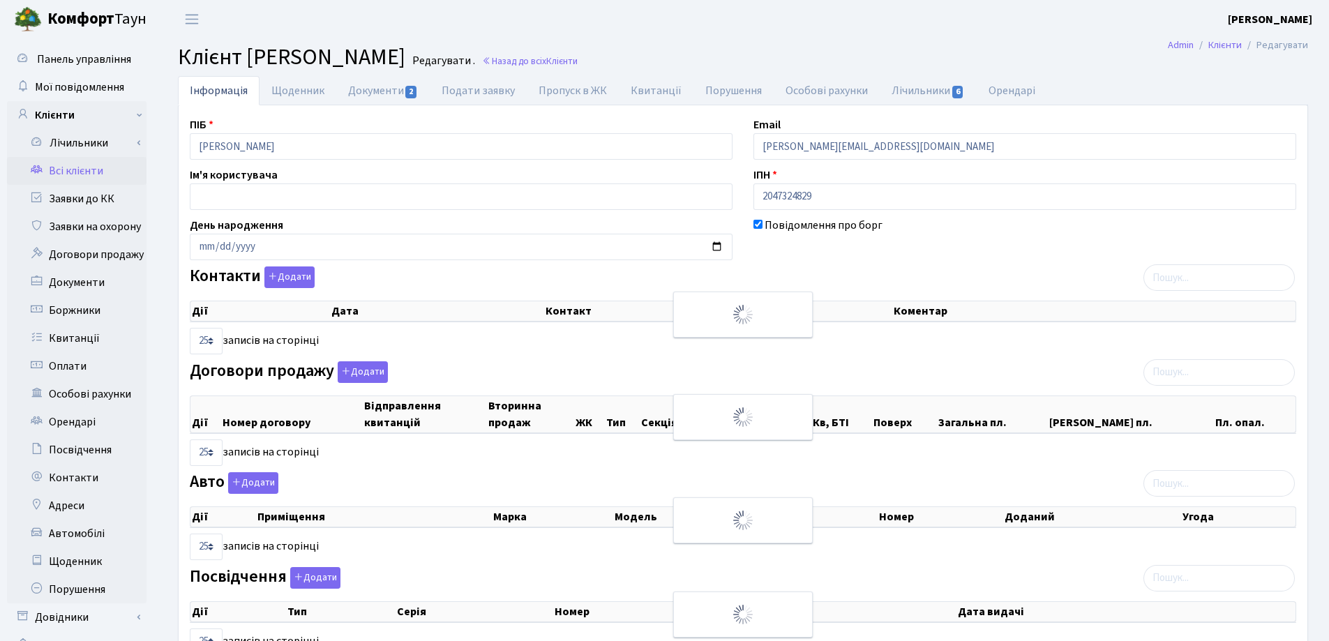
checkbox input "true"
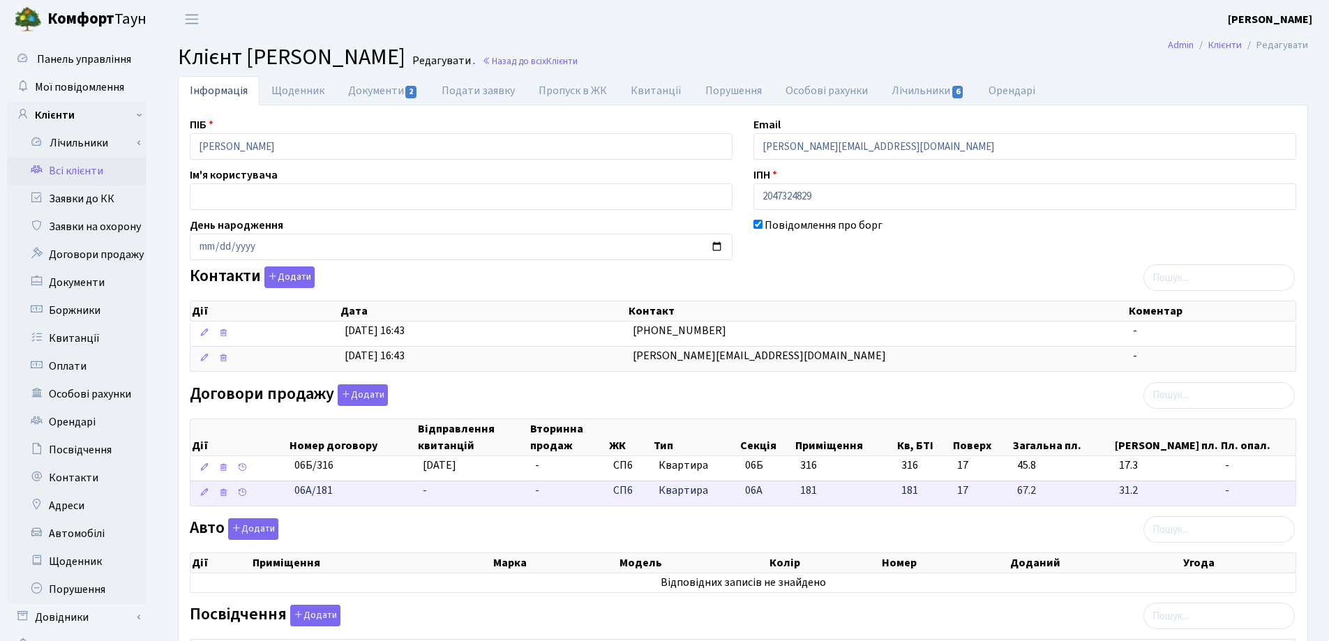
click at [439, 485] on td "-" at bounding box center [473, 493] width 112 height 25
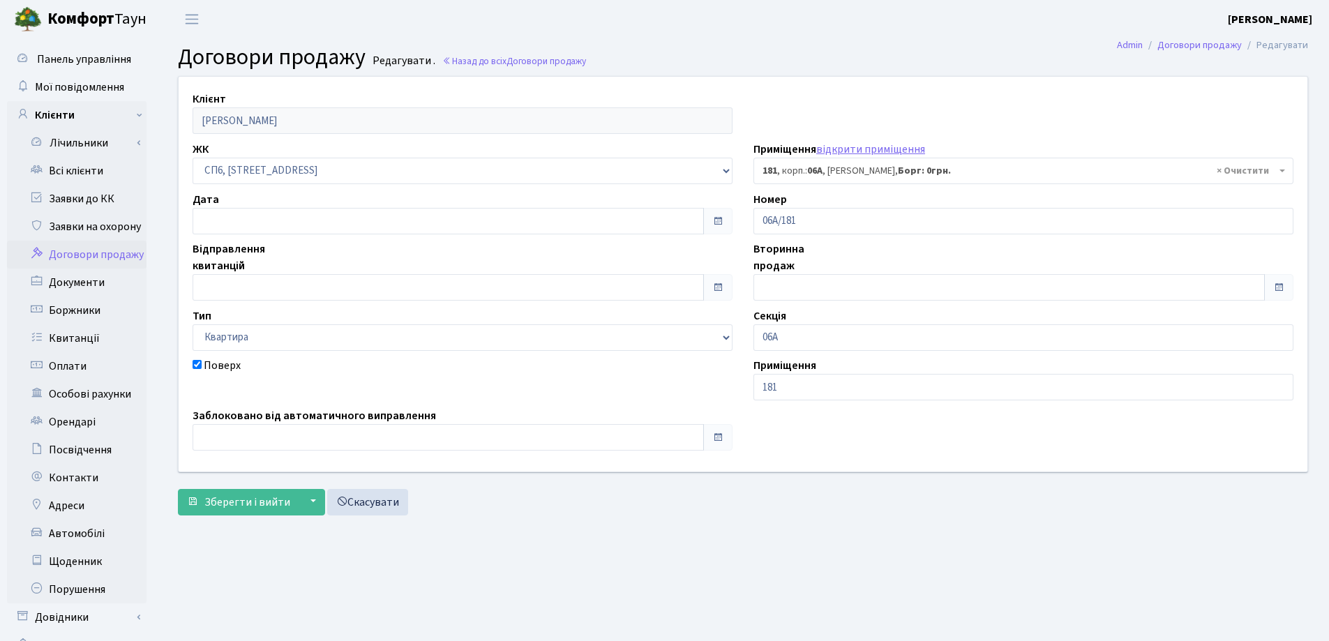
select select "21849"
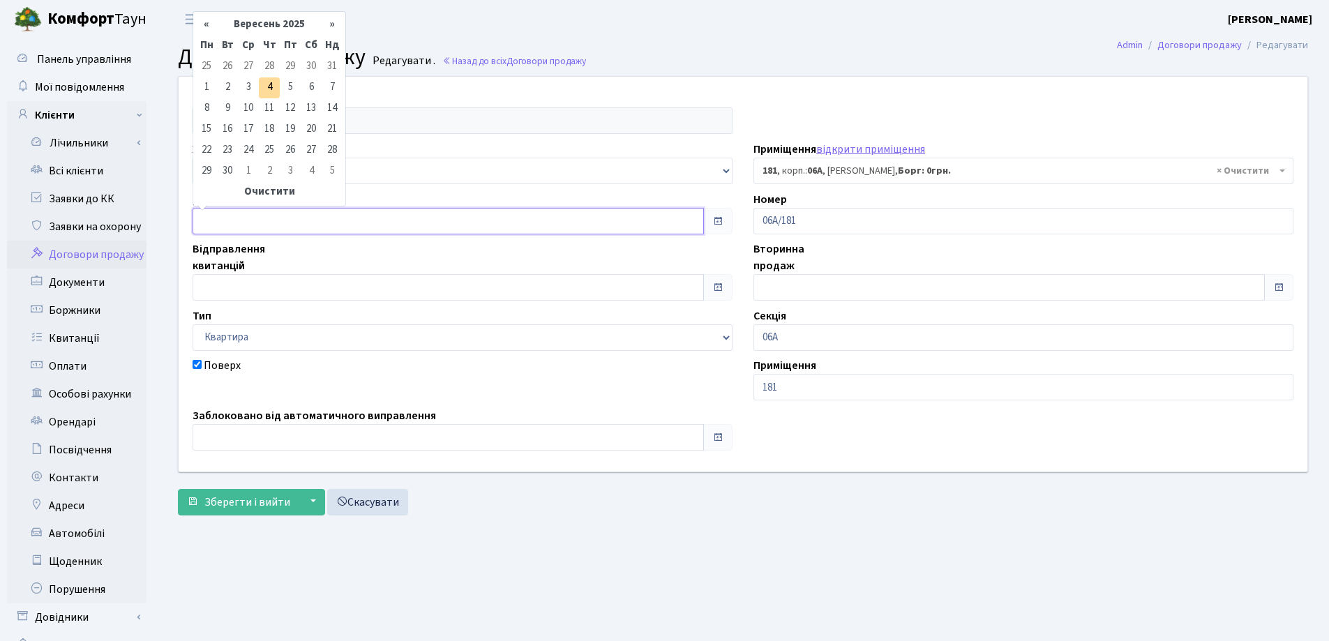
click at [300, 218] on input "text" at bounding box center [447, 221] width 511 height 27
type input "04.09.2025"
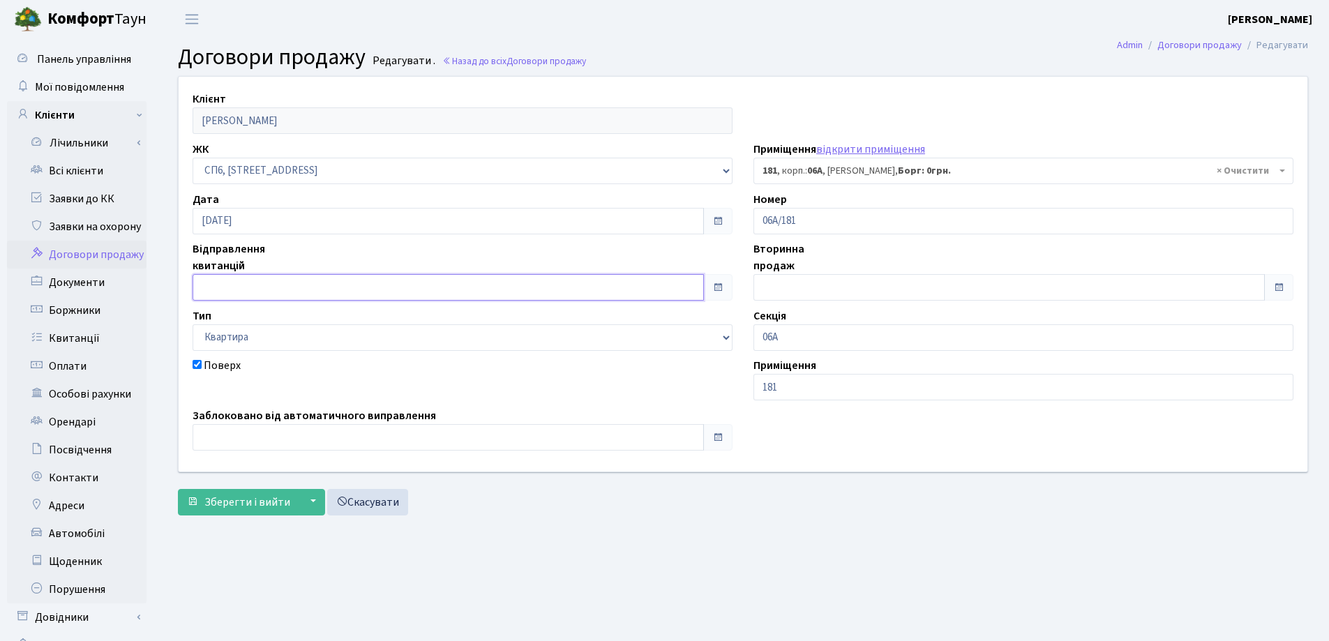
click at [300, 284] on input "text" at bounding box center [447, 287] width 511 height 27
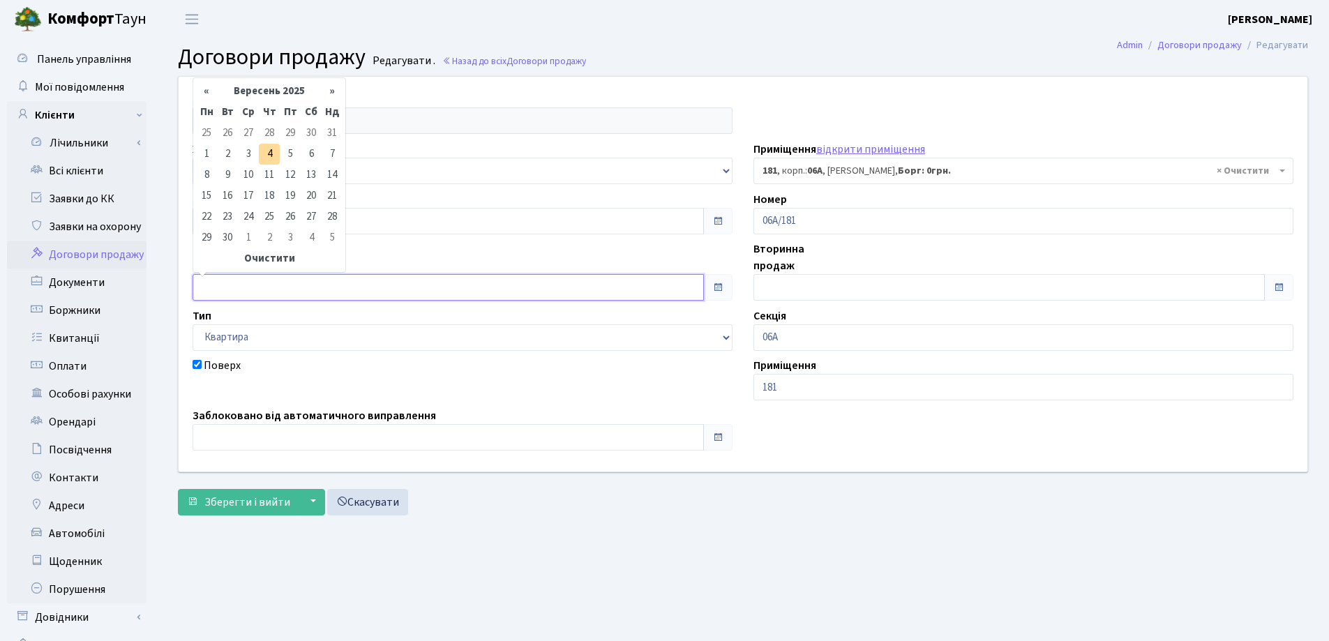
type input "04.09.2025"
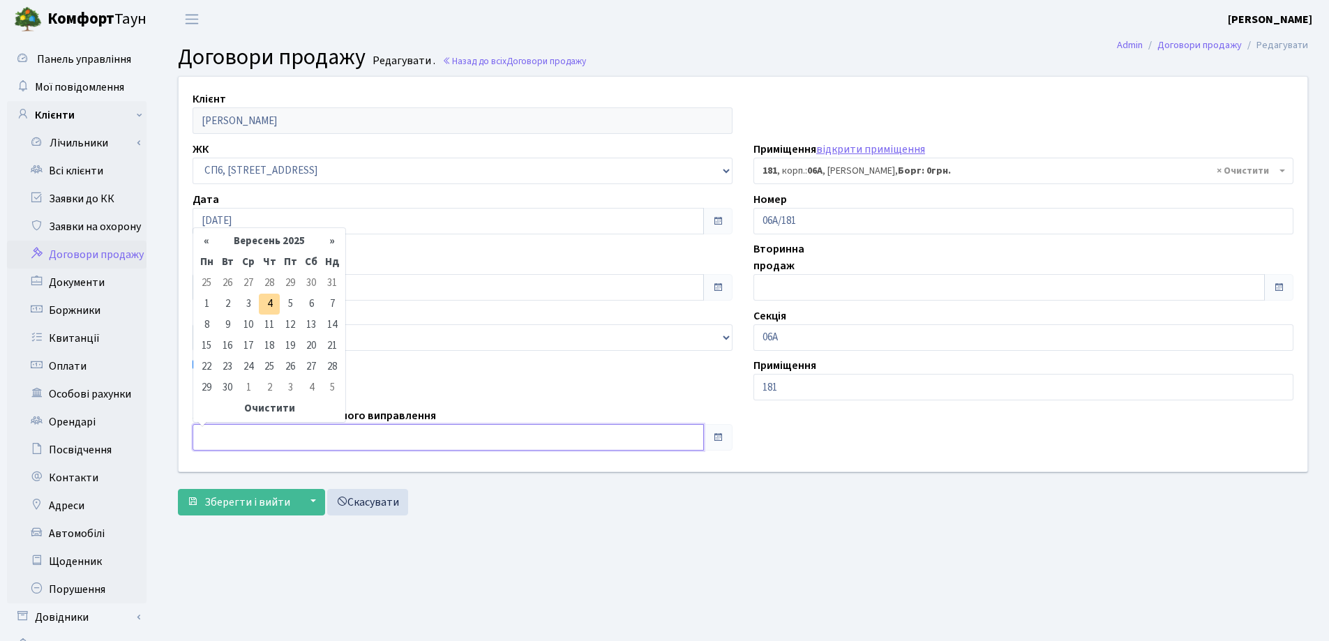
click at [267, 436] on input "text" at bounding box center [447, 437] width 511 height 27
type input "04.09.2025"
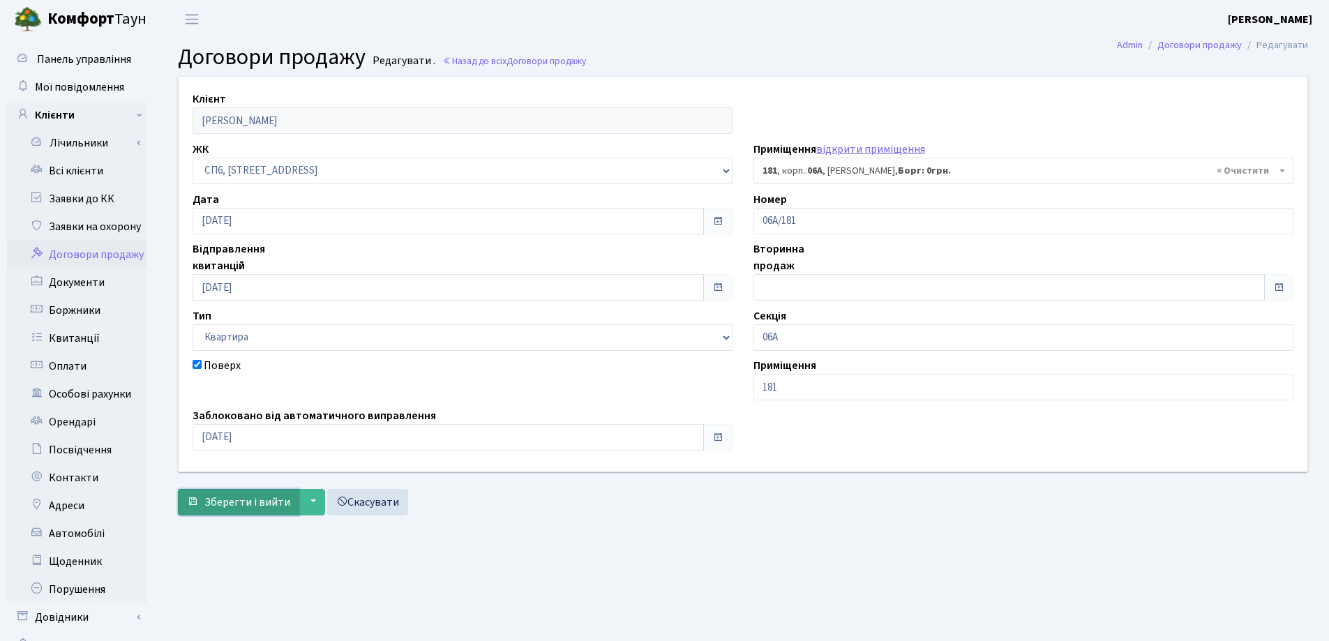
click at [257, 501] on span "Зберегти і вийти" at bounding box center [247, 501] width 86 height 15
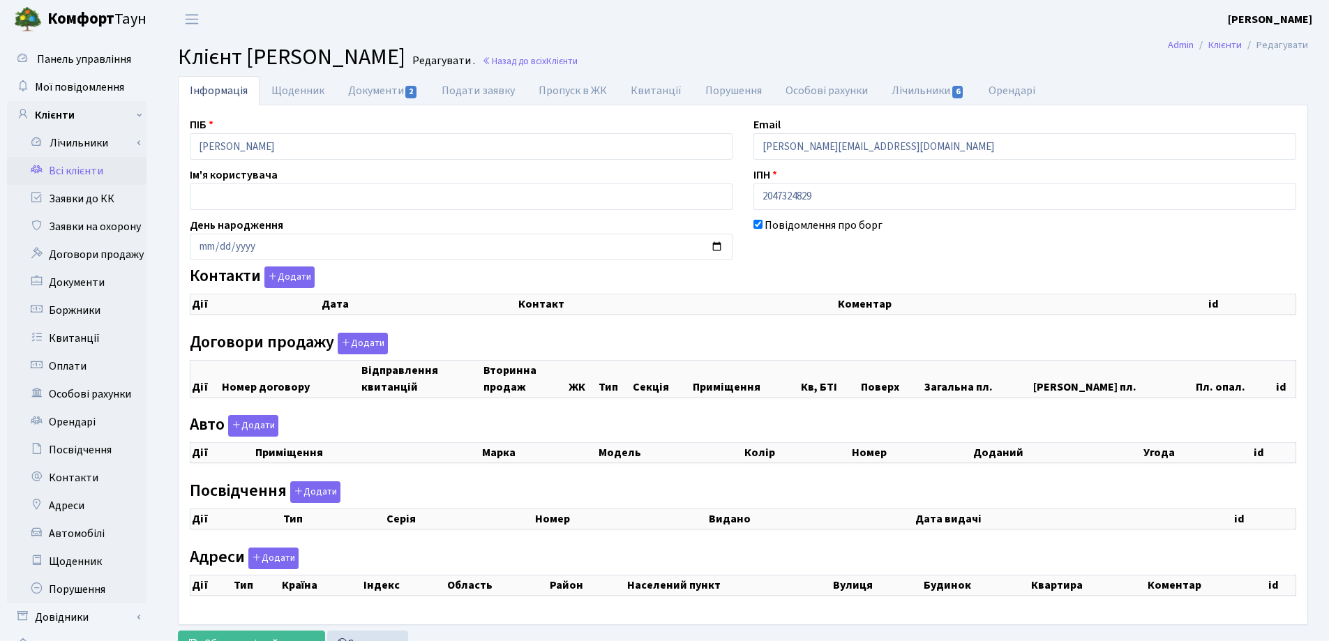
checkbox input "true"
select select "25"
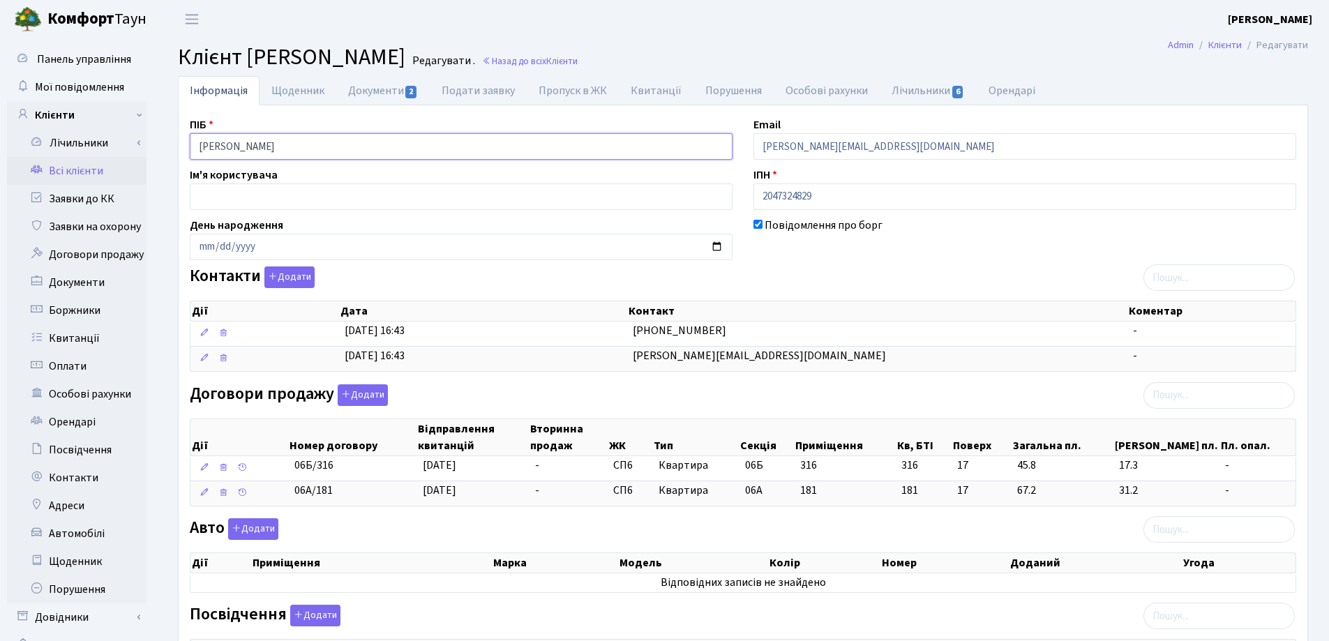
drag, startPoint x: 360, startPoint y: 149, endPoint x: 169, endPoint y: 155, distance: 190.5
click at [169, 155] on div "Інформація Щоденник Документи 2 Подати заявку Пропуск в ЖК Квитанції Порушення …" at bounding box center [742, 533] width 1151 height 915
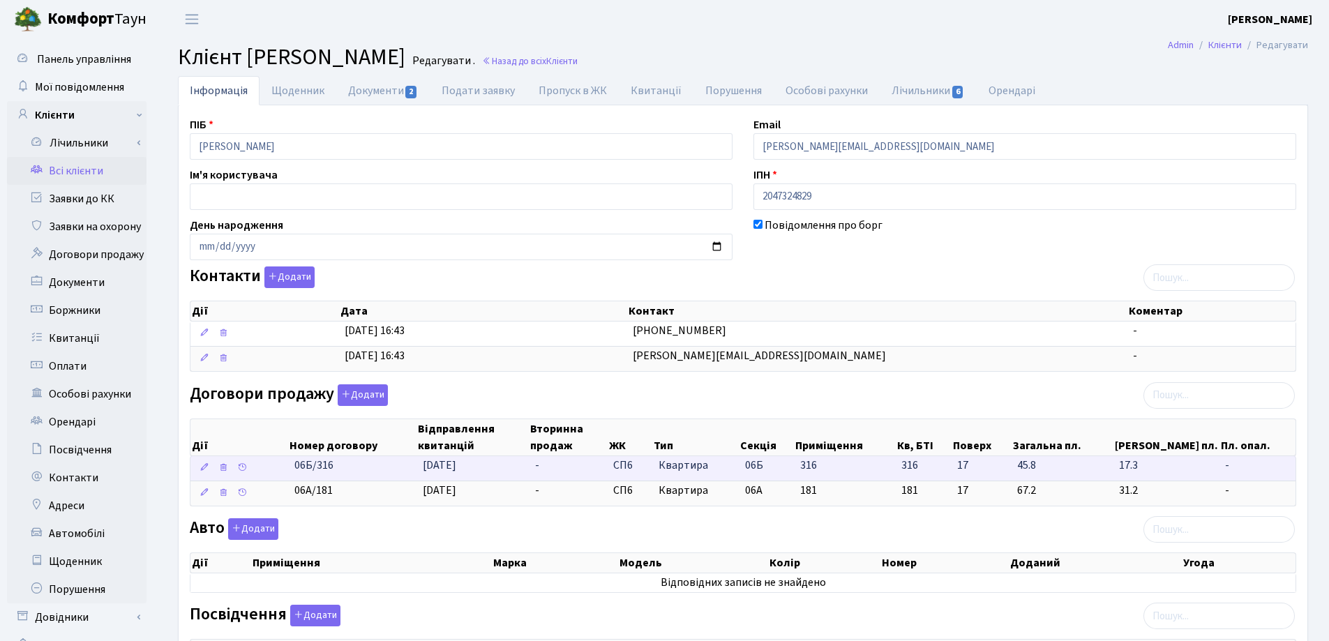
drag, startPoint x: 378, startPoint y: 471, endPoint x: 262, endPoint y: 468, distance: 116.5
click at [262, 468] on \<\/span\>\a "06Б/316 04.09.2025 - СП6 Квартира 06Б 316 316 -" at bounding box center [742, 468] width 1105 height 24
copy span "06Б/316"
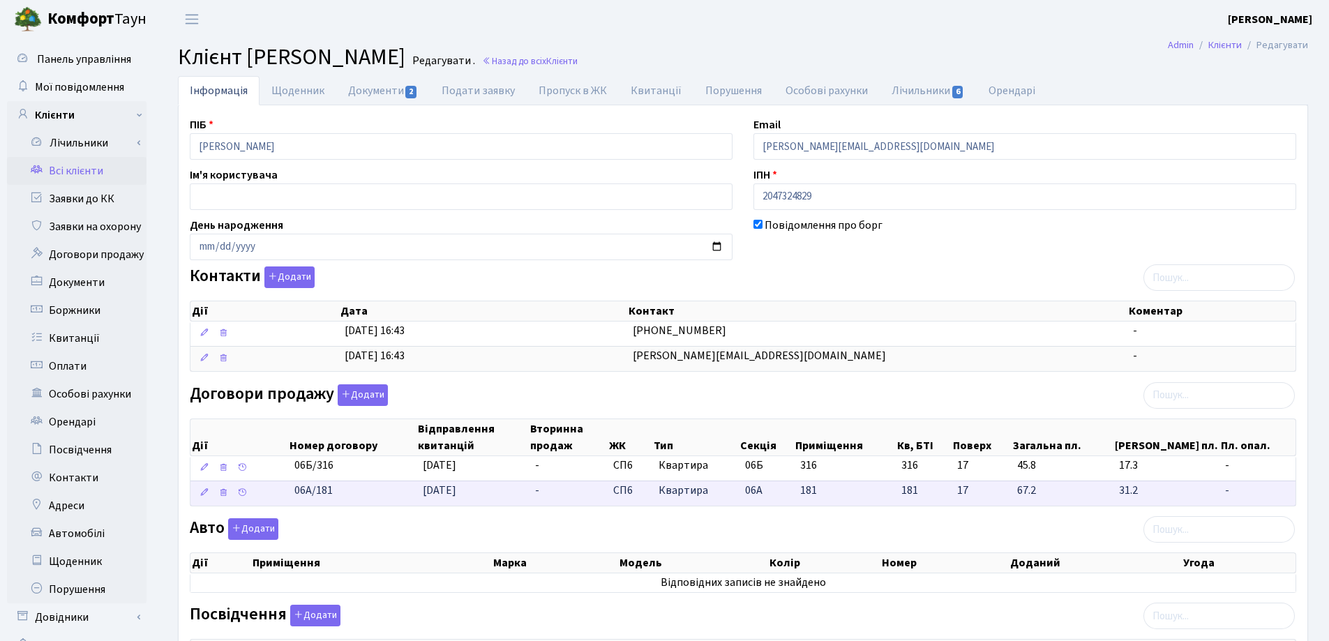
drag, startPoint x: 353, startPoint y: 497, endPoint x: 271, endPoint y: 499, distance: 81.6
click at [271, 499] on \<\/span\>\a "06А/181 04.09.2025 - СП6 Квартира 06А 181 181 -" at bounding box center [742, 493] width 1105 height 25
copy span "06А/181"
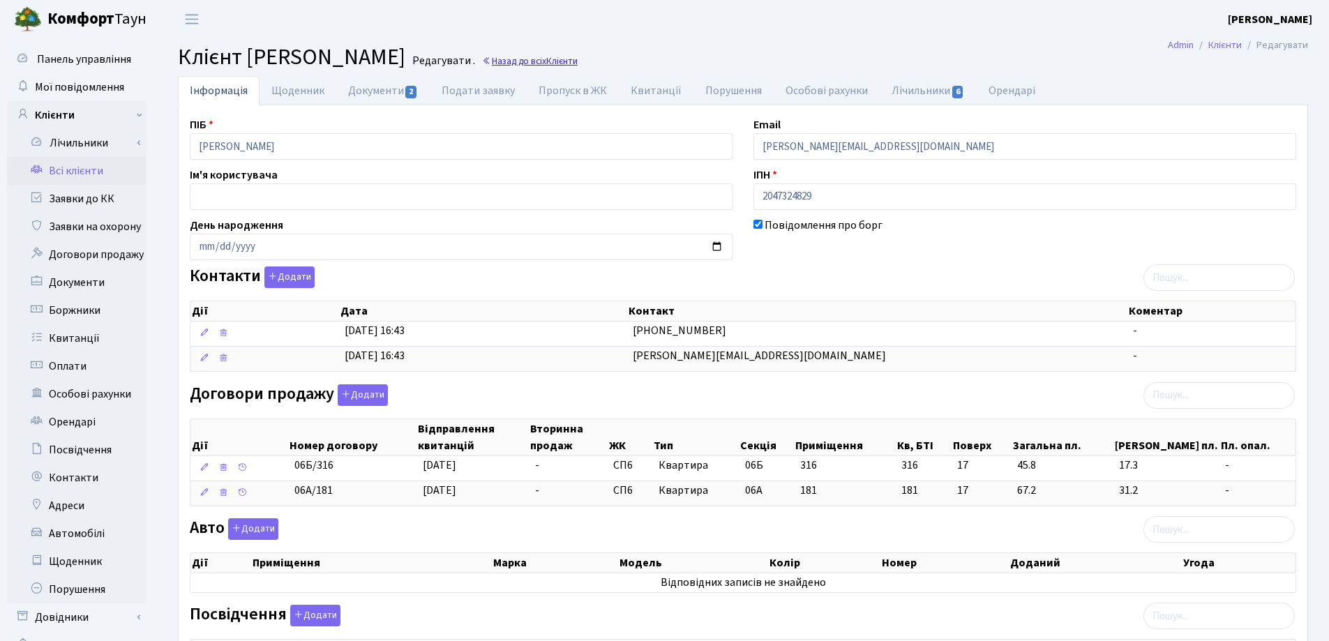
click at [577, 63] on link "Назад до всіх Клієнти" at bounding box center [530, 60] width 96 height 13
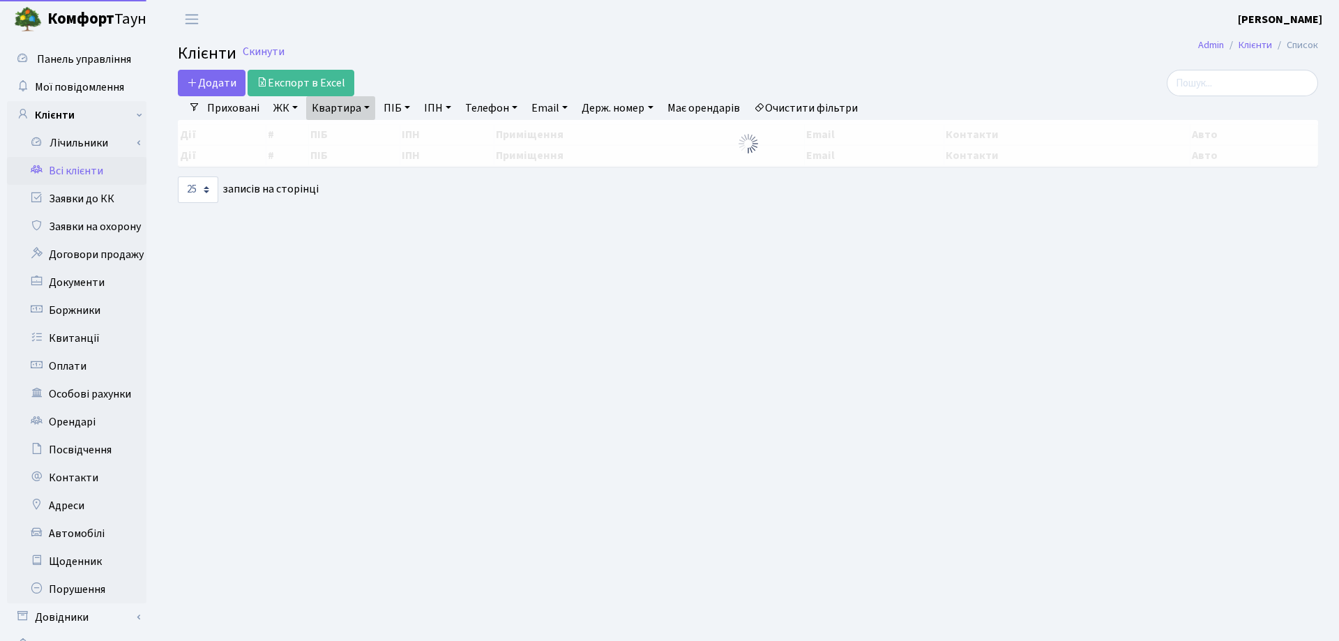
select select "25"
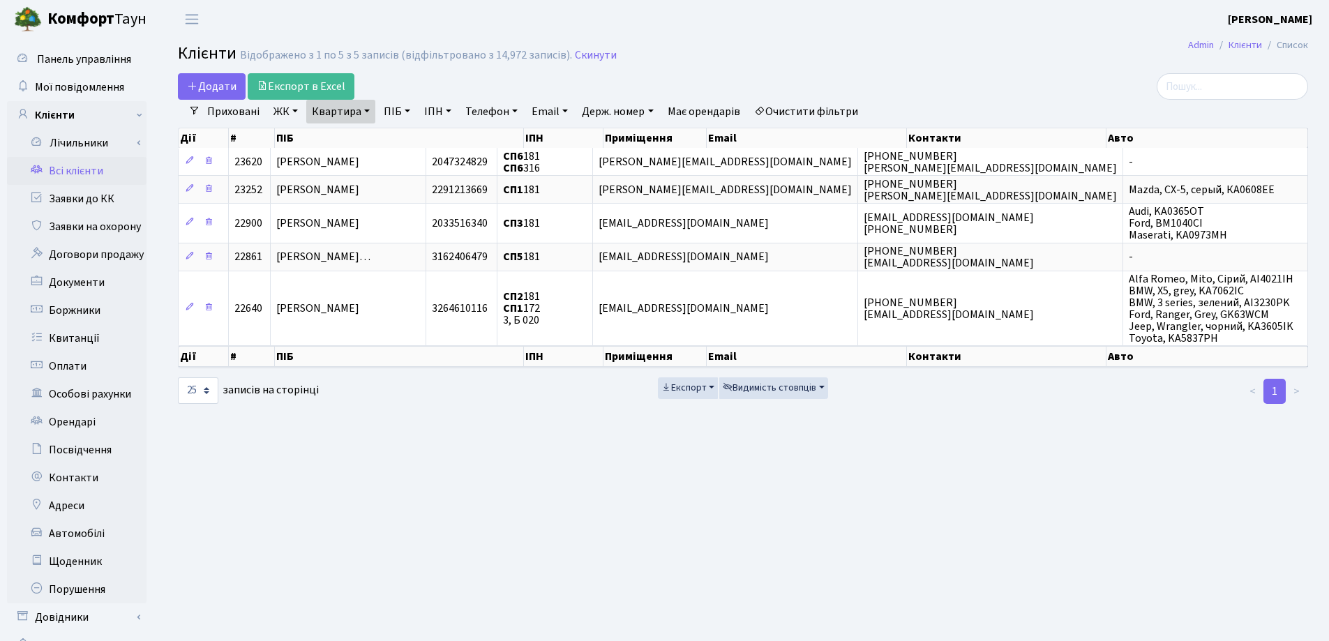
click at [370, 116] on link "Квартира" at bounding box center [340, 112] width 69 height 24
click at [400, 144] on icon at bounding box center [402, 138] width 11 height 11
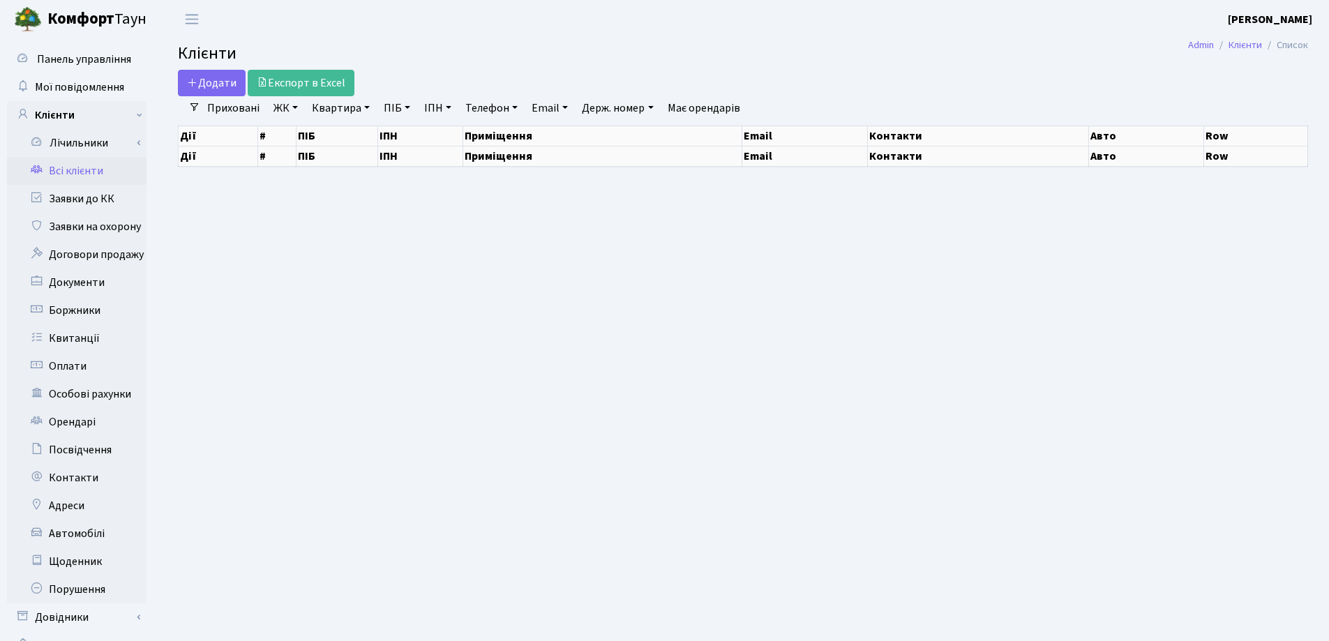
select select "25"
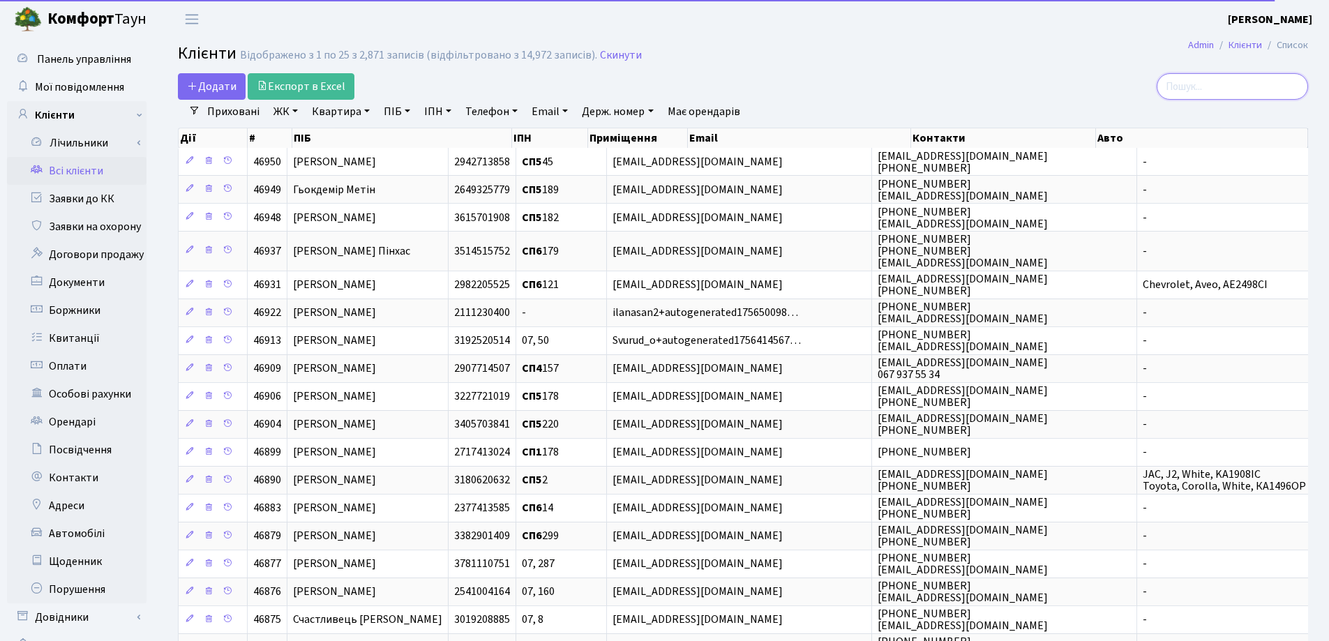
click at [1236, 91] on input "search" at bounding box center [1231, 86] width 151 height 27
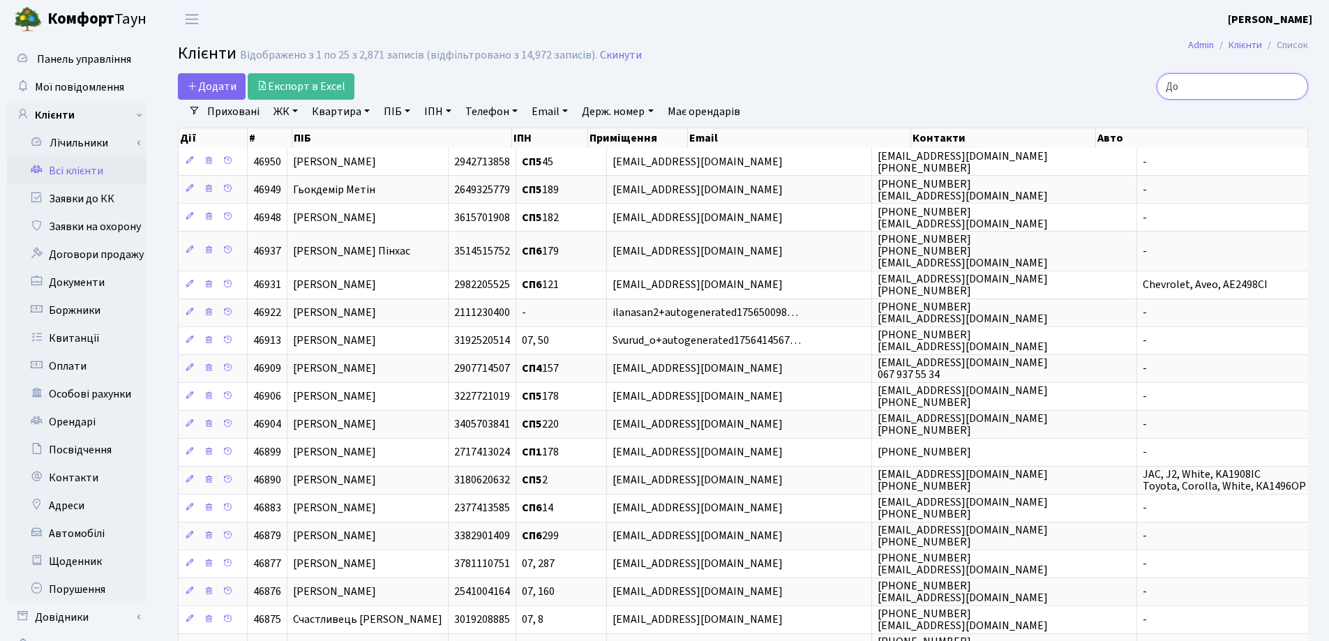
type input "Доб"
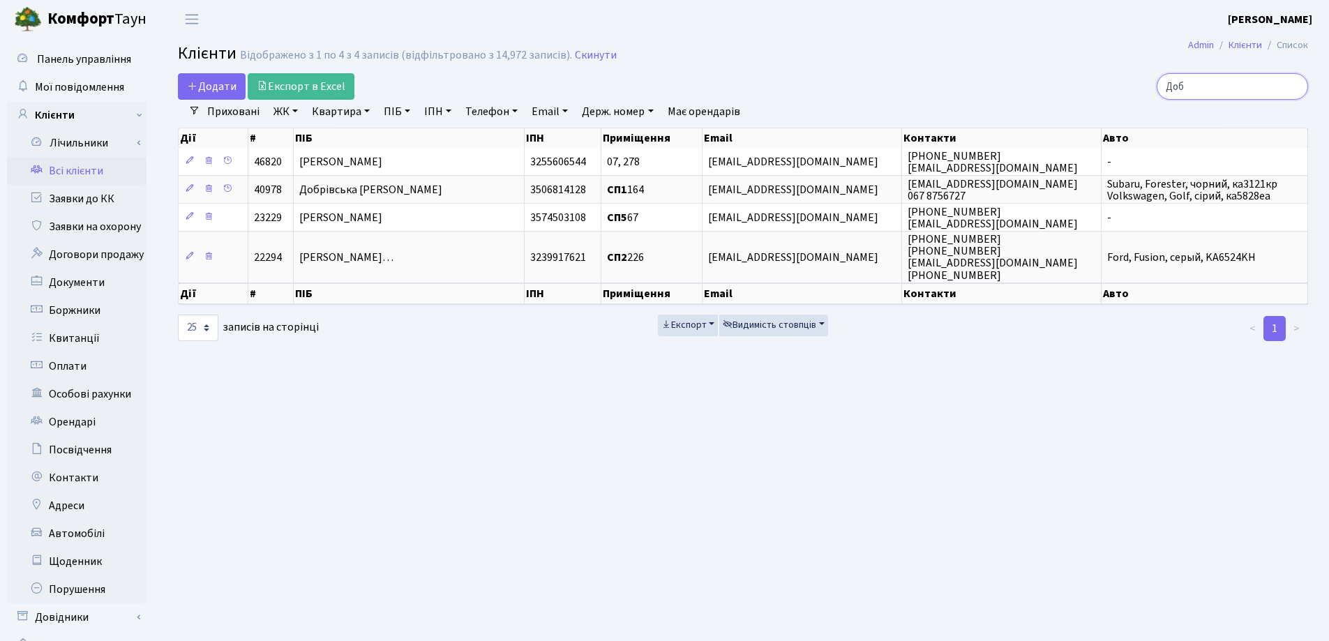
click at [1292, 89] on input "Доб" at bounding box center [1231, 86] width 151 height 27
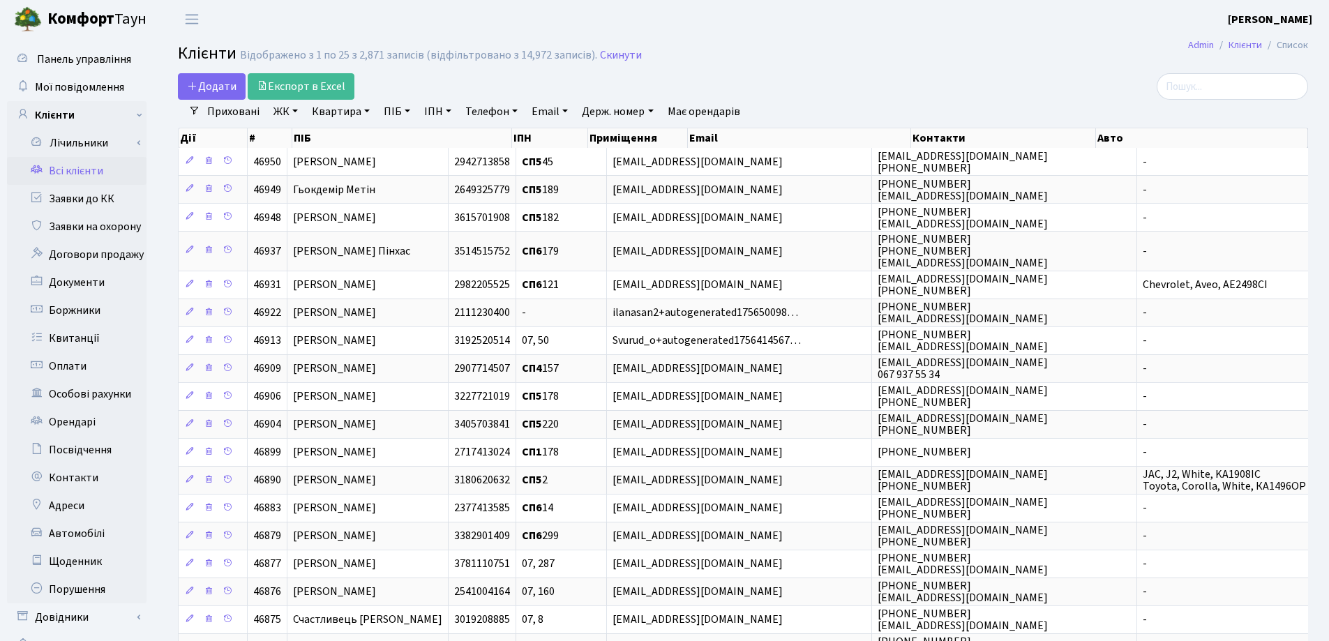
click at [368, 110] on link "Квартира" at bounding box center [340, 112] width 69 height 24
type input "121"
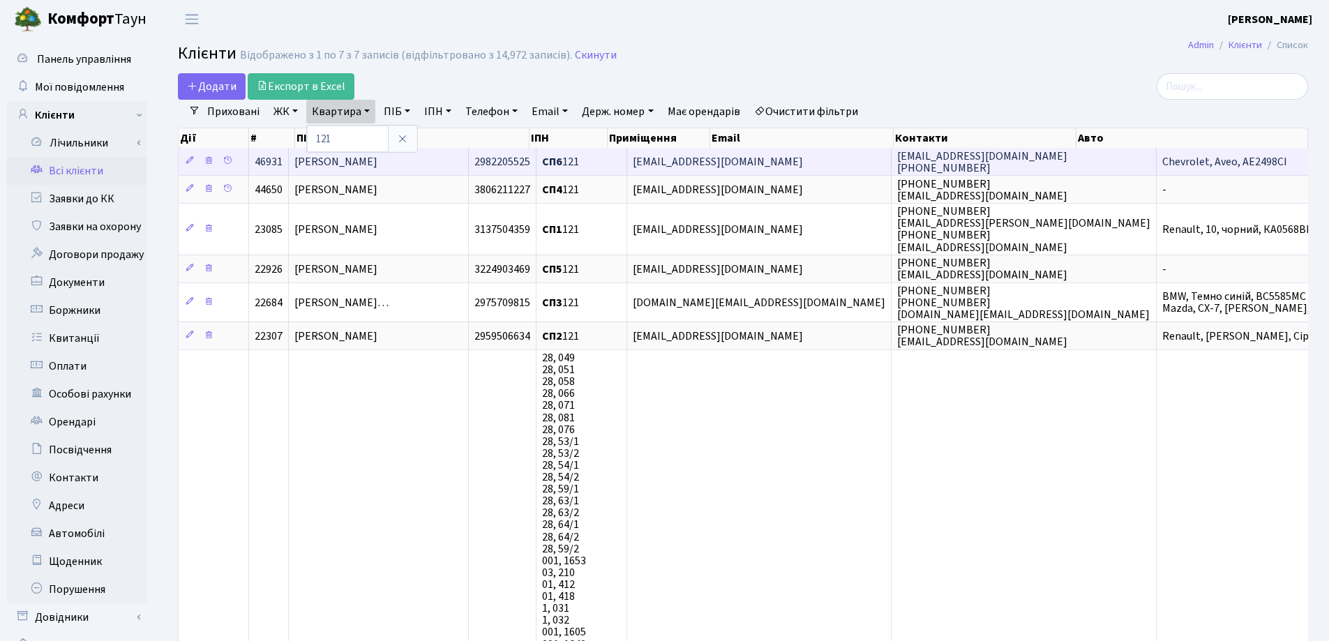
click at [469, 158] on td "[PERSON_NAME]" at bounding box center [379, 161] width 180 height 27
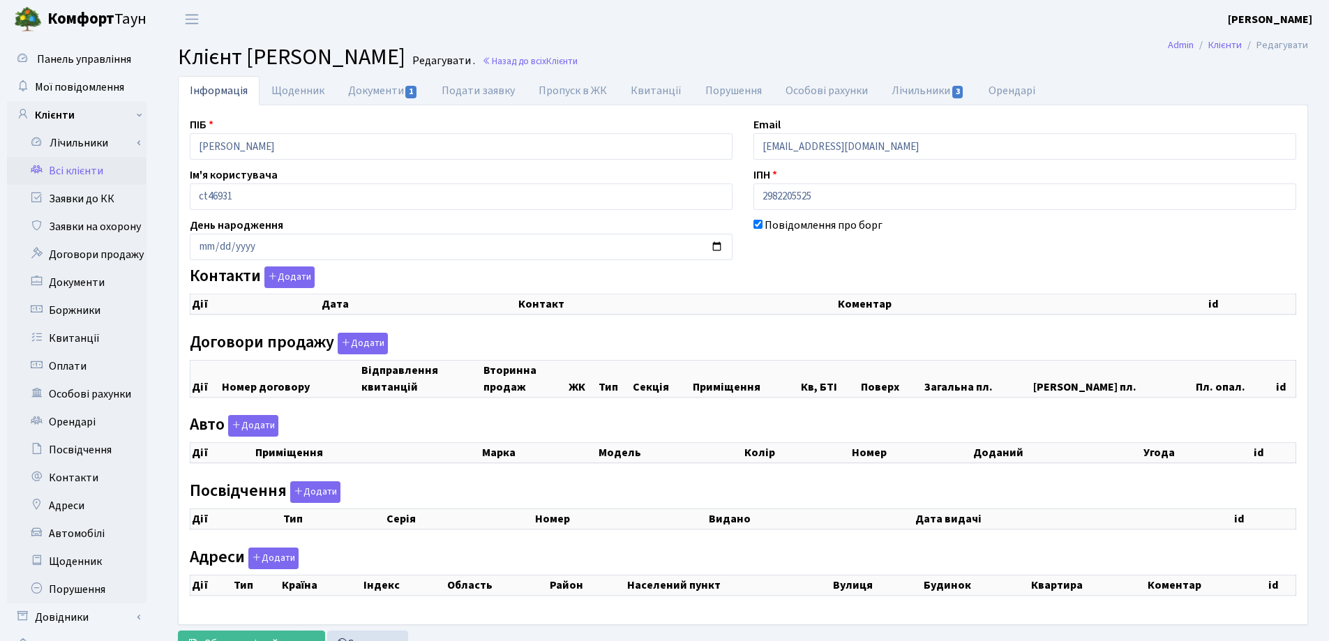
checkbox input "true"
select select "25"
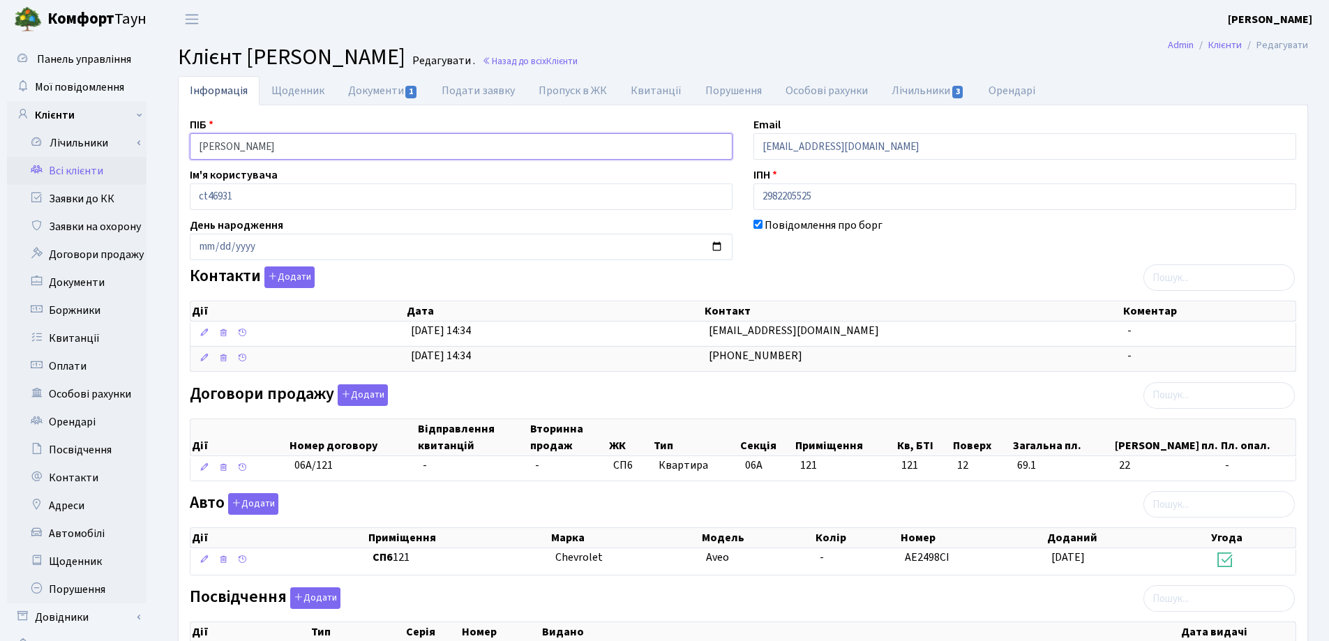
drag, startPoint x: 398, startPoint y: 149, endPoint x: 183, endPoint y: 149, distance: 214.1
click at [161, 146] on div "Інформація Щоденник Документи 1 Подати заявку Пропуск в ЖК Квитанції Порушення …" at bounding box center [743, 474] width 1172 height 796
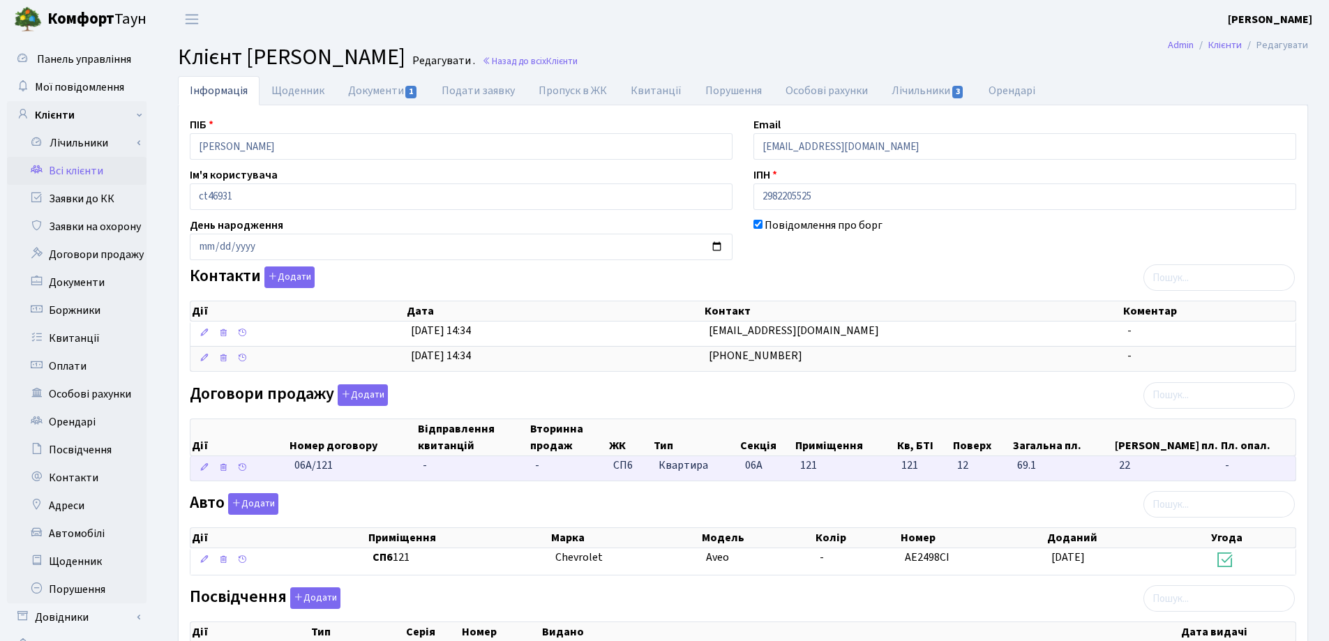
click at [365, 474] on td "06А/121" at bounding box center [353, 468] width 128 height 24
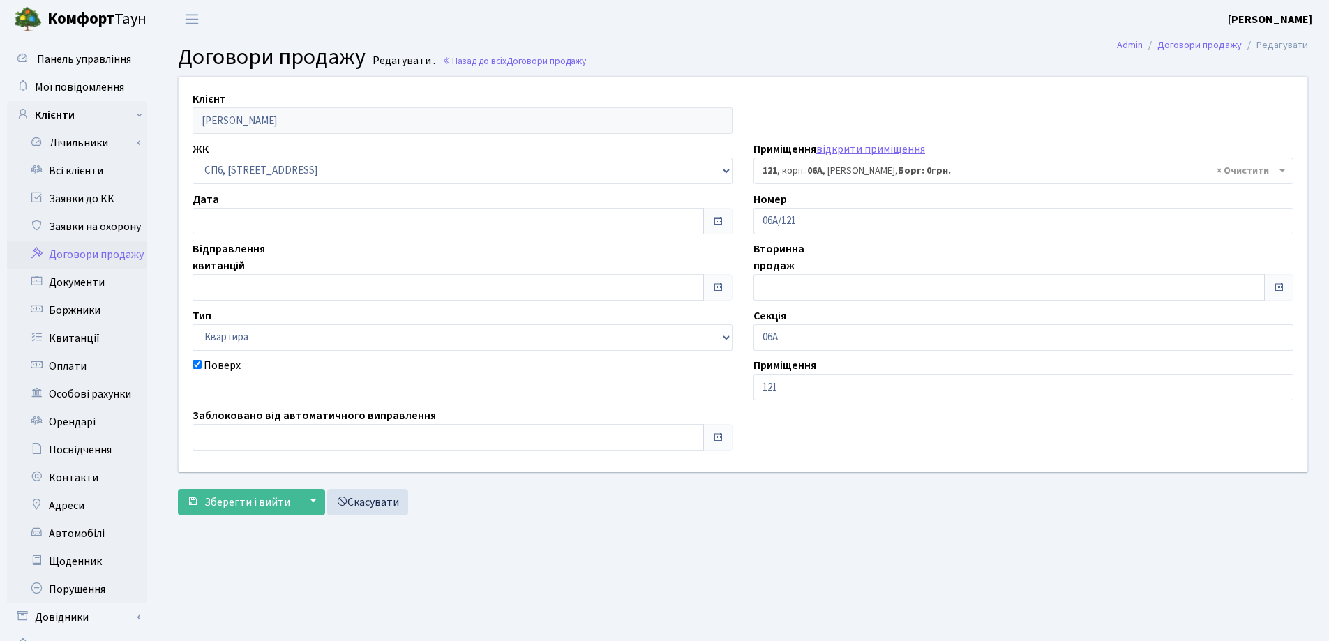
select select "21789"
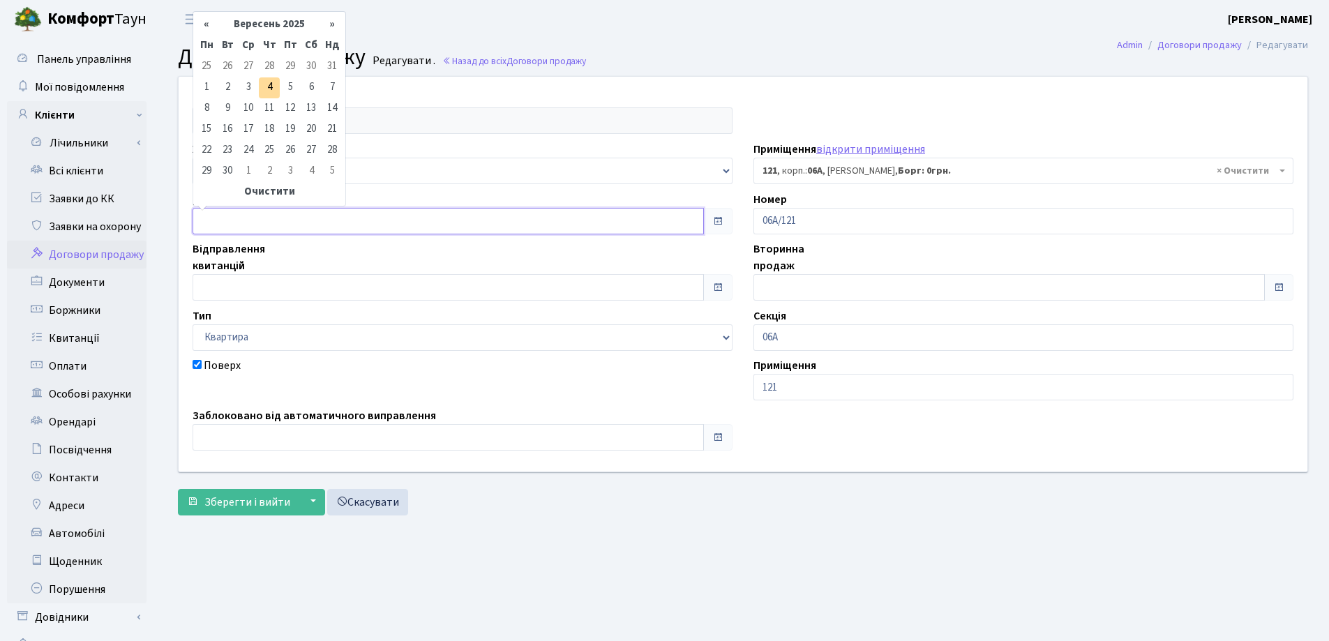
click at [291, 219] on input "text" at bounding box center [447, 221] width 511 height 27
type input "[DATE]"
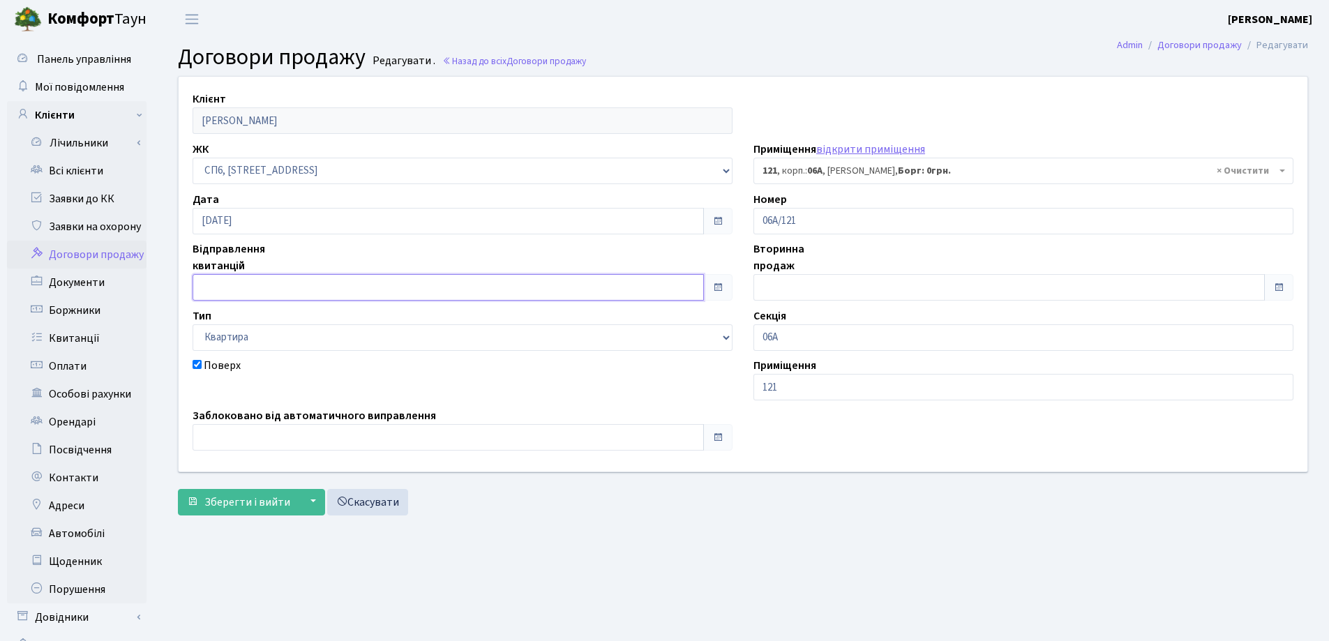
click at [310, 293] on input "text" at bounding box center [447, 287] width 511 height 27
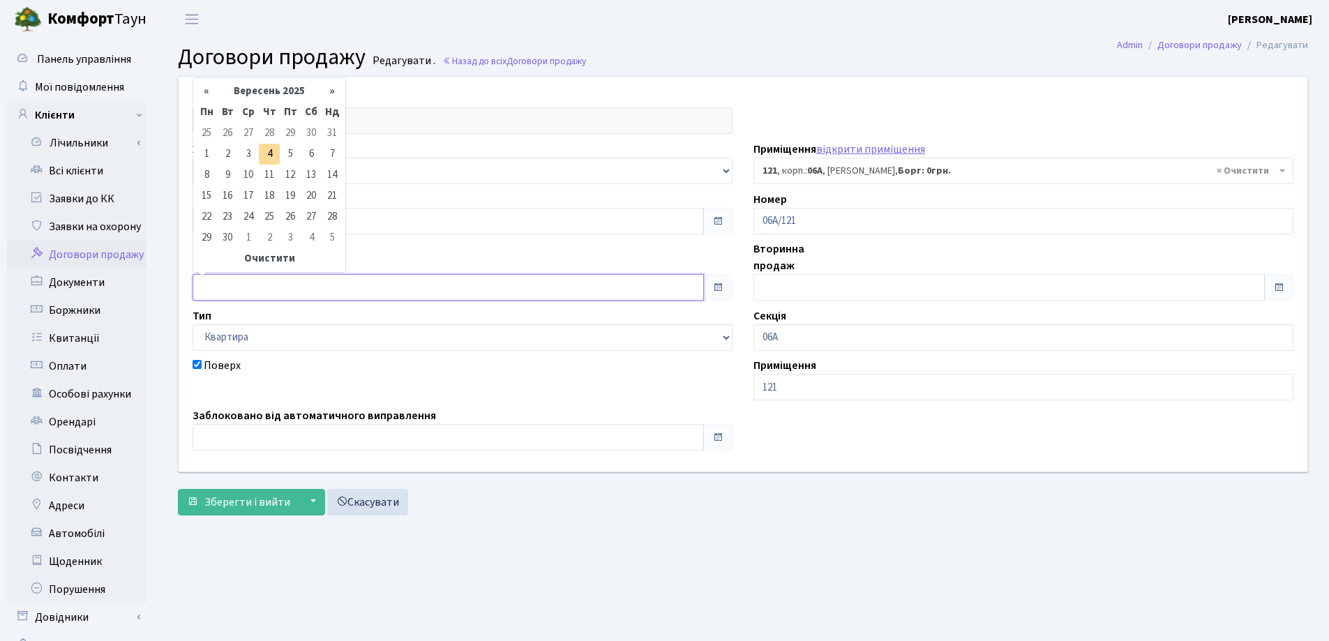
type input "[DATE]"
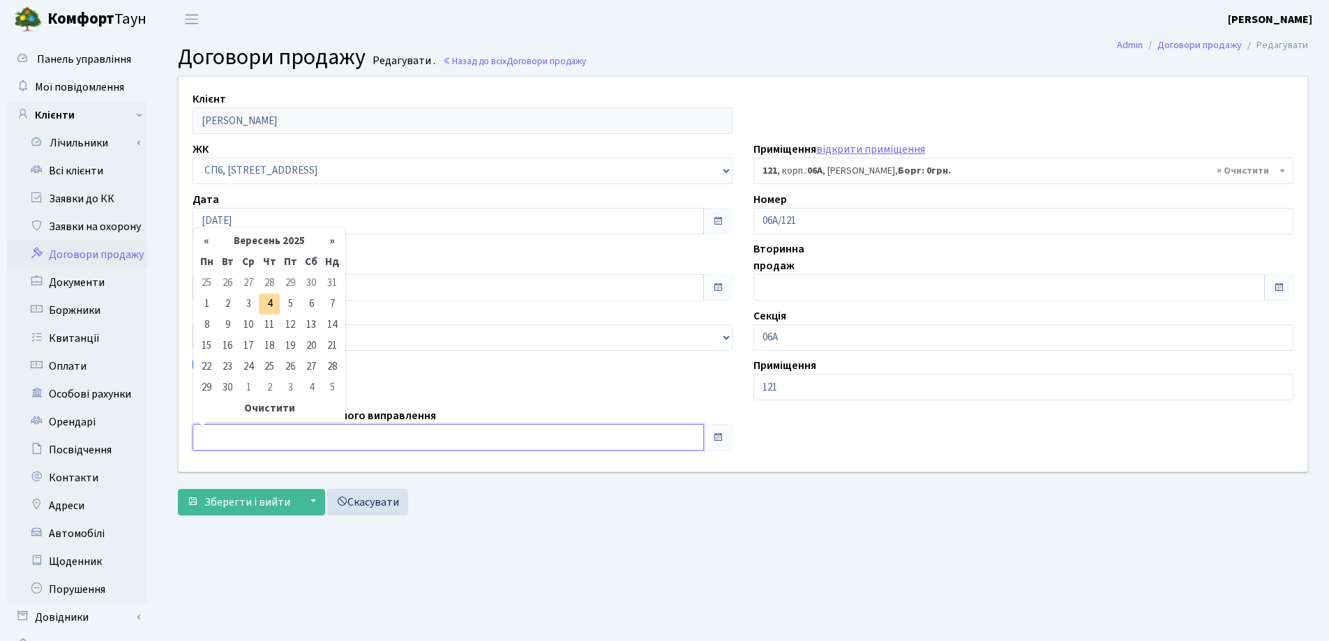
click at [310, 442] on input "text" at bounding box center [447, 437] width 511 height 27
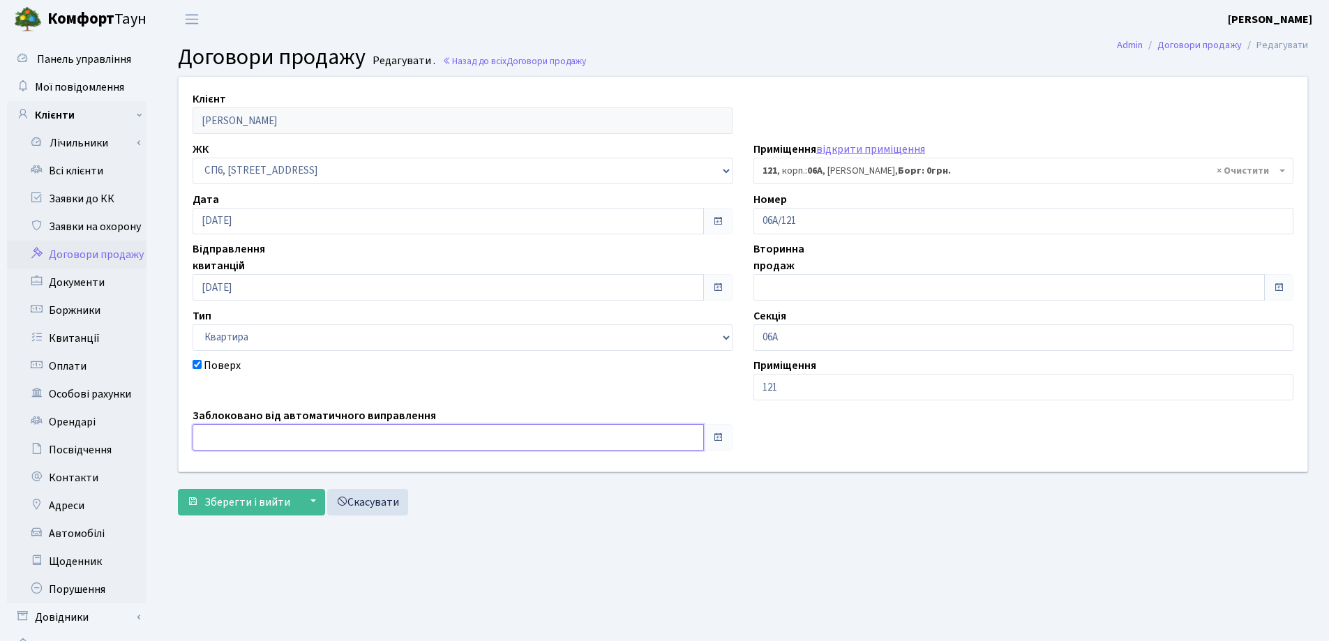
type input "[DATE]"
click at [264, 501] on span "Зберегти і вийти" at bounding box center [247, 501] width 86 height 15
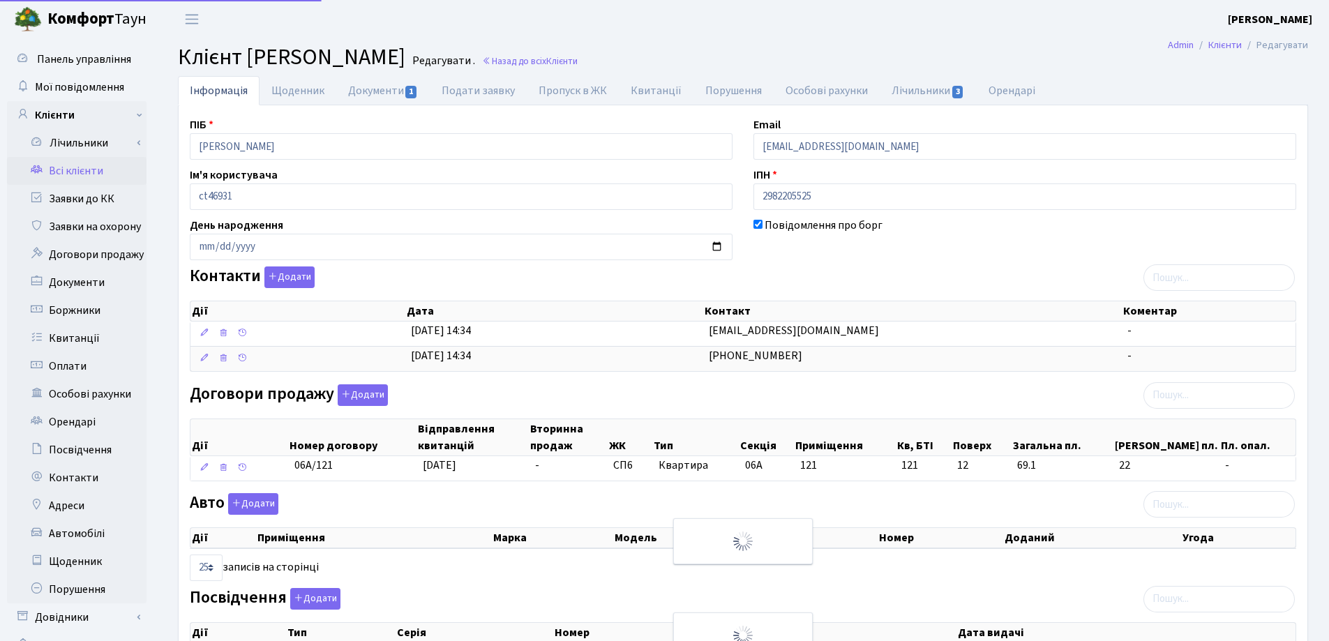
select select "25"
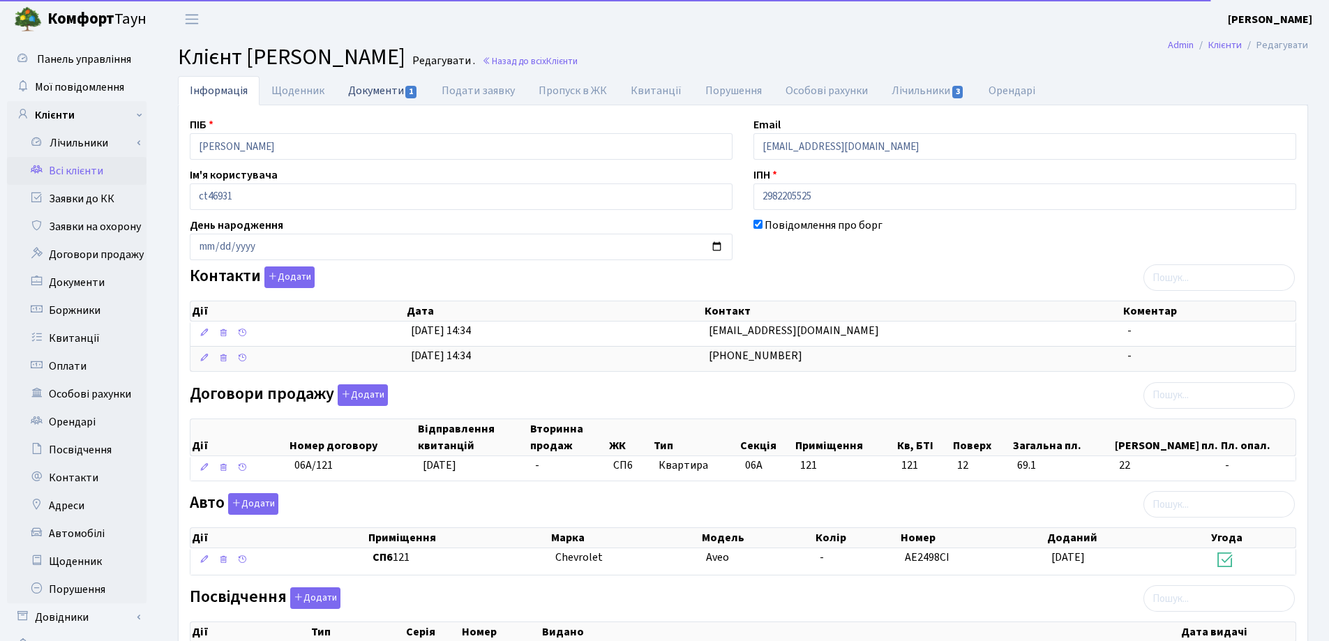
click at [366, 91] on link "Документи 1" at bounding box center [382, 90] width 93 height 29
select select "25"
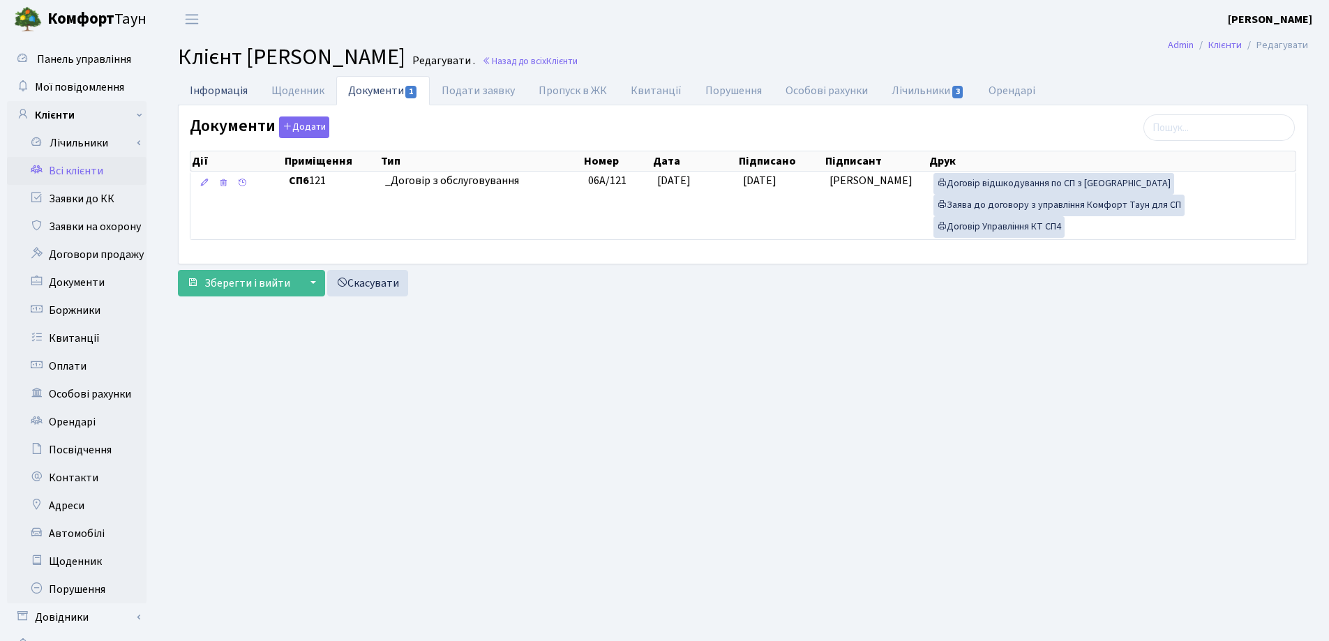
click at [204, 86] on link "Інформація" at bounding box center [219, 90] width 82 height 29
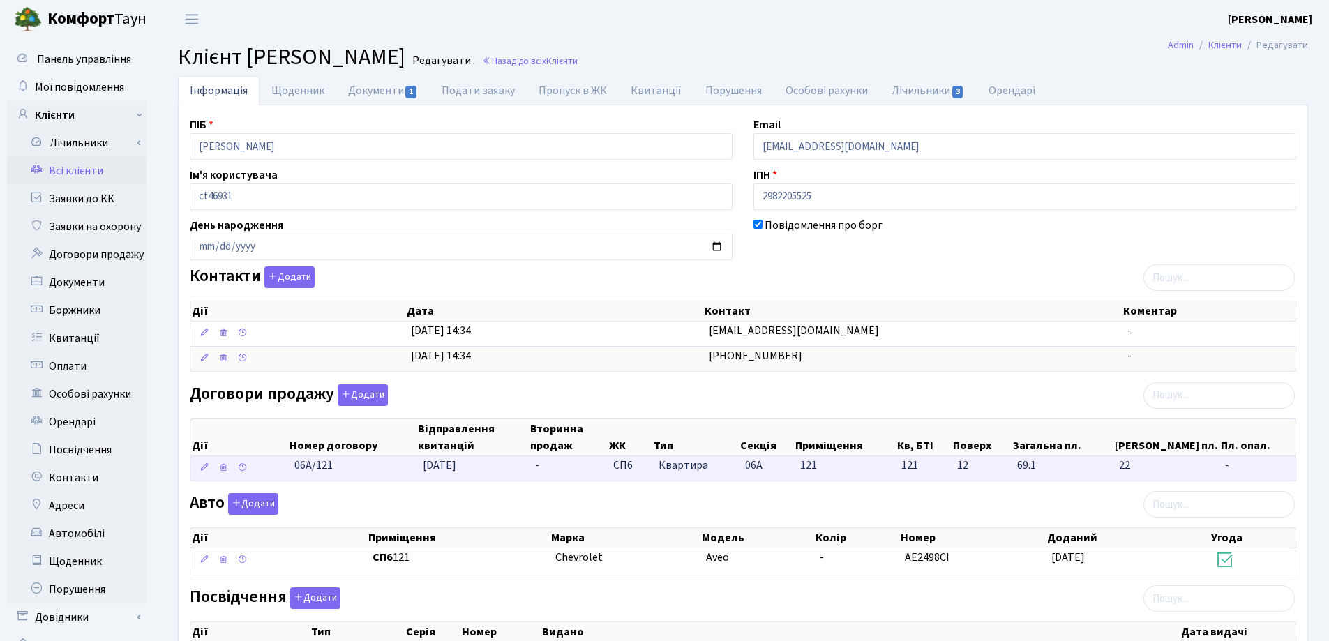
drag, startPoint x: 376, startPoint y: 468, endPoint x: 257, endPoint y: 475, distance: 119.5
click at [257, 474] on \<\/span\>\a "06А/121 04.09.2025 - СП6 Квартира 06А 121 121 -" at bounding box center [742, 468] width 1105 height 24
copy span "06А/121"
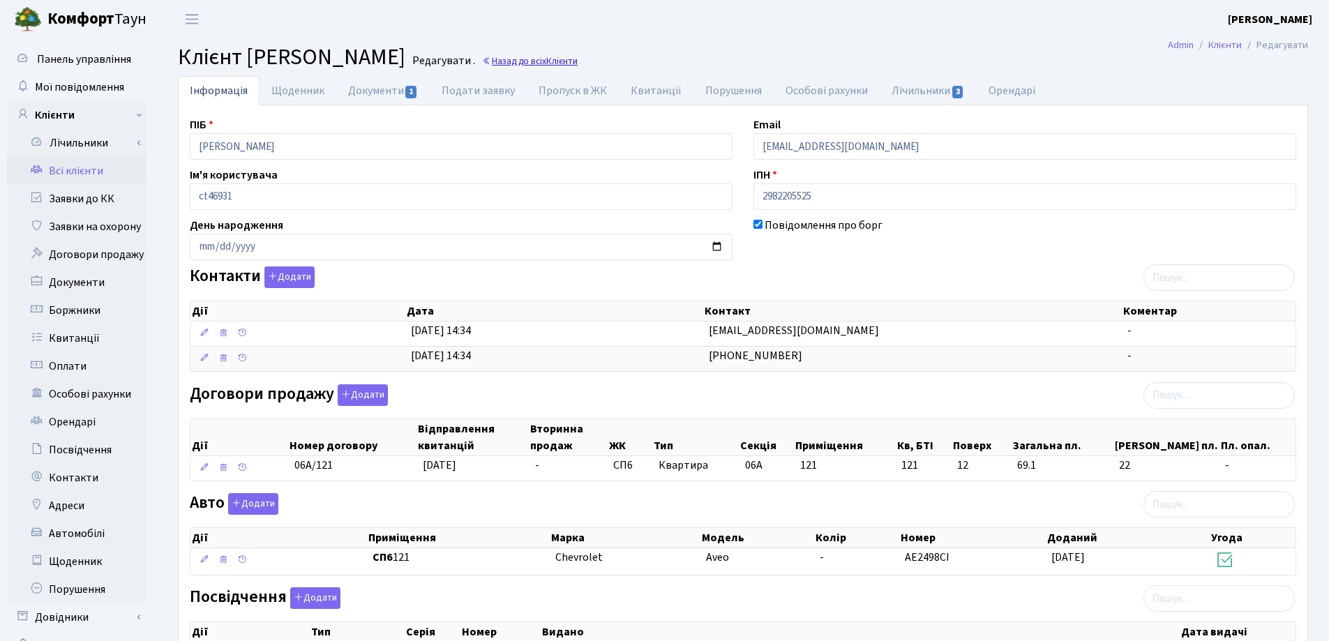
click at [577, 57] on link "Назад до всіх Клієнти" at bounding box center [530, 60] width 96 height 13
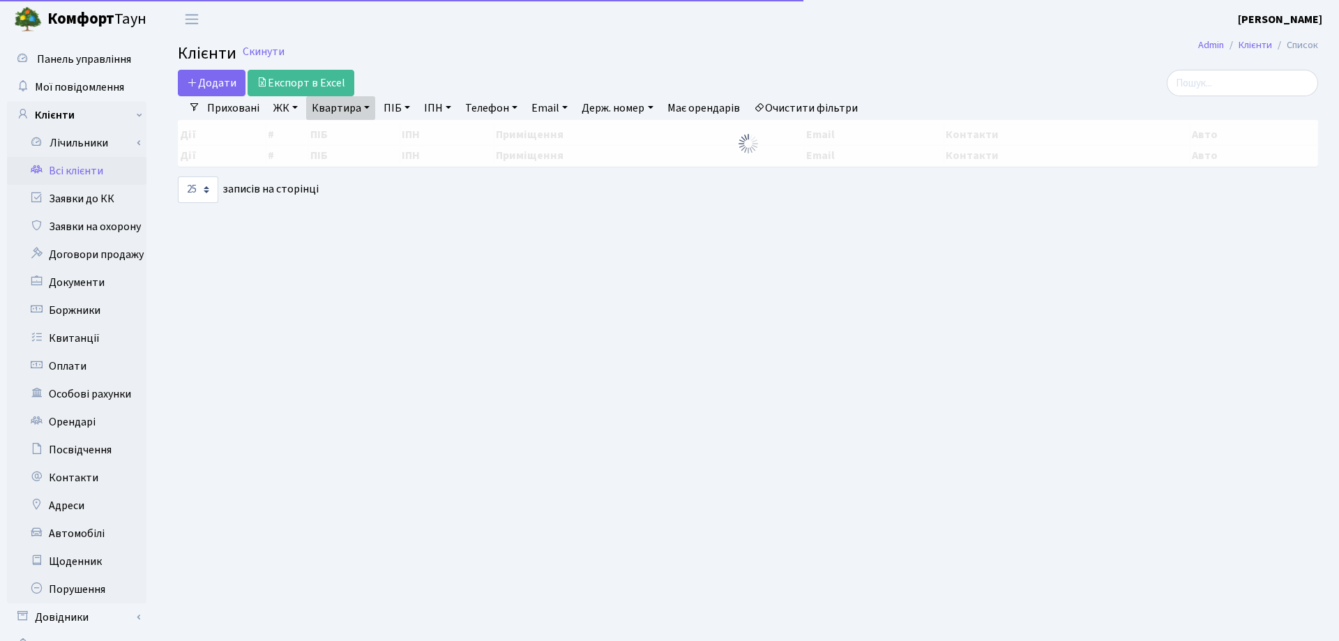
select select "25"
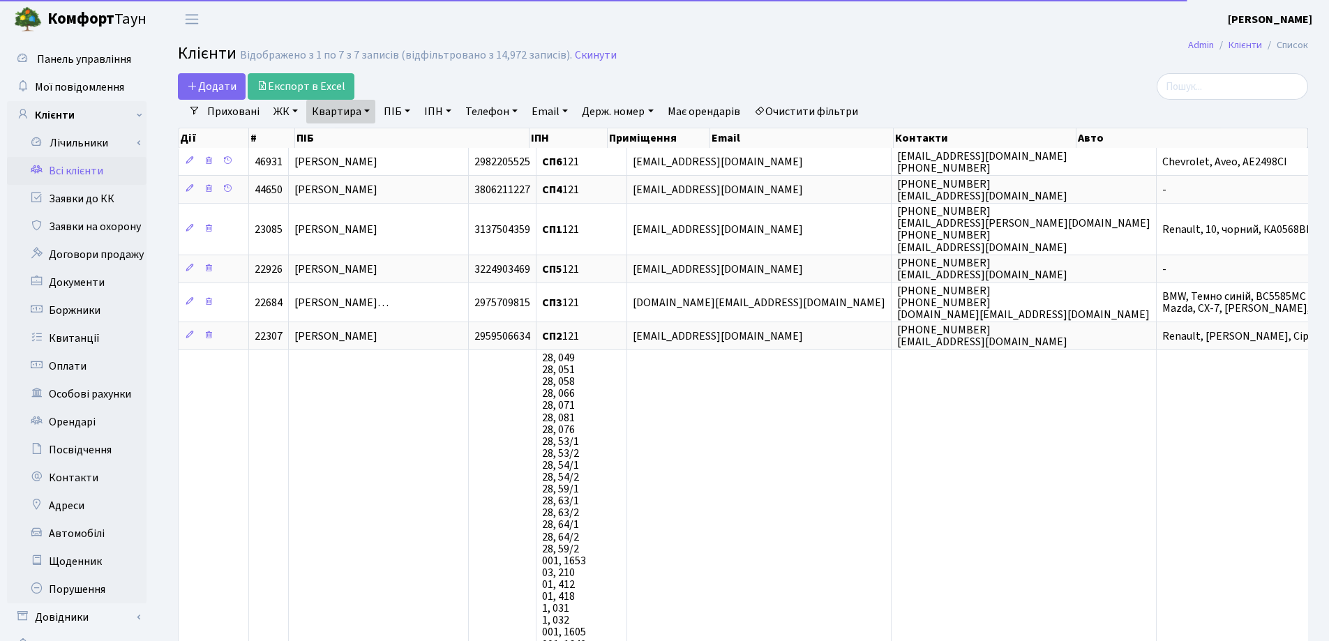
click at [365, 111] on link "Квартира" at bounding box center [340, 112] width 69 height 24
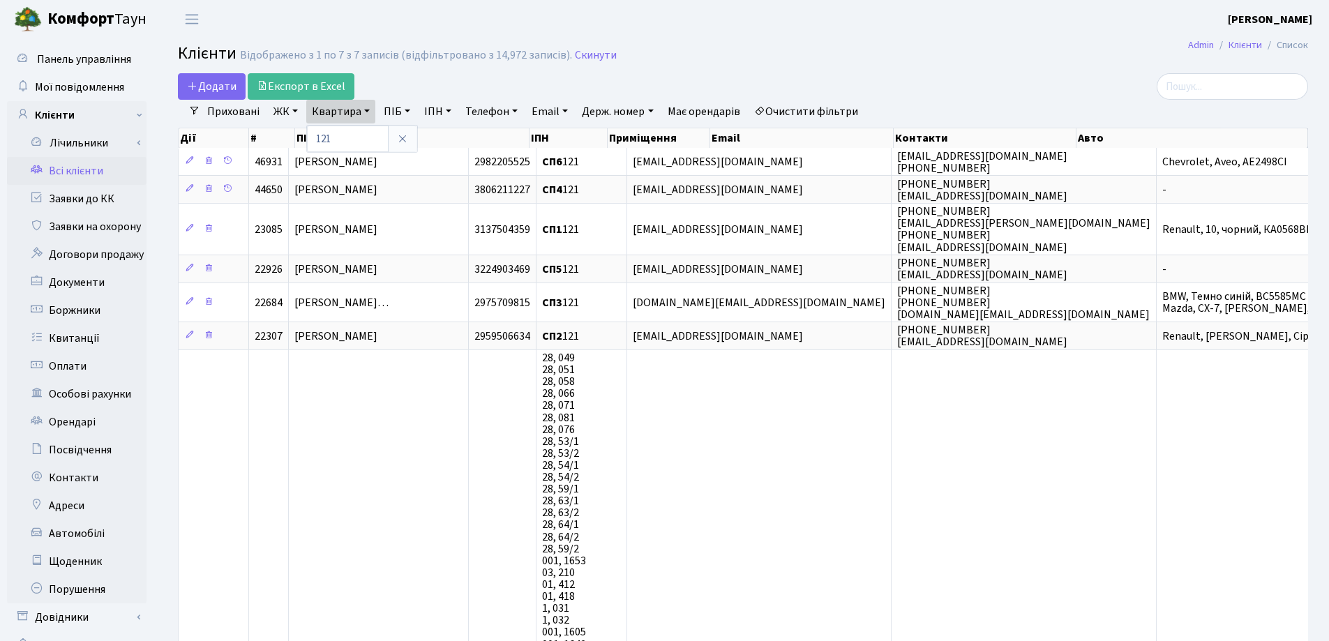
click at [365, 125] on div "121" at bounding box center [362, 139] width 112 height 28
click at [367, 112] on link "Квартира" at bounding box center [340, 112] width 69 height 24
click at [365, 140] on input "121" at bounding box center [348, 139] width 82 height 27
type input "1"
type input "244"
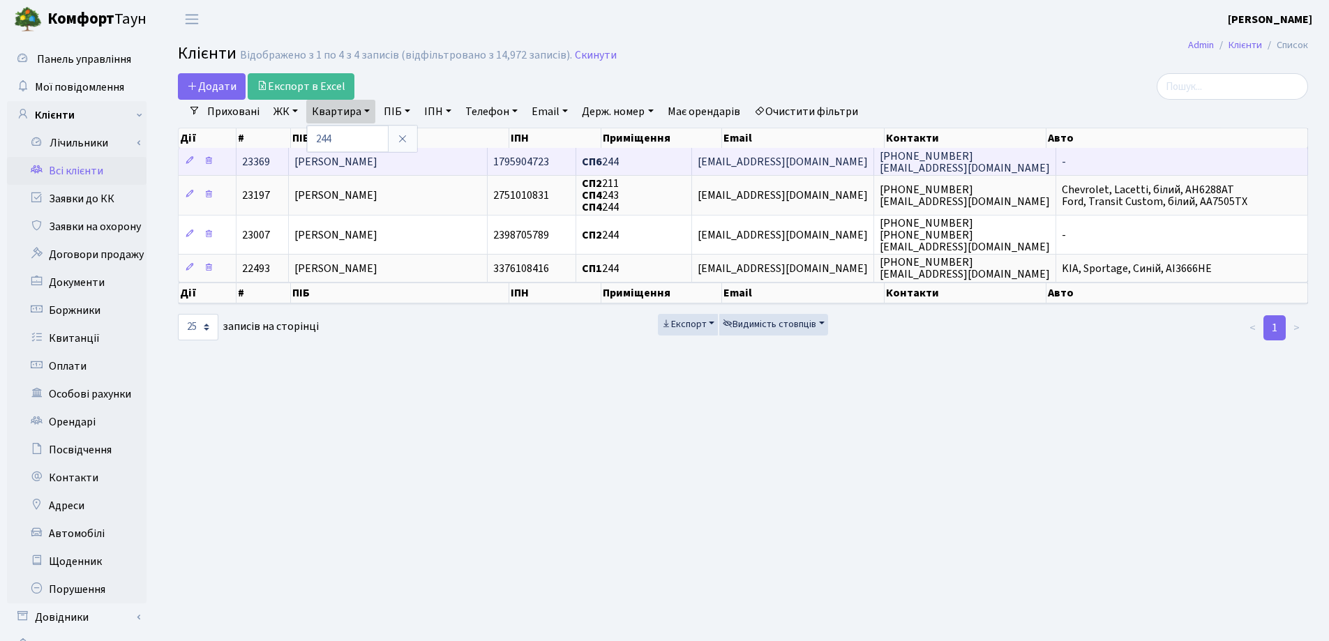
click at [439, 156] on td "Дробот Людмила Макарівна" at bounding box center [388, 161] width 199 height 27
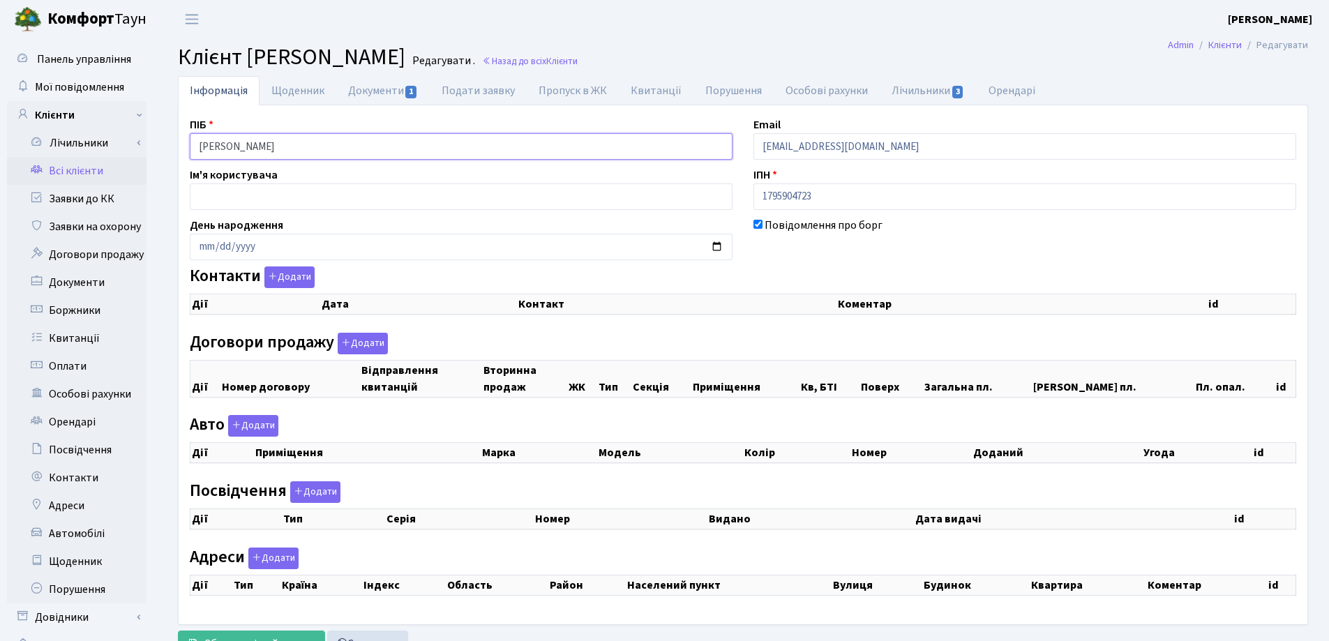
checkbox input "true"
select select "25"
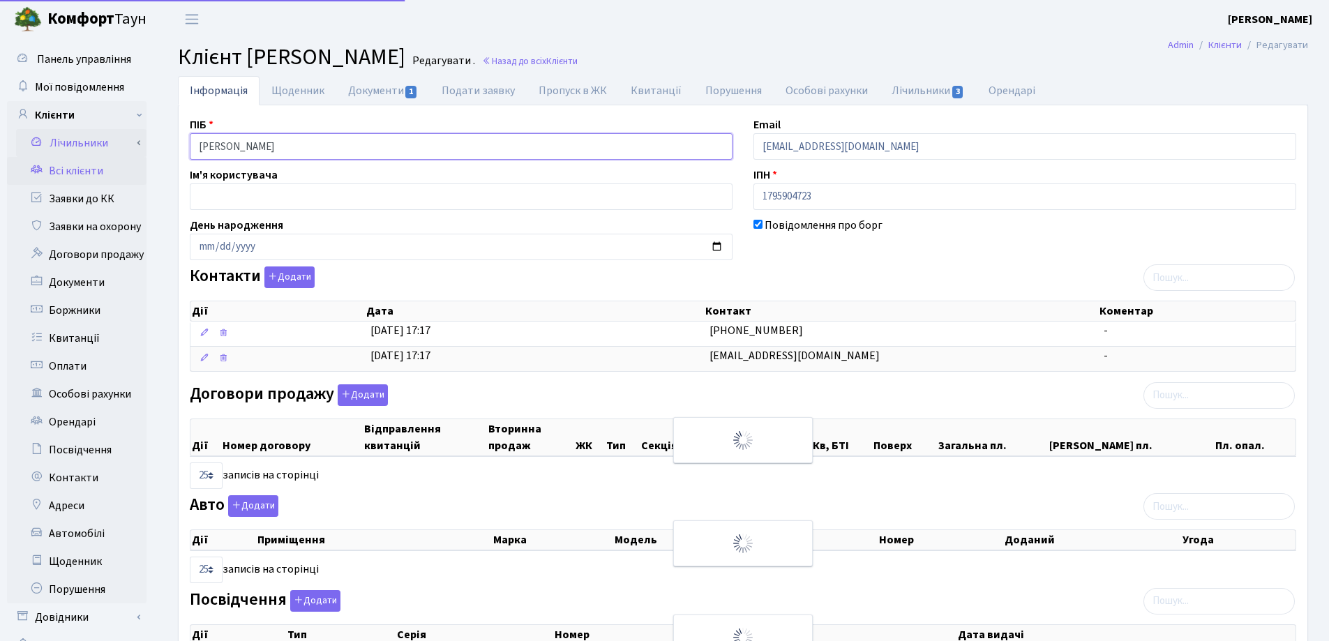
drag, startPoint x: 0, startPoint y: 0, endPoint x: 113, endPoint y: 154, distance: 191.1
click at [113, 154] on div "Панель управління Мої повідомлення Клієнти Лічильники Показання" at bounding box center [664, 433] width 1329 height 791
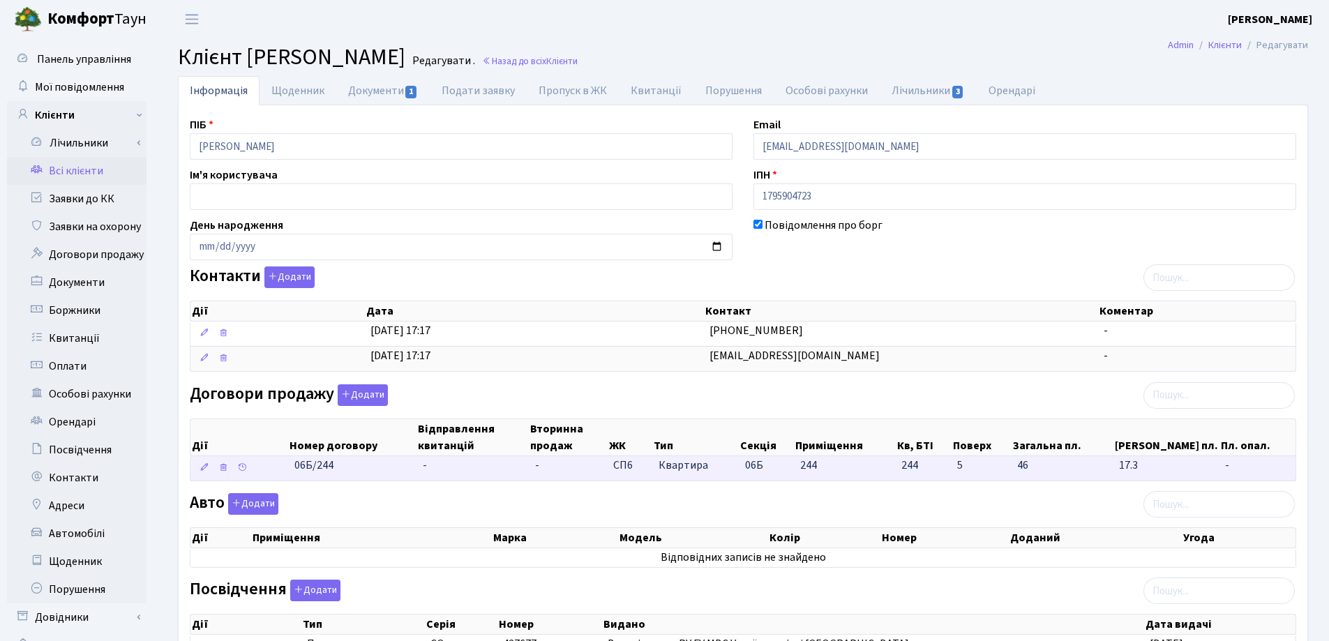
drag, startPoint x: 365, startPoint y: 476, endPoint x: 275, endPoint y: 478, distance: 89.3
click at [275, 478] on \<\/span\>\a "06Б/244 - - СП6 Квартира 06Б 244 244 -" at bounding box center [742, 468] width 1105 height 24
copy span "06Б/244"
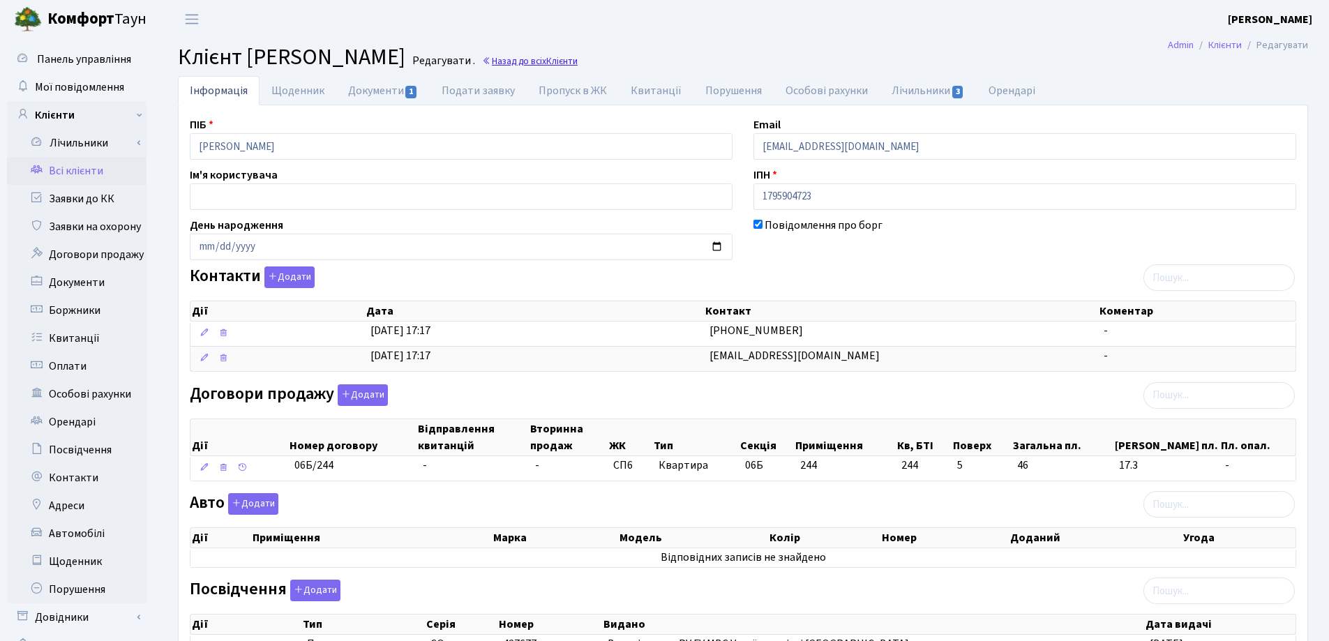
click at [577, 59] on link "Назад до всіх Клієнти" at bounding box center [530, 60] width 96 height 13
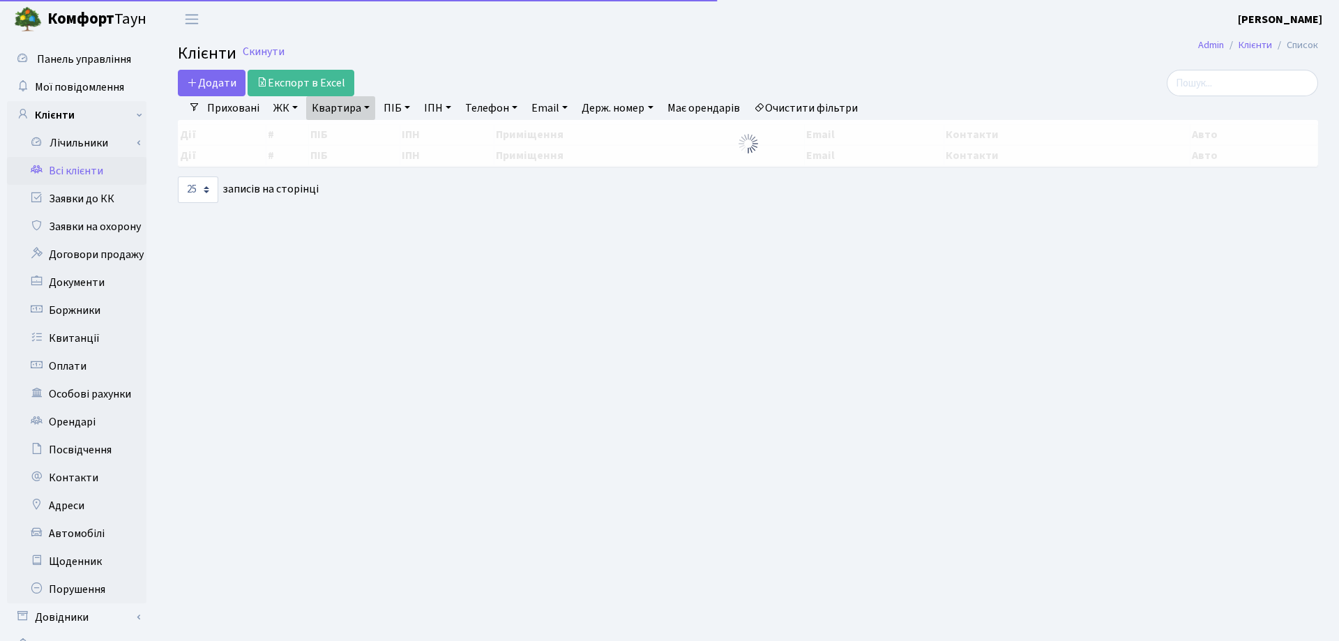
select select "25"
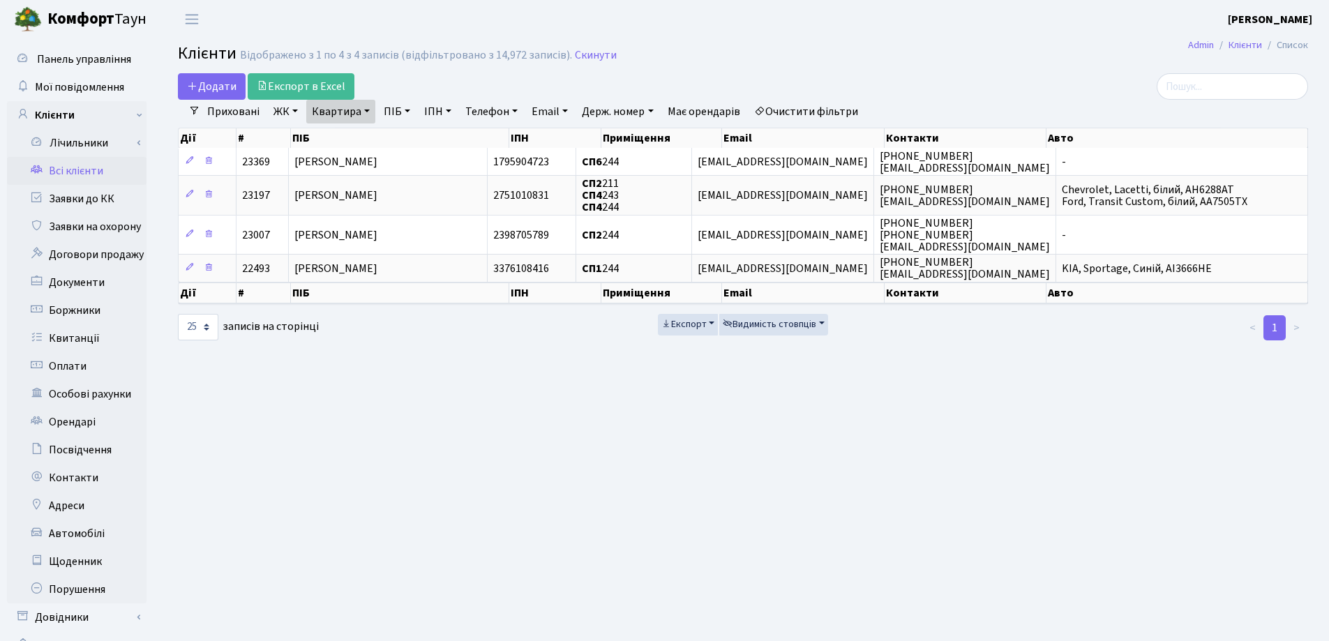
click at [718, 83] on div "Додати Експорт в Excel" at bounding box center [551, 86] width 746 height 27
click at [365, 112] on link "Квартира" at bounding box center [340, 112] width 69 height 24
click at [404, 142] on icon at bounding box center [402, 138] width 11 height 11
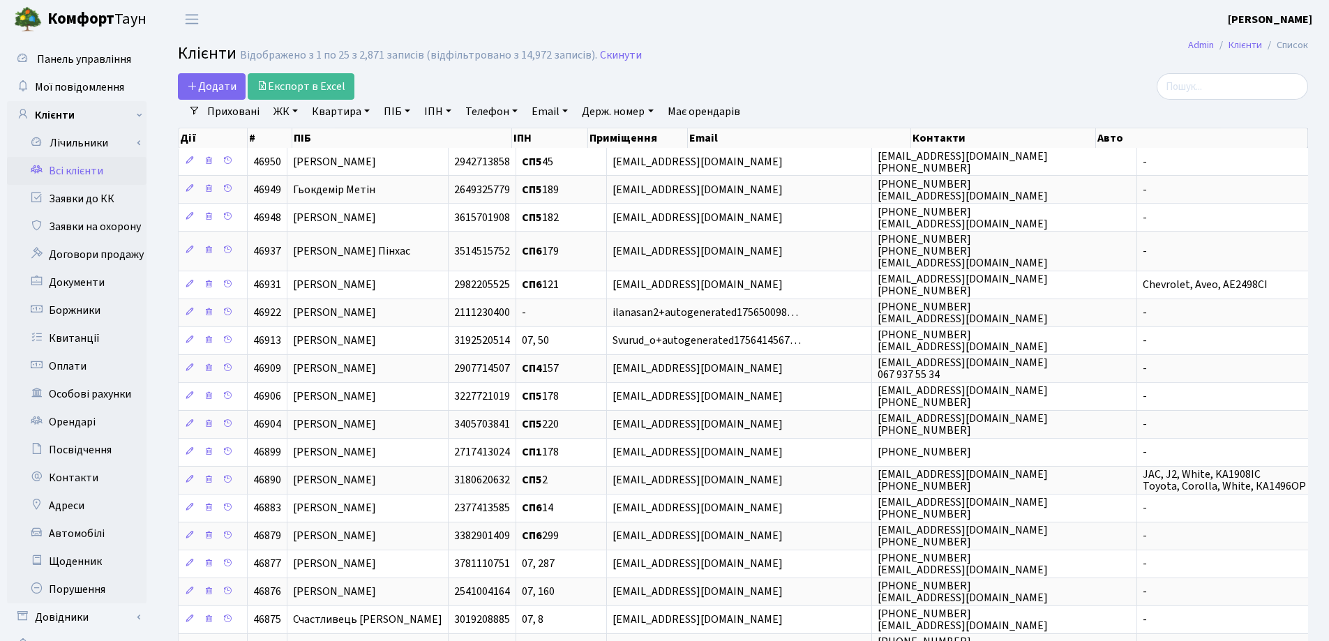
click at [365, 110] on link "Квартира" at bounding box center [340, 112] width 69 height 24
click at [361, 136] on input "text" at bounding box center [348, 139] width 82 height 27
type input "320"
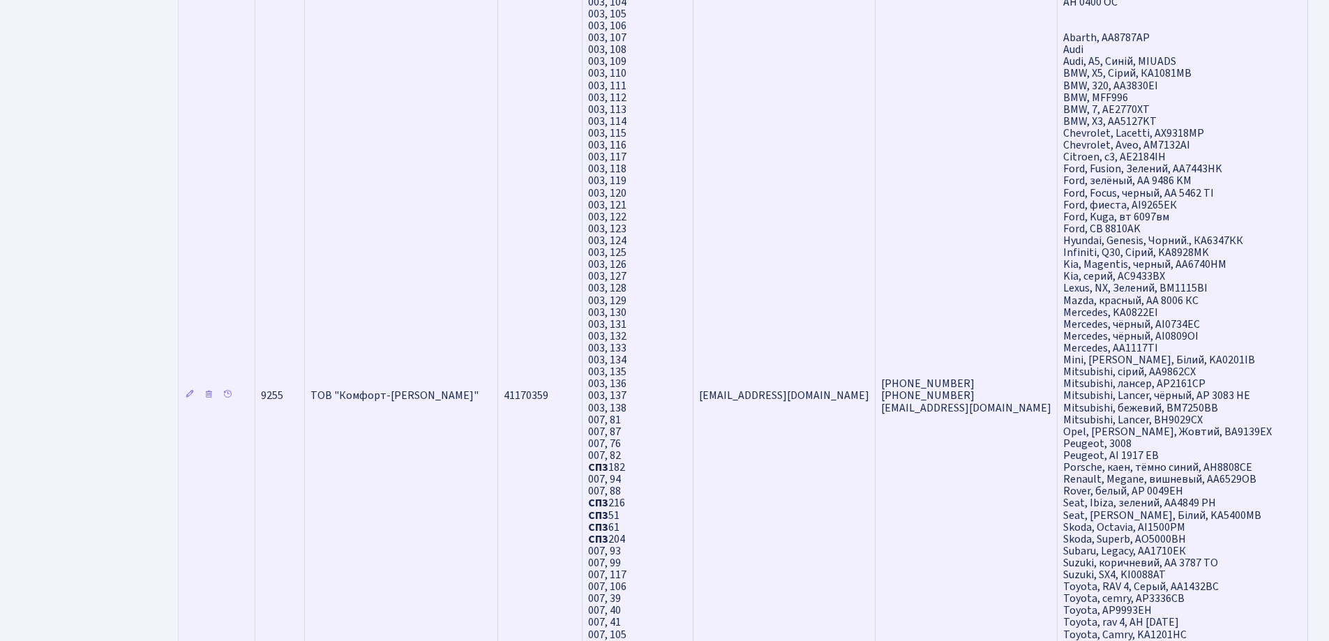
scroll to position [1973, 0]
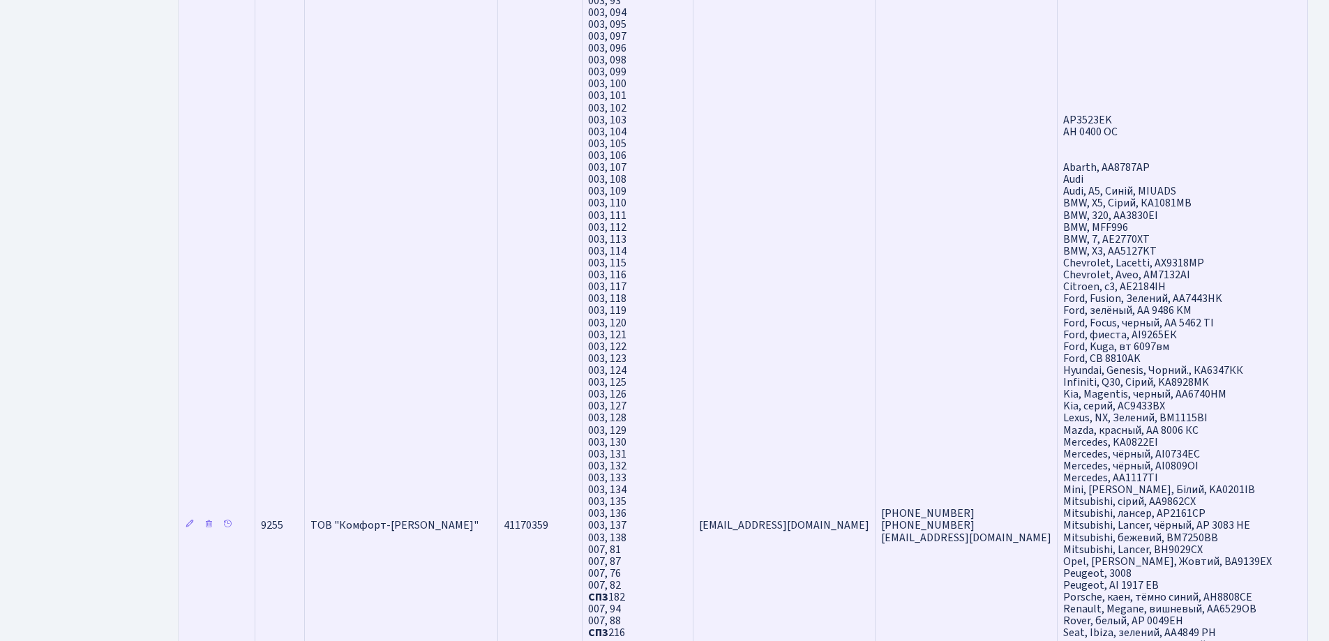
click at [393, 521] on span "ТОВ "Комфорт-Таун Ріелт"" at bounding box center [394, 525] width 168 height 15
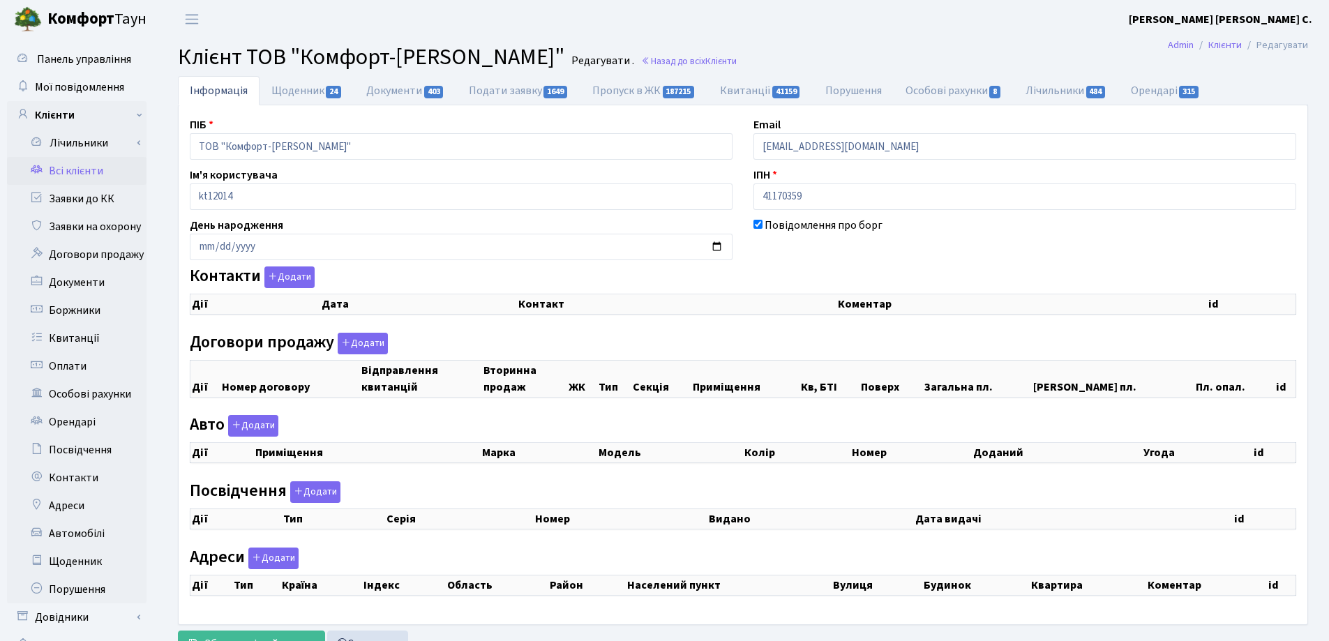
checkbox input "true"
select select "25"
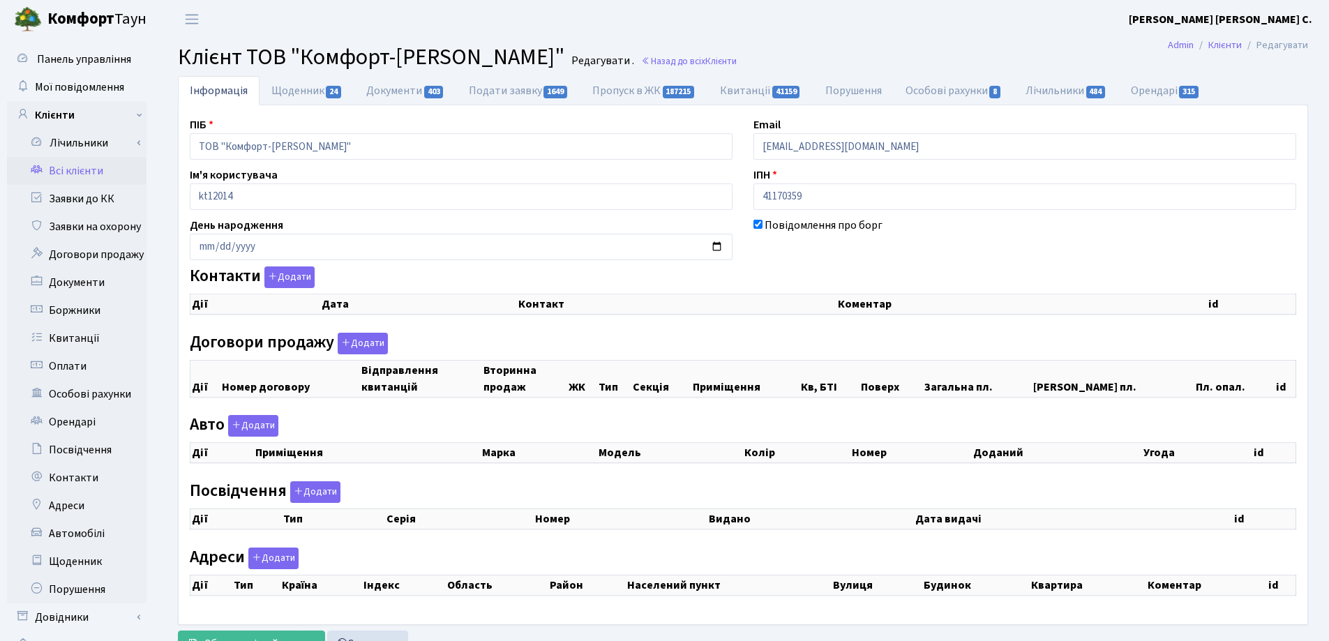
select select "25"
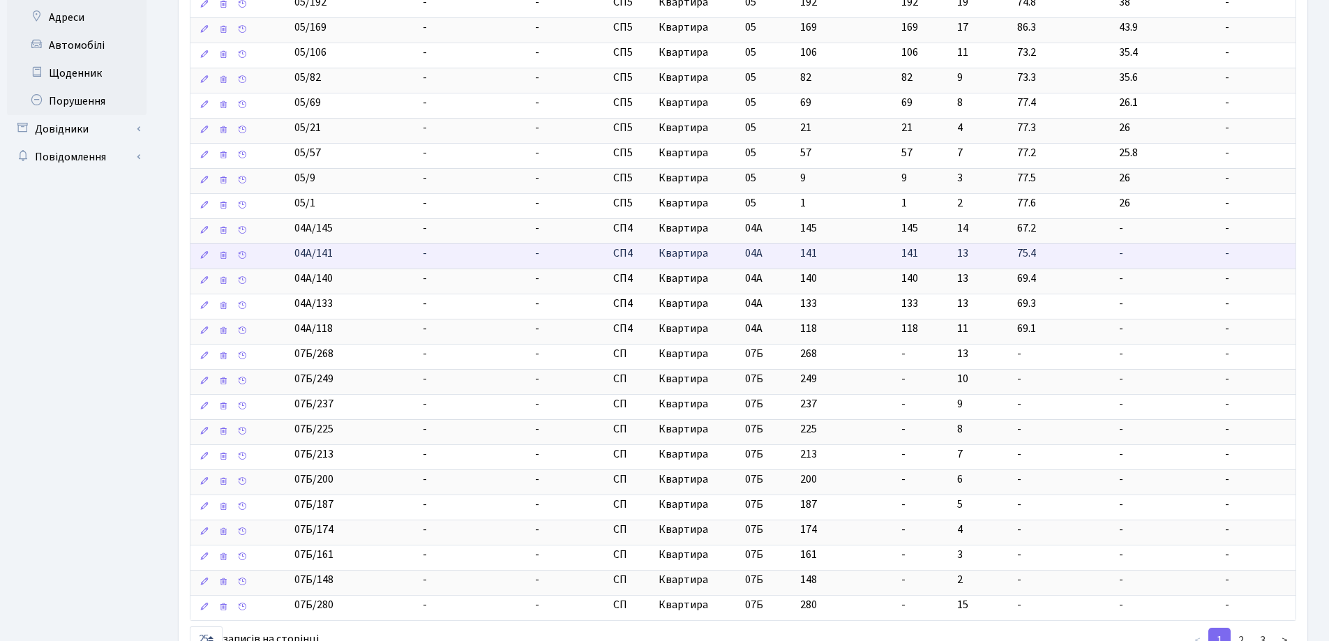
scroll to position [558, 0]
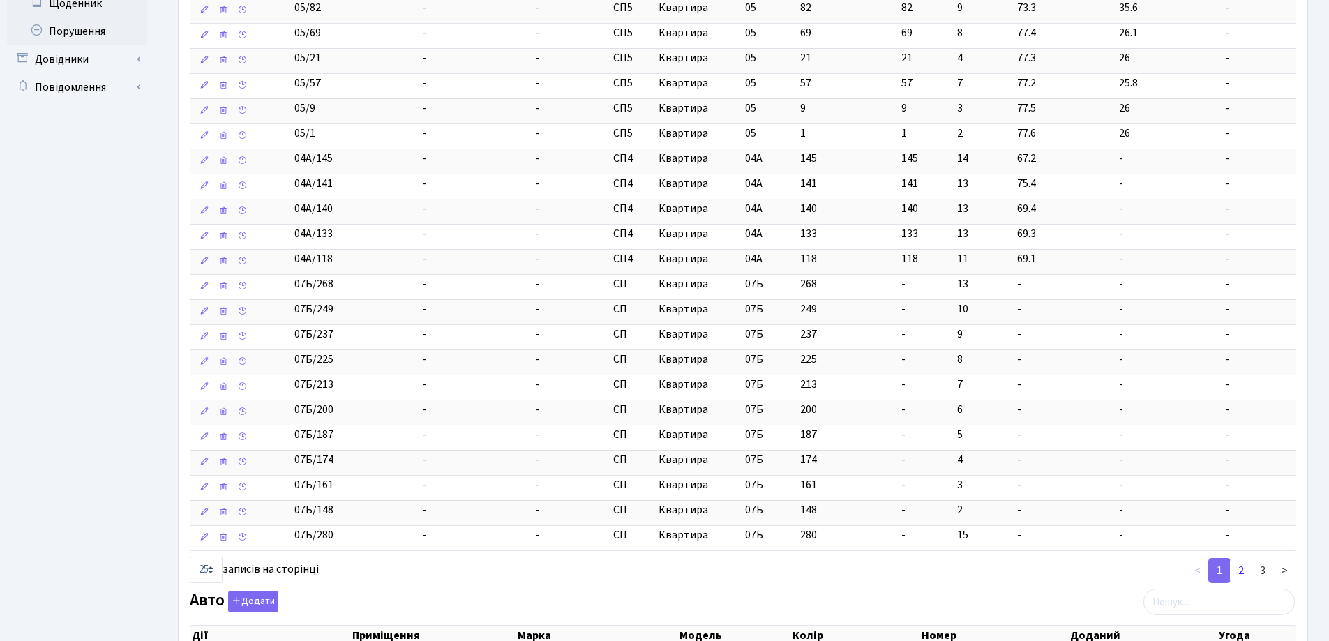
click at [1246, 573] on link "2" at bounding box center [1241, 570] width 22 height 25
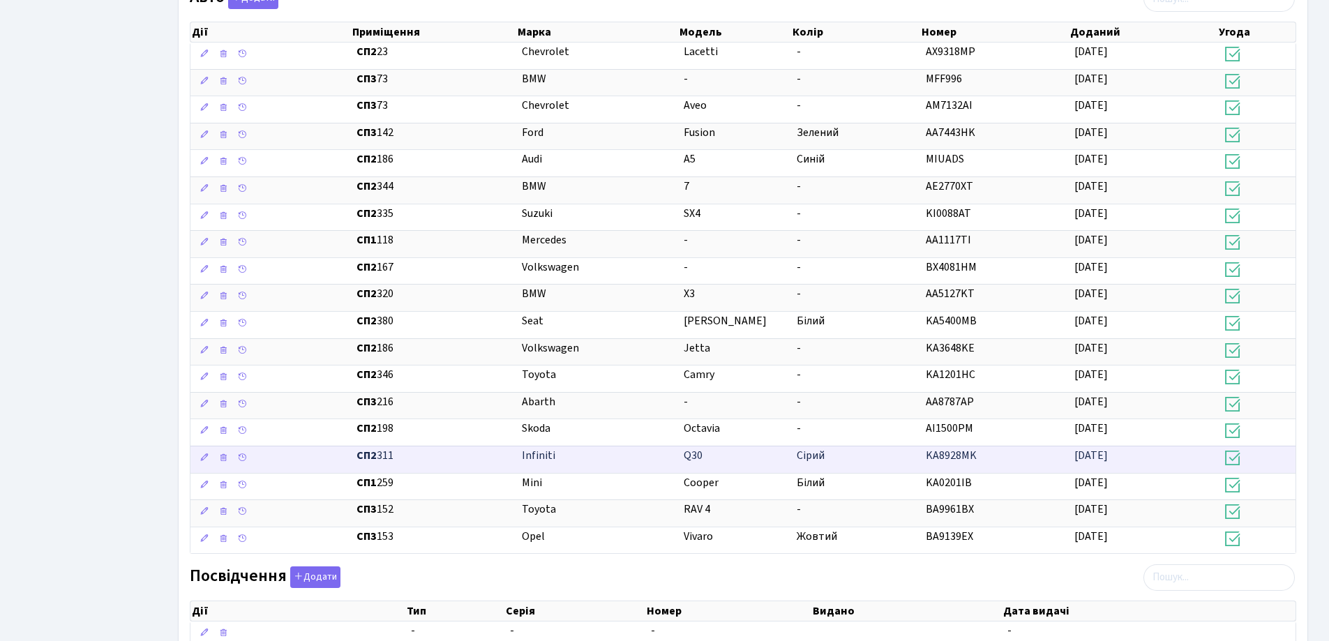
scroll to position [1186, 0]
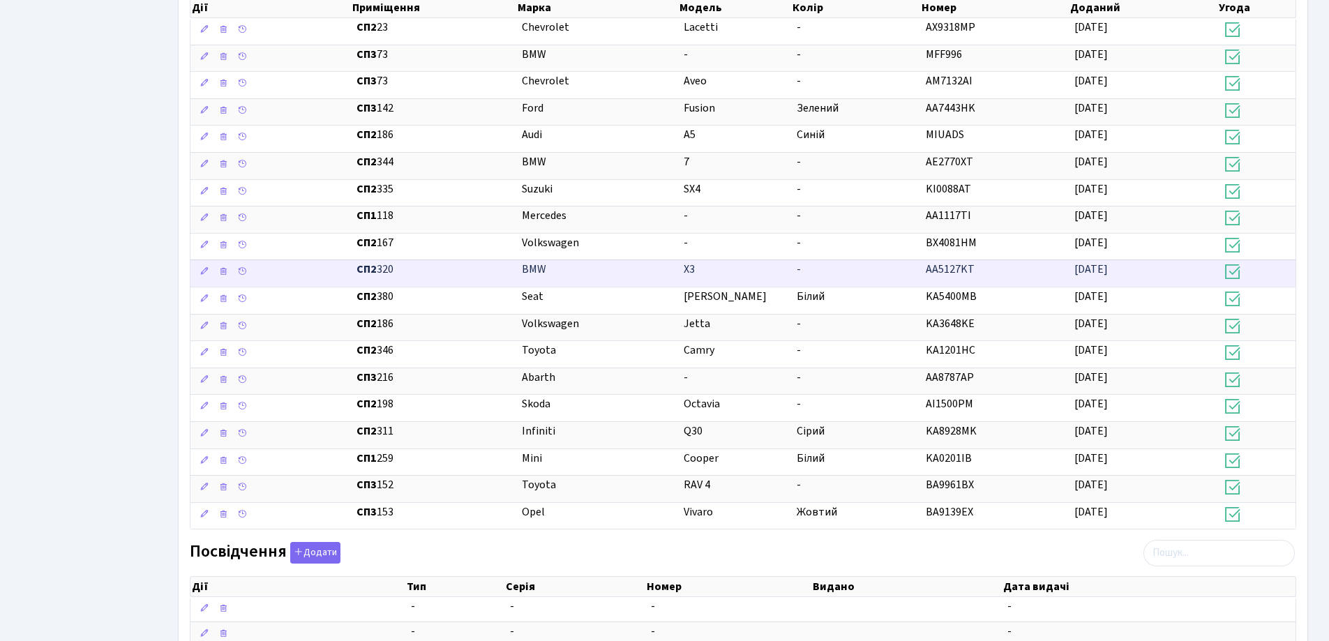
click at [690, 267] on span "X3" at bounding box center [689, 269] width 11 height 15
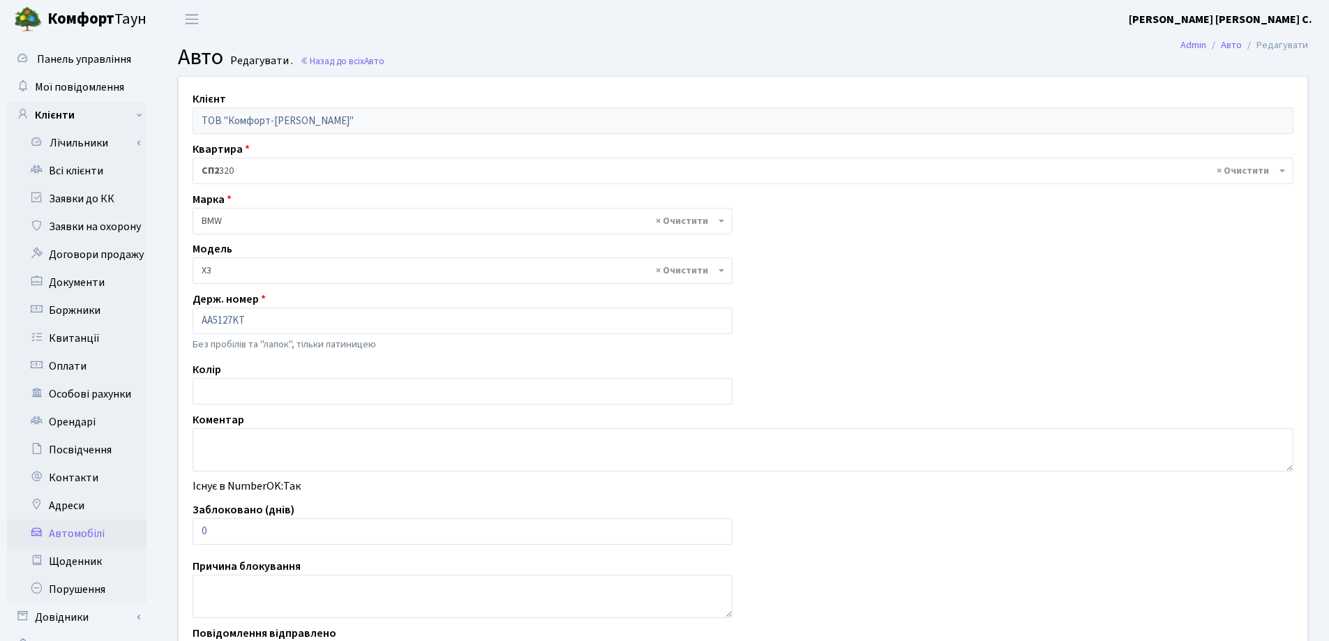
select select "261"
click at [205, 317] on input "AA5127KT" at bounding box center [462, 321] width 540 height 27
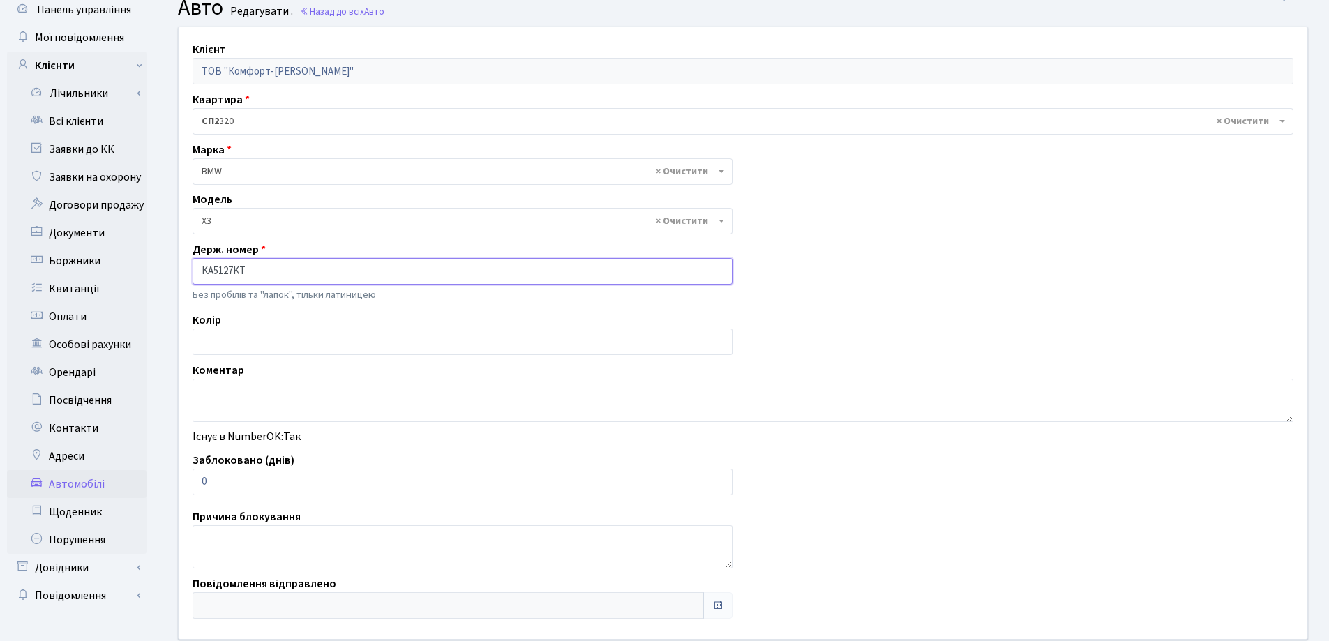
scroll to position [133, 0]
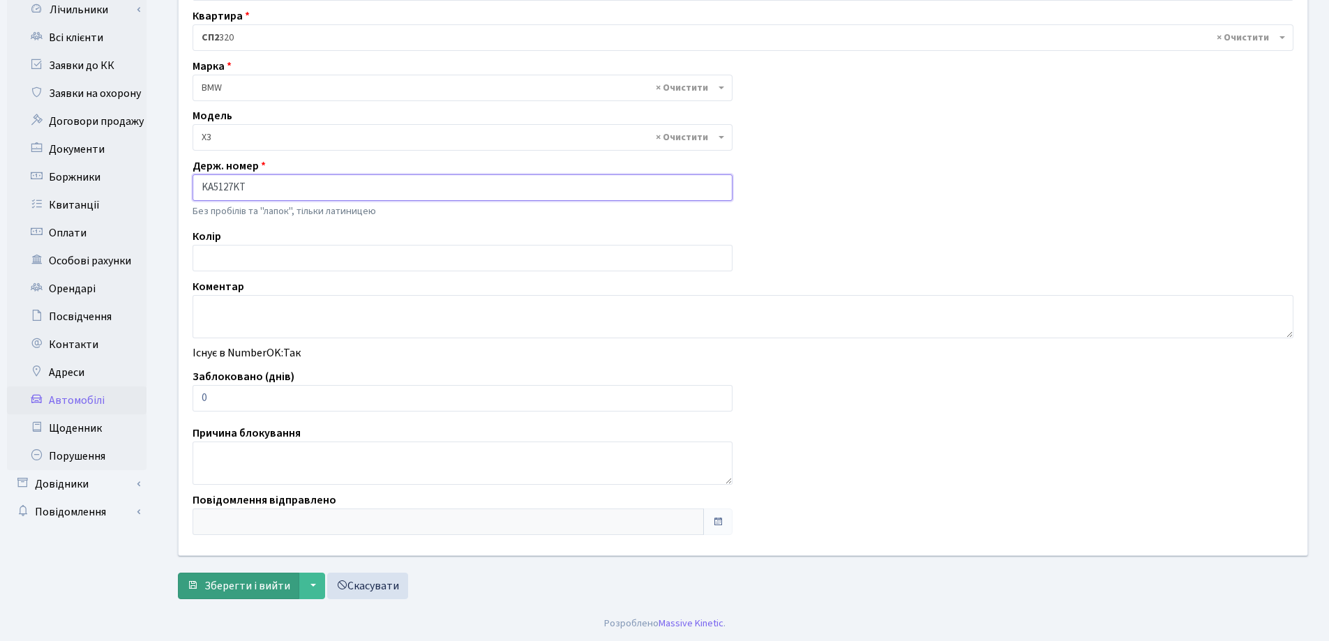
type input "KA5127KT"
click at [265, 586] on span "Зберегти і вийти" at bounding box center [247, 585] width 86 height 15
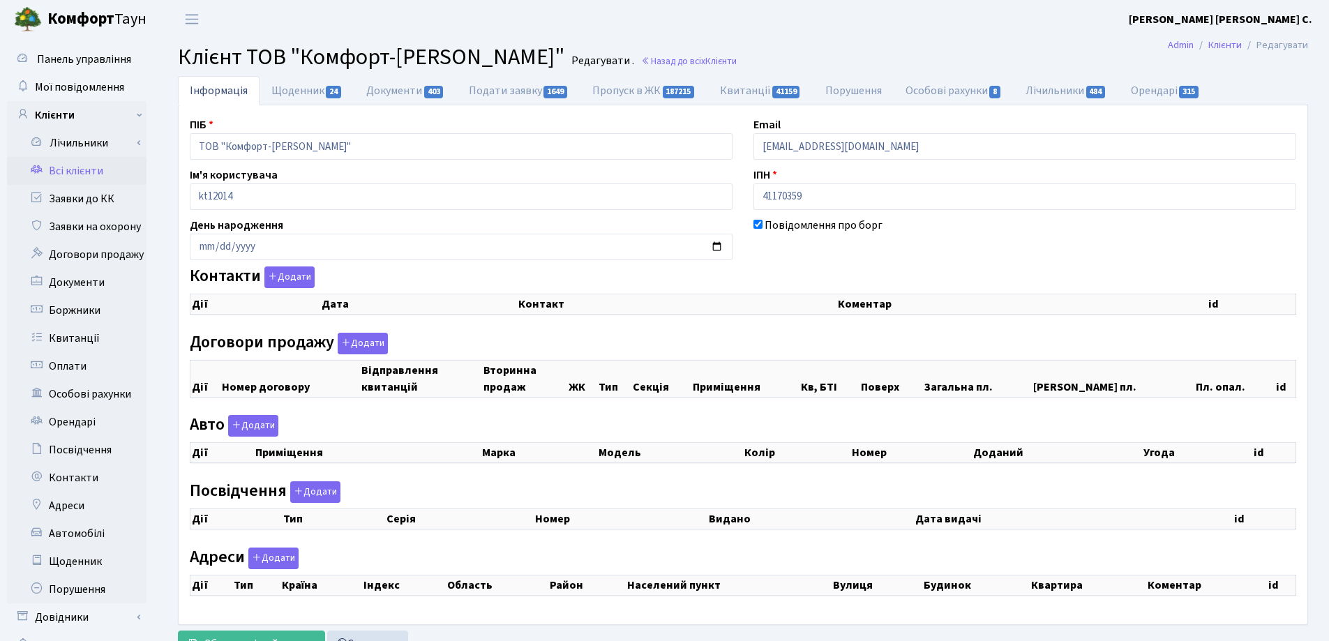
checkbox input "true"
select select "25"
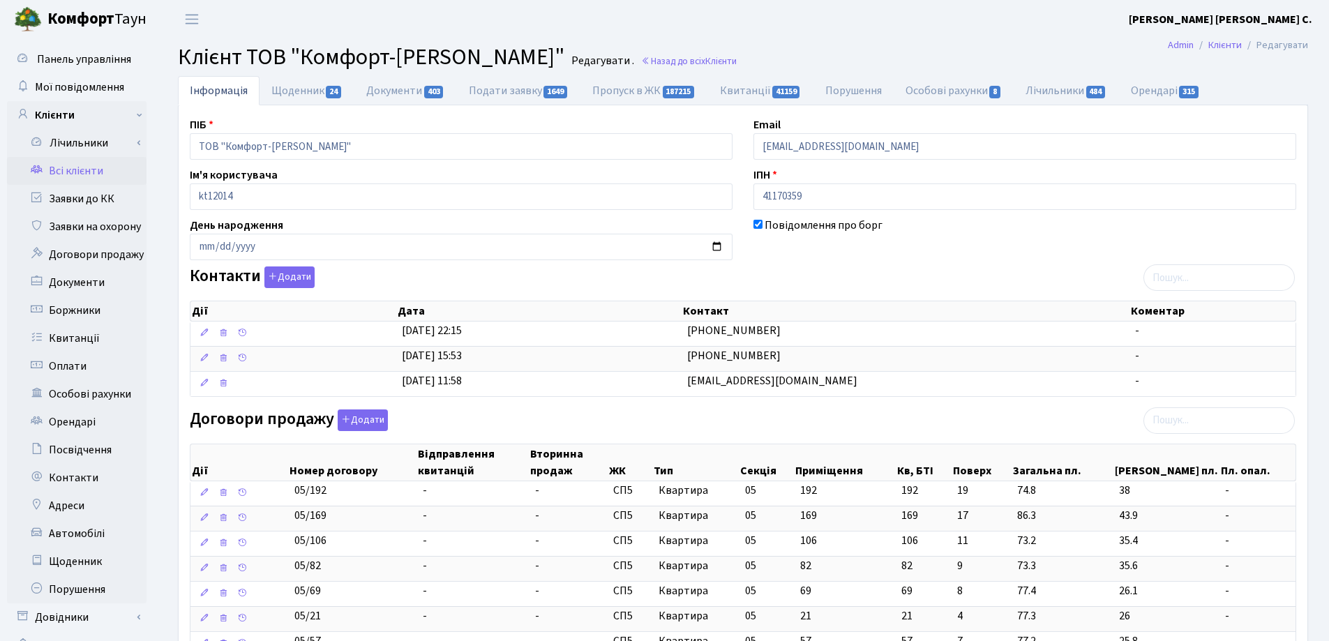
click at [67, 162] on link "Всі клієнти" at bounding box center [76, 171] width 139 height 28
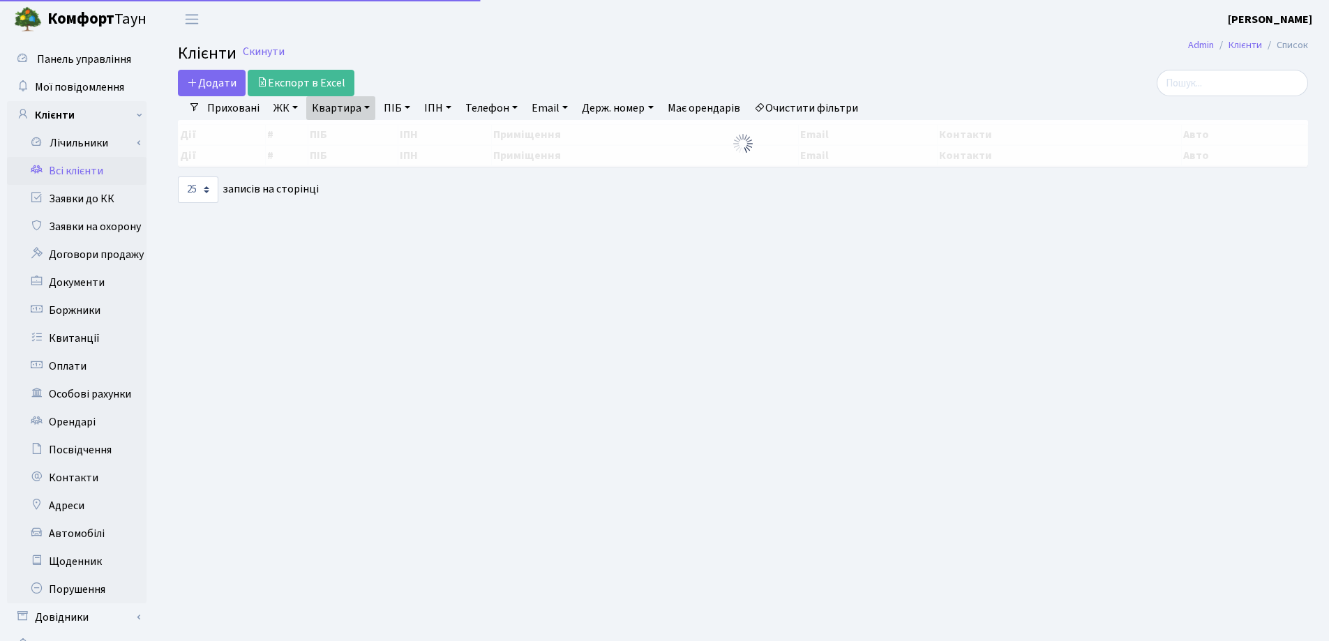
select select "25"
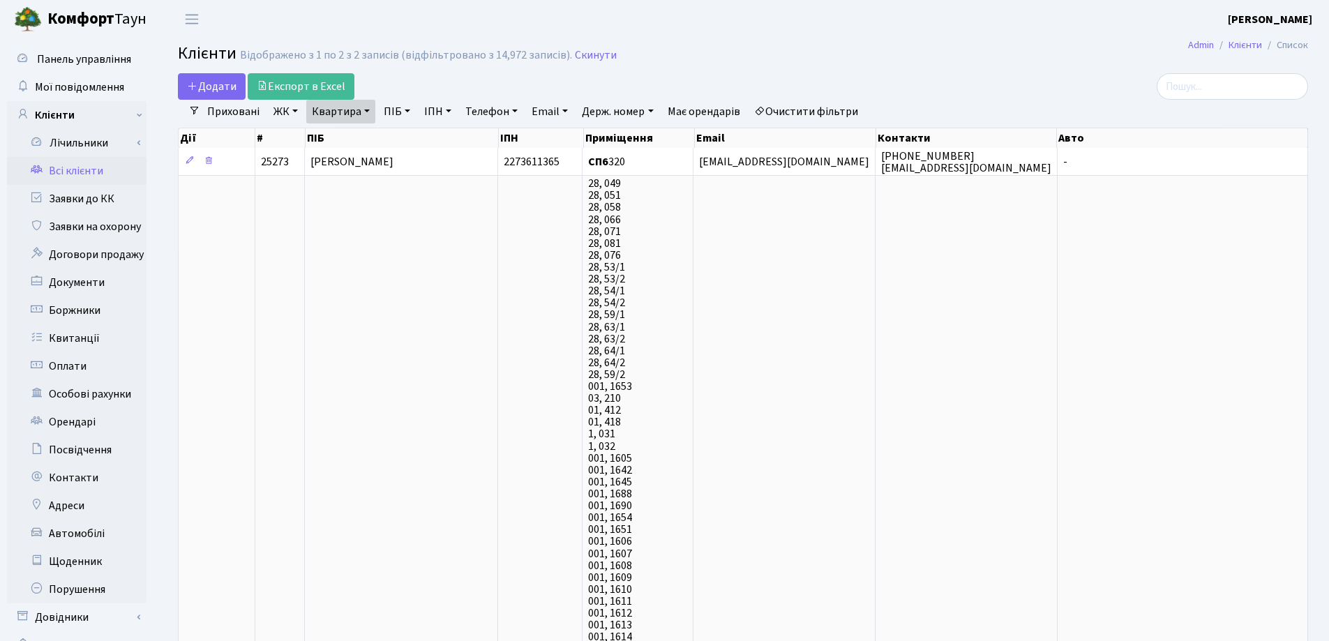
click at [369, 108] on link "Квартира" at bounding box center [340, 112] width 69 height 24
click at [398, 137] on icon at bounding box center [402, 138] width 11 height 11
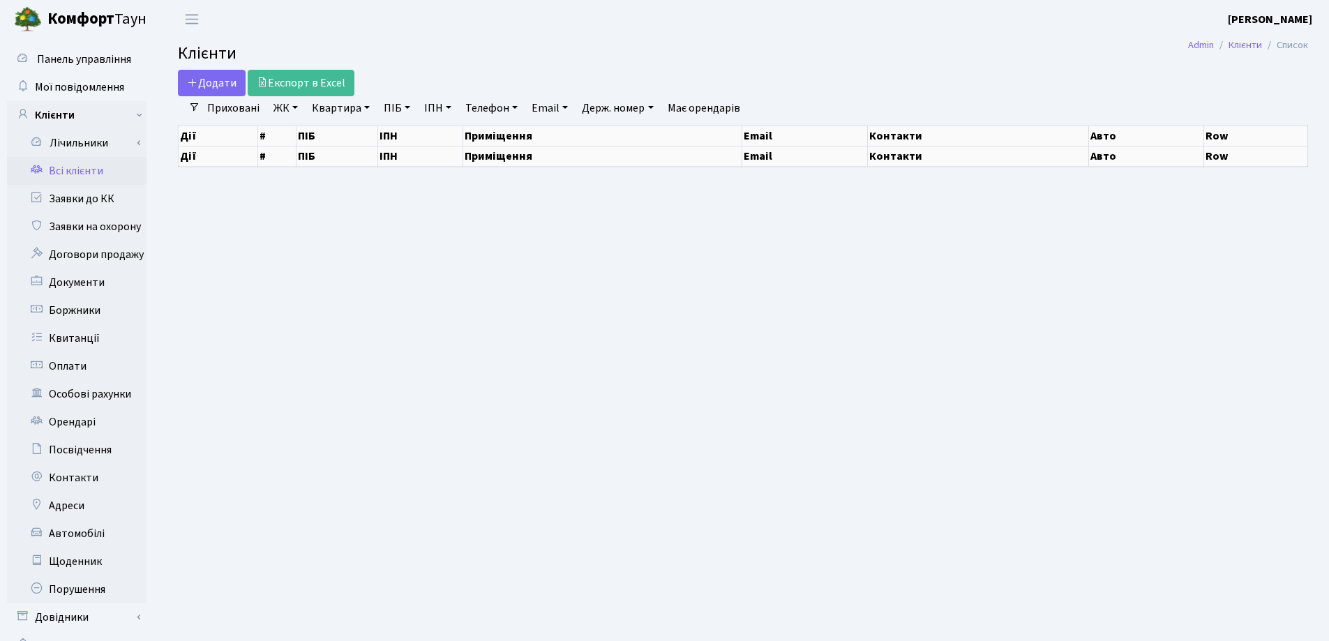
select select "25"
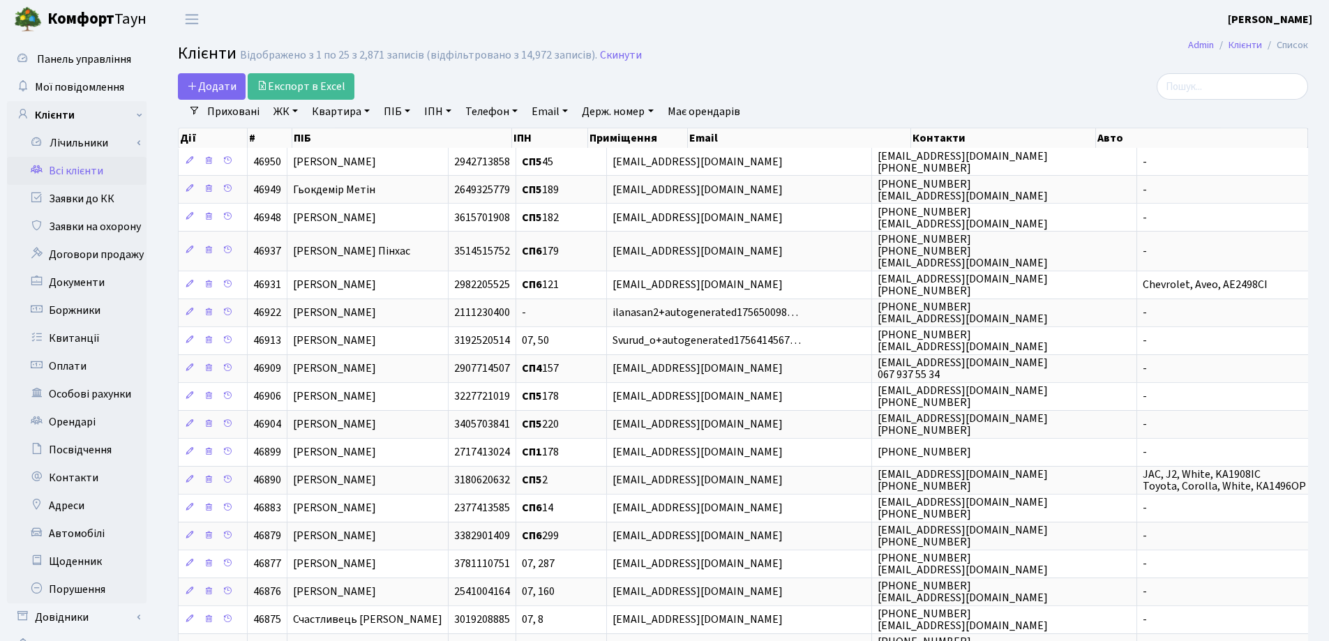
click at [71, 169] on link "Всі клієнти" at bounding box center [76, 171] width 139 height 28
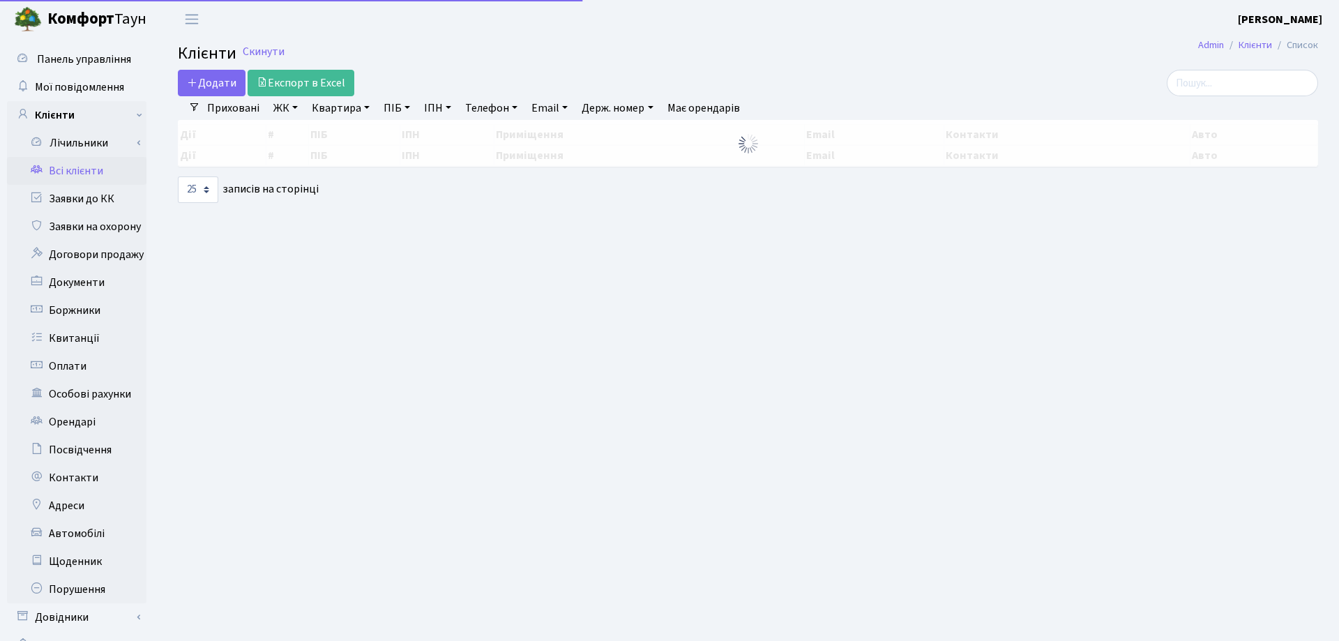
select select "25"
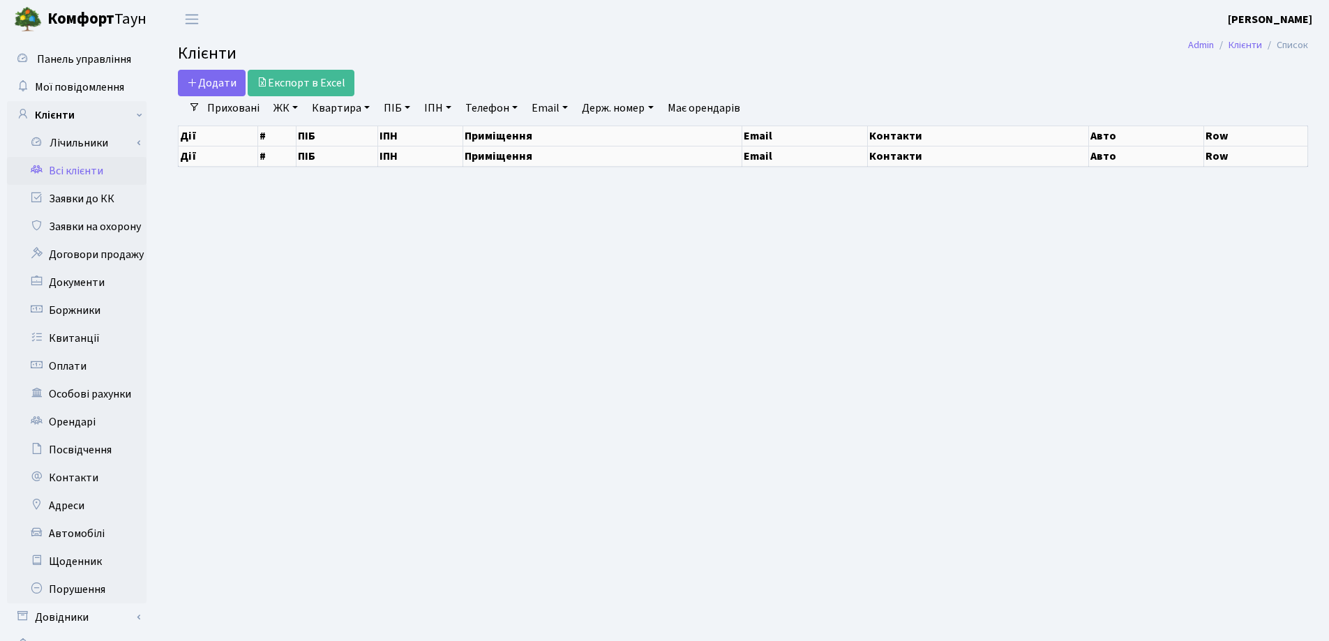
select select "25"
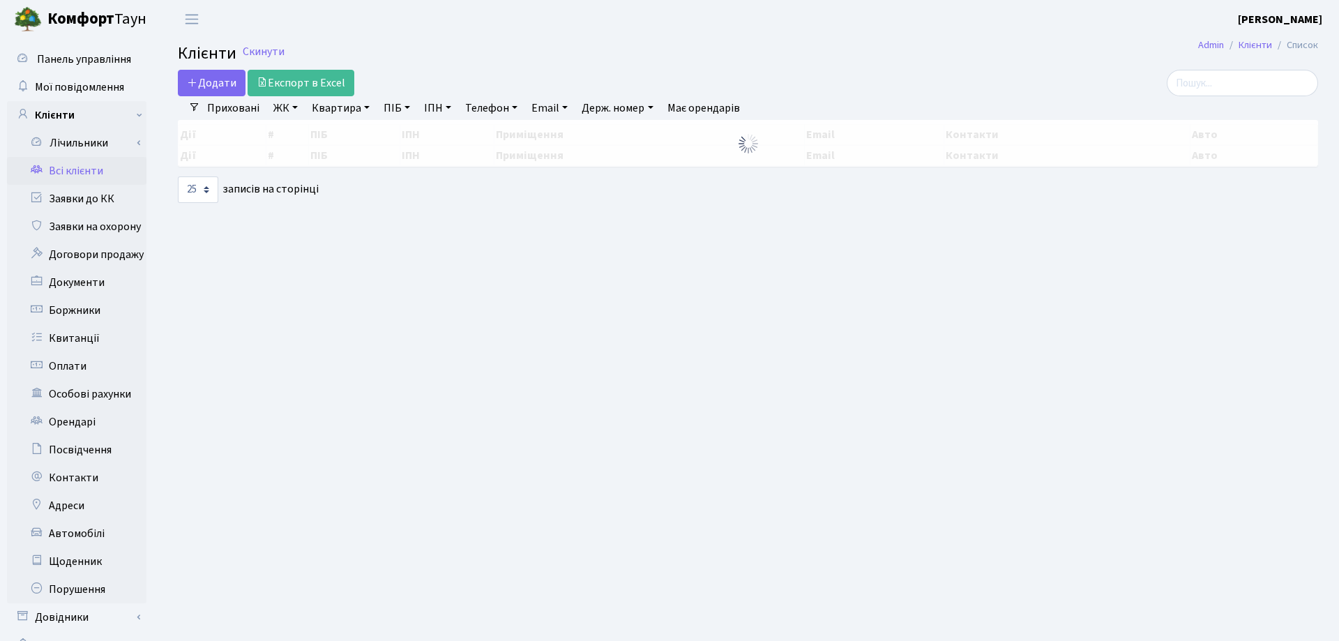
select select "25"
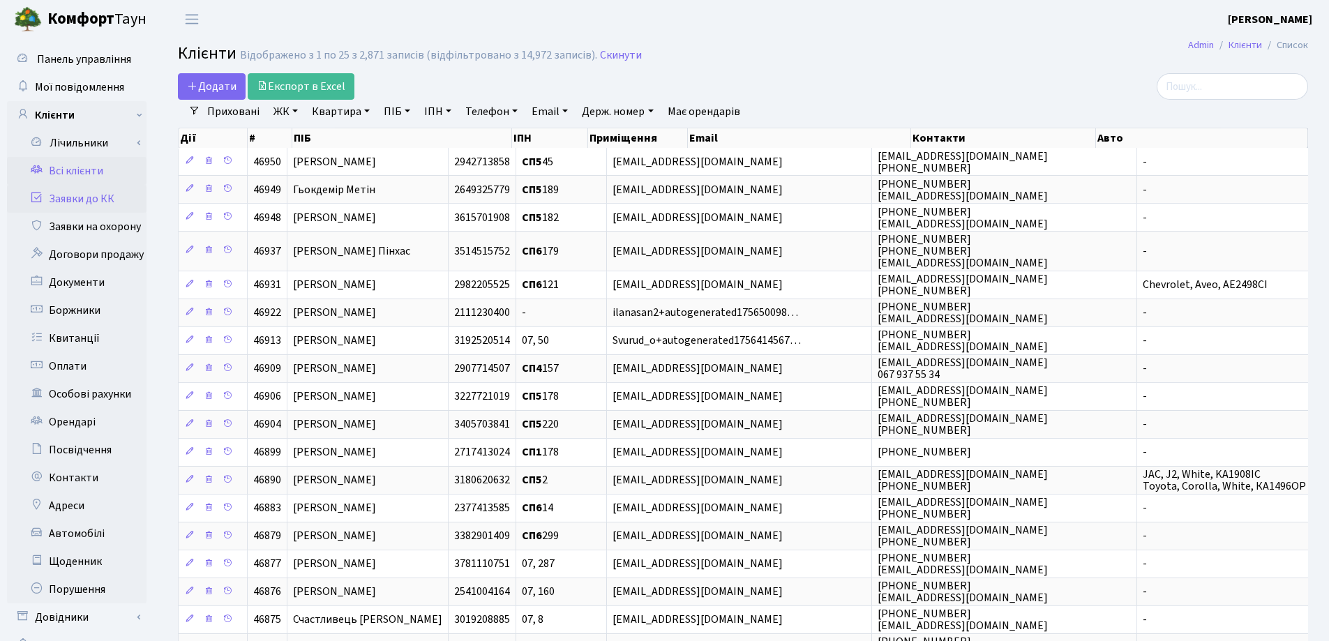
click at [59, 206] on link "Заявки до КК" at bounding box center [76, 199] width 139 height 28
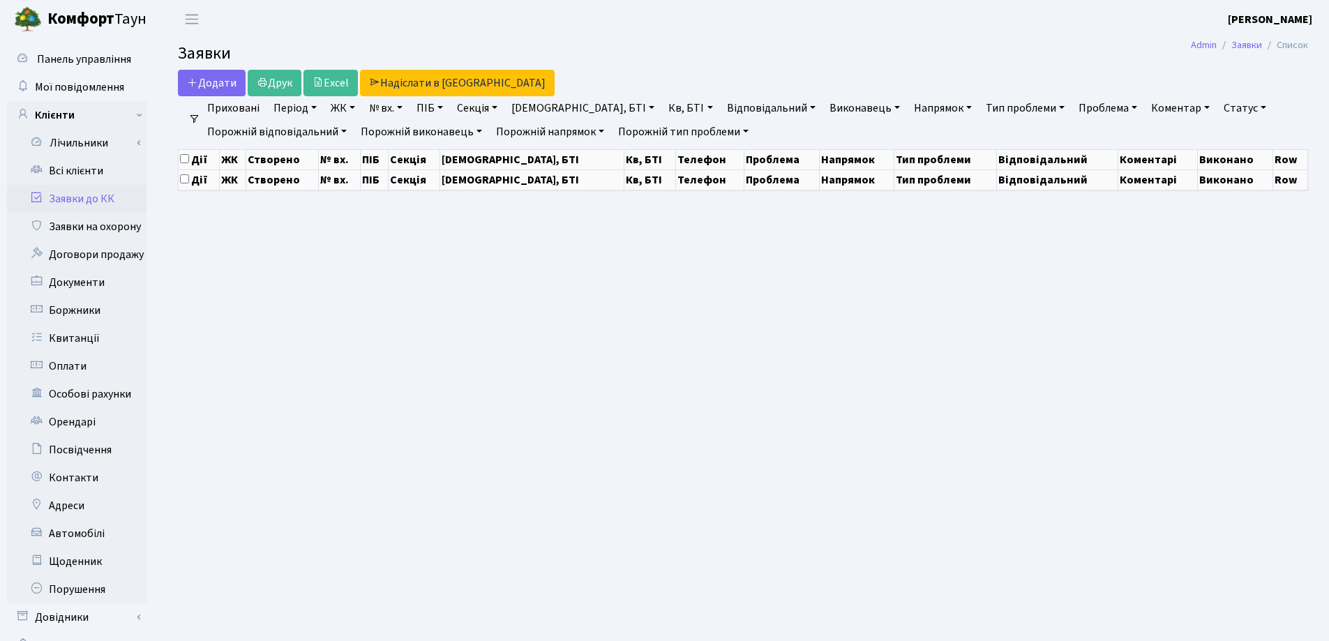
select select "25"
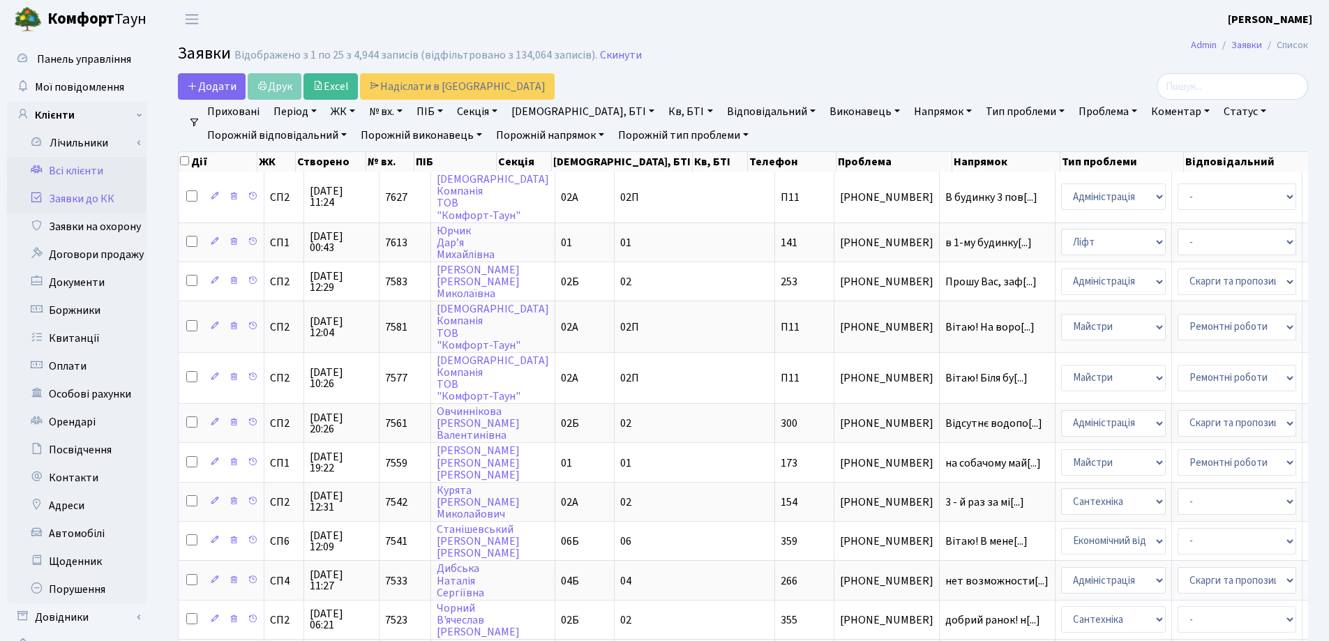
click at [63, 175] on link "Всі клієнти" at bounding box center [76, 171] width 139 height 28
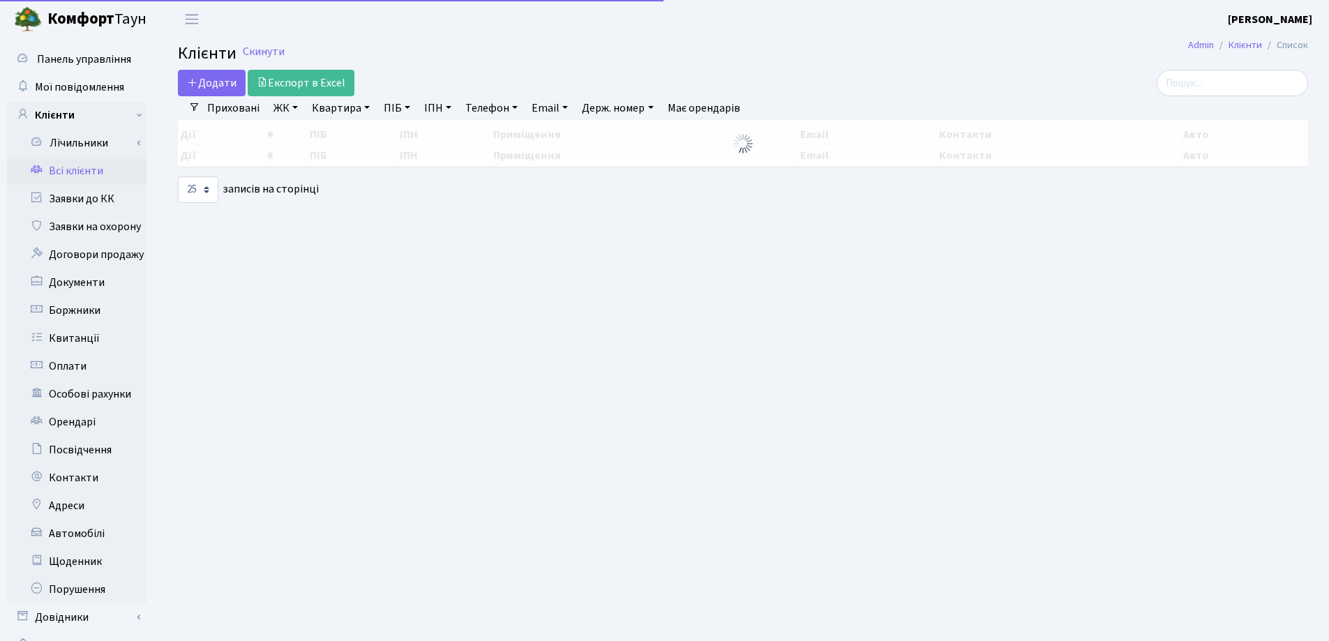
select select "25"
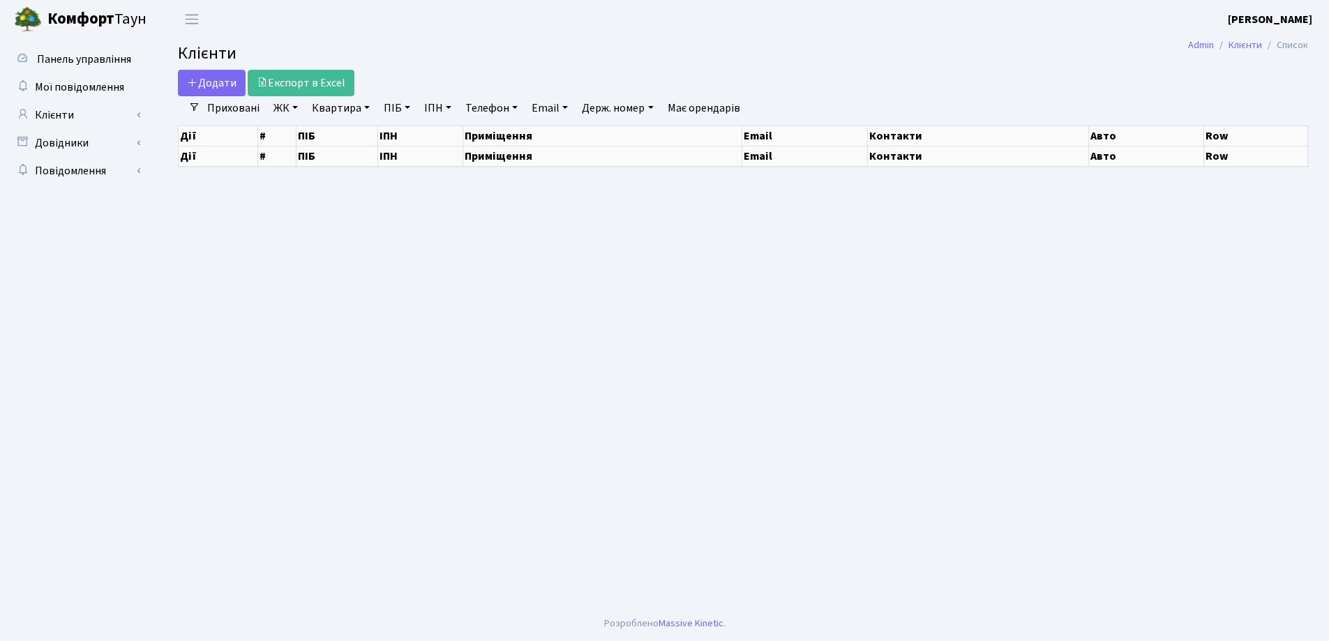
select select "25"
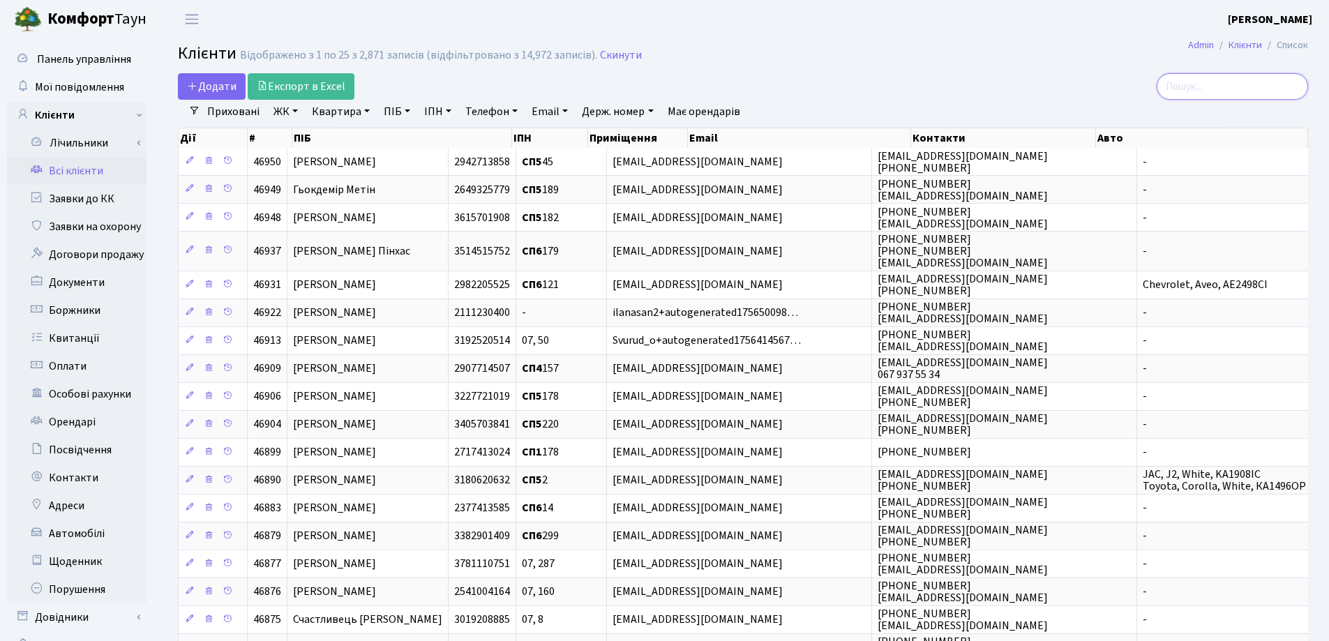
click at [1213, 90] on input "search" at bounding box center [1231, 86] width 151 height 27
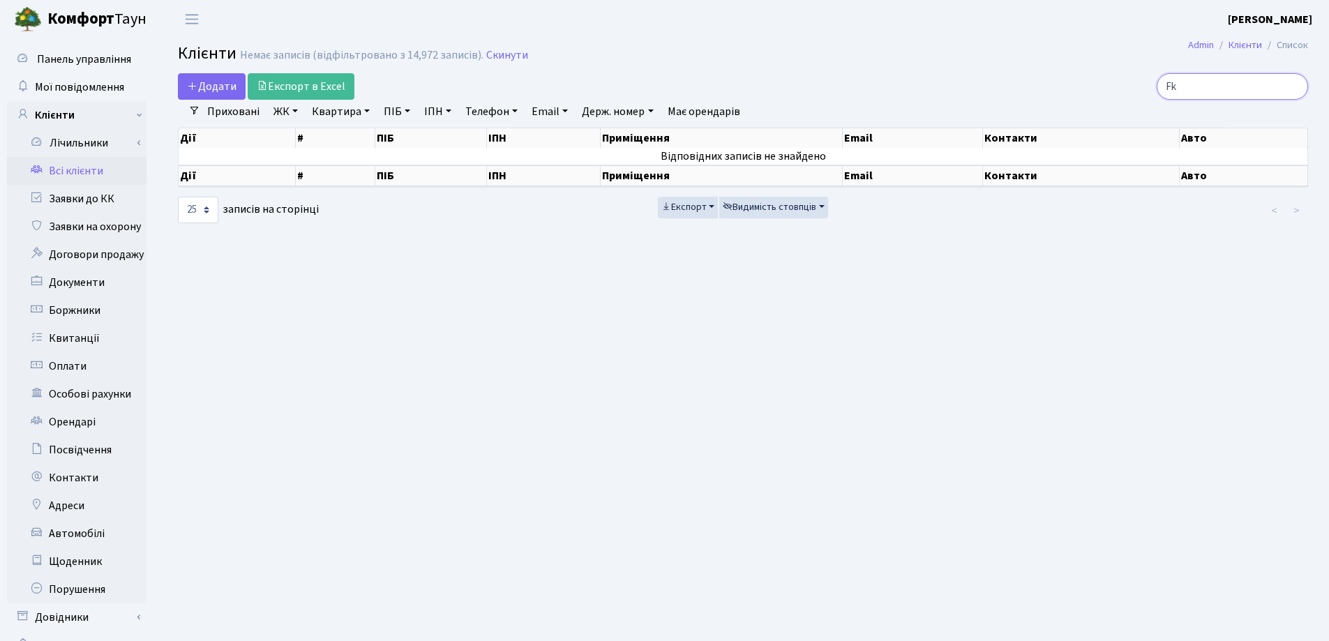
type input "F"
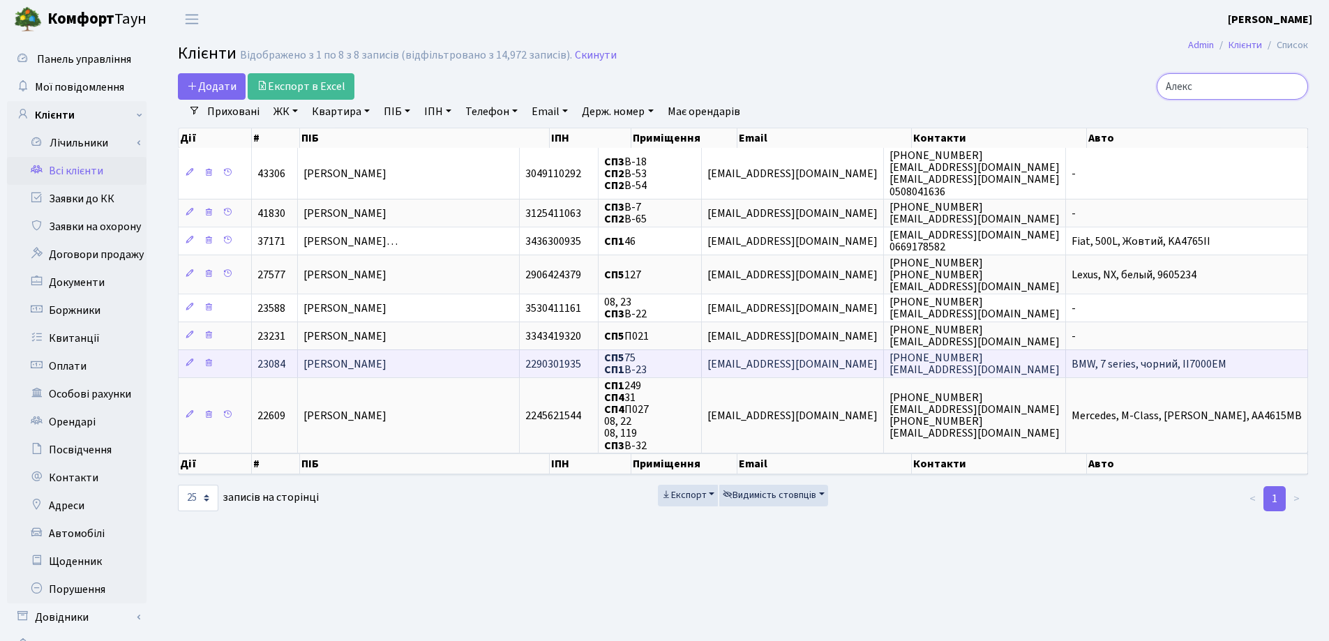
type input "Алекс"
click at [386, 365] on span "[PERSON_NAME]" at bounding box center [344, 363] width 83 height 15
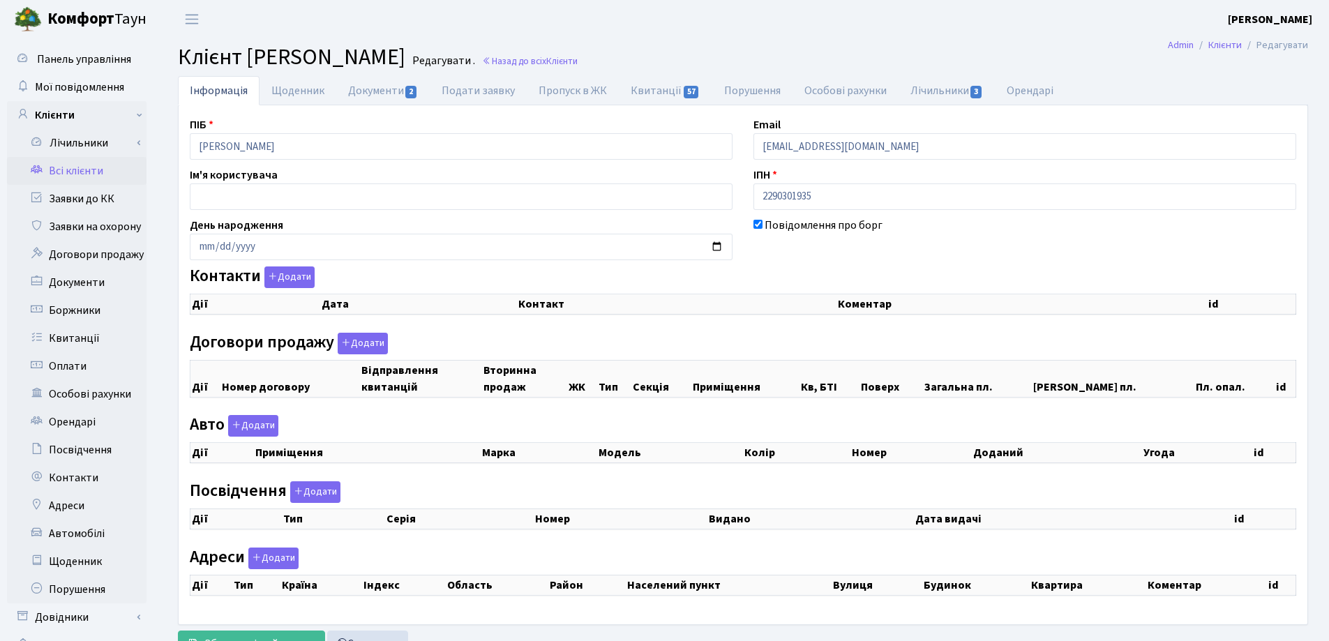
checkbox input "true"
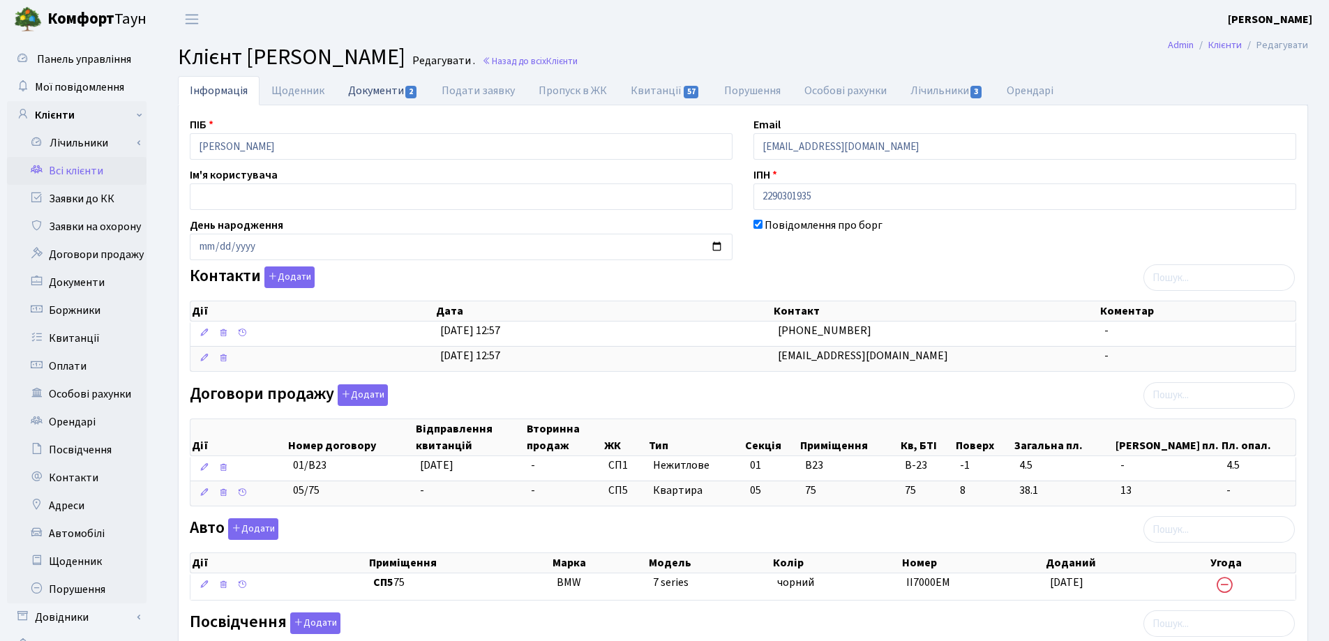
click at [368, 95] on link "Документи 2" at bounding box center [382, 90] width 93 height 29
select select "25"
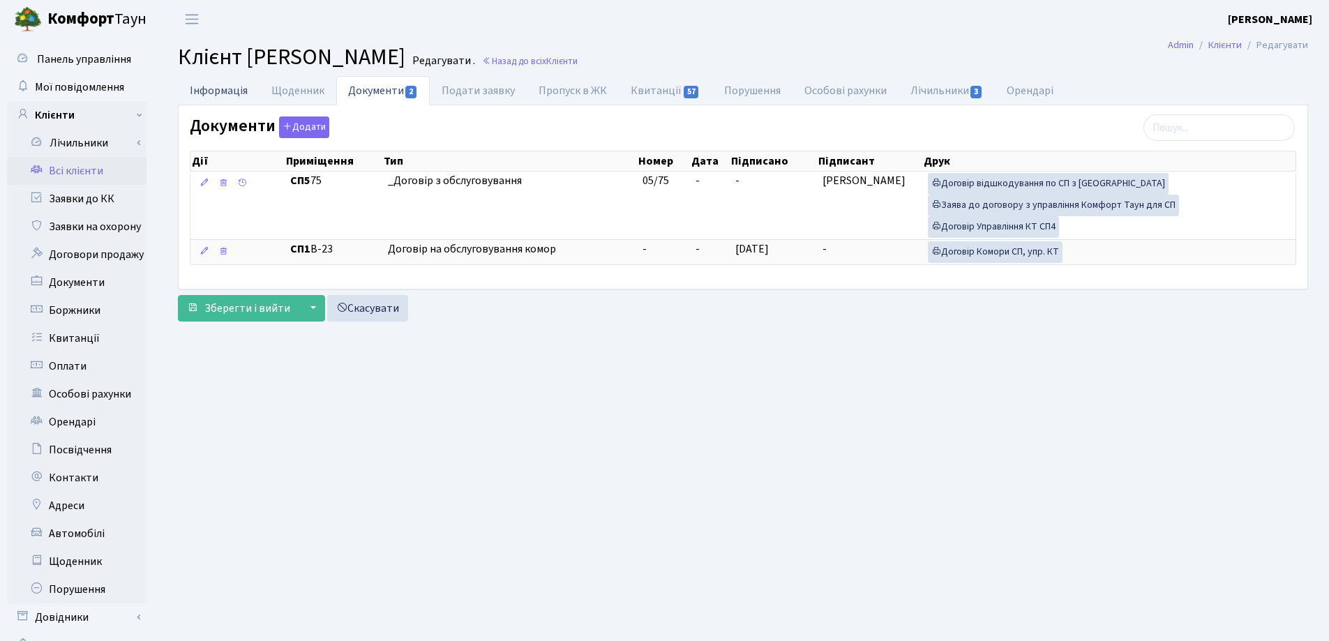
click at [207, 89] on link "Інформація" at bounding box center [219, 90] width 82 height 29
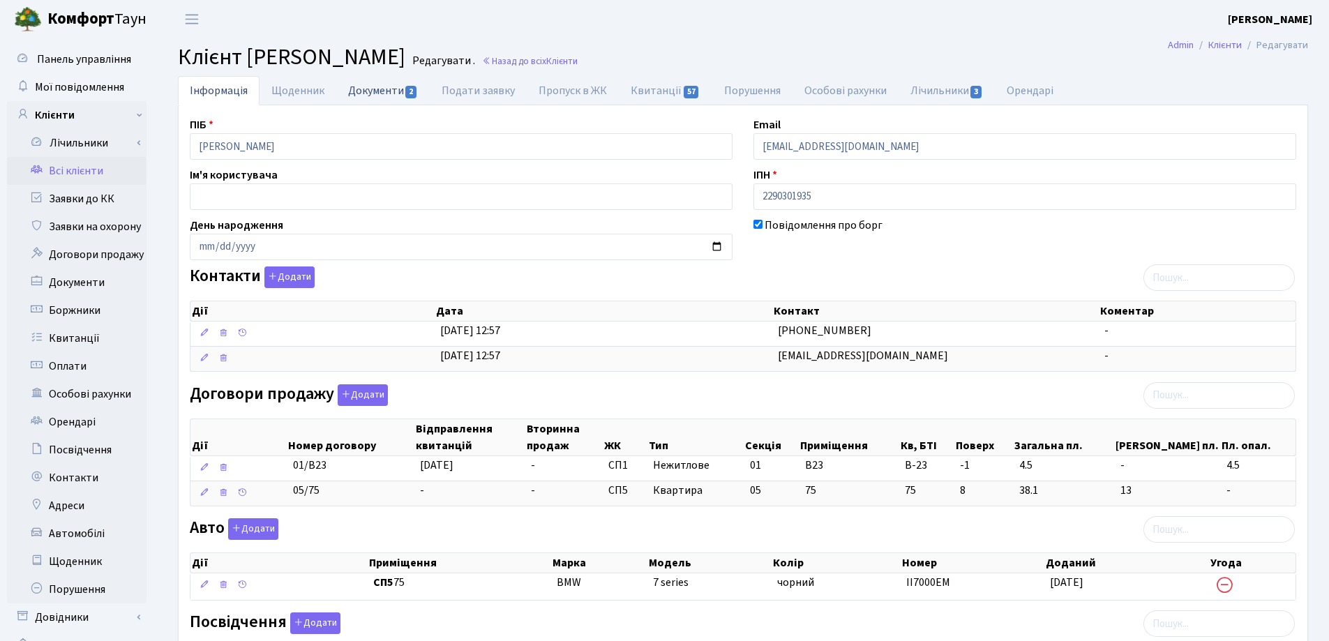
click at [377, 87] on link "Документи 2" at bounding box center [382, 90] width 93 height 29
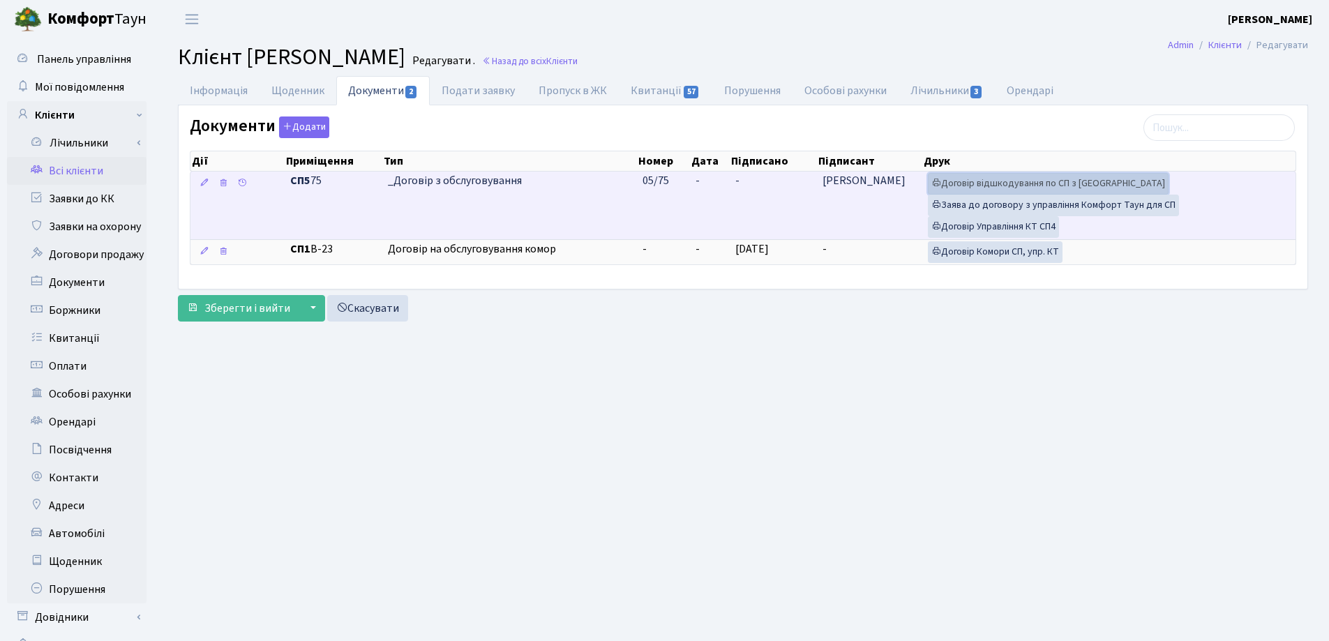
click at [1008, 181] on link "Договір відшкодування по СП з Екві" at bounding box center [1048, 184] width 241 height 22
click at [976, 224] on link "Договір Управління КТ СП4" at bounding box center [993, 227] width 131 height 22
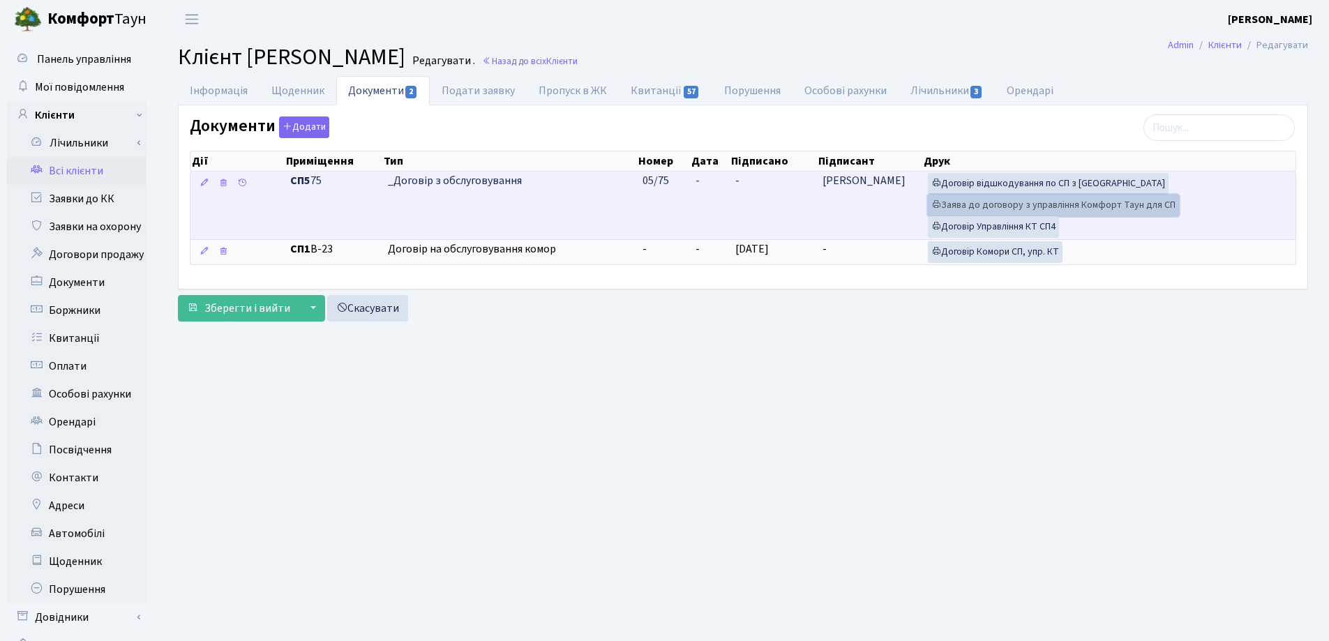
click at [959, 206] on link "Заява до договору з управління Комфорт Таун для СП" at bounding box center [1053, 206] width 251 height 22
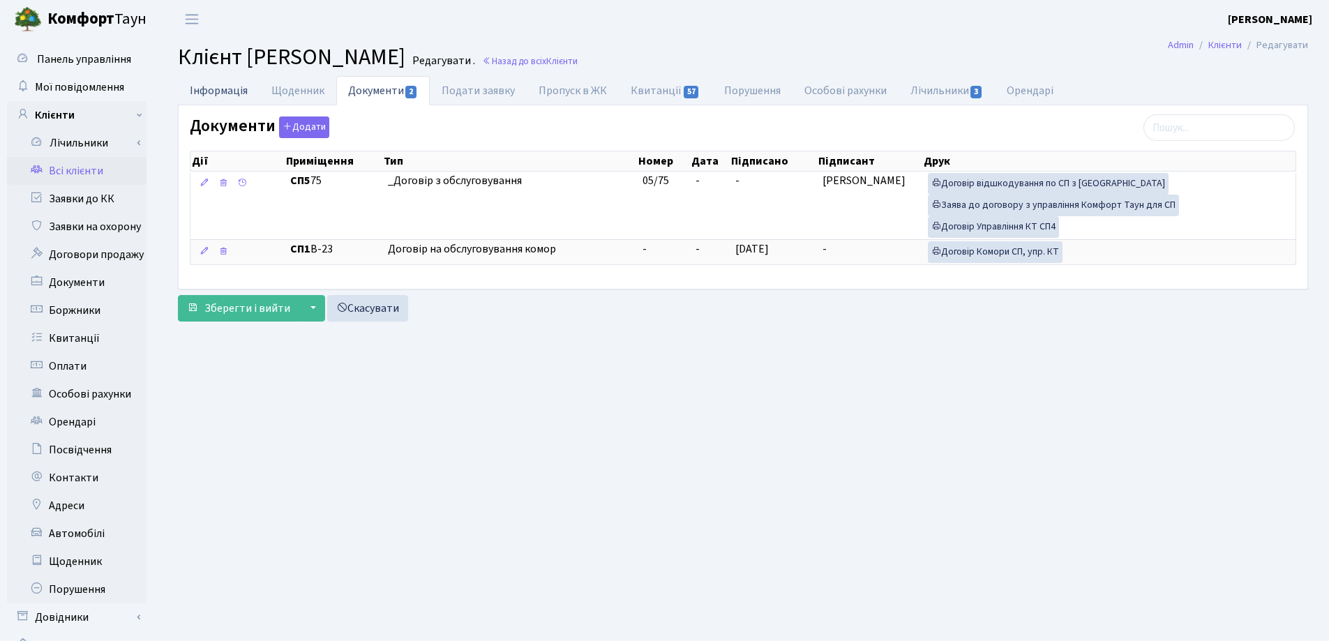
click at [232, 91] on link "Інформація" at bounding box center [219, 90] width 82 height 29
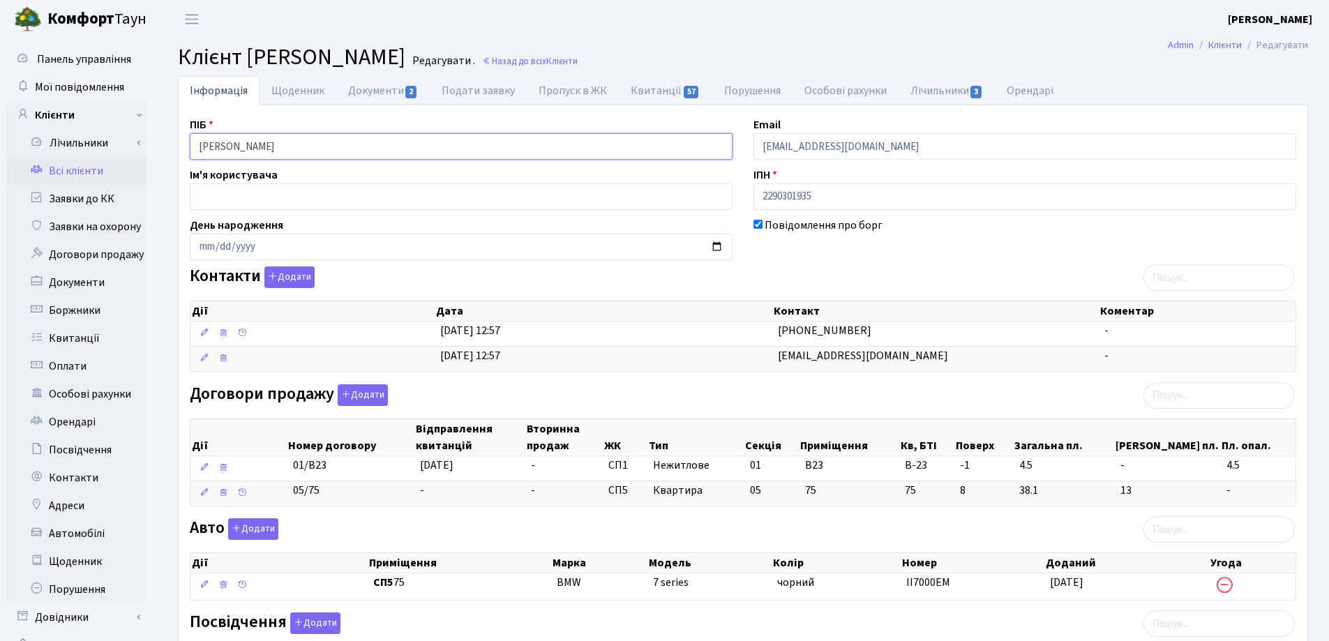
drag, startPoint x: 371, startPoint y: 153, endPoint x: 176, endPoint y: 149, distance: 194.7
click at [176, 149] on div "Інформація Щоденник Документи 2 Подати заявку Пропуск в ЖК Квитанції 57 Порушен…" at bounding box center [742, 549] width 1151 height 947
click at [577, 61] on link "Назад до всіх Клієнти" at bounding box center [530, 60] width 96 height 13
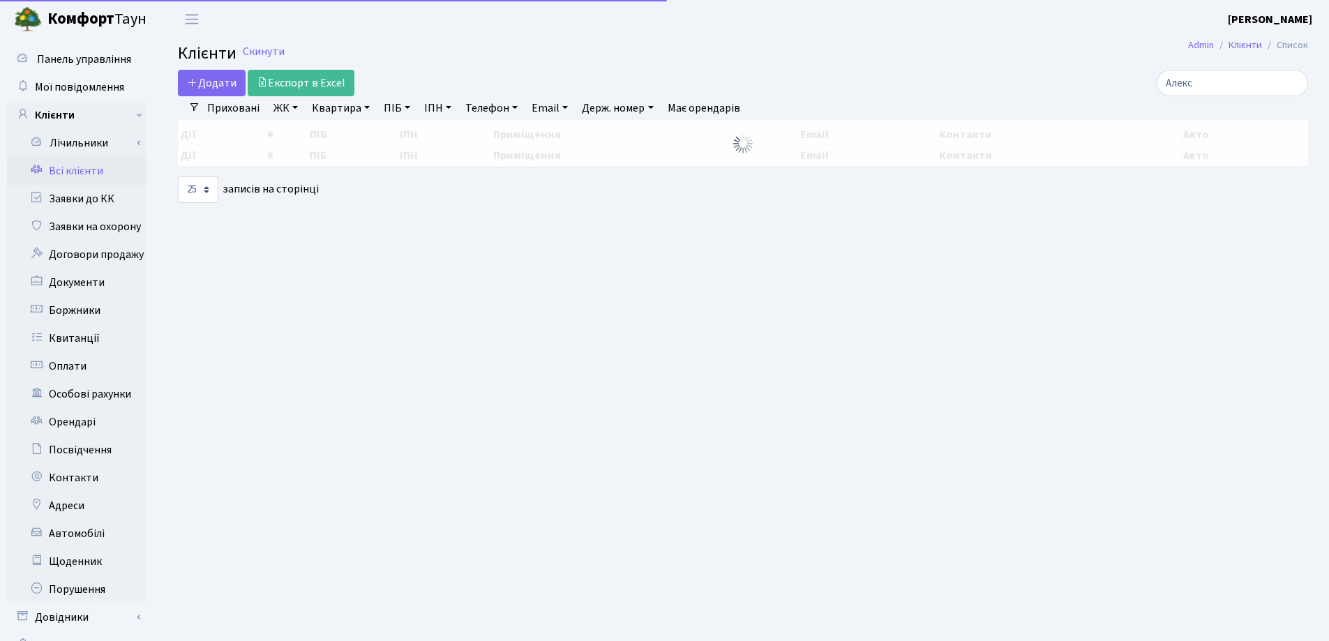
select select "25"
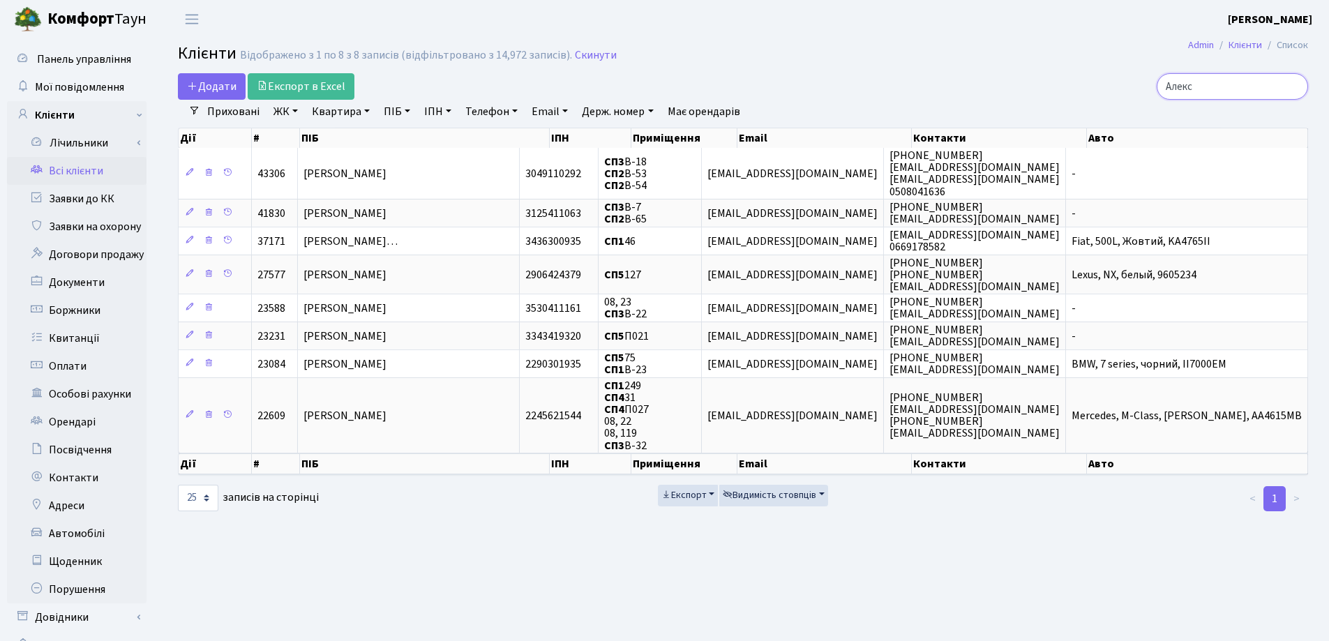
click at [1293, 89] on input "Алекс" at bounding box center [1231, 86] width 151 height 27
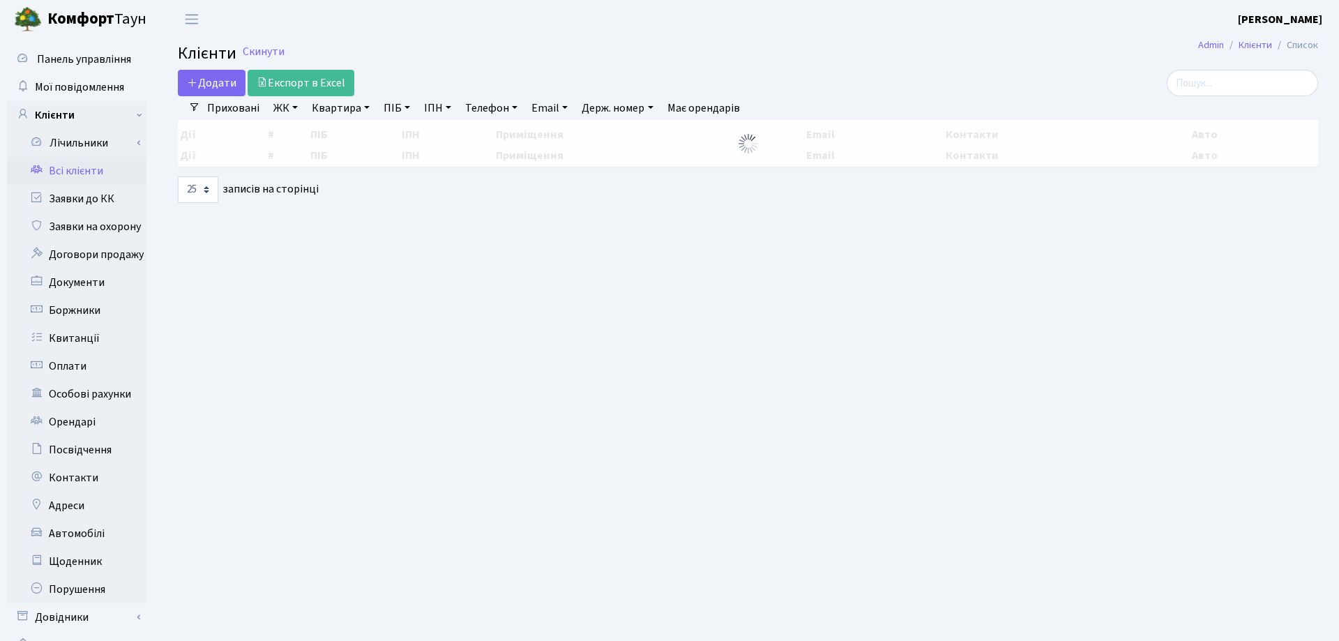
select select "25"
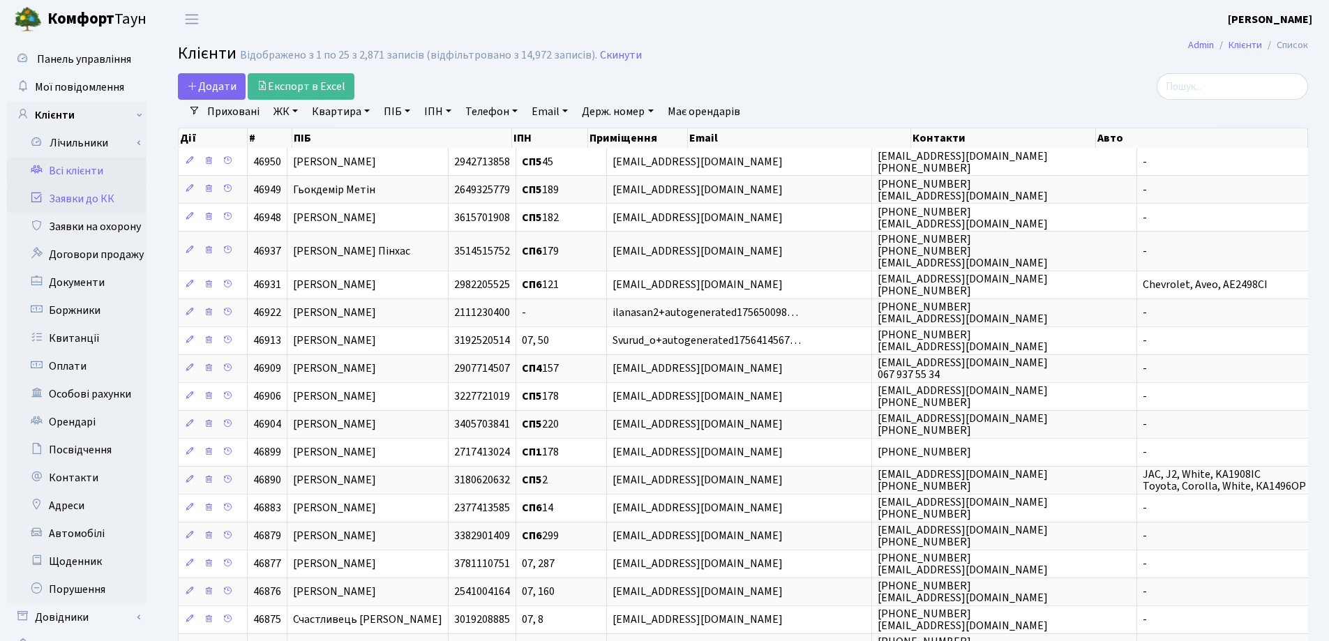
click at [81, 197] on link "Заявки до КК" at bounding box center [76, 199] width 139 height 28
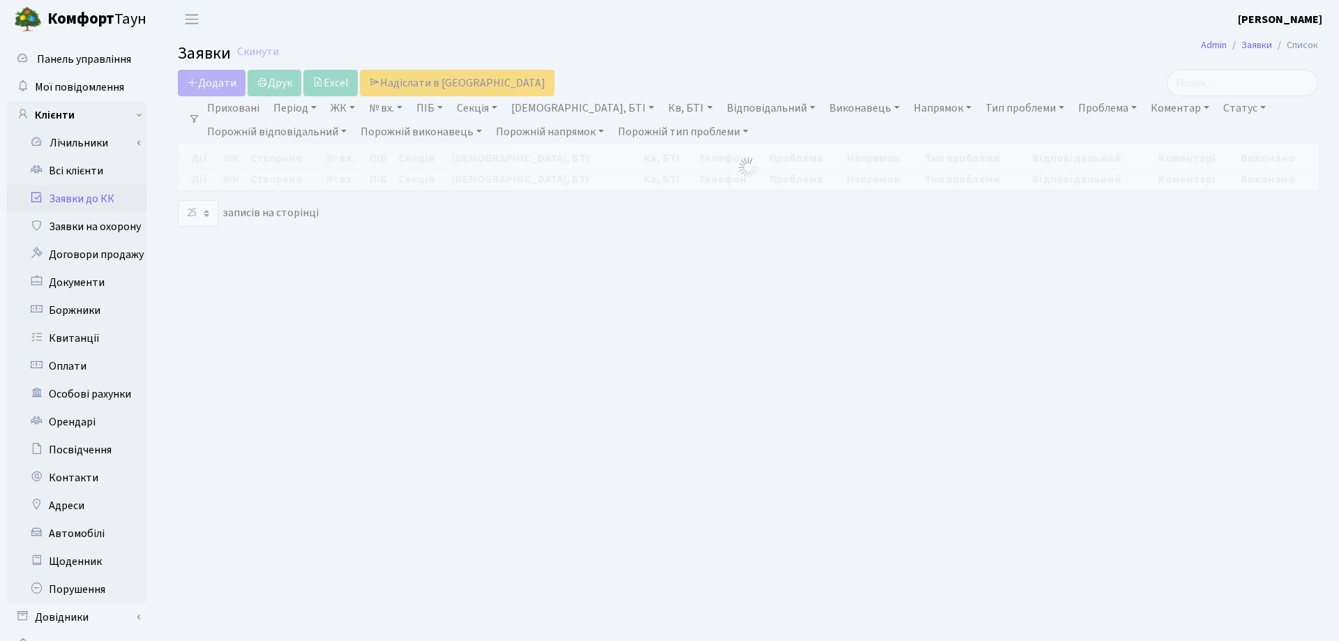
select select "25"
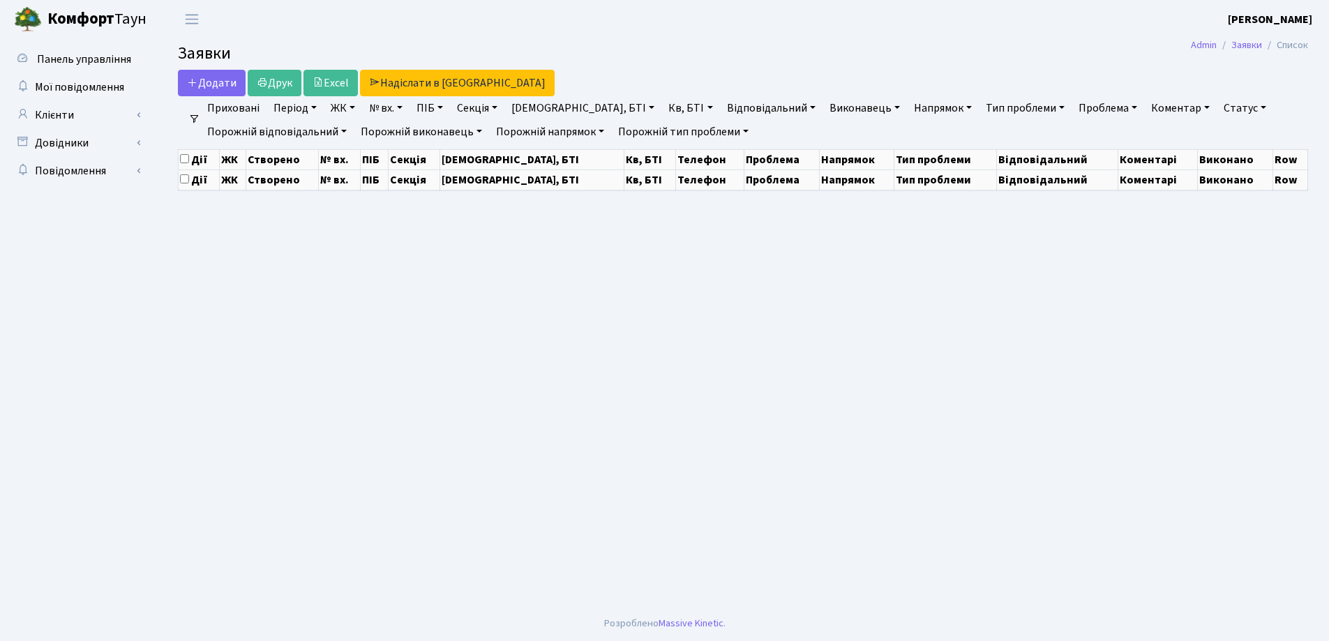
select select "25"
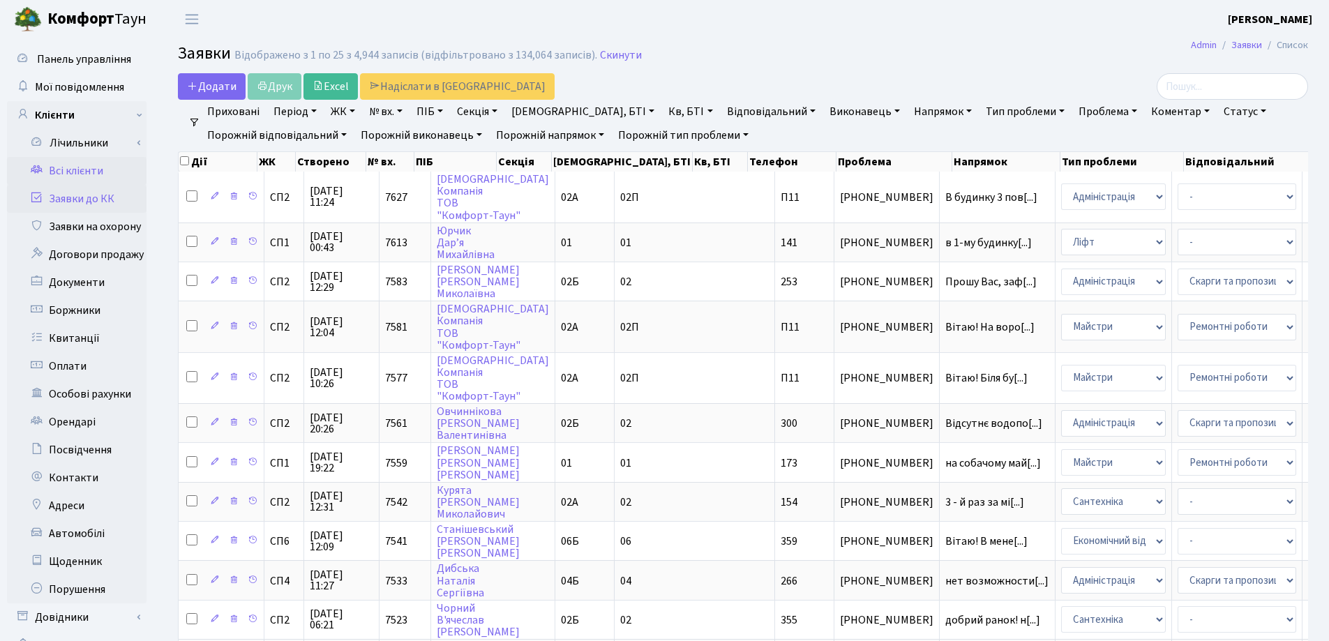
click at [69, 169] on link "Всі клієнти" at bounding box center [76, 171] width 139 height 28
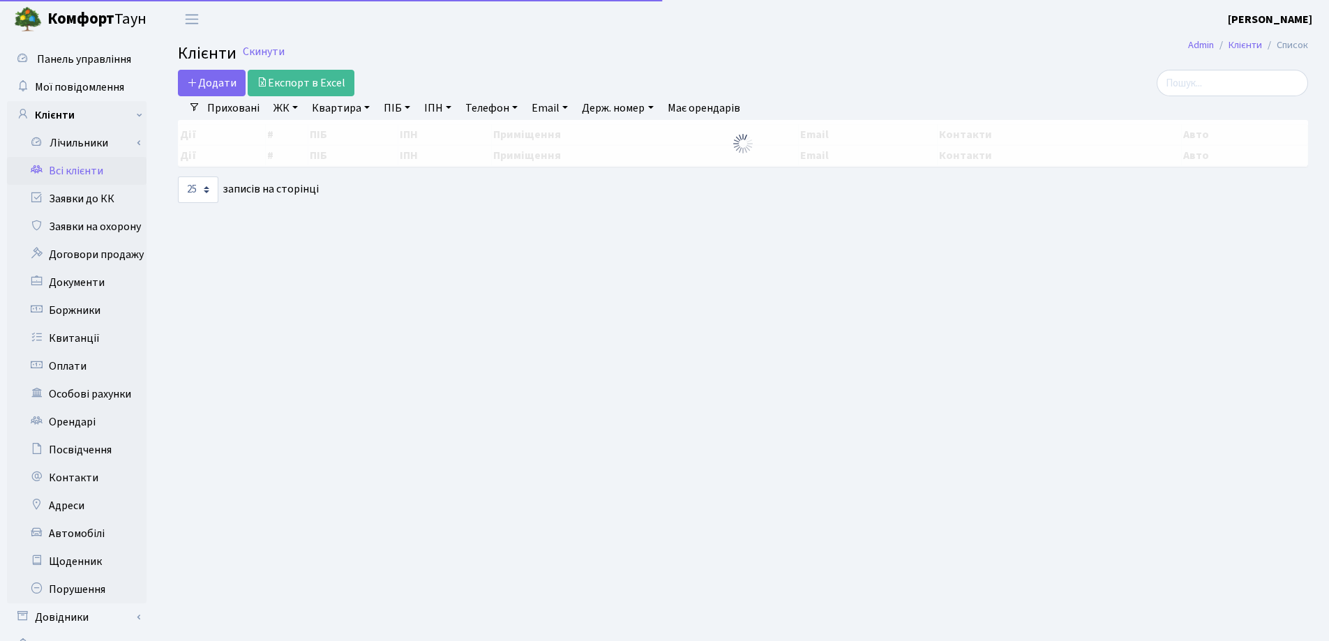
select select "25"
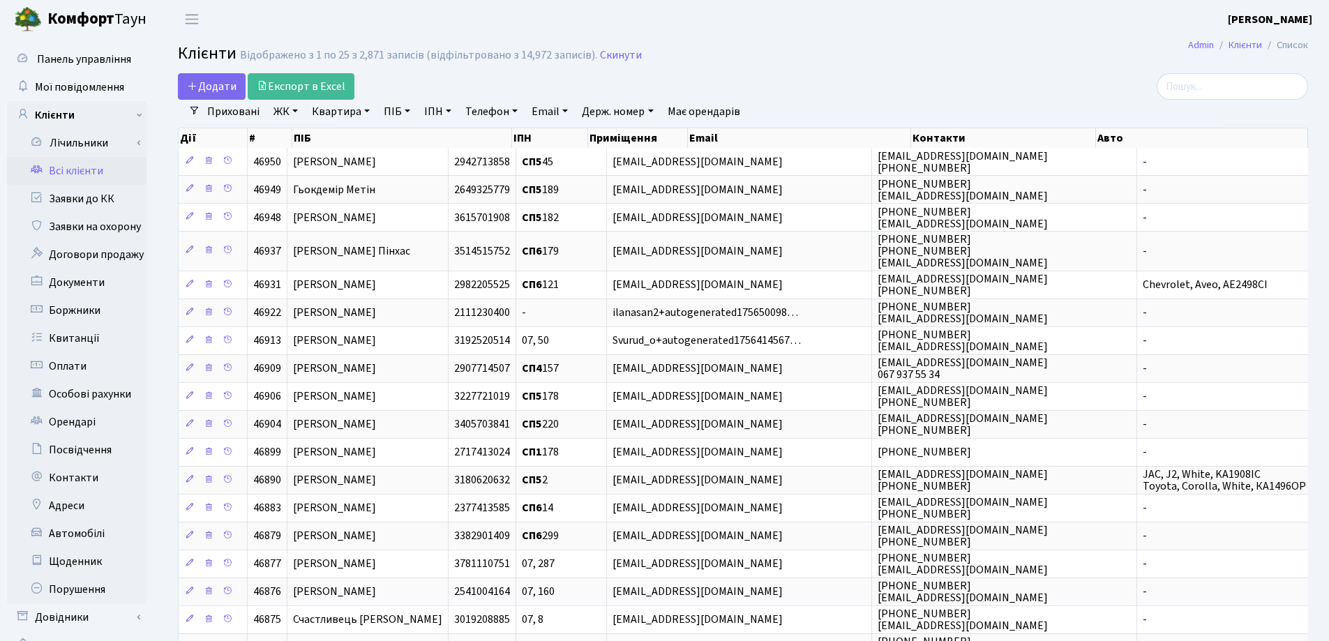
click at [365, 112] on link "Квартира" at bounding box center [340, 112] width 69 height 24
type input "31"
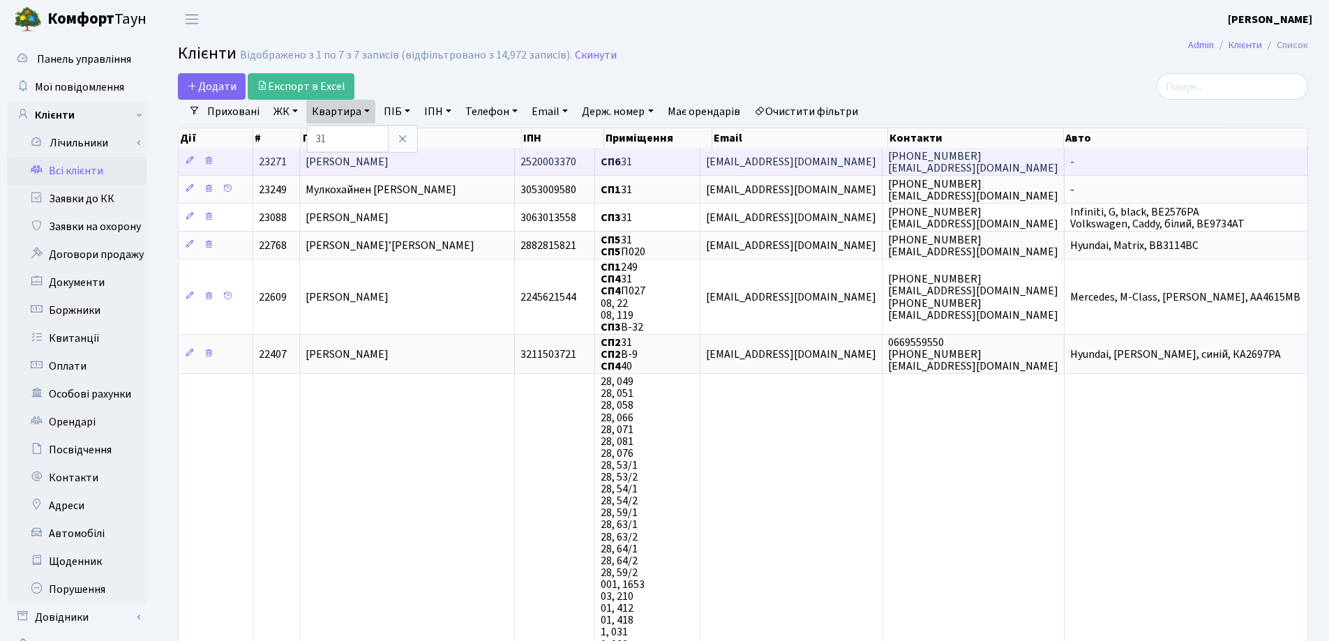
click at [388, 160] on span "[PERSON_NAME]" at bounding box center [346, 161] width 83 height 15
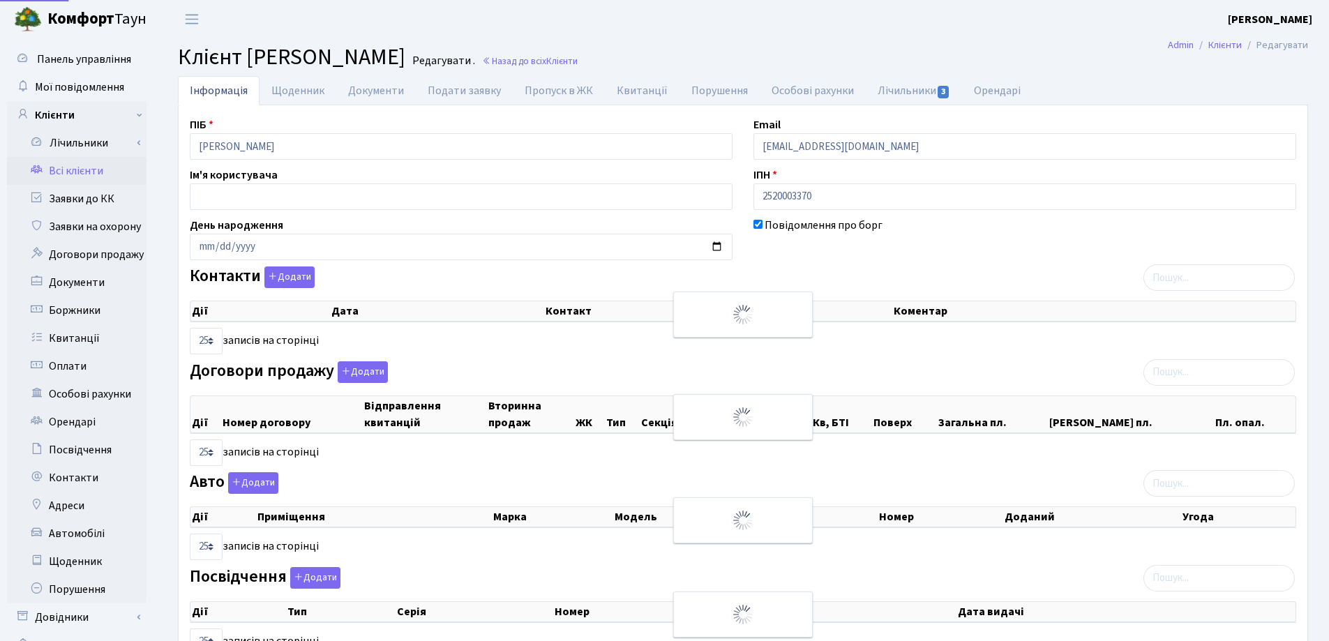
select select "25"
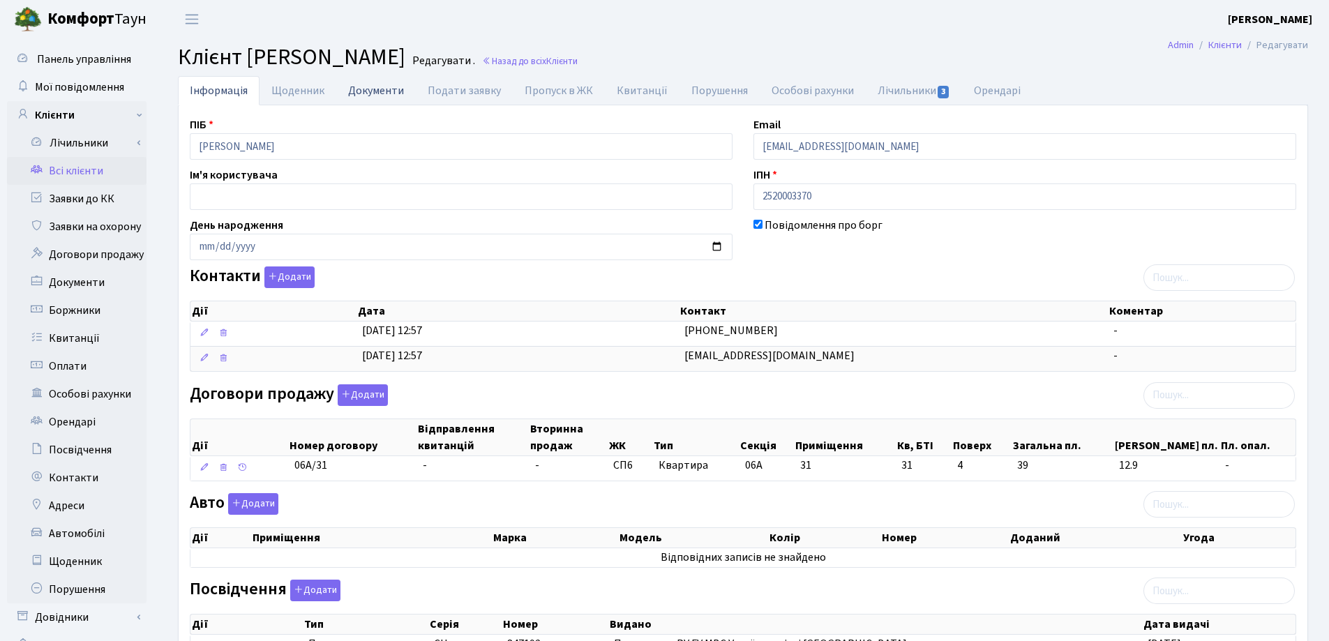
click at [372, 90] on link "Документи" at bounding box center [376, 90] width 80 height 29
select select "25"
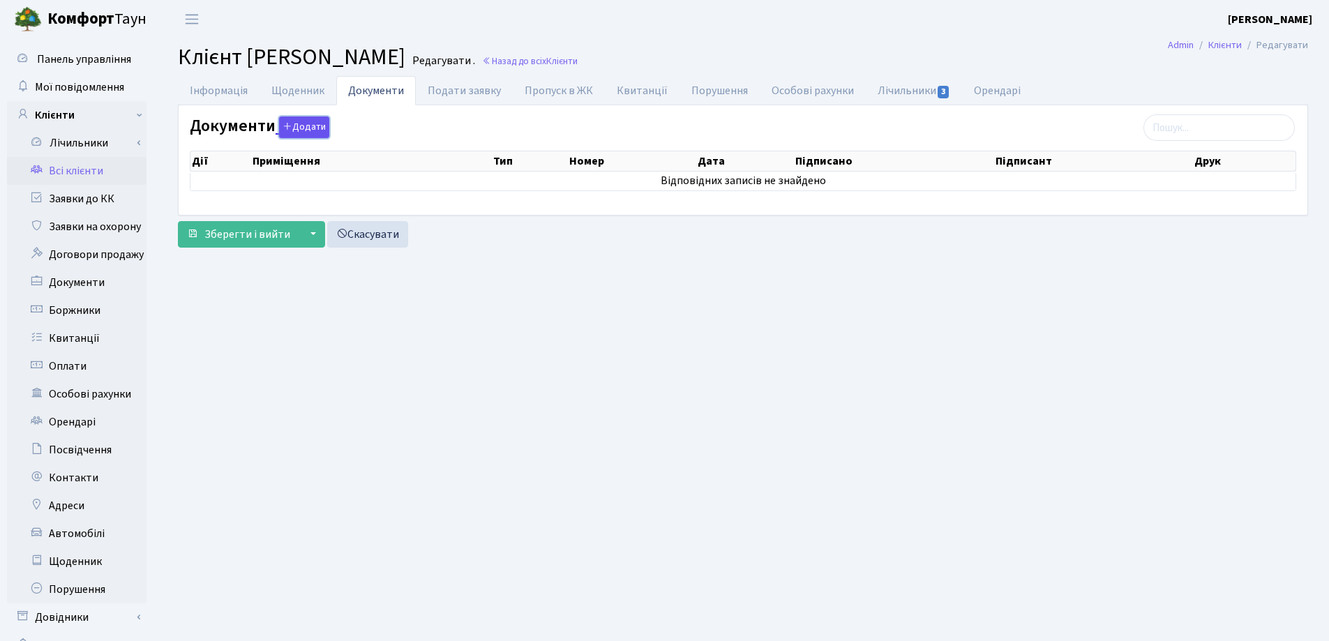
click at [305, 130] on button "Додати" at bounding box center [304, 127] width 50 height 22
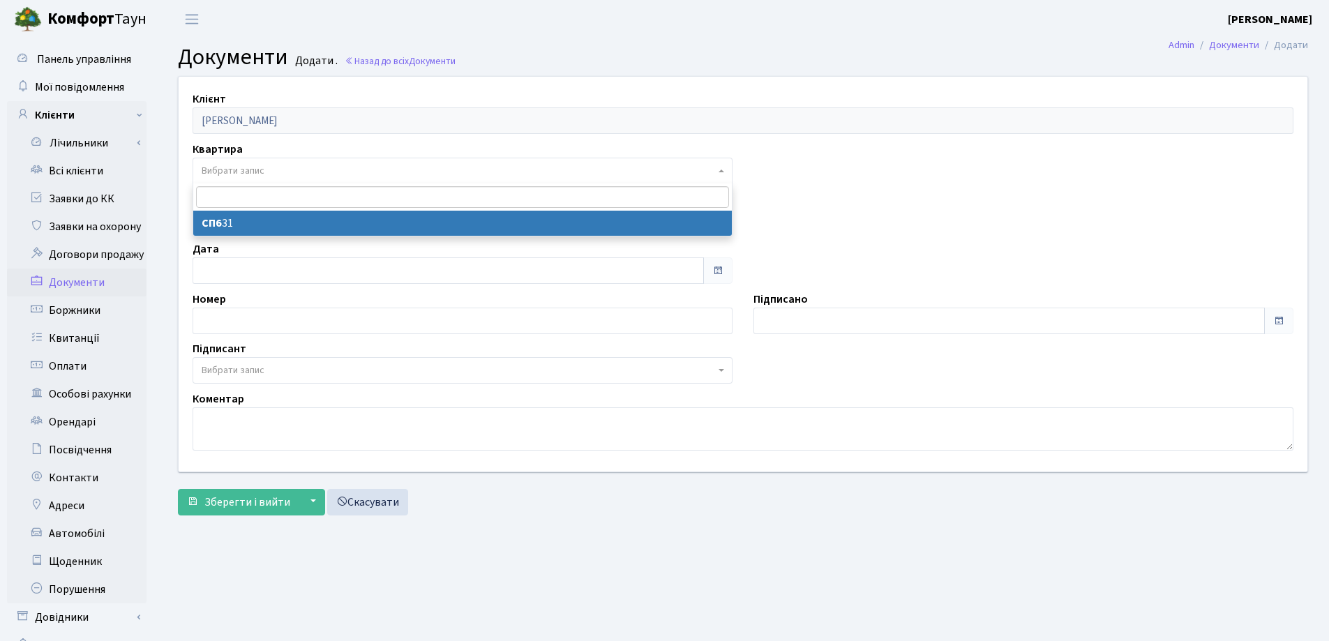
click at [253, 168] on span "Вибрати запис" at bounding box center [233, 171] width 63 height 14
select select "36923"
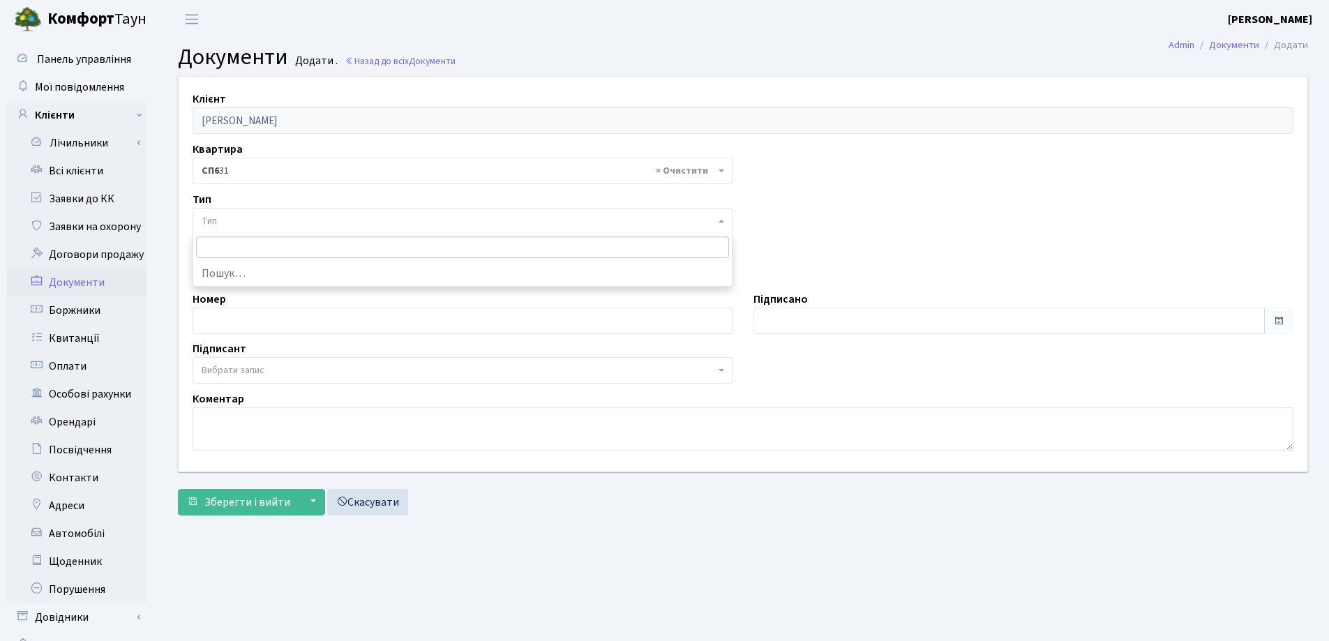
click at [252, 225] on span "Тип" at bounding box center [458, 221] width 513 height 14
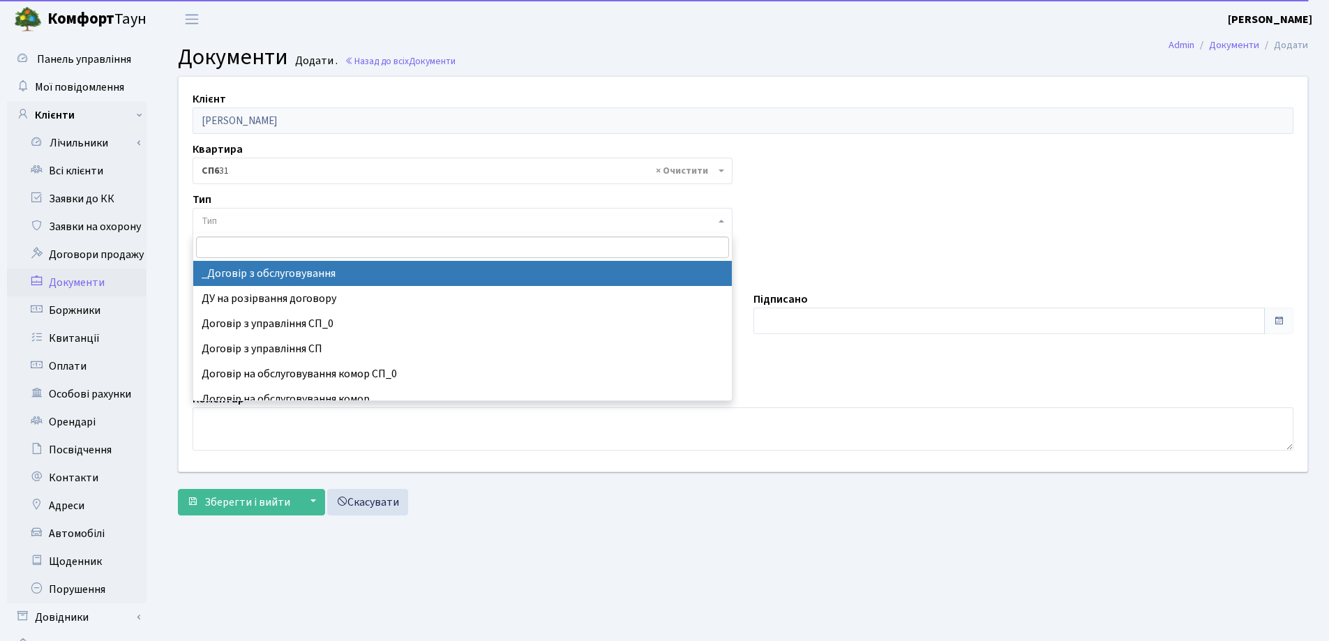
select select "289"
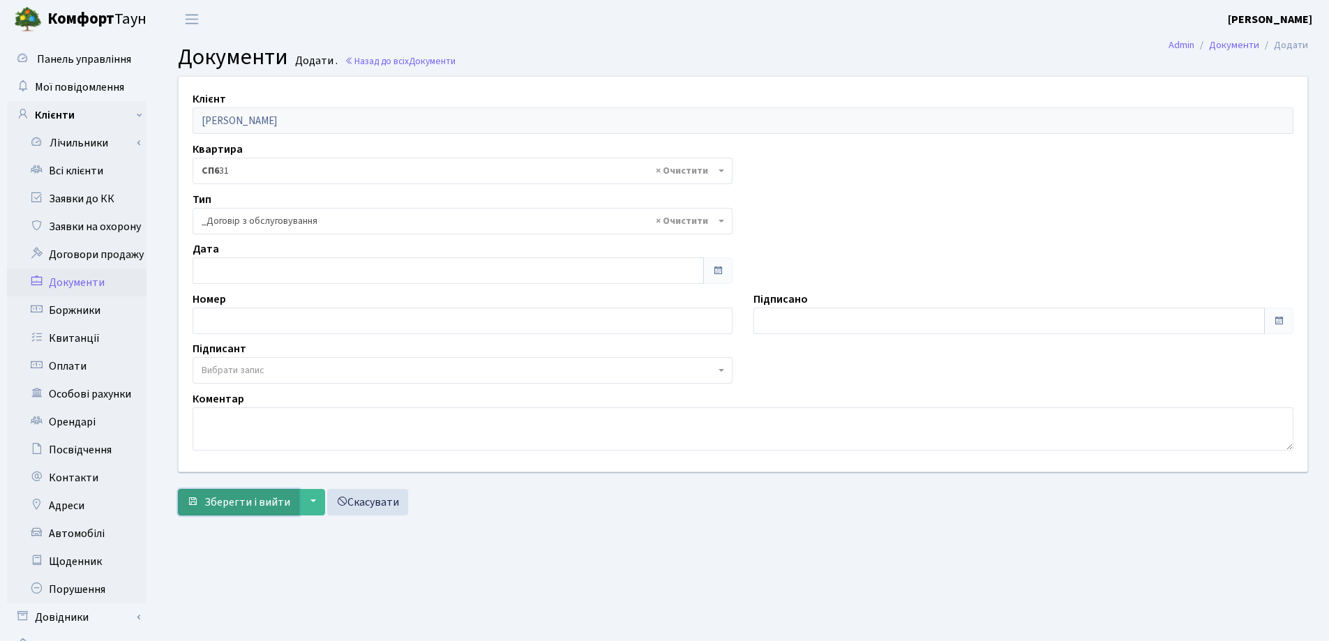
click at [235, 506] on span "Зберегти і вийти" at bounding box center [247, 501] width 86 height 15
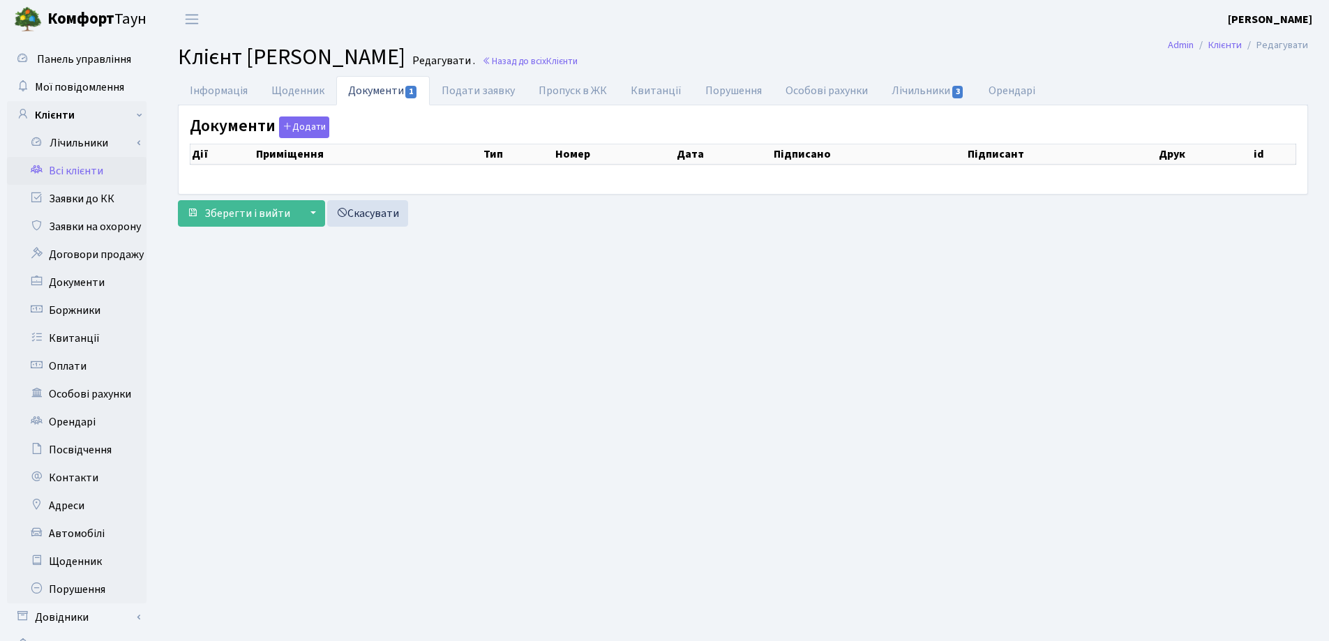
checkbox input "true"
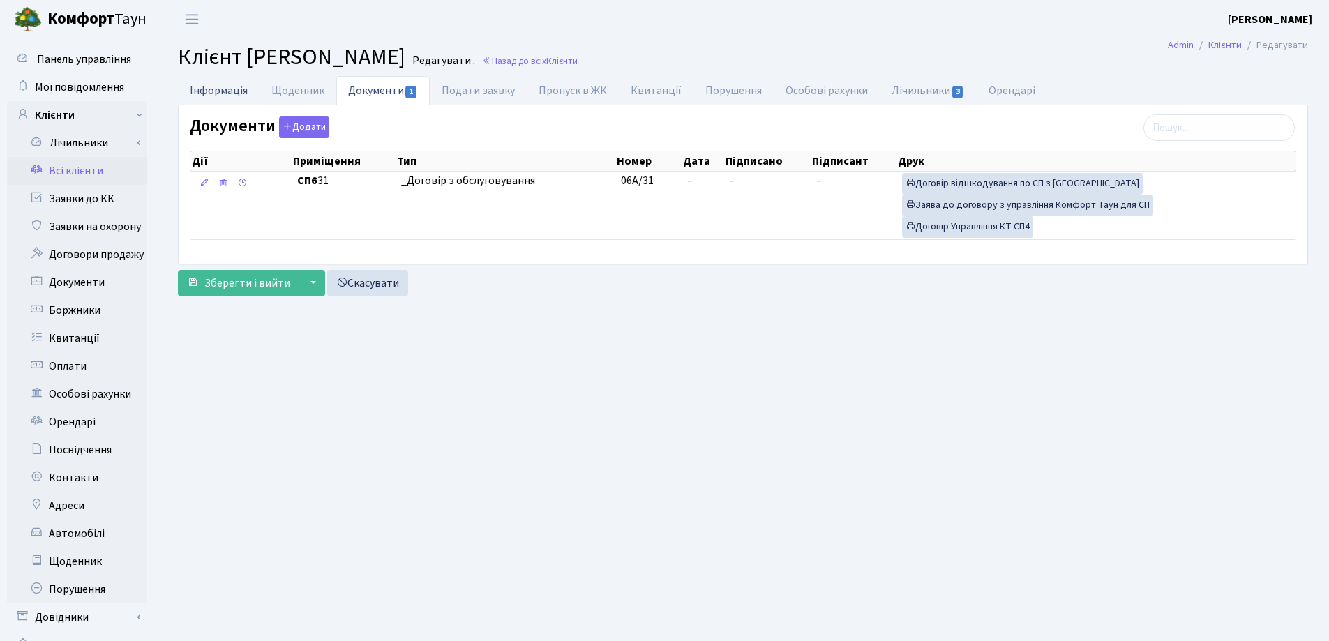
click at [206, 89] on link "Інформація" at bounding box center [219, 90] width 82 height 29
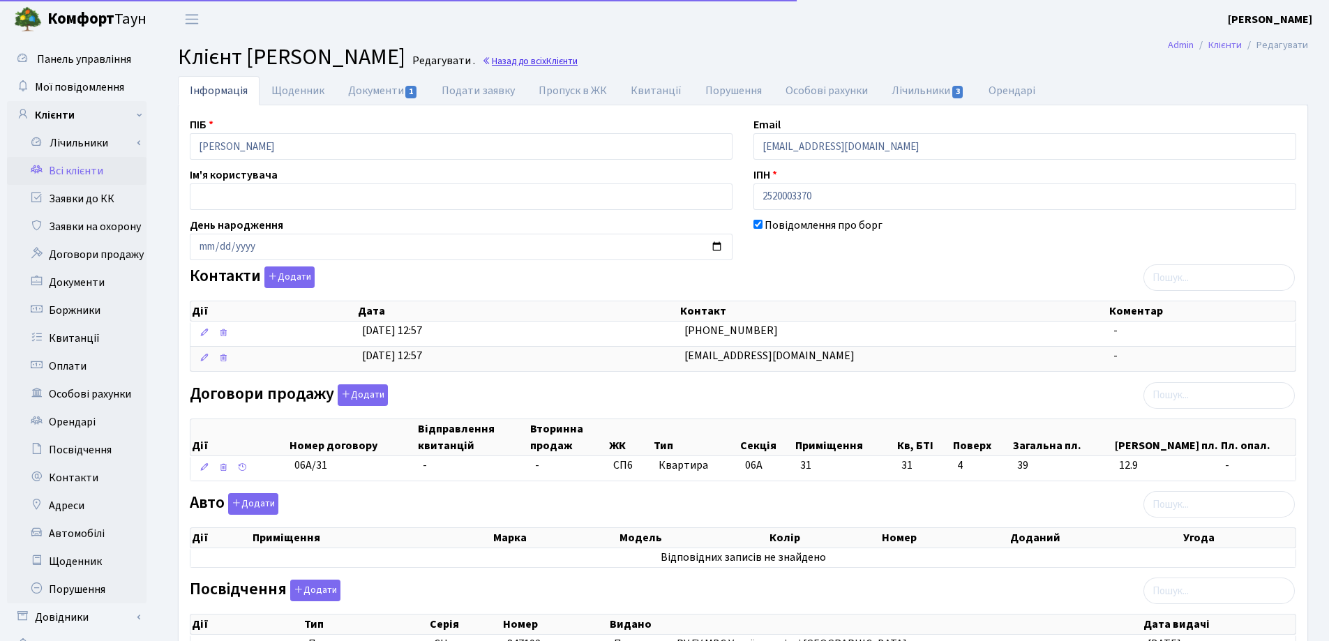
click at [577, 64] on link "Назад до всіх Клієнти" at bounding box center [530, 60] width 96 height 13
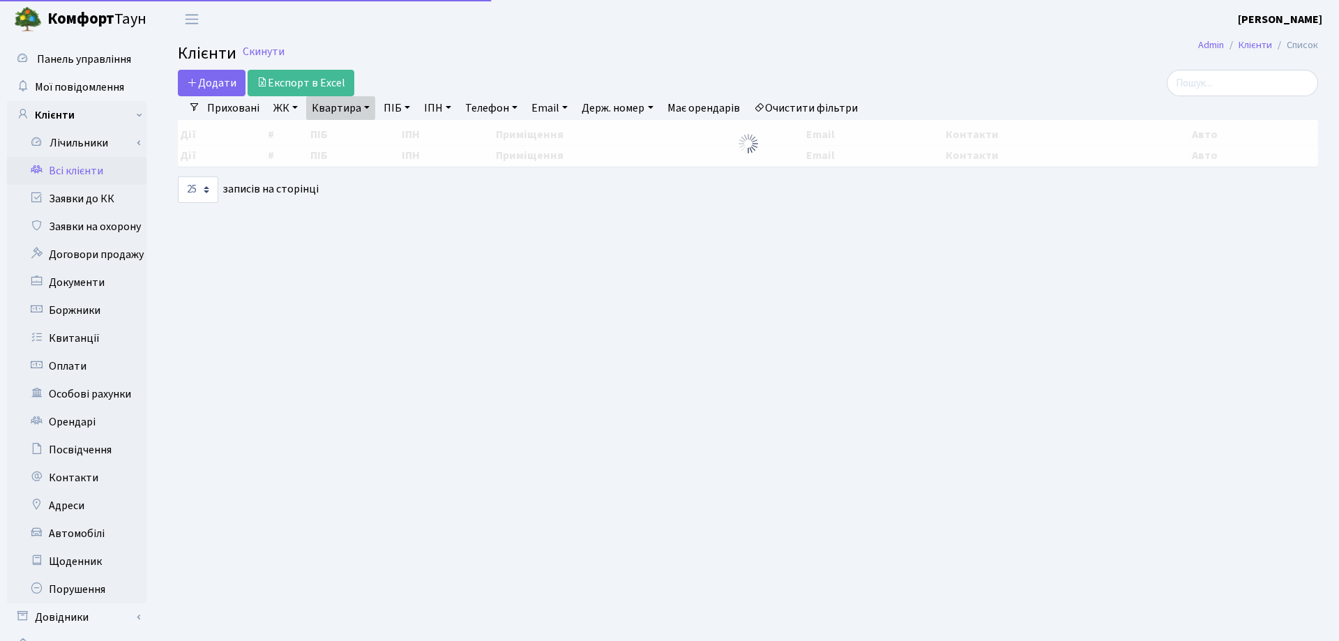
select select "25"
click at [365, 111] on link "Квартира" at bounding box center [340, 108] width 69 height 24
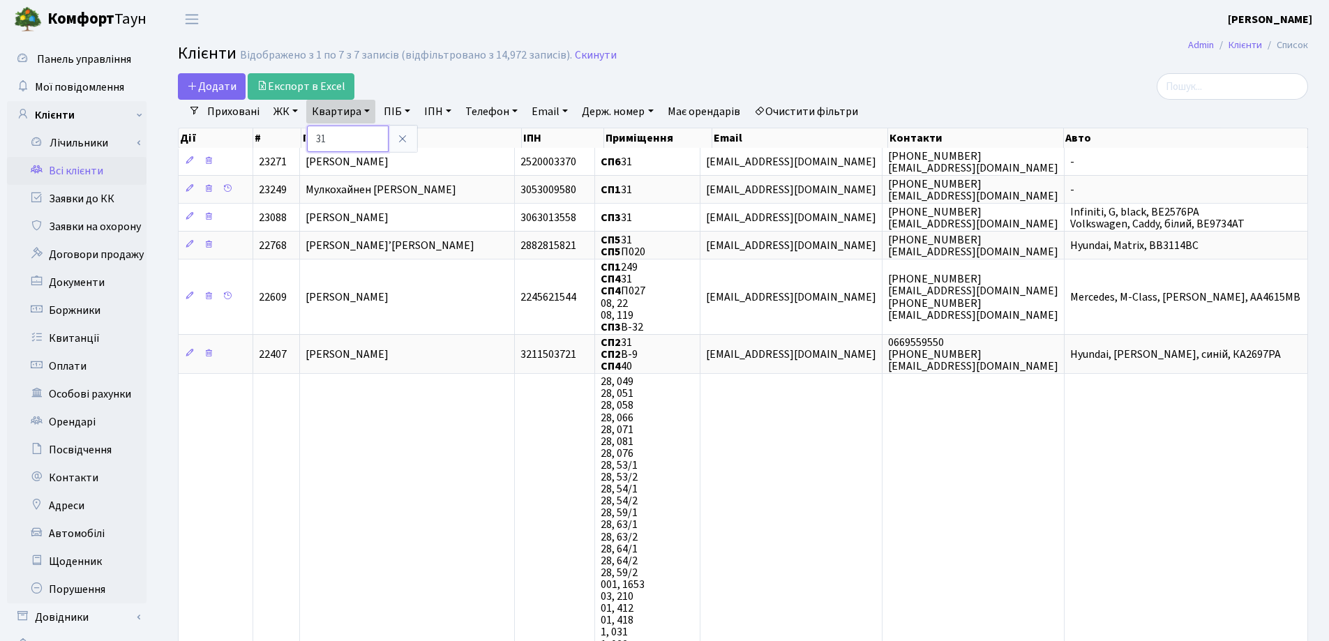
click at [365, 128] on input "31" at bounding box center [348, 139] width 82 height 27
type input "3"
type input "20"
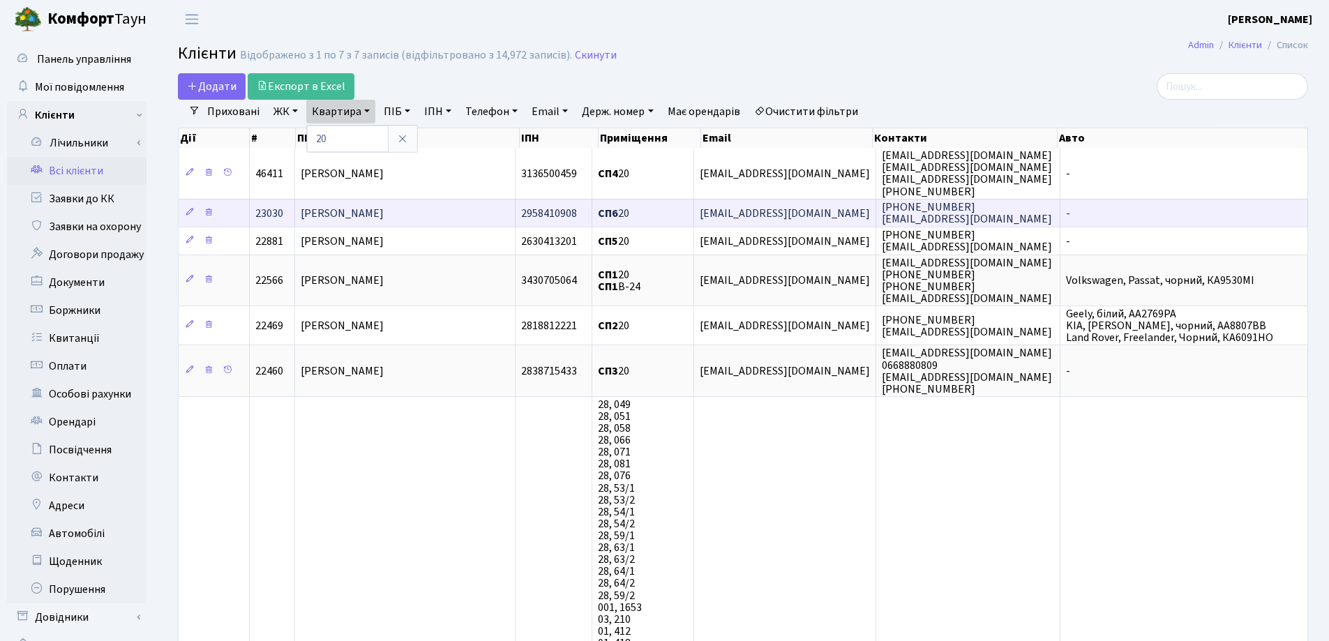
click at [345, 211] on span "Титаренко Наталія Миколаївна" at bounding box center [342, 213] width 83 height 15
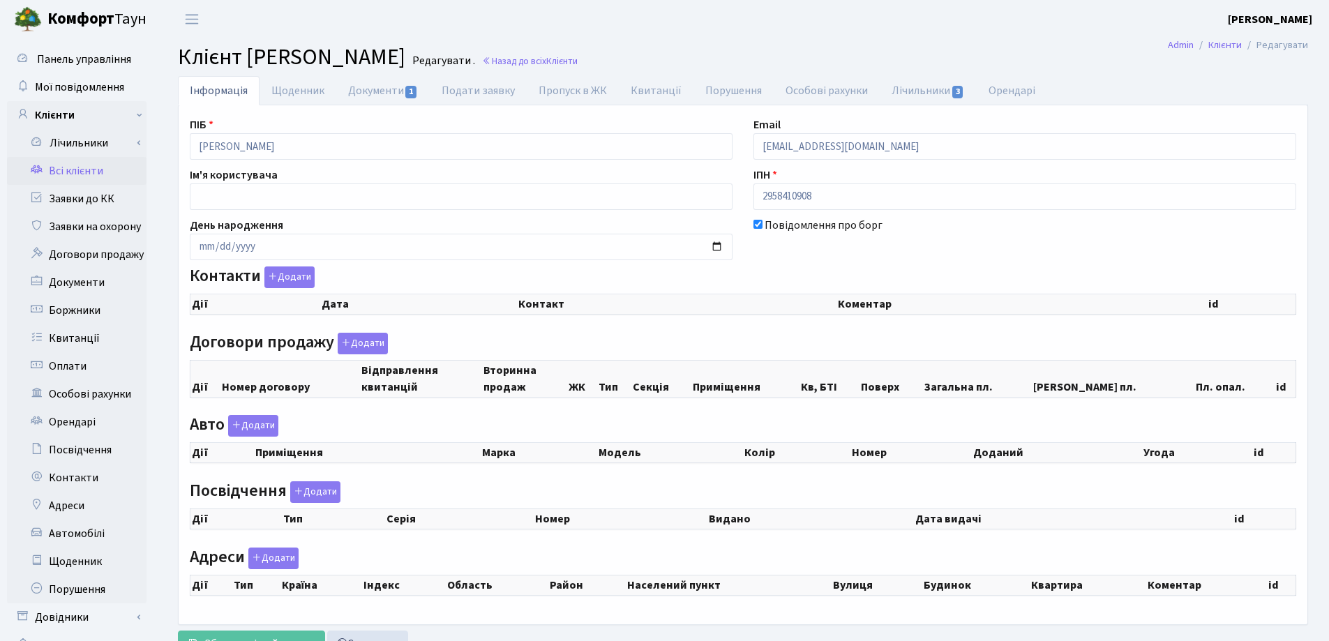
scroll to position [58, 0]
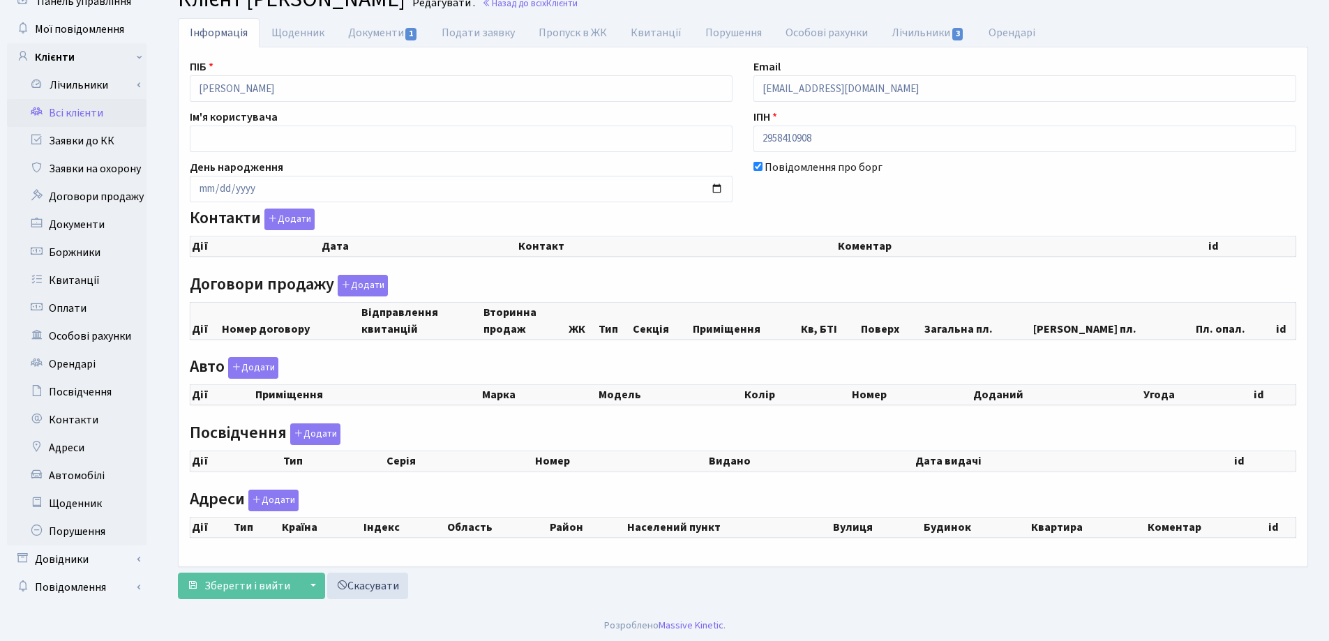
checkbox input "true"
select select "25"
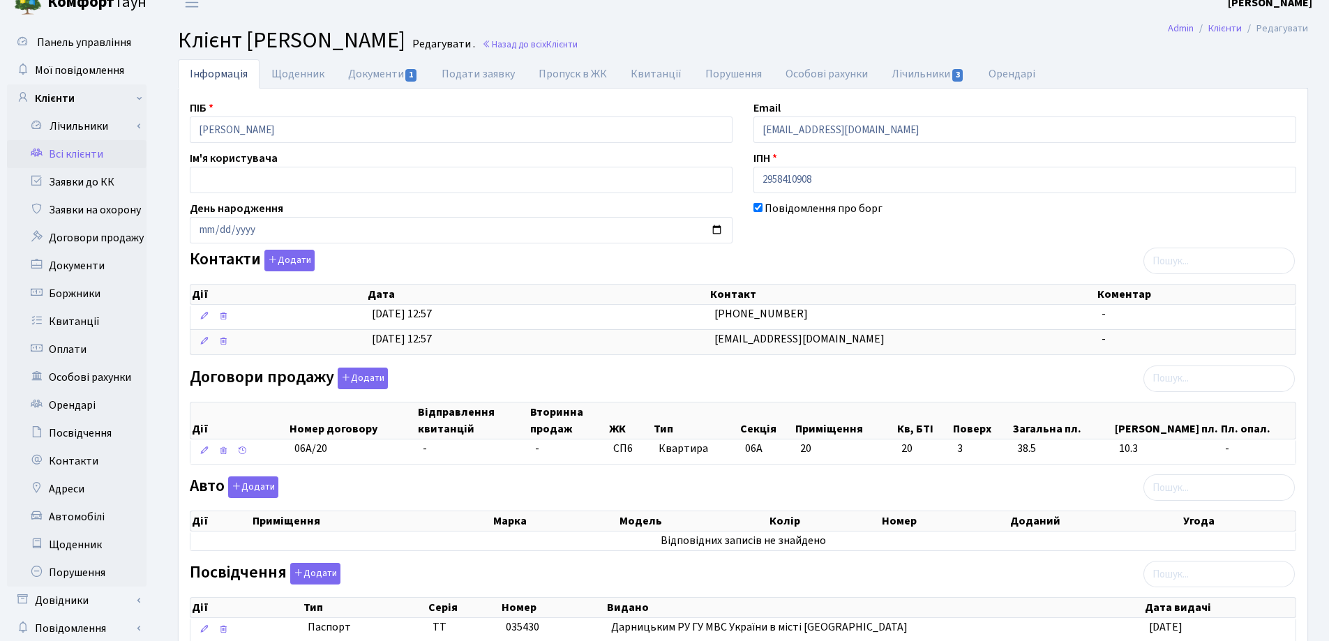
scroll to position [0, 0]
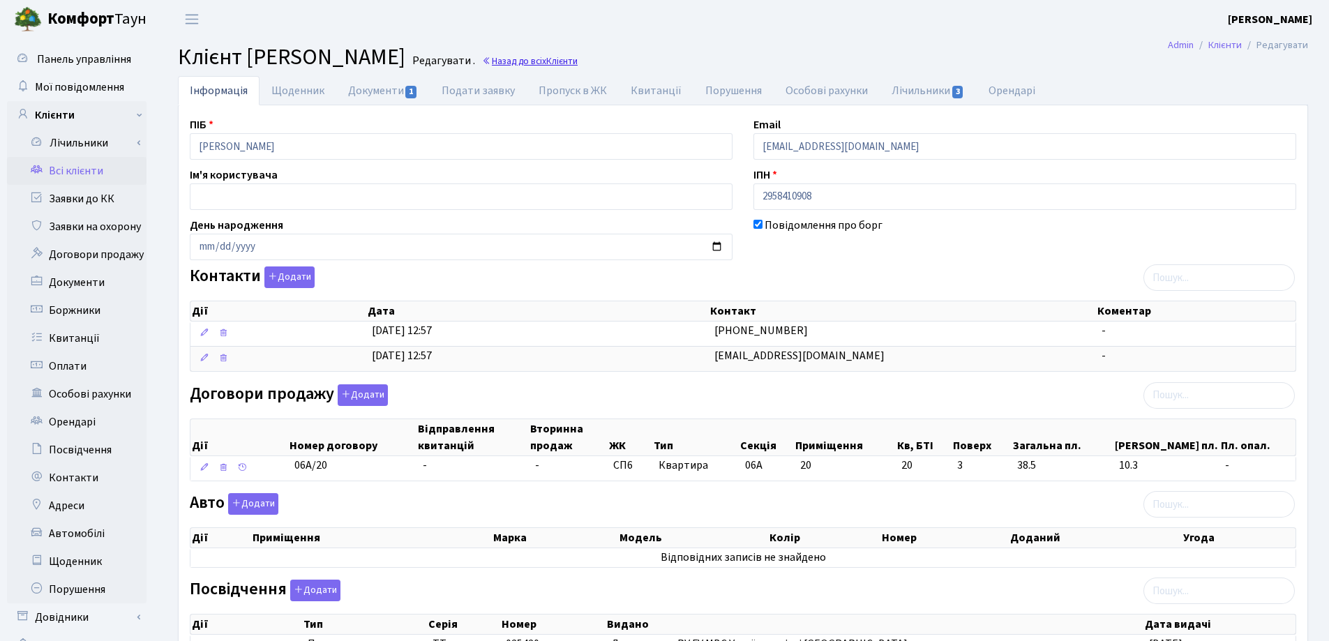
click at [577, 60] on link "Назад до всіх Клієнти" at bounding box center [530, 60] width 96 height 13
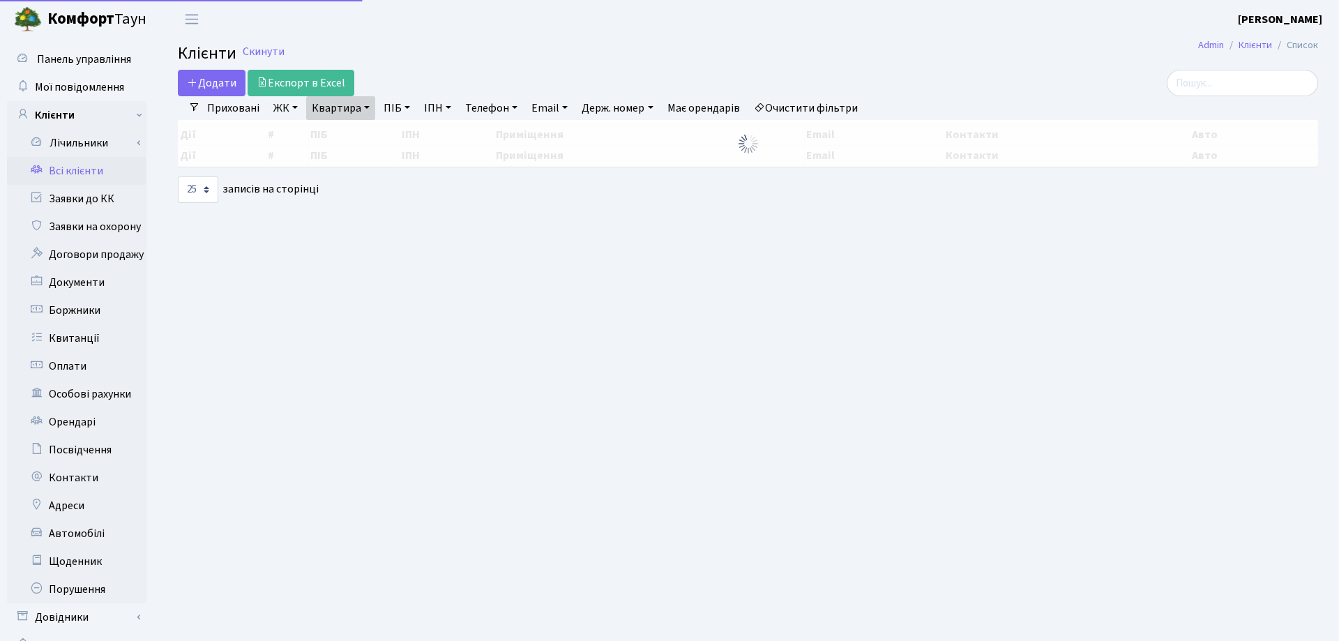
select select "25"
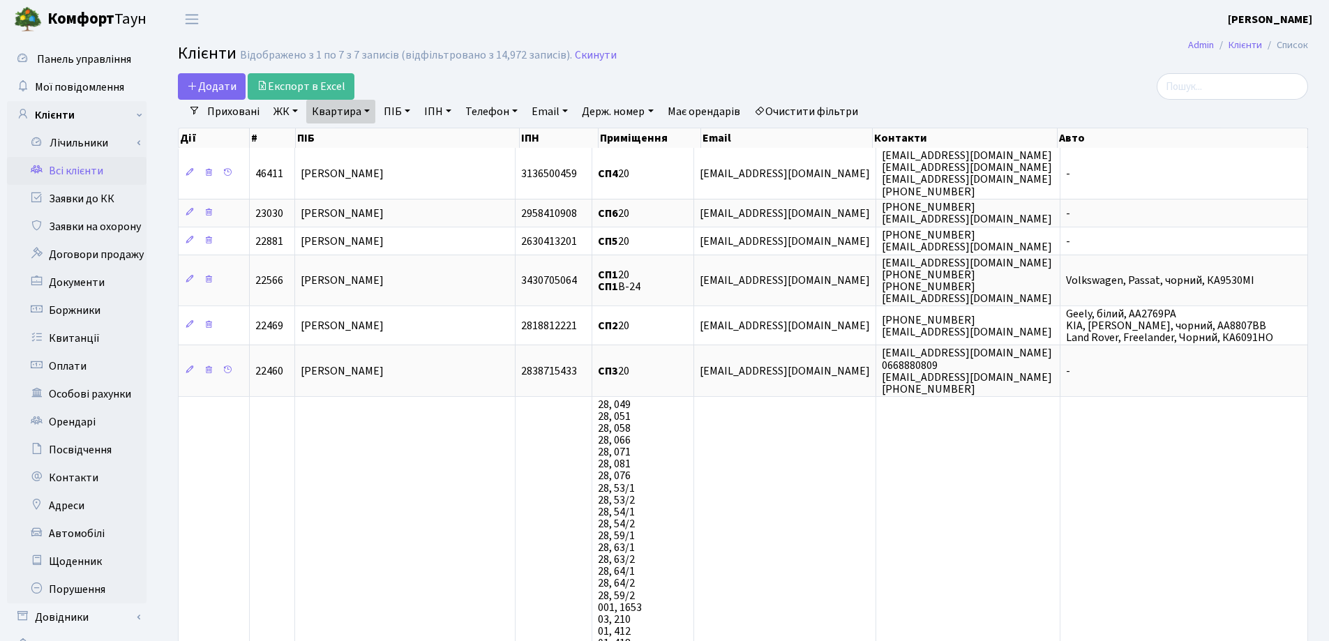
click at [366, 108] on link "Квартира" at bounding box center [340, 112] width 69 height 24
click at [401, 138] on icon at bounding box center [402, 138] width 11 height 11
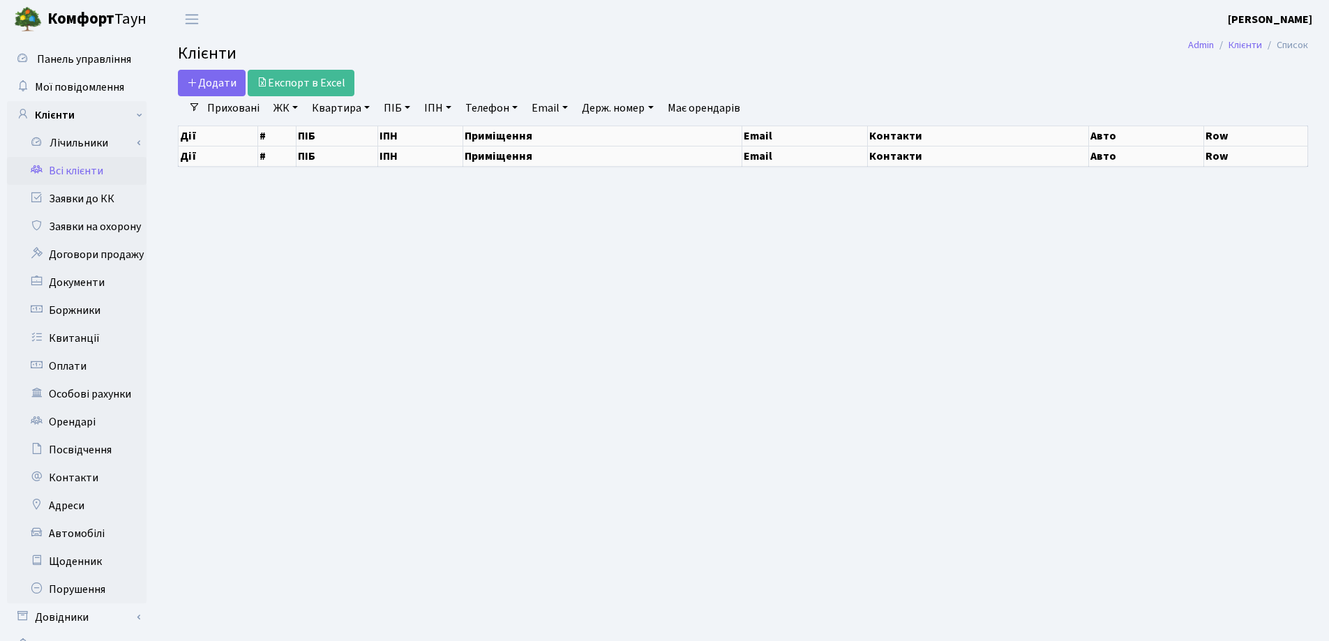
select select "25"
